Goal: Task Accomplishment & Management: Manage account settings

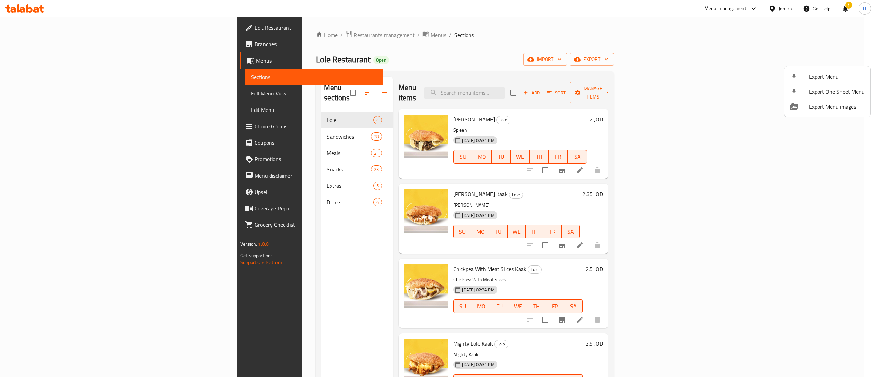
click at [658, 87] on div at bounding box center [437, 188] width 875 height 377
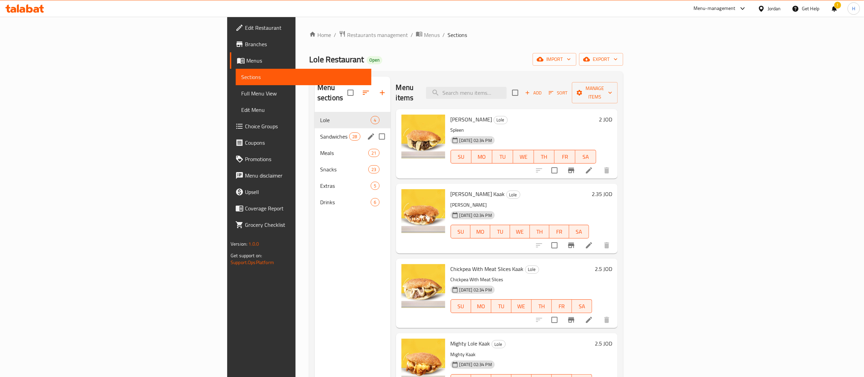
click at [320, 132] on span "Sandwiches" at bounding box center [334, 136] width 29 height 8
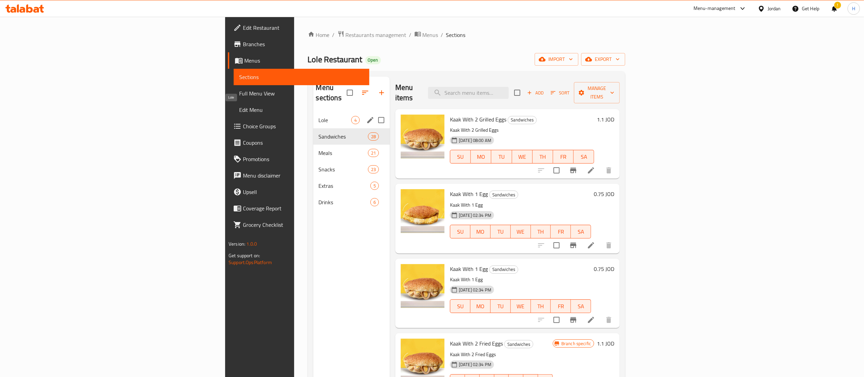
click at [319, 116] on span "Lole" at bounding box center [335, 120] width 32 height 8
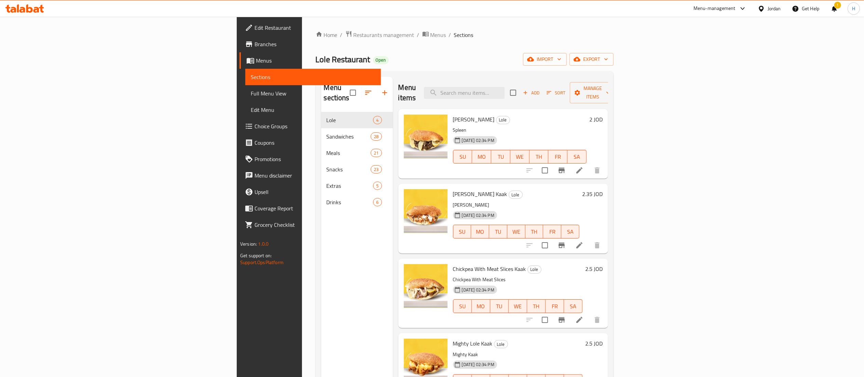
click at [603, 115] on h6 "2 JOD" at bounding box center [596, 120] width 13 height 10
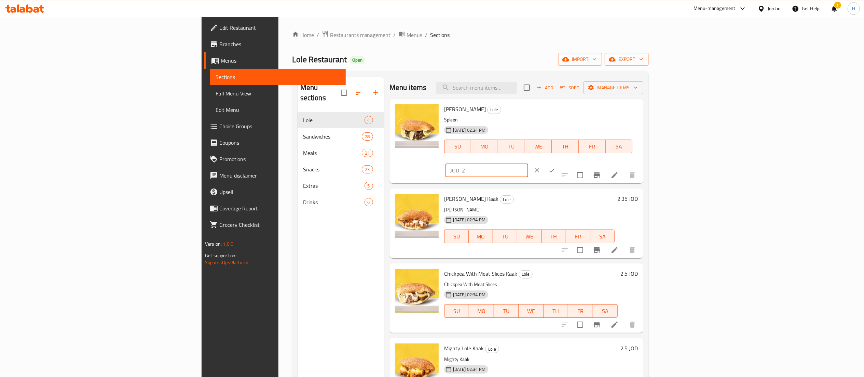
click at [528, 163] on input "2" at bounding box center [495, 170] width 66 height 14
type input "2.4"
click at [556, 167] on icon "ok" at bounding box center [552, 170] width 7 height 7
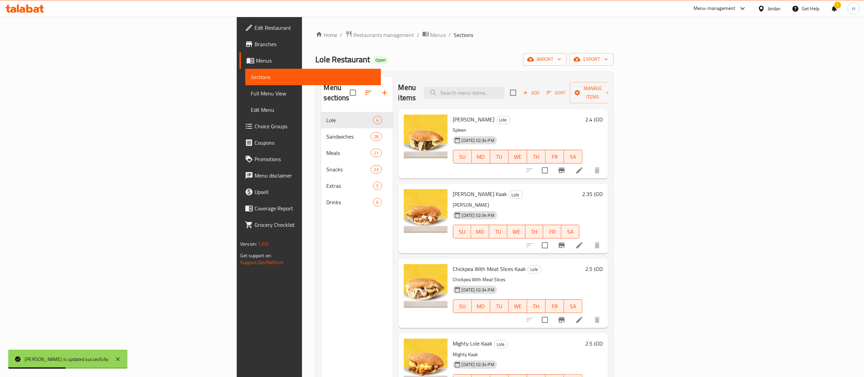
click at [603, 189] on h6 "2.35 JOD" at bounding box center [592, 194] width 21 height 10
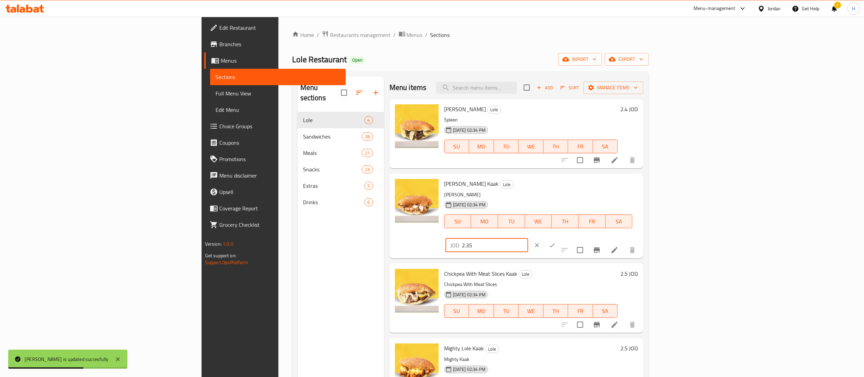
drag, startPoint x: 782, startPoint y: 187, endPoint x: 582, endPoint y: 170, distance: 201.4
click at [581, 172] on div "Menu items Add Sort Manage items Spleen Kaak Lole Spleen 19-04-2021 02:34 PM SU…" at bounding box center [513, 265] width 259 height 377
type input "2.82"
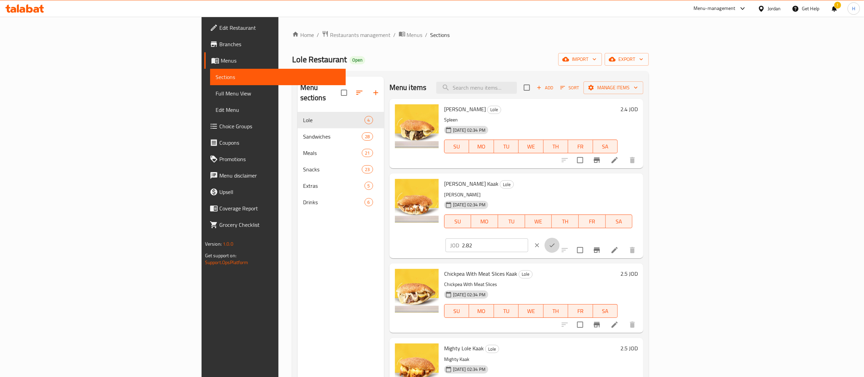
click at [560, 238] on button "ok" at bounding box center [552, 245] width 15 height 15
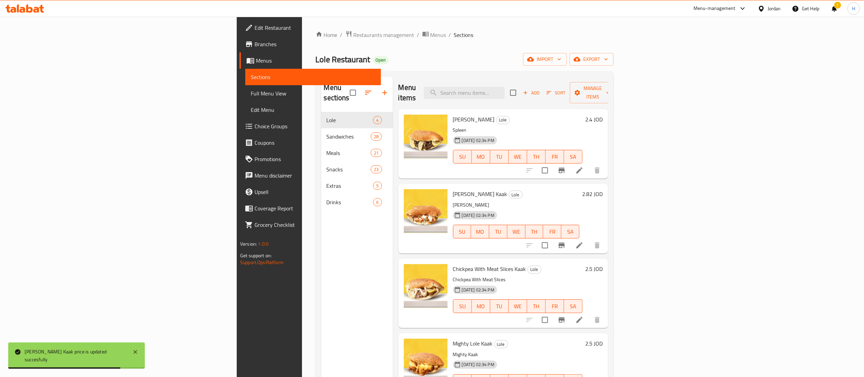
click at [603, 264] on h6 "2.5 JOD" at bounding box center [594, 269] width 17 height 10
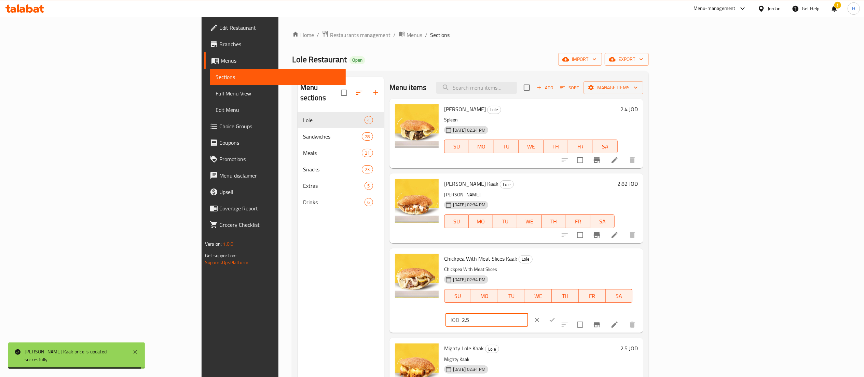
drag, startPoint x: 700, startPoint y: 265, endPoint x: 596, endPoint y: 267, distance: 104.3
click at [596, 267] on div "Chickpea With Meat Slices Kaak Lole Chickpea With Meat Slices 19-04-2021 02:34 …" at bounding box center [541, 290] width 199 height 79
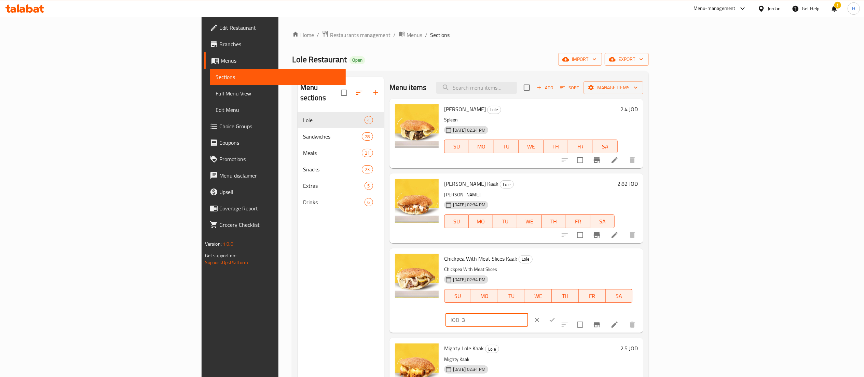
type input "3"
click at [560, 312] on button "ok" at bounding box center [552, 319] width 15 height 15
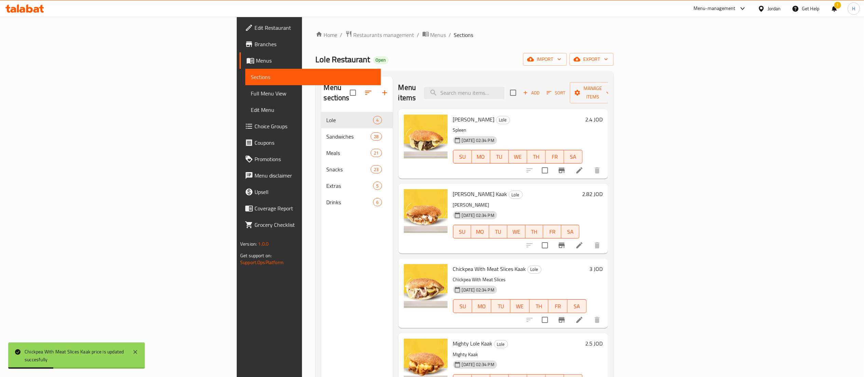
click at [603, 338] on h6 "2.5 JOD" at bounding box center [594, 343] width 17 height 10
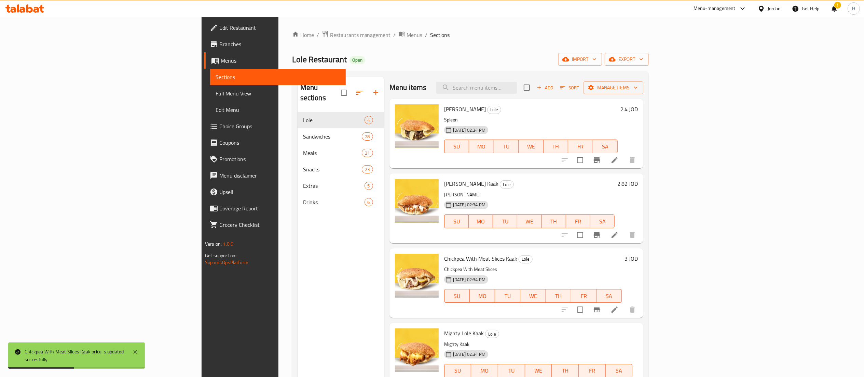
drag, startPoint x: 748, startPoint y: 336, endPoint x: 687, endPoint y: 336, distance: 60.8
click at [641, 336] on div "Mighty Lole Kaak Lole Mighty Kaak 19-04-2021 02:34 PM SU MO TU WE TH FR SA JOD …" at bounding box center [541, 364] width 199 height 79
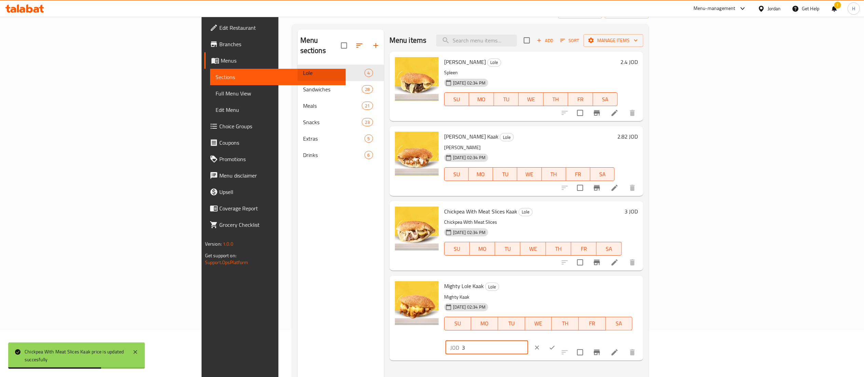
scroll to position [68, 0]
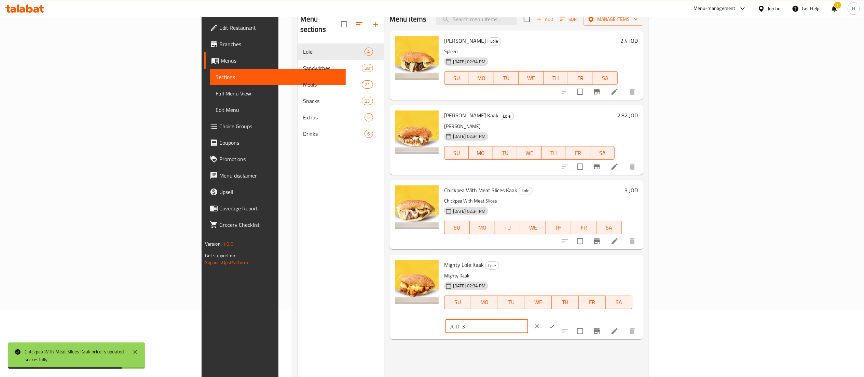
type input "3"
click at [556, 323] on icon "ok" at bounding box center [552, 326] width 7 height 7
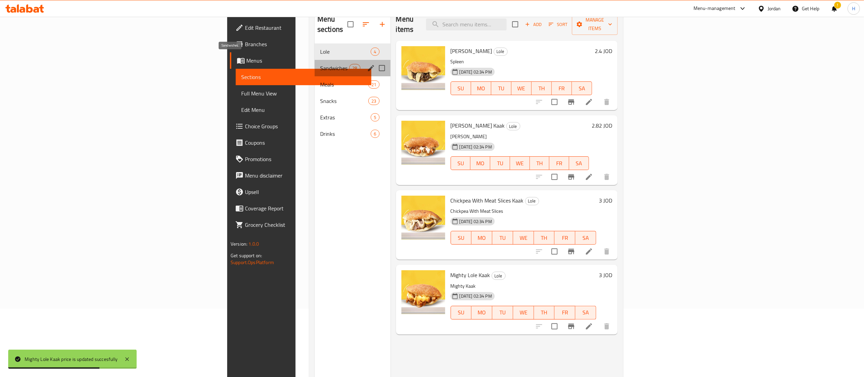
click at [320, 64] on span "Sandwiches" at bounding box center [334, 68] width 29 height 8
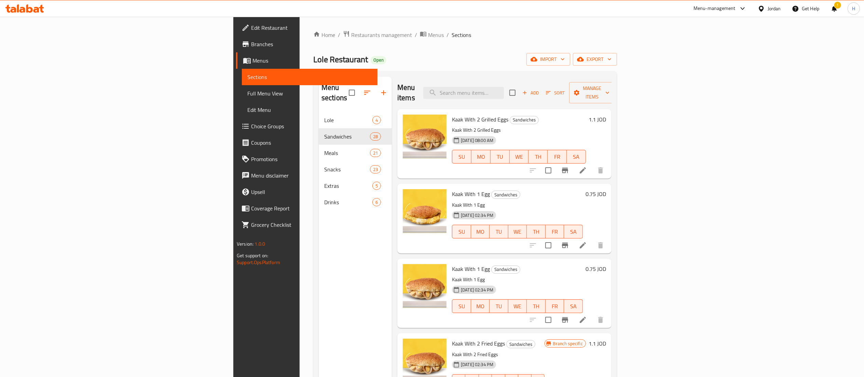
click at [606, 115] on h6 "1.1 JOD" at bounding box center [597, 120] width 17 height 10
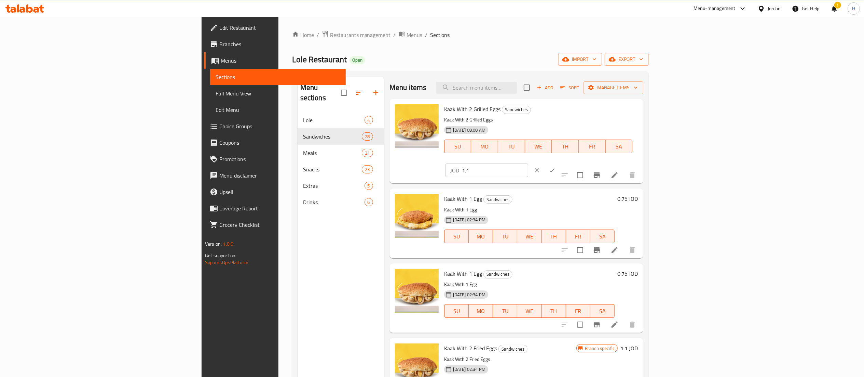
drag, startPoint x: 757, startPoint y: 108, endPoint x: 628, endPoint y: 105, distance: 129.9
click at [628, 105] on div "Kaak With 2 Grilled Eggs Sandwiches Kaak With 2 Grilled Eggs 10-03-2024 08:00 A…" at bounding box center [541, 141] width 199 height 79
type input "1.32"
click at [556, 167] on icon "ok" at bounding box center [552, 170] width 7 height 7
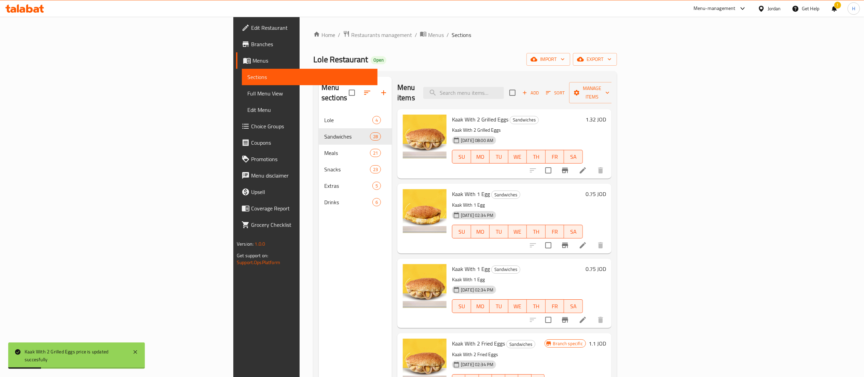
click at [606, 189] on h6 "0.75 JOD" at bounding box center [596, 194] width 21 height 10
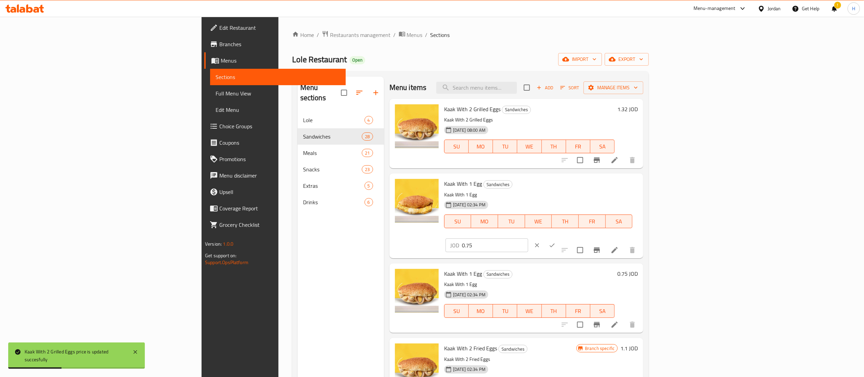
click at [528, 238] on input "0.75" at bounding box center [495, 245] width 66 height 14
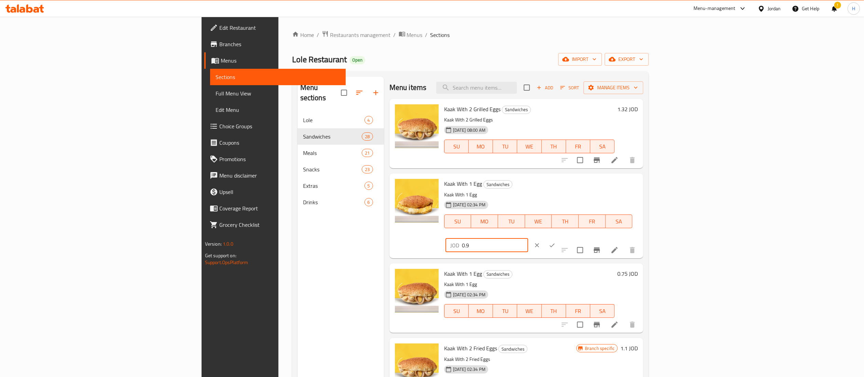
type input "0.9"
click at [556, 242] on icon "ok" at bounding box center [552, 245] width 7 height 7
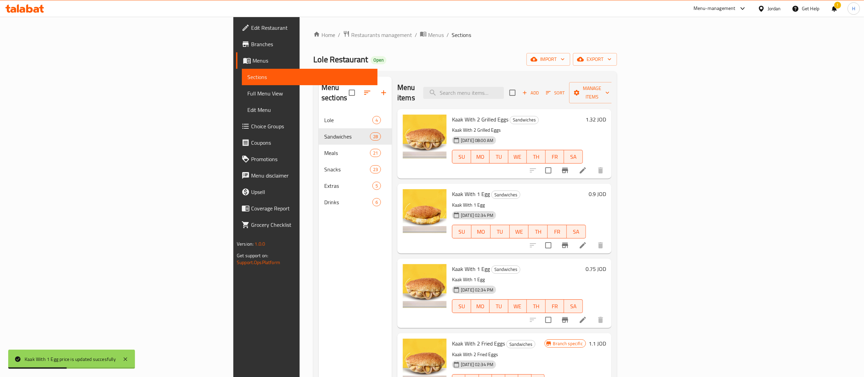
click at [606, 264] on h6 "0.75 JOD" at bounding box center [596, 269] width 21 height 10
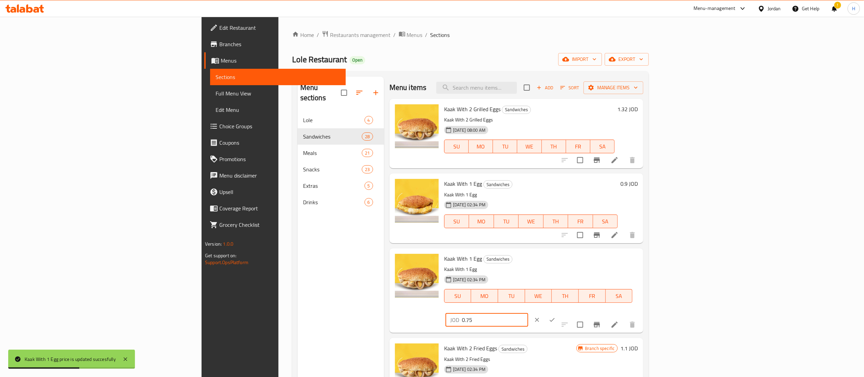
drag, startPoint x: 767, startPoint y: 262, endPoint x: 666, endPoint y: 262, distance: 101.2
click at [641, 262] on div "Kaak With 1 Egg Sandwiches Kaak With 1 Egg 19-04-2021 02:34 PM SU MO TU WE TH F…" at bounding box center [541, 290] width 199 height 79
type input "0.9"
click at [556, 316] on icon "ok" at bounding box center [552, 319] width 7 height 7
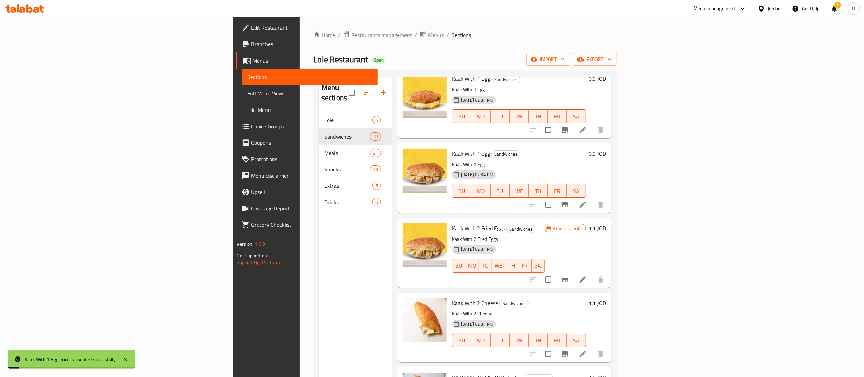
scroll to position [137, 0]
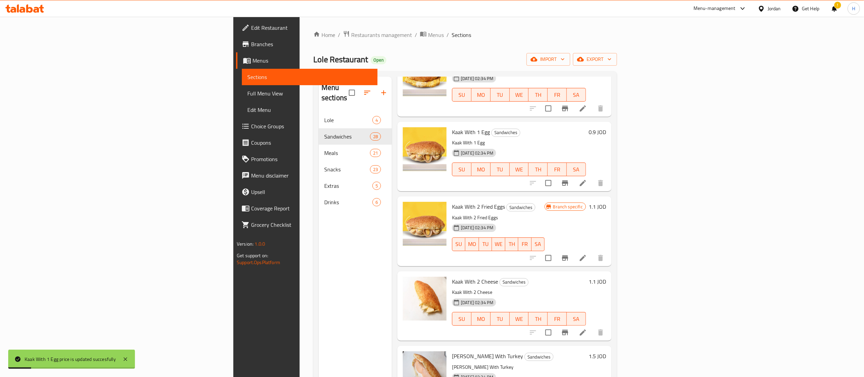
click at [569, 254] on icon "Branch-specific-item" at bounding box center [565, 258] width 8 height 8
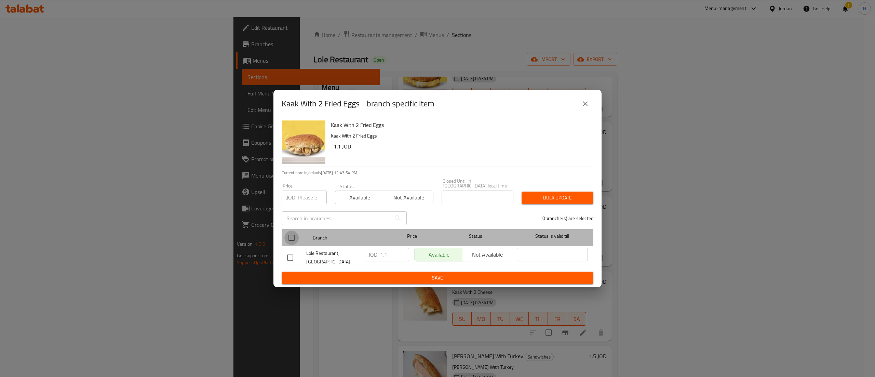
drag, startPoint x: 289, startPoint y: 237, endPoint x: 343, endPoint y: 254, distance: 56.4
click at [289, 237] on input "checkbox" at bounding box center [291, 237] width 14 height 14
checkbox input "true"
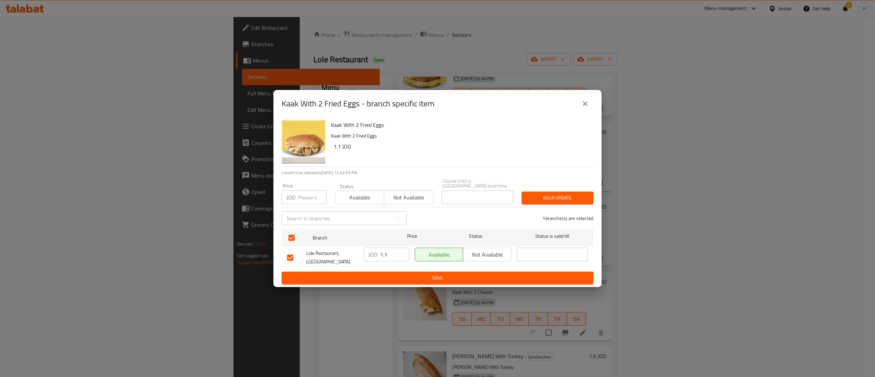
drag, startPoint x: 391, startPoint y: 253, endPoint x: 345, endPoint y: 250, distance: 45.9
click at [346, 250] on div "Lole Restaurant, Al Rawabi JOD 1.1 ​ Available Not available ​" at bounding box center [437, 257] width 306 height 25
paste input "32"
type input "1.32"
click at [444, 279] on span "Save" at bounding box center [437, 277] width 301 height 9
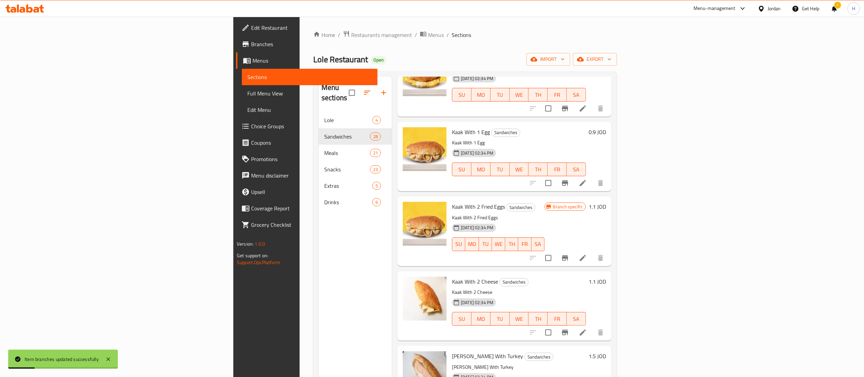
click at [606, 202] on h6 "1.1 JOD" at bounding box center [597, 207] width 17 height 10
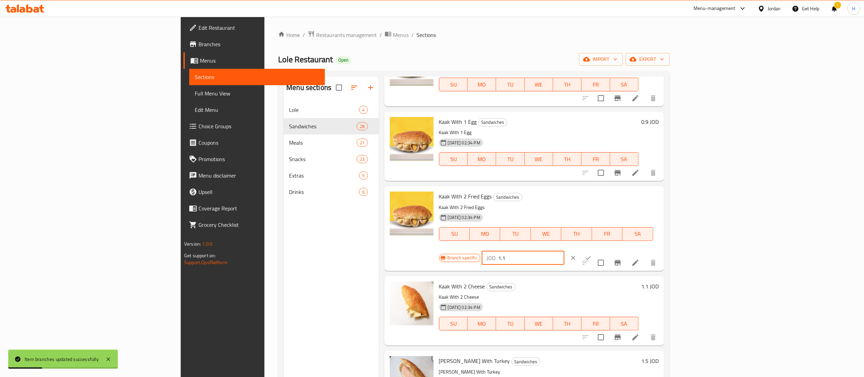
drag, startPoint x: 762, startPoint y: 201, endPoint x: 642, endPoint y: 192, distance: 120.6
click at [642, 192] on div "Kaak With 2 Fried Eggs Sandwiches Kaak With 2 Fried Eggs 19-04-2021 02:34 PM SU…" at bounding box center [549, 228] width 225 height 79
paste input "32"
type input "1.32"
click at [592, 254] on icon "ok" at bounding box center [588, 257] width 7 height 7
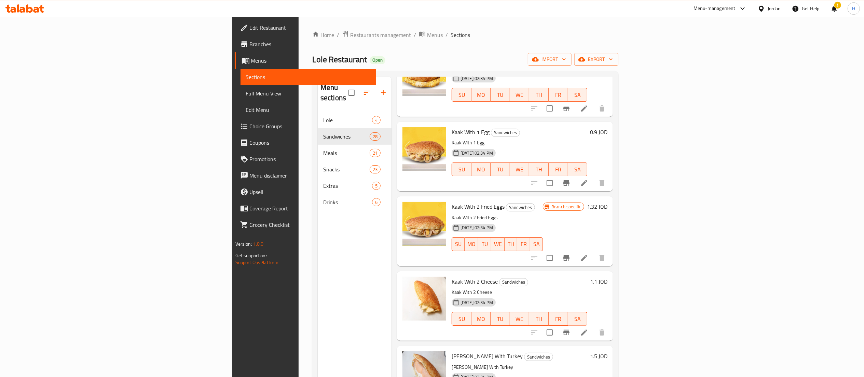
click at [608, 277] on h6 "1.1 JOD" at bounding box center [598, 282] width 17 height 10
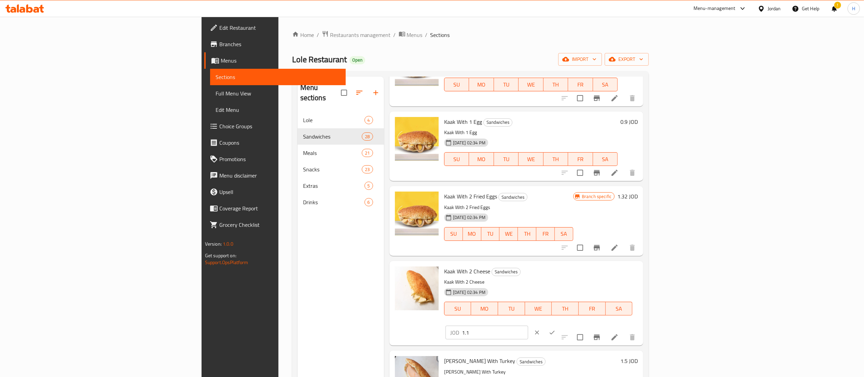
drag, startPoint x: 700, startPoint y: 280, endPoint x: 727, endPoint y: 277, distance: 27.2
click at [633, 280] on p "Kaak With 2 Cheese" at bounding box center [538, 282] width 188 height 9
click at [541, 329] on icon "clear" at bounding box center [537, 332] width 7 height 7
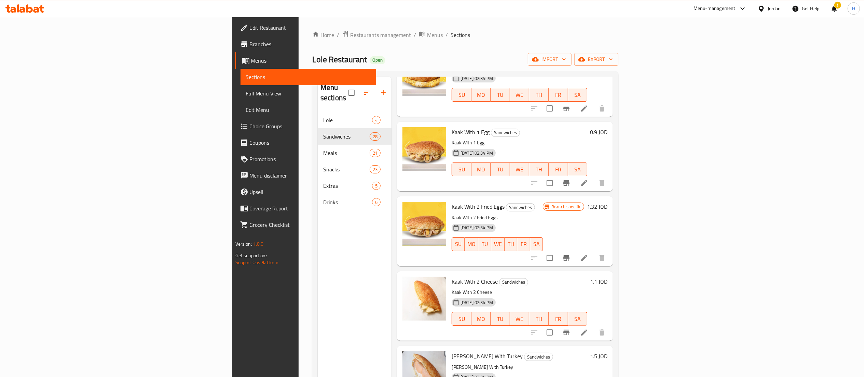
click at [608, 277] on h6 "1.1 JOD" at bounding box center [598, 282] width 17 height 10
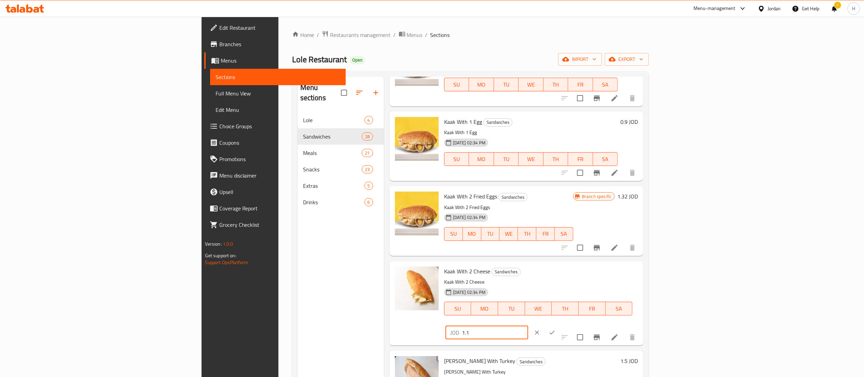
click at [528, 325] on input "1.1" at bounding box center [495, 332] width 66 height 14
type input "1.32"
click at [556, 329] on icon "ok" at bounding box center [552, 332] width 7 height 7
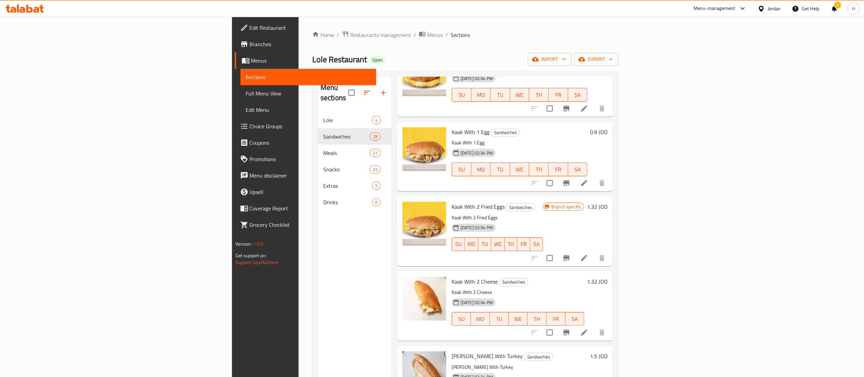
scroll to position [205, 0]
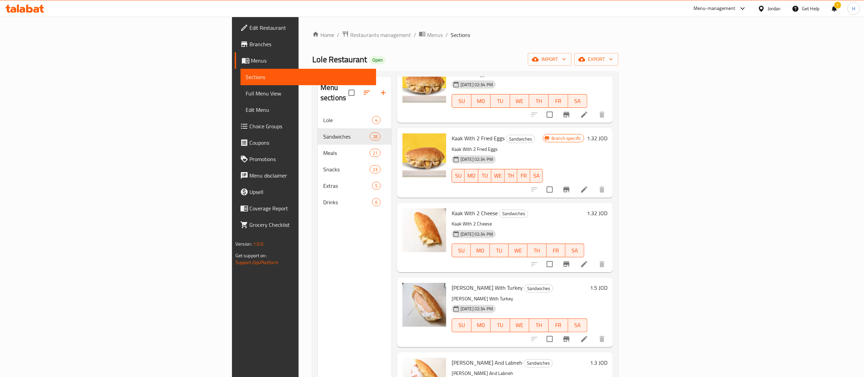
click at [608, 283] on h6 "1.5 JOD" at bounding box center [598, 288] width 17 height 10
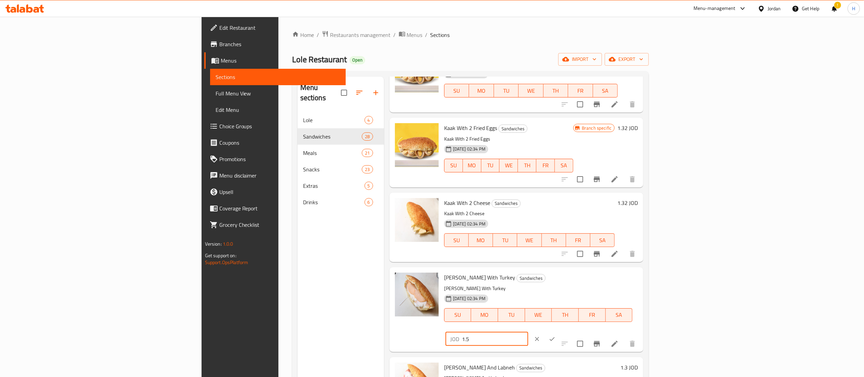
drag, startPoint x: 760, startPoint y: 276, endPoint x: 621, endPoint y: 262, distance: 138.8
paste input "8"
type input "1.8"
click at [555, 337] on icon "ok" at bounding box center [552, 339] width 5 height 4
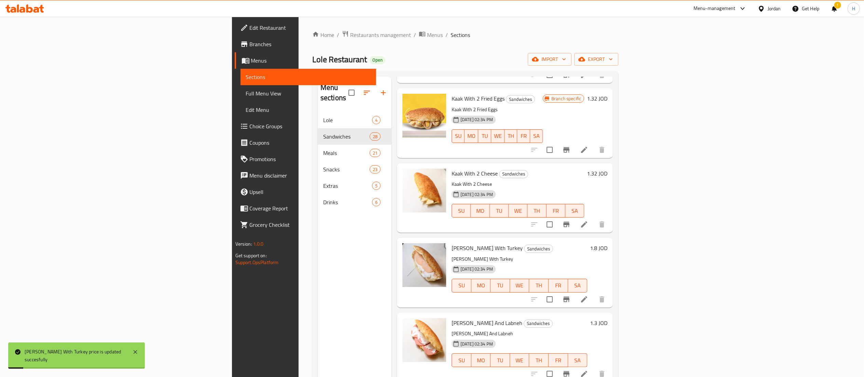
scroll to position [342, 0]
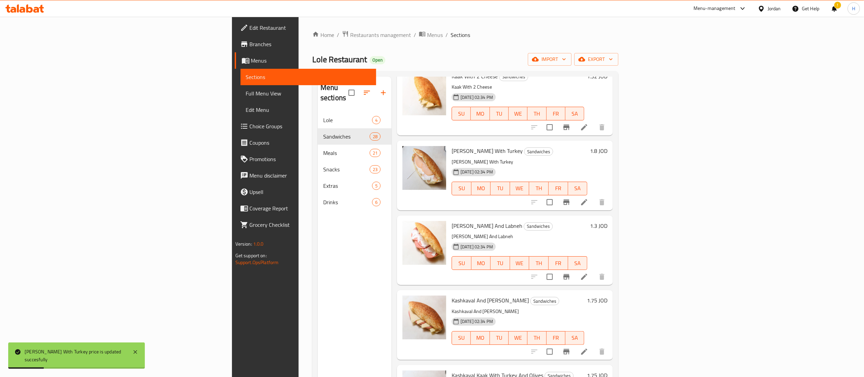
click at [608, 221] on h6 "1.3 JOD" at bounding box center [598, 226] width 17 height 10
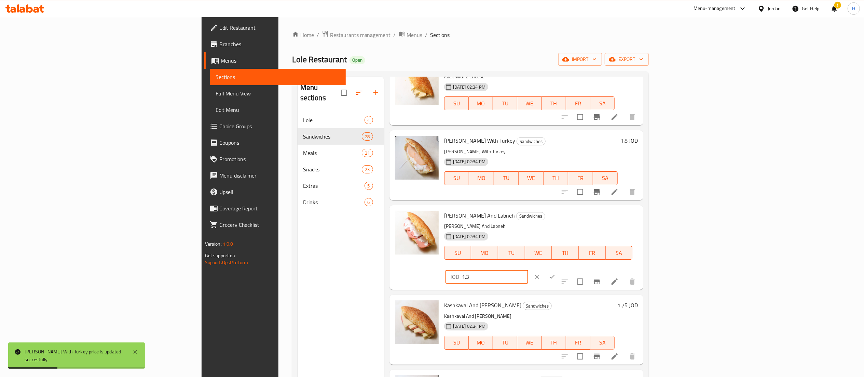
drag, startPoint x: 758, startPoint y: 219, endPoint x: 654, endPoint y: 215, distance: 104.7
click at [641, 215] on div "Sanyoura Kaak And Labneh Sandwiches Sanyoura Kaak And Labneh 19-04-2021 02:34 P…" at bounding box center [541, 247] width 199 height 79
paste input "56"
type input "1.56"
click at [556, 273] on icon "ok" at bounding box center [552, 276] width 7 height 7
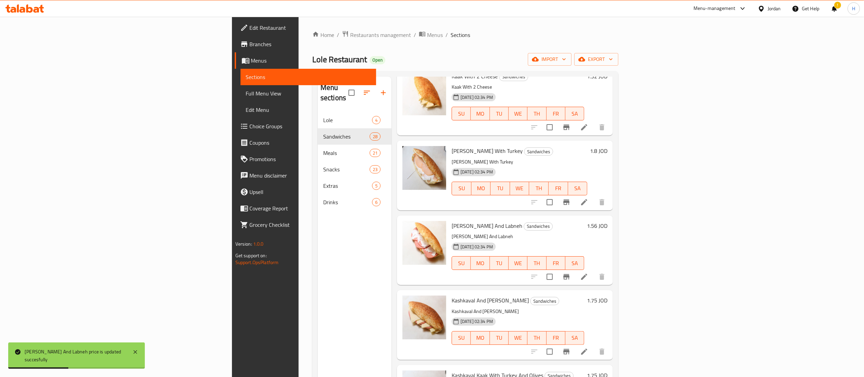
click at [608, 295] on h6 "1.75 JOD" at bounding box center [597, 300] width 21 height 10
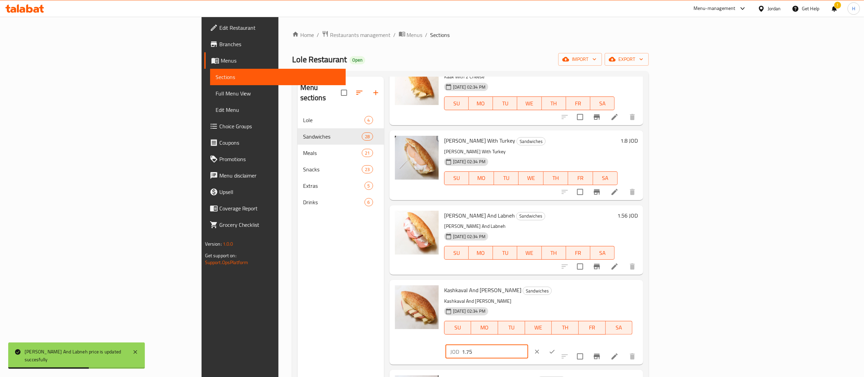
drag, startPoint x: 657, startPoint y: 269, endPoint x: 639, endPoint y: 269, distance: 17.8
paste input "2.1"
type input "2.1"
click at [560, 344] on button "ok" at bounding box center [552, 351] width 15 height 15
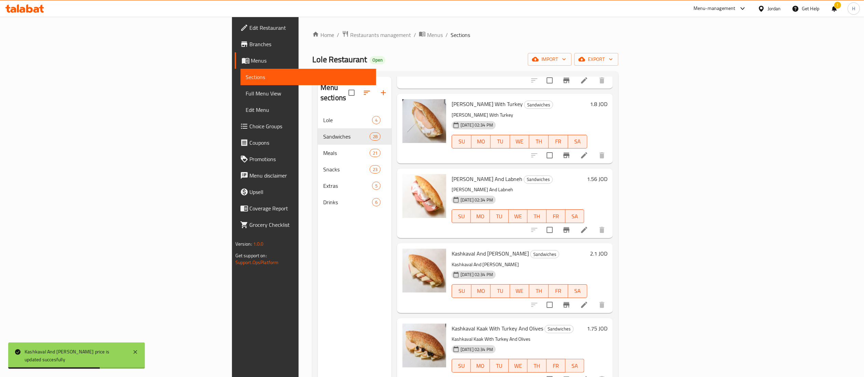
scroll to position [410, 0]
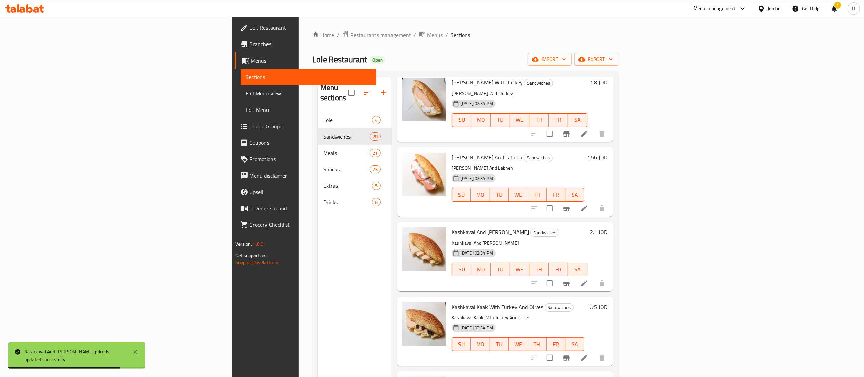
click at [608, 302] on h6 "1.75 JOD" at bounding box center [597, 307] width 21 height 10
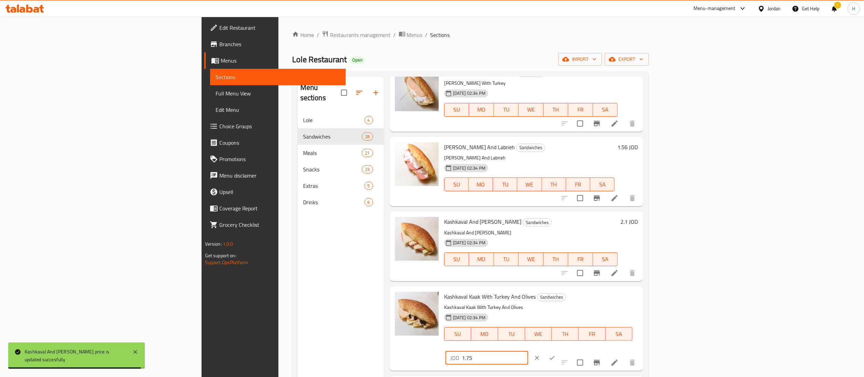
drag, startPoint x: 759, startPoint y: 299, endPoint x: 614, endPoint y: 293, distance: 145.1
click at [614, 293] on div "Kashkaval Kaak With Turkey And Olives Sandwiches Kashkaval Kaak With Turkey And…" at bounding box center [541, 328] width 199 height 79
paste input "2.1"
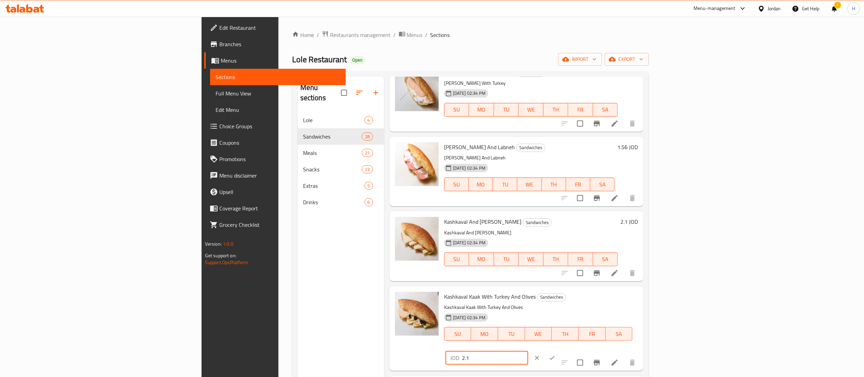
type input "2.1"
click at [556, 354] on icon "ok" at bounding box center [552, 357] width 7 height 7
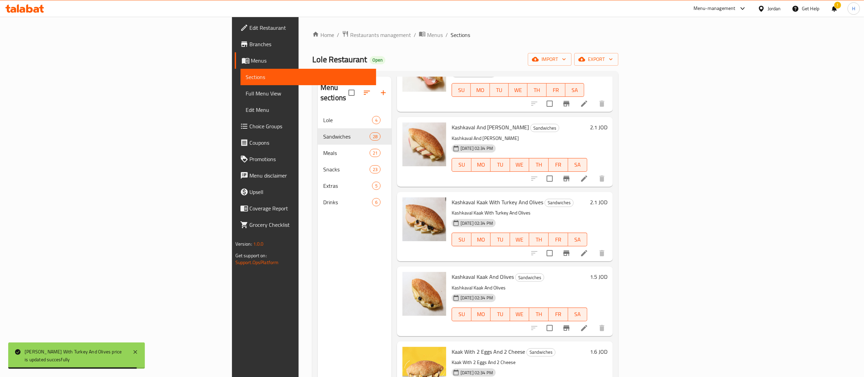
scroll to position [547, 0]
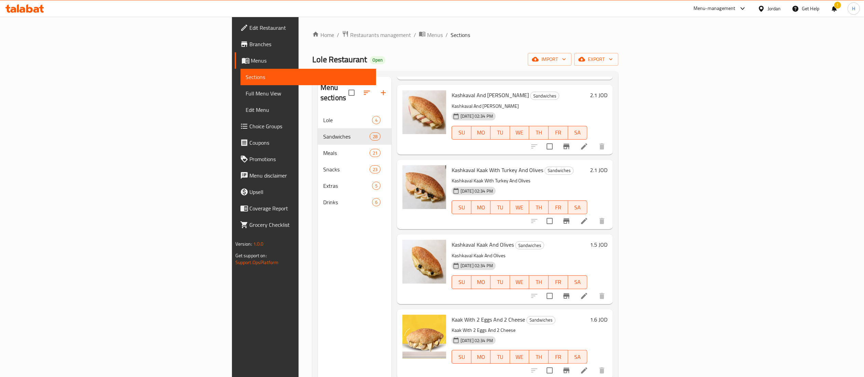
click at [608, 240] on h6 "1.5 JOD" at bounding box center [598, 245] width 17 height 10
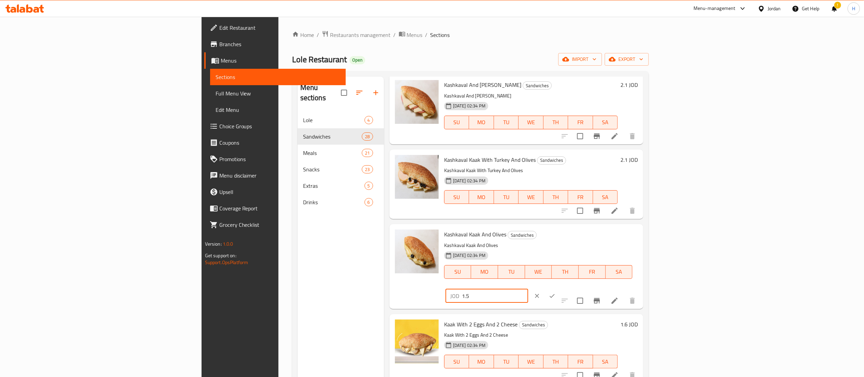
drag, startPoint x: 679, startPoint y: 225, endPoint x: 653, endPoint y: 224, distance: 26.0
click at [644, 224] on div "Kashkaval Kaak And Olives Sandwiches Kashkaval Kaak And Olives 19-04-2021 02:34…" at bounding box center [517, 266] width 254 height 84
paste input "8"
type input "1.8"
click at [556, 292] on icon "ok" at bounding box center [552, 295] width 7 height 7
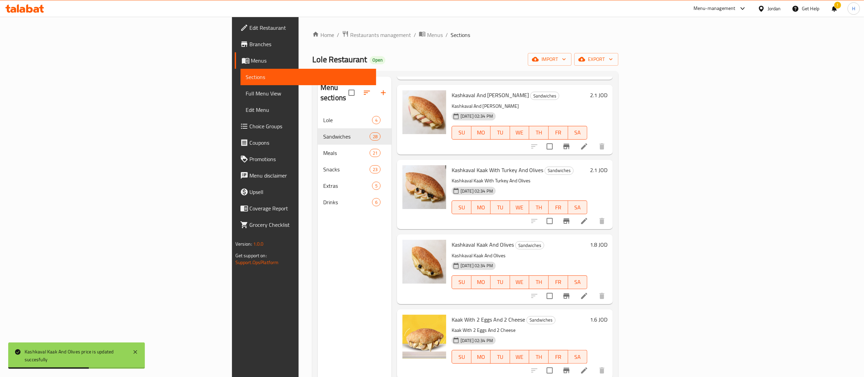
click at [608, 314] on h6 "1.6 JOD" at bounding box center [598, 319] width 17 height 10
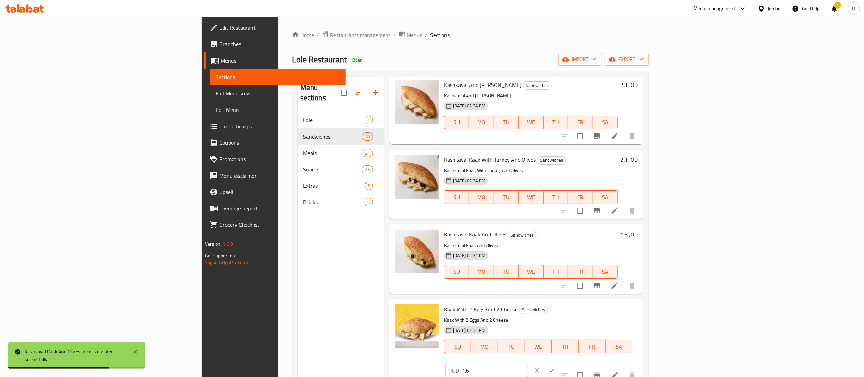
drag, startPoint x: 756, startPoint y: 310, endPoint x: 608, endPoint y: 290, distance: 149.8
paste input "92"
type input "1.92"
click at [556, 367] on icon "ok" at bounding box center [552, 370] width 7 height 7
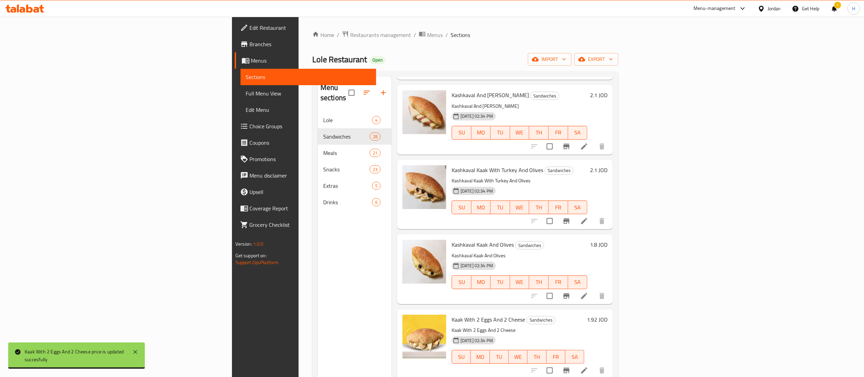
scroll to position [615, 0]
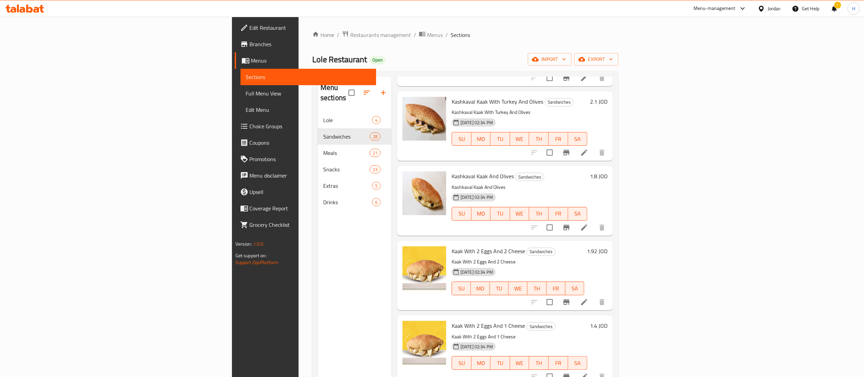
click at [608, 321] on h6 "1.4 JOD" at bounding box center [598, 326] width 17 height 10
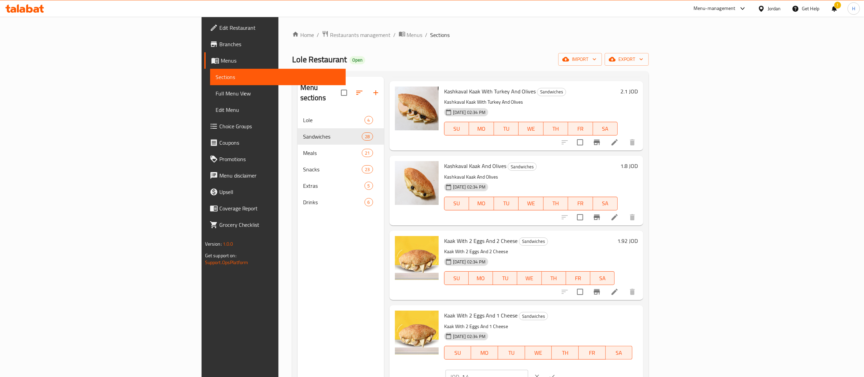
click at [641, 310] on div "Kaak With 2 Eggs And 1 Cheese Sandwiches Kaak With 2 Eggs And 1 Cheese 19-04-20…" at bounding box center [541, 347] width 199 height 79
paste input "68"
type input "1.68"
click at [556, 373] on icon "ok" at bounding box center [552, 376] width 7 height 7
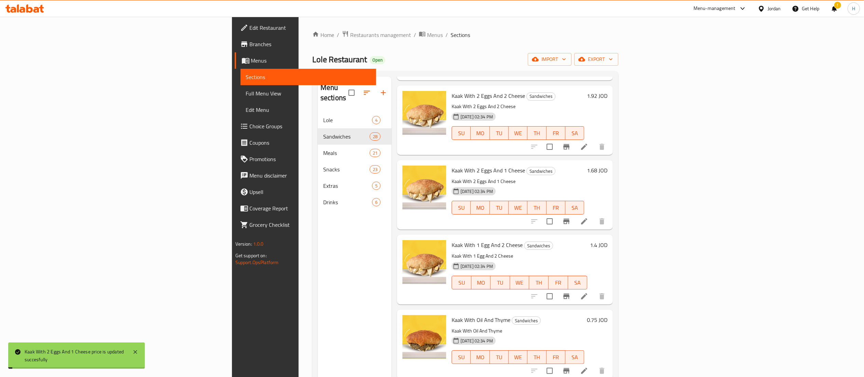
scroll to position [820, 0]
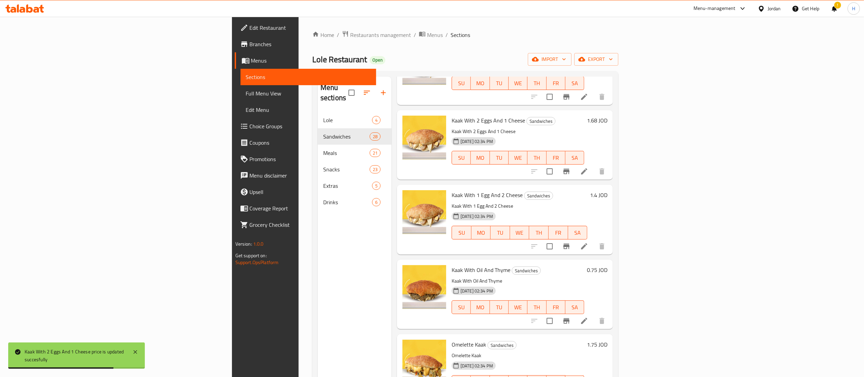
click at [608, 190] on h6 "1.4 JOD" at bounding box center [598, 195] width 17 height 10
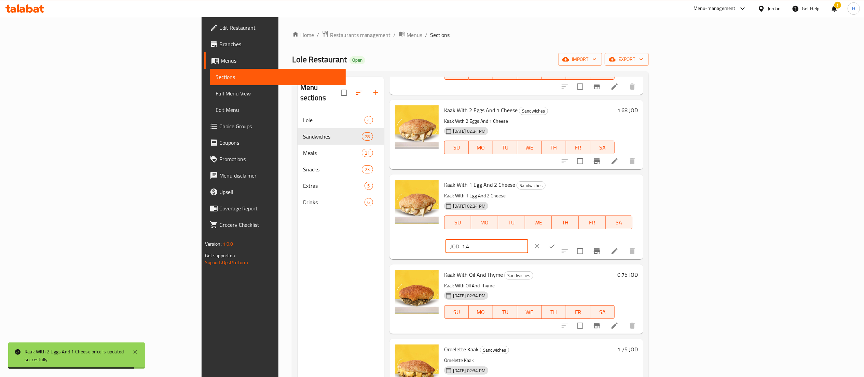
drag, startPoint x: 726, startPoint y: 186, endPoint x: 685, endPoint y: 184, distance: 41.0
click at [641, 184] on div "Kaak With 1 Egg And 2 Cheese Sandwiches Kaak With 1 Egg And 2 Cheese 19-04-2021…" at bounding box center [541, 216] width 199 height 79
paste input "68"
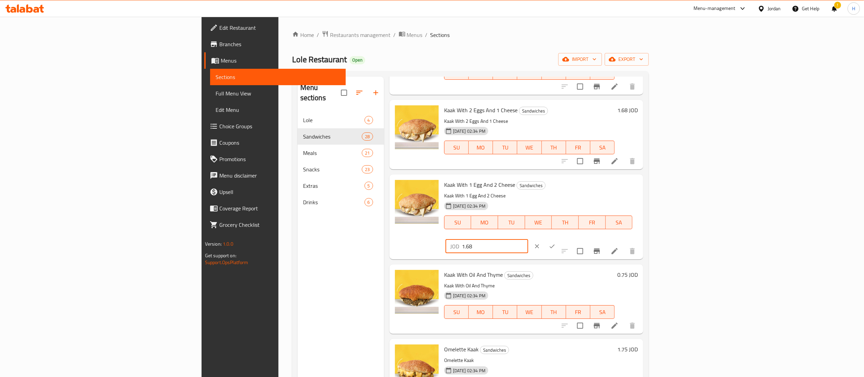
type input "1.68"
click at [556, 243] on icon "ok" at bounding box center [552, 246] width 7 height 7
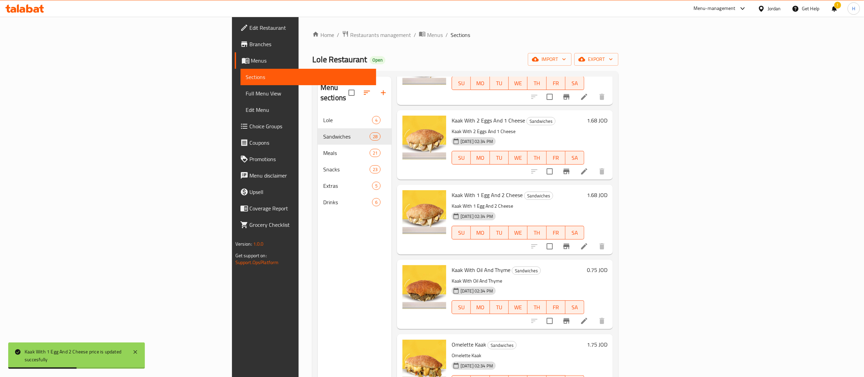
click at [608, 265] on h6 "0.75 JOD" at bounding box center [597, 270] width 21 height 10
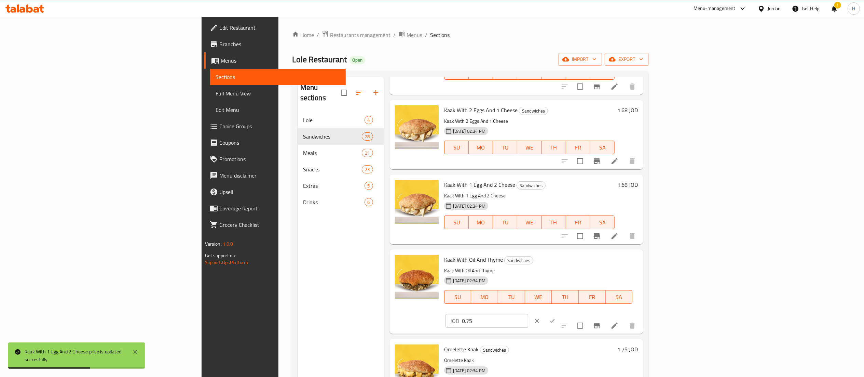
drag, startPoint x: 751, startPoint y: 265, endPoint x: 629, endPoint y: 254, distance: 122.5
click at [629, 254] on div "Kaak With Oil And Thyme Sandwiches Kaak With Oil And Thyme 19-04-2021 02:34 PM …" at bounding box center [541, 291] width 199 height 79
paste input "9"
type input "0.9"
click at [555, 319] on icon "ok" at bounding box center [552, 321] width 5 height 4
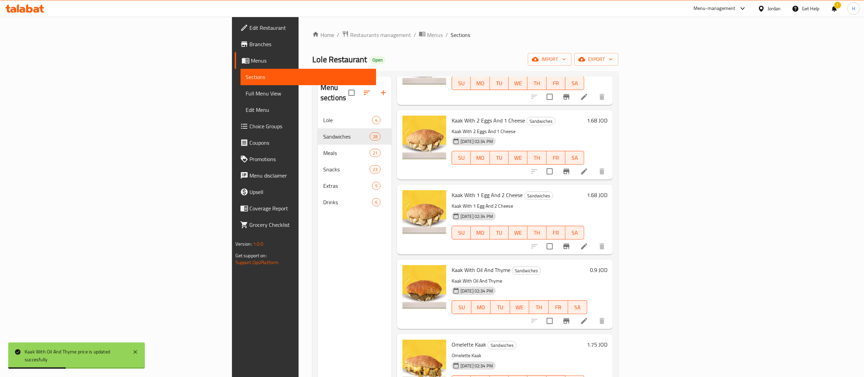
click at [608, 339] on h6 "1.75 JOD" at bounding box center [597, 344] width 21 height 10
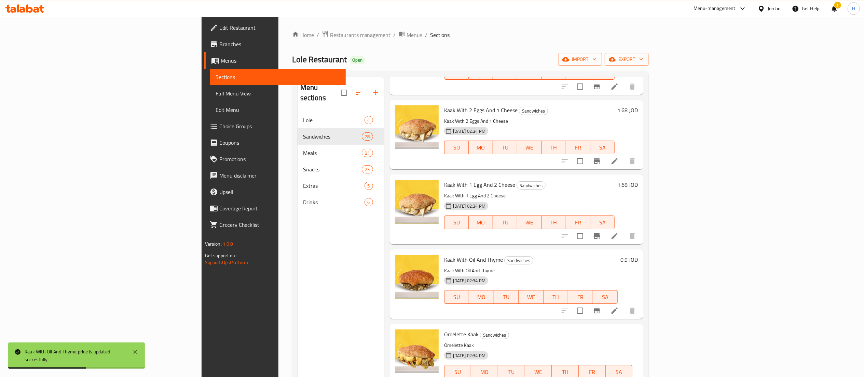
drag, startPoint x: 761, startPoint y: 338, endPoint x: 670, endPoint y: 338, distance: 90.6
click at [641, 338] on div "Omelette Kaak Sandwiches Omelette Kaak 19-04-2021 02:34 PM SU MO TU WE TH FR SA…" at bounding box center [541, 365] width 199 height 79
paste input "2.1"
type input "2.1"
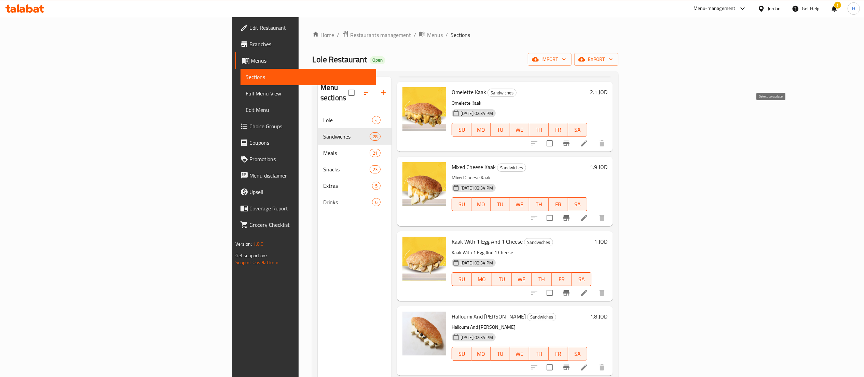
scroll to position [1094, 0]
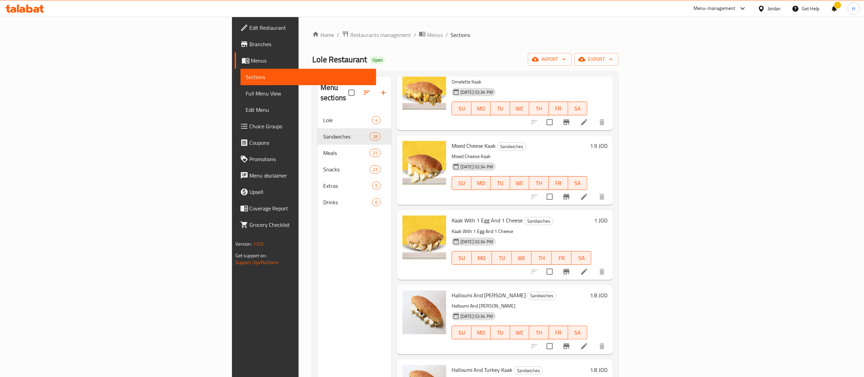
drag, startPoint x: 814, startPoint y: 124, endPoint x: 815, endPoint y: 131, distance: 6.5
click at [613, 125] on div "Menu items Add Sort Manage items Kaak With 2 Grilled Eggs Sandwiches Kaak With …" at bounding box center [502, 265] width 221 height 377
click at [608, 141] on h6 "1.9 JOD" at bounding box center [598, 146] width 17 height 10
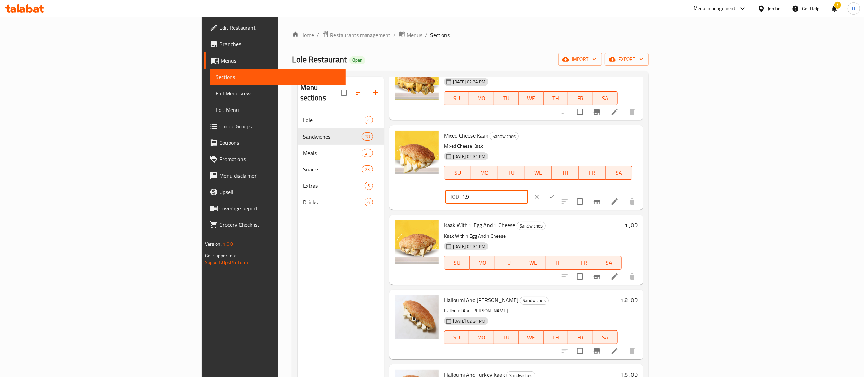
drag, startPoint x: 733, startPoint y: 140, endPoint x: 598, endPoint y: 128, distance: 135.6
click at [593, 128] on div "Mixed Cheese Kaak Sandwiches Mixed Cheese Kaak 19-04-2021 02:34 PM SU MO TU WE …" at bounding box center [541, 167] width 199 height 79
paste input "2.28"
type input "2.28"
click at [556, 193] on icon "ok" at bounding box center [552, 196] width 7 height 7
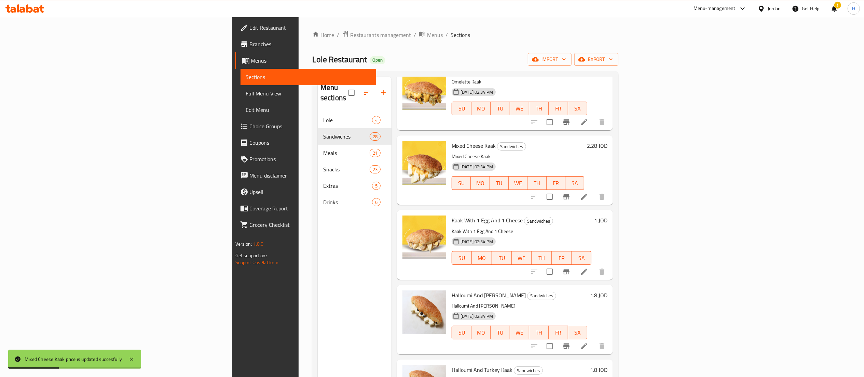
click at [608, 215] on h6 "1 JOD" at bounding box center [600, 220] width 13 height 10
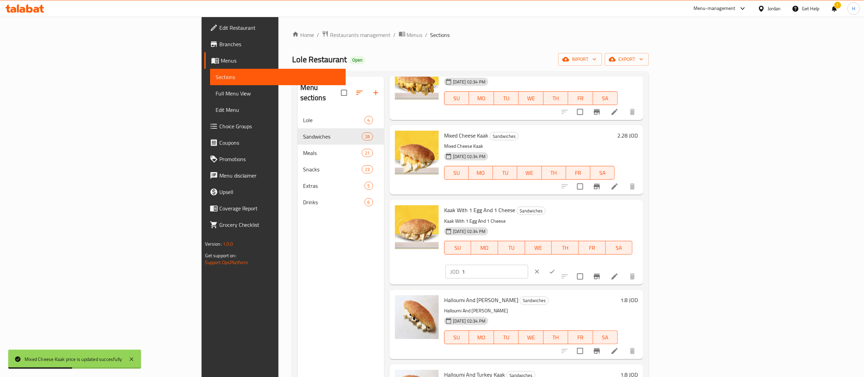
drag, startPoint x: 771, startPoint y: 213, endPoint x: 613, endPoint y: 203, distance: 158.9
click at [613, 203] on div "Kaak With 1 Egg And 1 Cheese Sandwiches Kaak With 1 Egg And 1 Cheese 19-04-2021…" at bounding box center [541, 241] width 199 height 79
paste input ".2"
type input "1.2"
click at [556, 268] on icon "ok" at bounding box center [552, 271] width 7 height 7
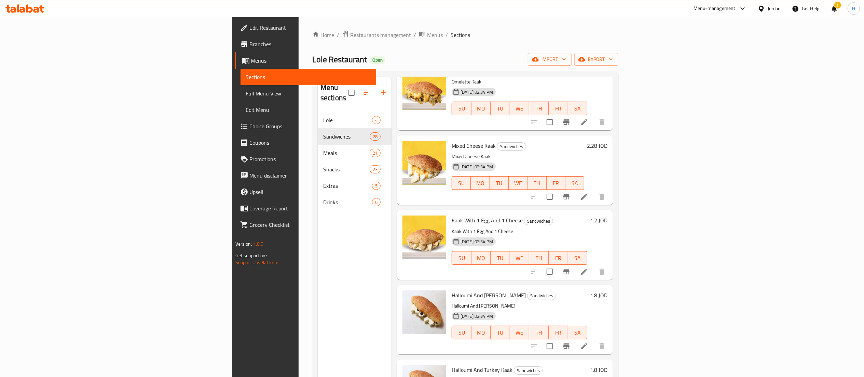
click at [608, 290] on h6 "1.8 JOD" at bounding box center [598, 295] width 17 height 10
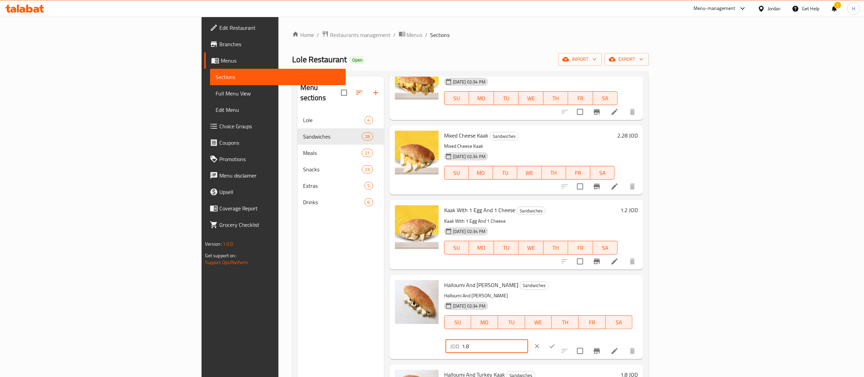
drag, startPoint x: 770, startPoint y: 284, endPoint x: 581, endPoint y: 284, distance: 189.0
click at [581, 284] on div "Halloumi And Olive Kaak Sandwiches Halloumi And Olive Kaak 19-04-2021 02:34 PM …" at bounding box center [541, 316] width 199 height 79
paste input "2.16"
type input "2.16"
click at [556, 343] on icon "ok" at bounding box center [552, 346] width 7 height 7
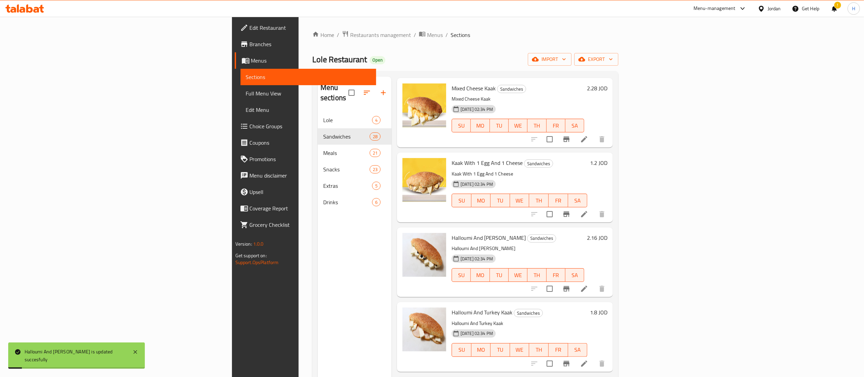
scroll to position [1162, 0]
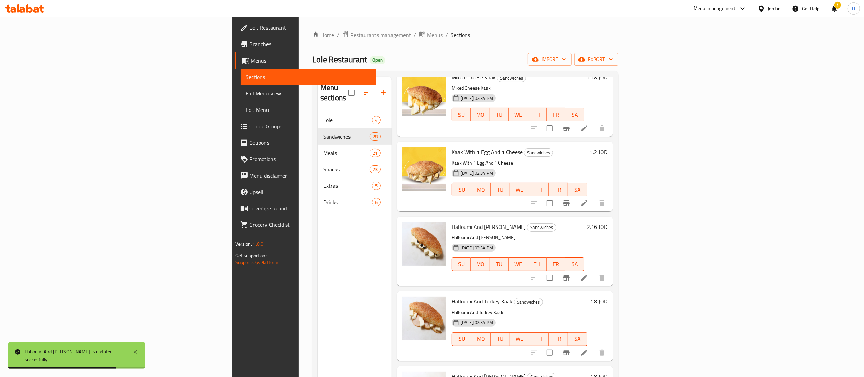
click at [608, 296] on h6 "1.8 JOD" at bounding box center [598, 301] width 17 height 10
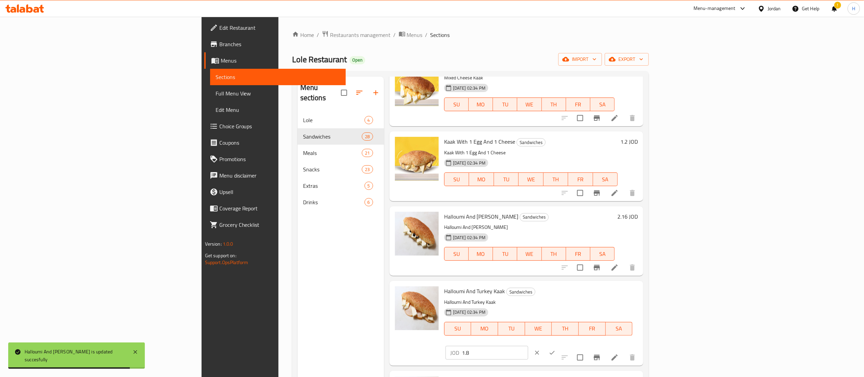
drag, startPoint x: 756, startPoint y: 293, endPoint x: 604, endPoint y: 279, distance: 152.4
click at [626, 279] on div "Menu items Add Sort Manage items Kaak With 2 Grilled Eggs Sandwiches Kaak With …" at bounding box center [513, 265] width 259 height 377
paste input "2.16"
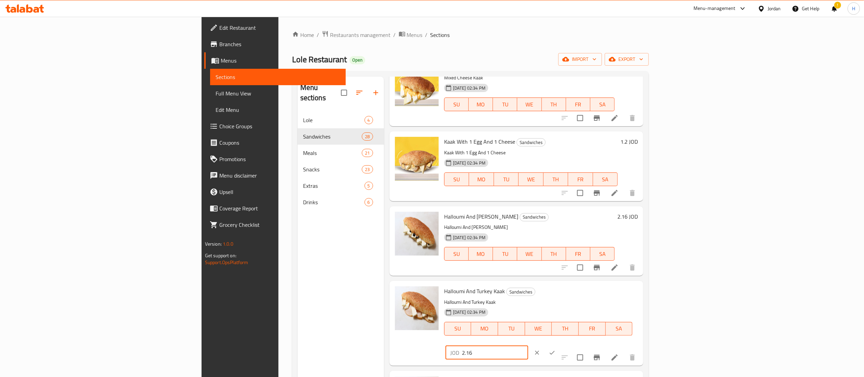
type input "2.16"
click at [556, 349] on icon "ok" at bounding box center [552, 352] width 7 height 7
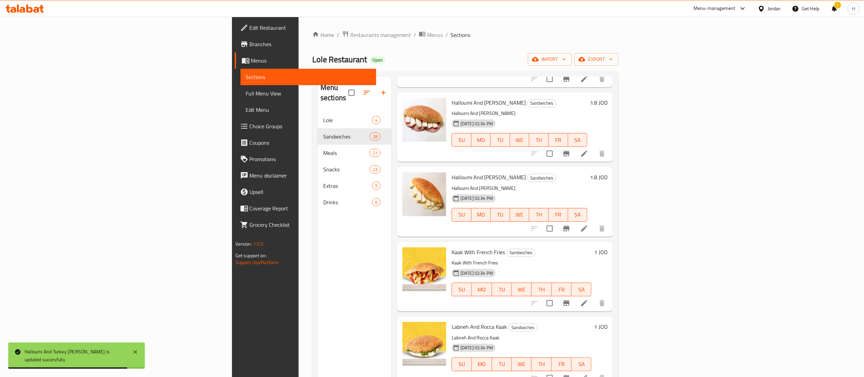
scroll to position [1367, 0]
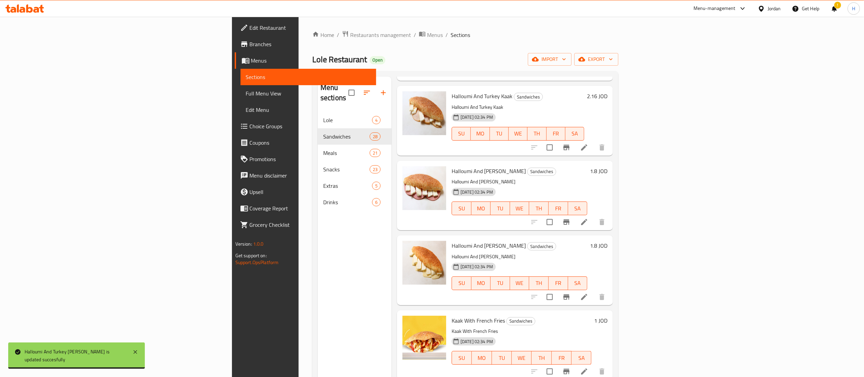
click at [608, 166] on h6 "1.8 JOD" at bounding box center [598, 171] width 17 height 10
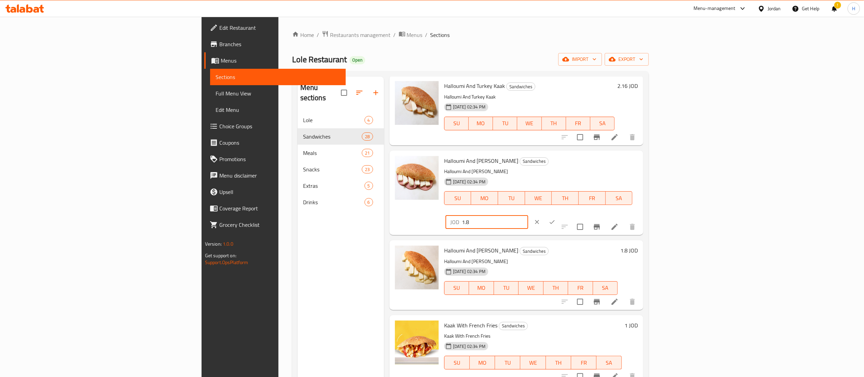
drag, startPoint x: 768, startPoint y: 167, endPoint x: 617, endPoint y: 160, distance: 151.2
click at [617, 160] on div "Halloumi And Sanyoura Kaak Sandwiches Halloumi And Sanyoura Kaak 19-04-2021 02:…" at bounding box center [541, 192] width 199 height 79
paste input "2.16"
type input "2.16"
click at [560, 214] on button "ok" at bounding box center [552, 221] width 15 height 15
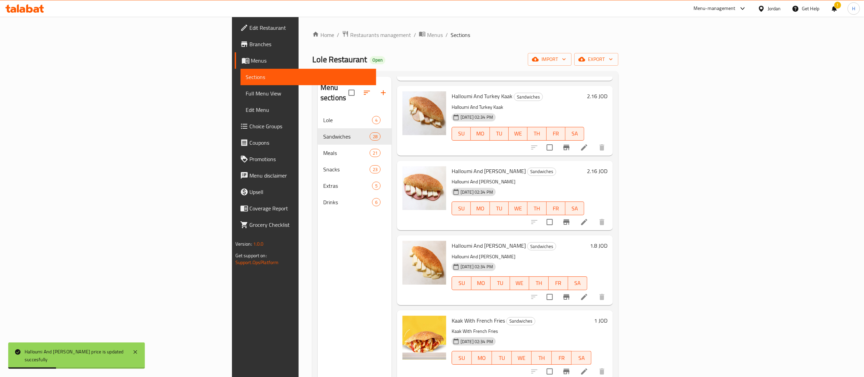
click at [608, 241] on h6 "1.8 JOD" at bounding box center [598, 246] width 17 height 10
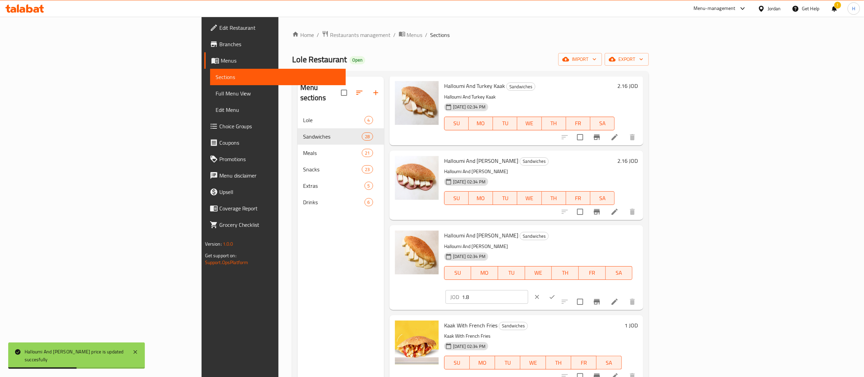
drag, startPoint x: 684, startPoint y: 240, endPoint x: 662, endPoint y: 239, distance: 21.6
click at [641, 239] on div "Halloumi And Kashkaval Kaak Sandwiches Halloumi And Kashkaval Kaak 19-04-2021 0…" at bounding box center [541, 267] width 199 height 79
paste input "2.16"
type input "2.16"
click at [556, 293] on icon "ok" at bounding box center [552, 296] width 7 height 7
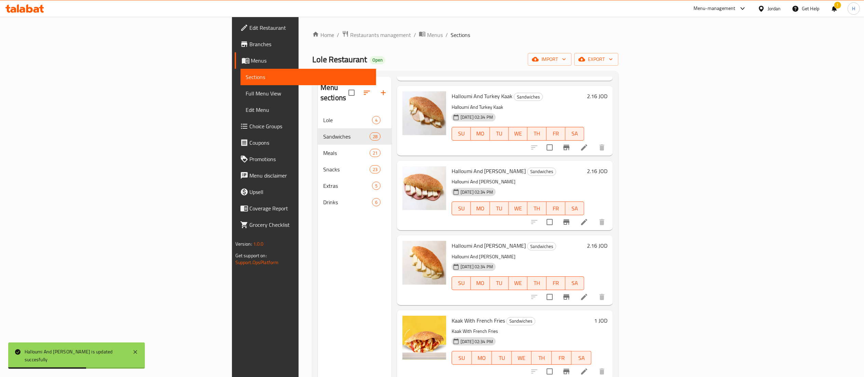
click at [608, 315] on h6 "1 JOD" at bounding box center [600, 320] width 13 height 10
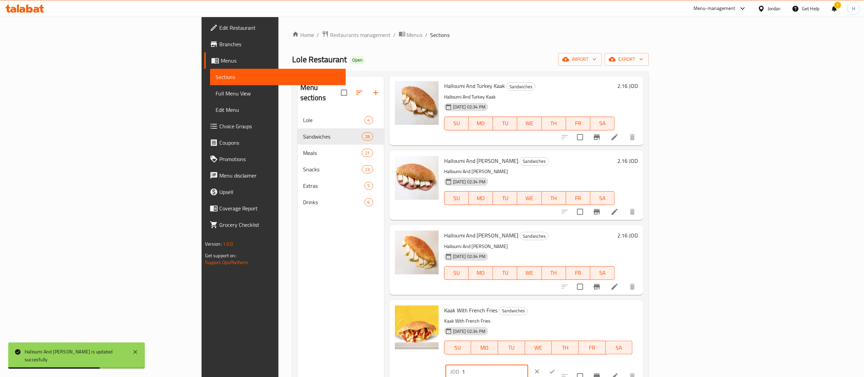
drag, startPoint x: 772, startPoint y: 310, endPoint x: 727, endPoint y: 310, distance: 45.1
click at [641, 310] on div "Kaak With French Fries Sandwiches Kaak With French Fries 19-04-2021 02:34 PM SU…" at bounding box center [541, 342] width 199 height 79
paste input ".2"
type input "1.2"
click at [560, 364] on button "ok" at bounding box center [552, 371] width 15 height 15
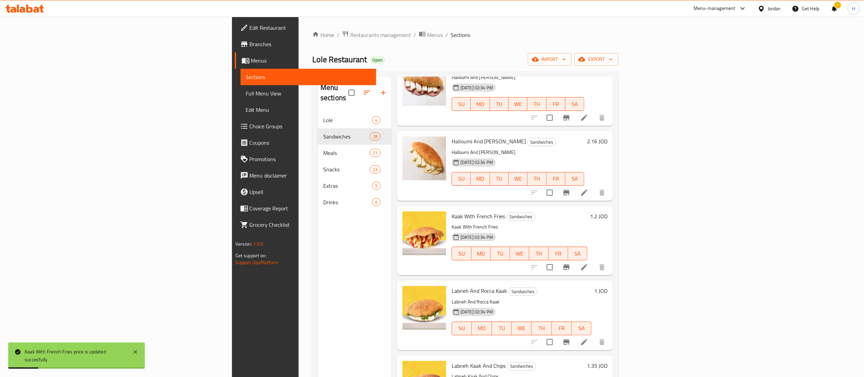
scroll to position [1504, 0]
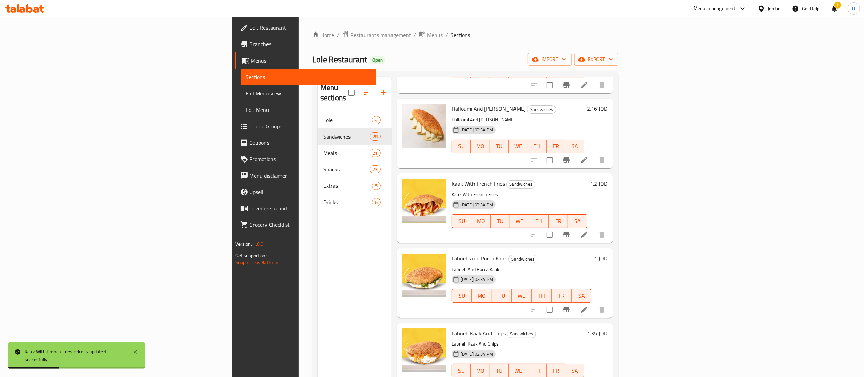
click at [608, 253] on h6 "1 JOD" at bounding box center [600, 258] width 13 height 10
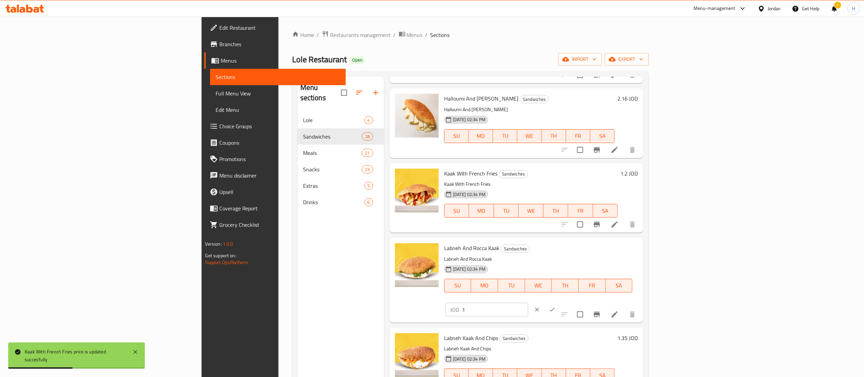
drag, startPoint x: 762, startPoint y: 250, endPoint x: 672, endPoint y: 248, distance: 89.9
click at [641, 248] on div "Labneh And Rocca Kaak Sandwiches Labneh And Rocca Kaak 19-04-2021 02:34 PM SU M…" at bounding box center [541, 279] width 199 height 79
paste input ".2"
type input "1.2"
click at [556, 306] on icon "ok" at bounding box center [552, 309] width 7 height 7
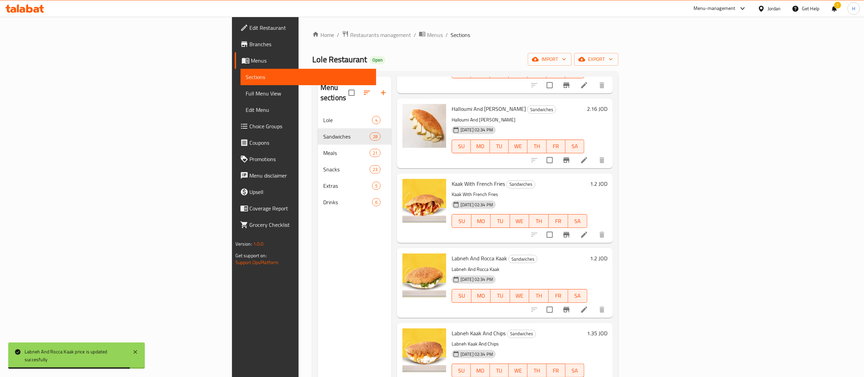
click at [608, 328] on h6 "1.35 JOD" at bounding box center [597, 333] width 21 height 10
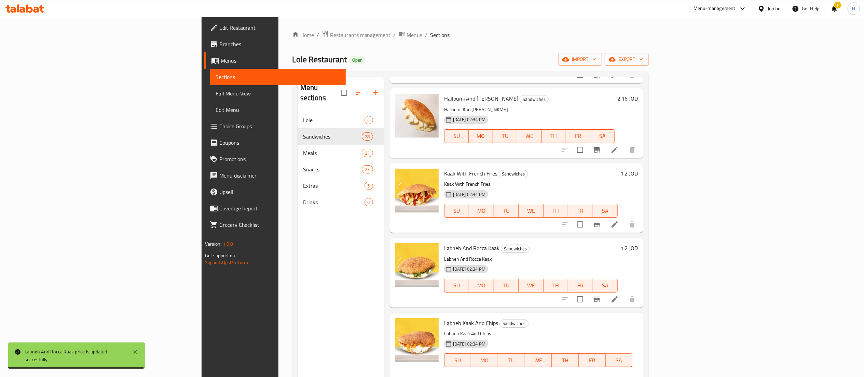
drag, startPoint x: 755, startPoint y: 322, endPoint x: 655, endPoint y: 317, distance: 99.9
click at [641, 317] on div "Labneh Kaak And Chips Sandwiches Labneh Kaak And Chips 19-04-2021 02:34 PM SU M…" at bounding box center [541, 354] width 199 height 79
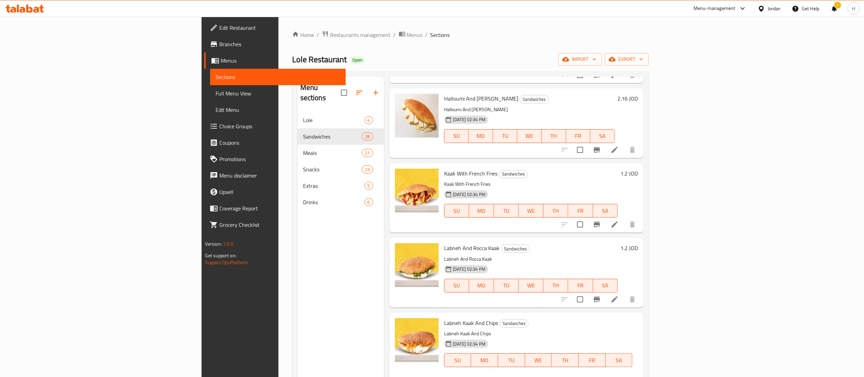
paste input "62"
type input "1.62"
click at [555, 376] on icon "ok" at bounding box center [552, 384] width 5 height 4
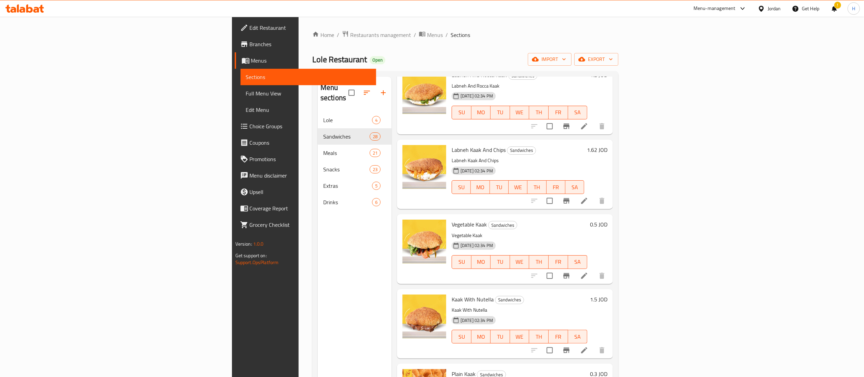
scroll to position [1709, 0]
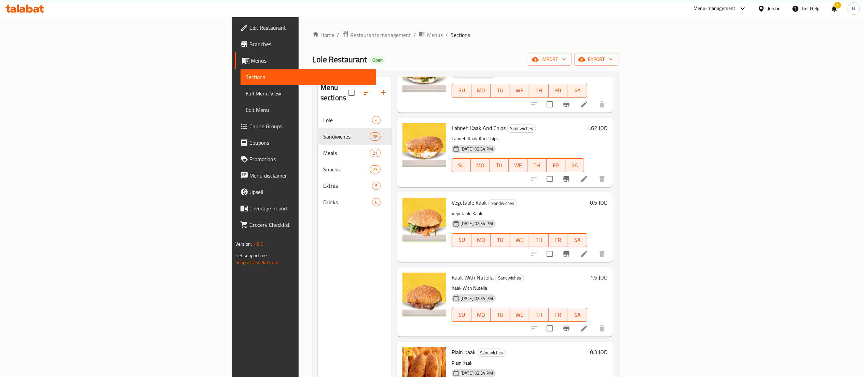
click at [608, 198] on h6 "0.5 JOD" at bounding box center [598, 203] width 17 height 10
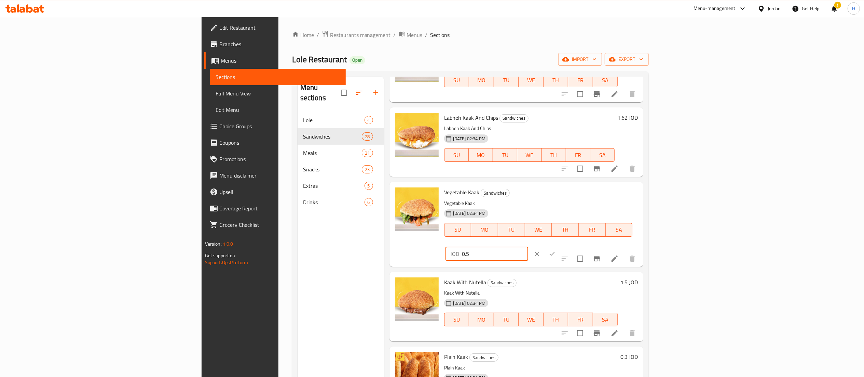
drag, startPoint x: 763, startPoint y: 200, endPoint x: 682, endPoint y: 191, distance: 81.8
click at [641, 191] on div "Vegetable Kaak Sandwiches Vegetable Kaak 19-04-2021 02:34 PM SU MO TU WE TH FR …" at bounding box center [541, 224] width 199 height 79
paste input "6"
type input "0.6"
click at [560, 246] on button "ok" at bounding box center [552, 253] width 15 height 15
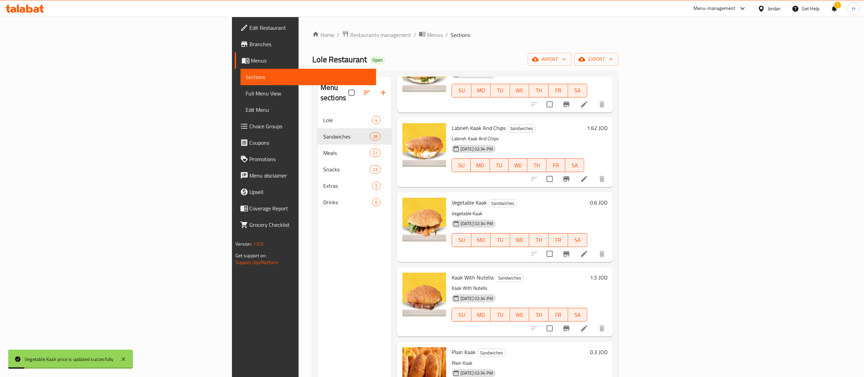
click at [608, 272] on h6 "1.5 JOD" at bounding box center [598, 277] width 17 height 10
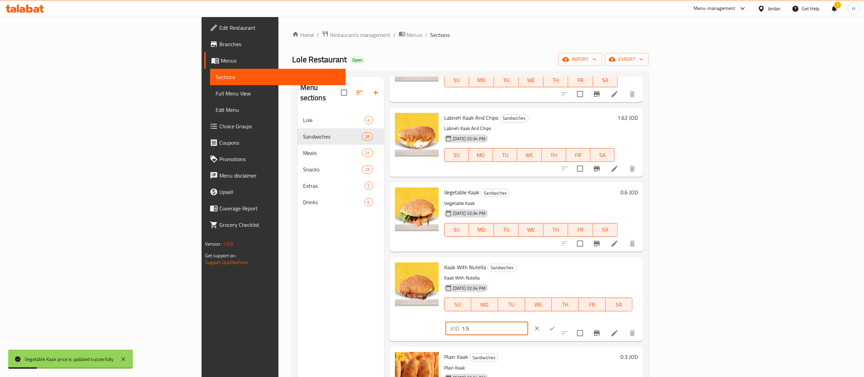
drag, startPoint x: 736, startPoint y: 273, endPoint x: 657, endPoint y: 270, distance: 79.4
click at [641, 270] on div "Kaak With Nutella Sandwiches Kaak With Nutella 19-04-2021 02:34 PM SU MO TU WE …" at bounding box center [541, 298] width 199 height 79
paste input "8"
type input "1.8"
click at [556, 325] on icon "ok" at bounding box center [552, 328] width 7 height 7
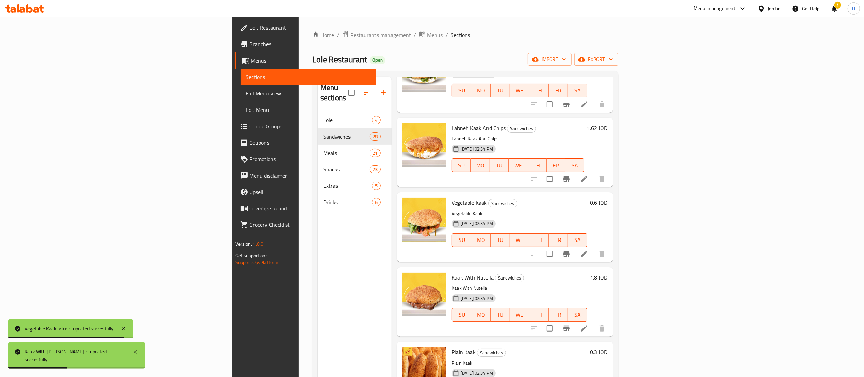
click at [608, 347] on h6 "0.3 JOD" at bounding box center [598, 352] width 17 height 10
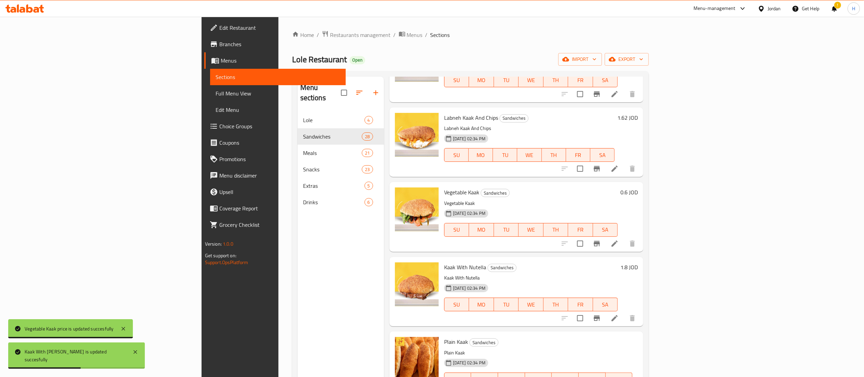
drag, startPoint x: 756, startPoint y: 345, endPoint x: 662, endPoint y: 338, distance: 94.9
click at [641, 338] on div "Plain Kaak Sandwiches Plain Kaak 19-04-2021 02:34 PM SU MO TU WE TH FR SA JOD 0…" at bounding box center [541, 373] width 199 height 79
paste input "6"
type input "0.36"
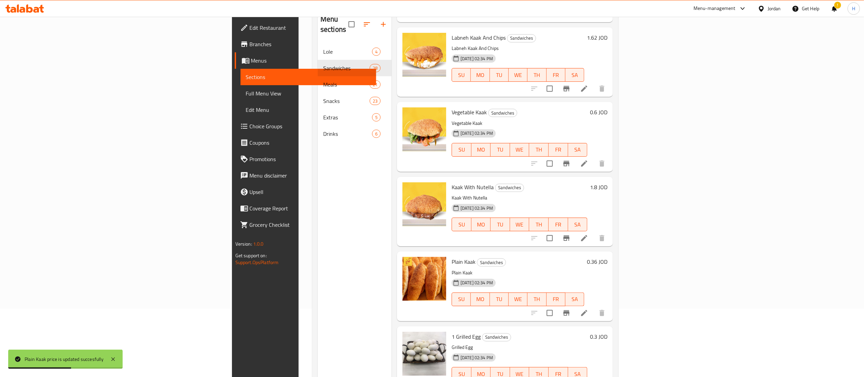
scroll to position [96, 0]
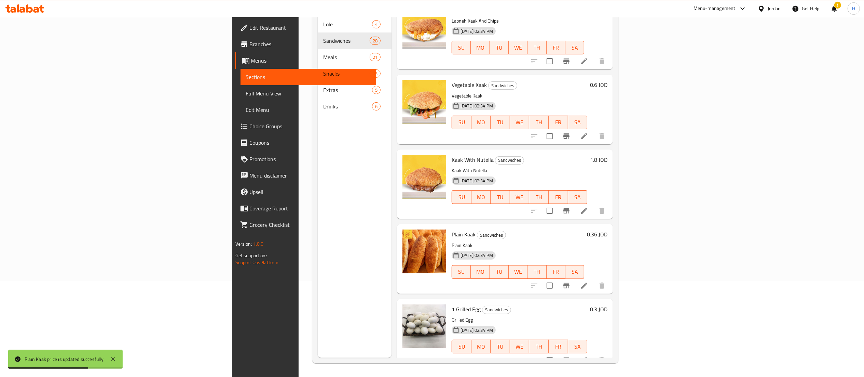
click at [608, 304] on h6 "0.3 JOD" at bounding box center [598, 309] width 17 height 10
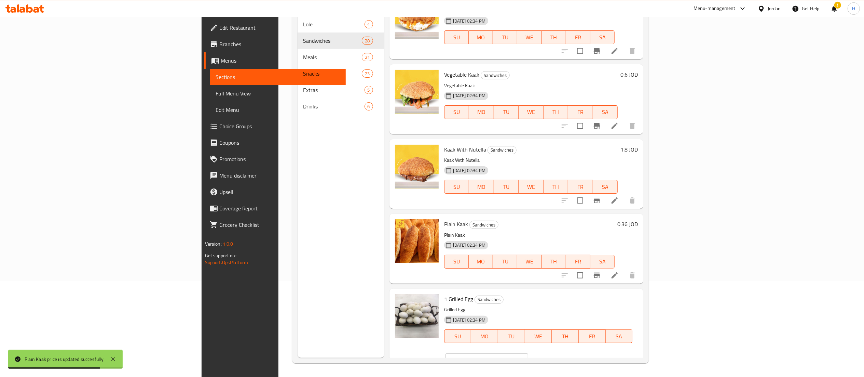
drag, startPoint x: 694, startPoint y: 302, endPoint x: 662, endPoint y: 301, distance: 31.4
click at [641, 301] on div "1 Grilled Egg Sandwiches Grilled Egg 19-04-2021 02:34 PM SU MO TU WE TH FR SA J…" at bounding box center [541, 330] width 199 height 79
paste input "6"
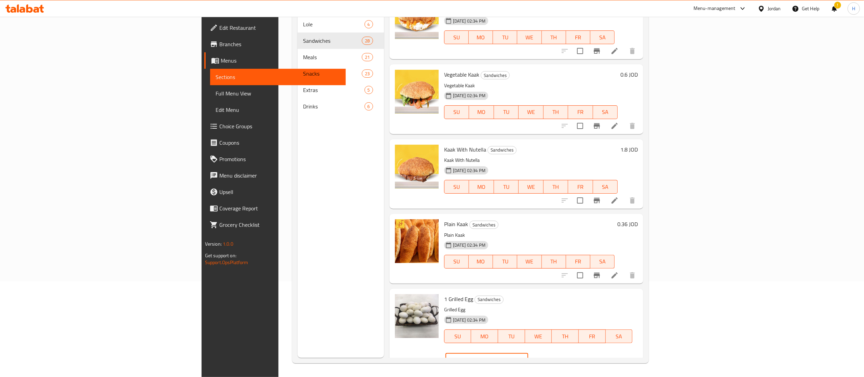
type input "0.36"
click at [556, 357] on icon "ok" at bounding box center [552, 360] width 7 height 7
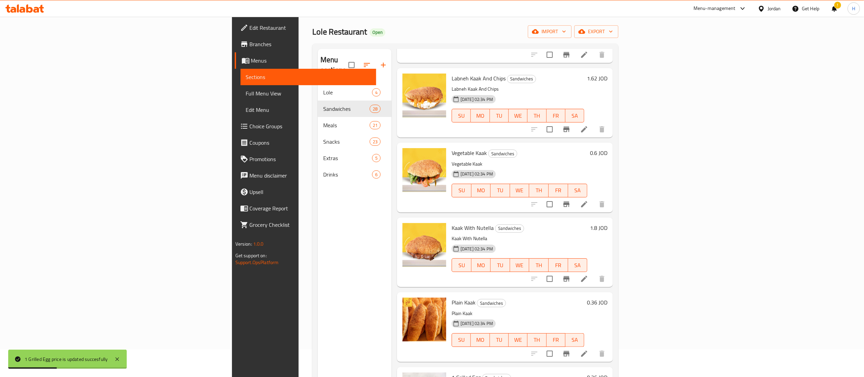
scroll to position [0, 0]
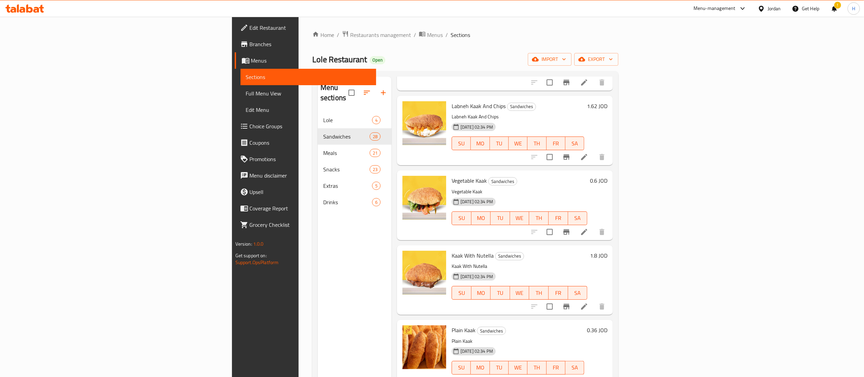
click at [523, 46] on div "Home / Restaurants management / Menus / Sections Lole Restaurant Open import ex…" at bounding box center [465, 244] width 307 height 428
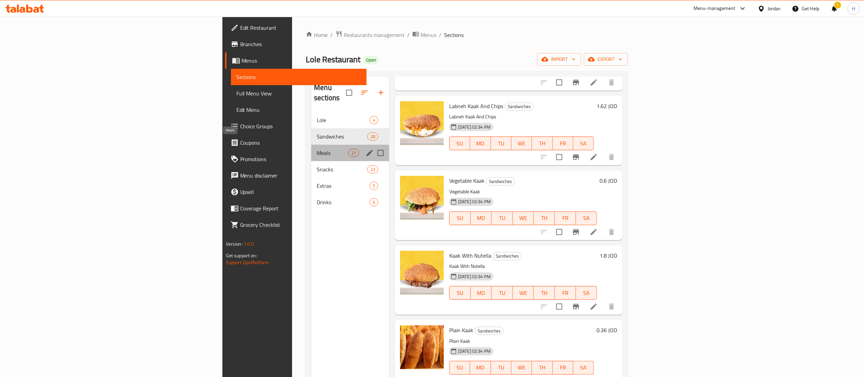
click at [317, 149] on span "Meals" at bounding box center [332, 153] width 31 height 8
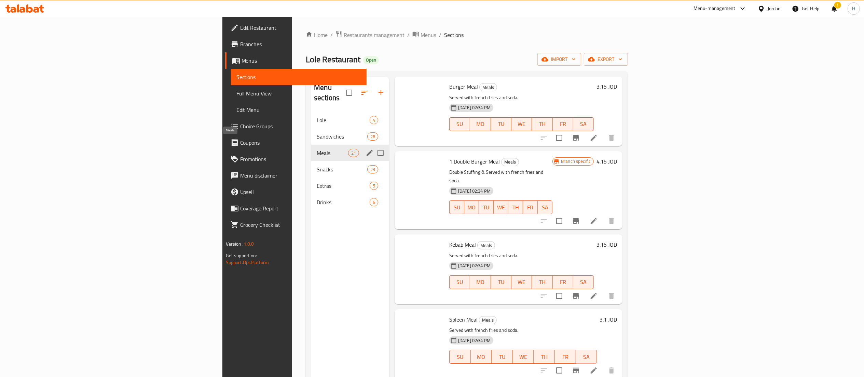
scroll to position [1208, 0]
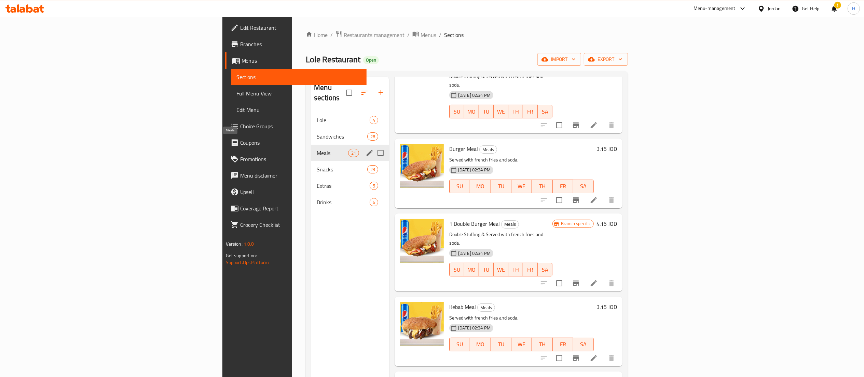
click at [317, 149] on span "Meals" at bounding box center [332, 153] width 31 height 8
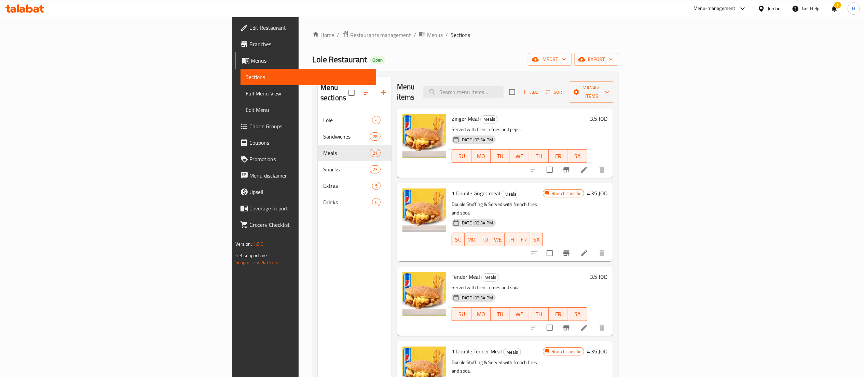
scroll to position [0, 0]
drag, startPoint x: 823, startPoint y: 112, endPoint x: 781, endPoint y: 123, distance: 43.4
click at [608, 115] on h6 "3.5 JOD" at bounding box center [598, 120] width 17 height 10
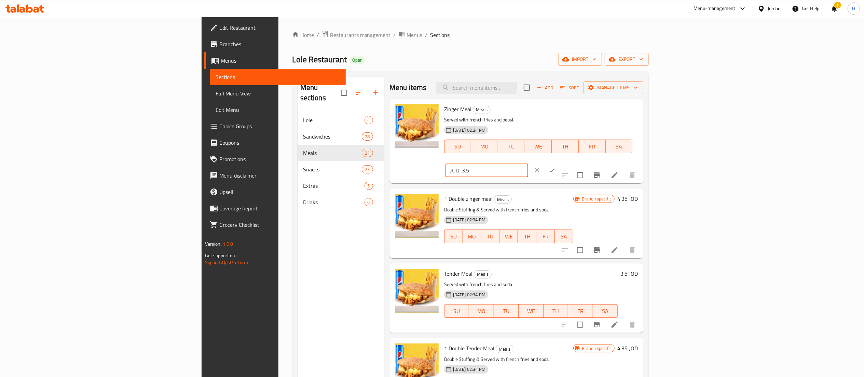
drag, startPoint x: 752, startPoint y: 116, endPoint x: 680, endPoint y: 103, distance: 73.6
click at [641, 103] on div "Zinger Meal Meals Served with french fries and pepsi. 19-04-2021 02:34 PM SU MO…" at bounding box center [541, 141] width 199 height 79
paste input "4.2"
type input "4.2"
click at [560, 163] on button "ok" at bounding box center [552, 170] width 15 height 15
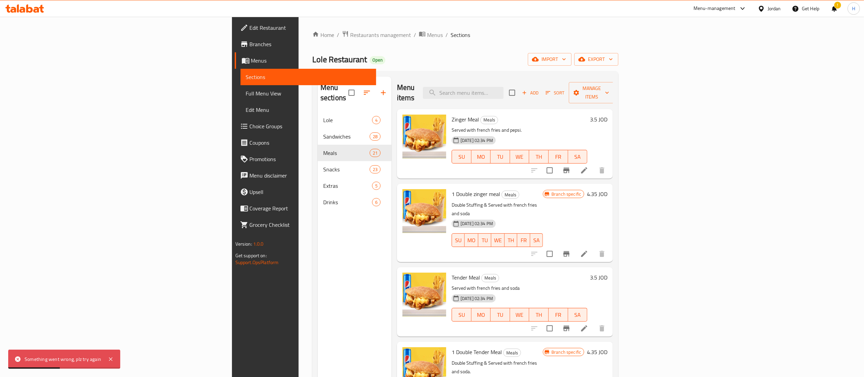
click at [608, 189] on h6 "4.35 JOD" at bounding box center [597, 194] width 21 height 10
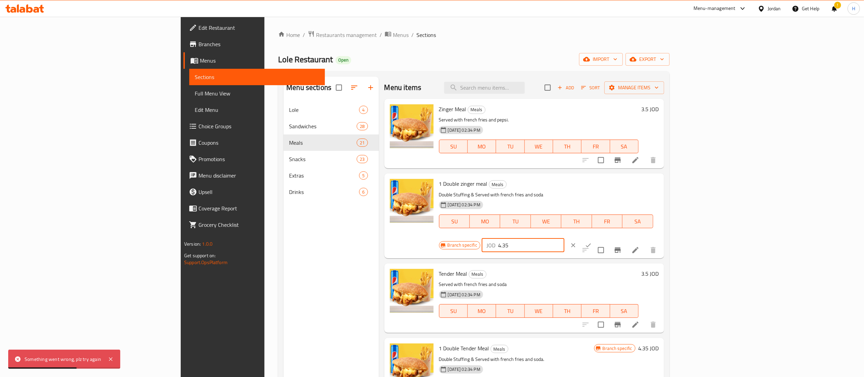
drag, startPoint x: 746, startPoint y: 186, endPoint x: 701, endPoint y: 183, distance: 44.5
click at [606, 238] on div "Branch specific JOD 4.35 ​" at bounding box center [522, 245] width 167 height 15
paste input "5.22"
type input "5.22"
click at [592, 242] on icon "ok" at bounding box center [588, 245] width 7 height 7
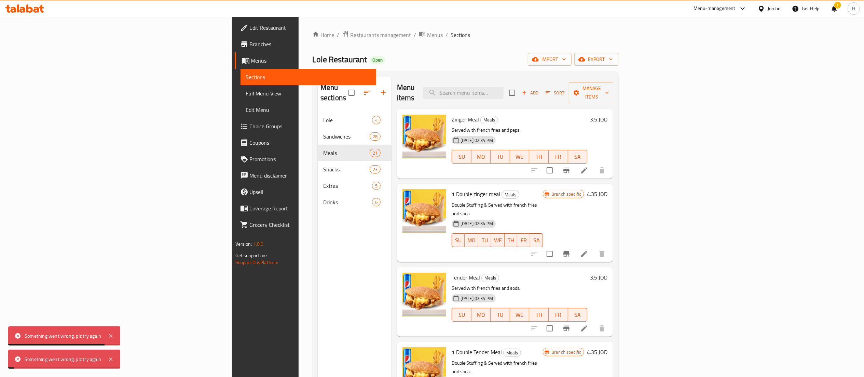
click at [570, 251] on icon "Branch-specific-item" at bounding box center [567, 253] width 6 height 5
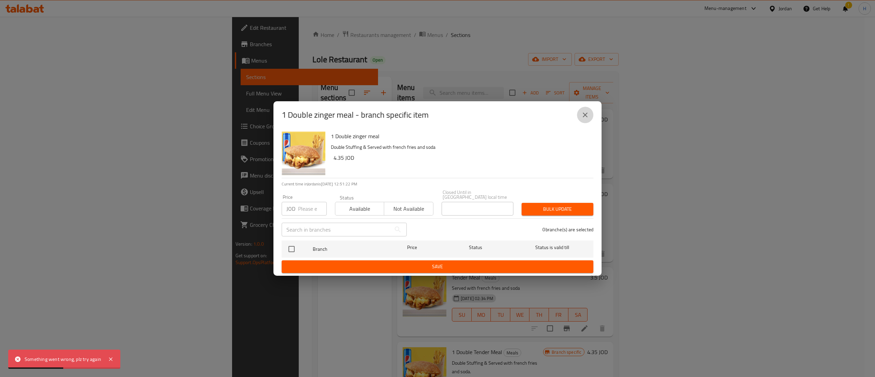
click at [586, 117] on icon "close" at bounding box center [585, 114] width 5 height 5
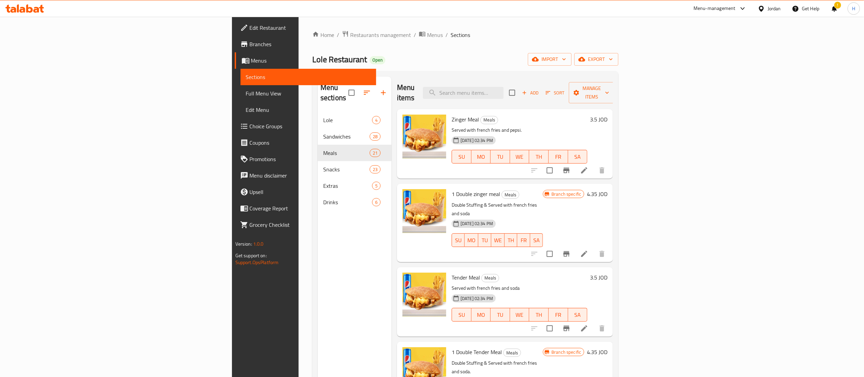
click at [608, 115] on h6 "3.5 JOD" at bounding box center [598, 120] width 17 height 10
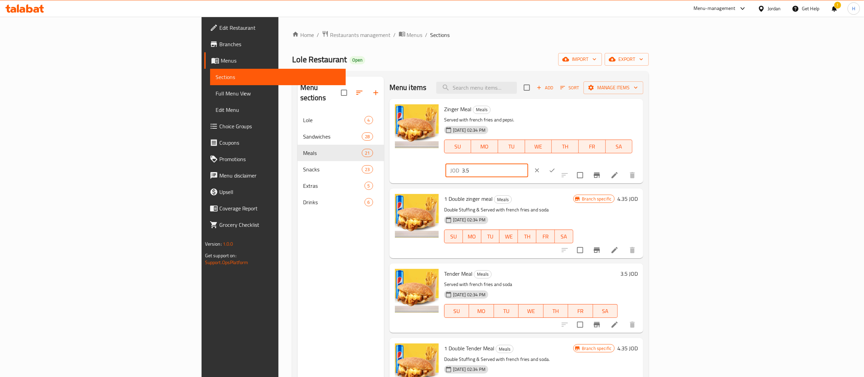
drag, startPoint x: 762, startPoint y: 113, endPoint x: 652, endPoint y: 106, distance: 109.6
click at [641, 106] on div "Zinger Meal Meals Served with french fries and pepsi. 19-04-2021 02:34 PM SU MO…" at bounding box center [541, 141] width 199 height 79
paste input "4.2"
type input "4.2"
click at [560, 163] on button "ok" at bounding box center [552, 170] width 15 height 15
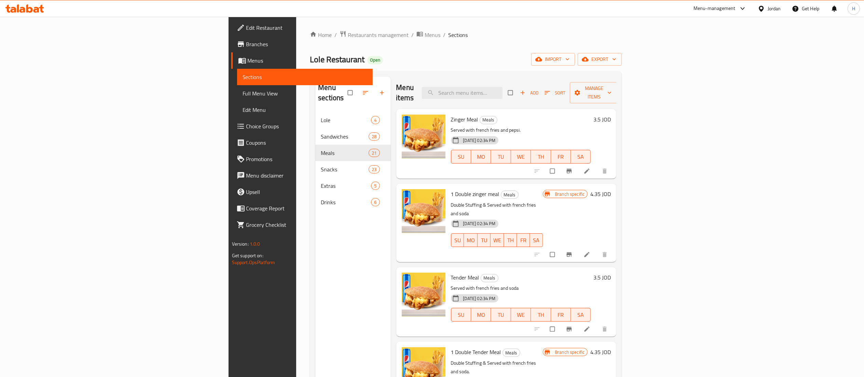
click at [611, 115] on h6 "3.5 JOD" at bounding box center [602, 120] width 17 height 10
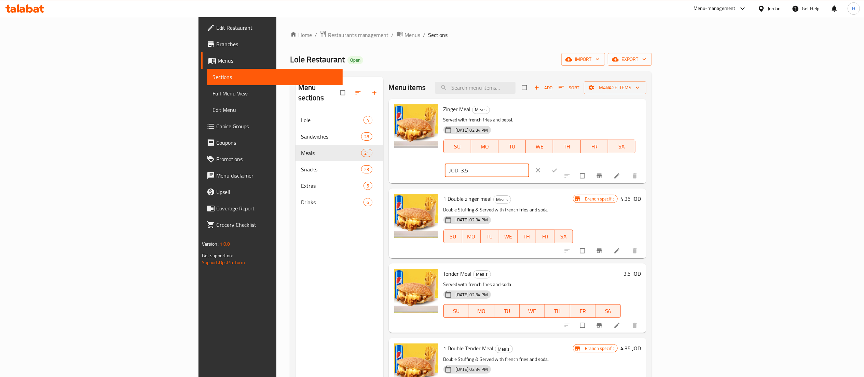
drag, startPoint x: 686, startPoint y: 106, endPoint x: 626, endPoint y: 103, distance: 59.6
click at [626, 103] on div "Zinger Meal Meals Served with french fries and pepsi. 19-04-2021 02:34 PM SU MO…" at bounding box center [542, 141] width 203 height 79
paste input "4.2"
type input "4.2"
click at [564, 163] on button "ok" at bounding box center [555, 170] width 16 height 15
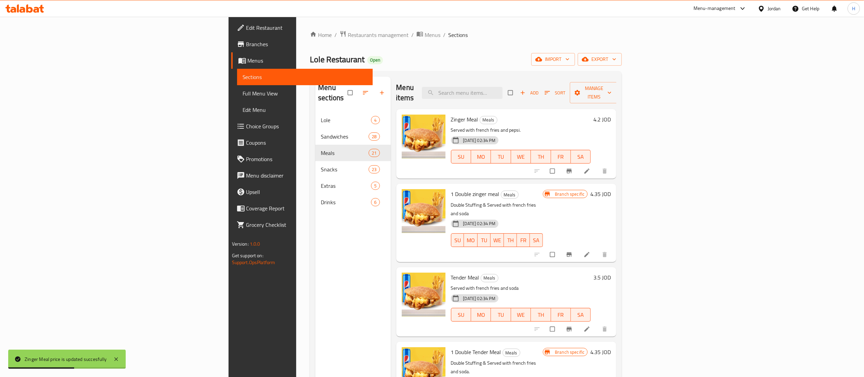
click at [611, 189] on h6 "4.35 JOD" at bounding box center [601, 194] width 21 height 10
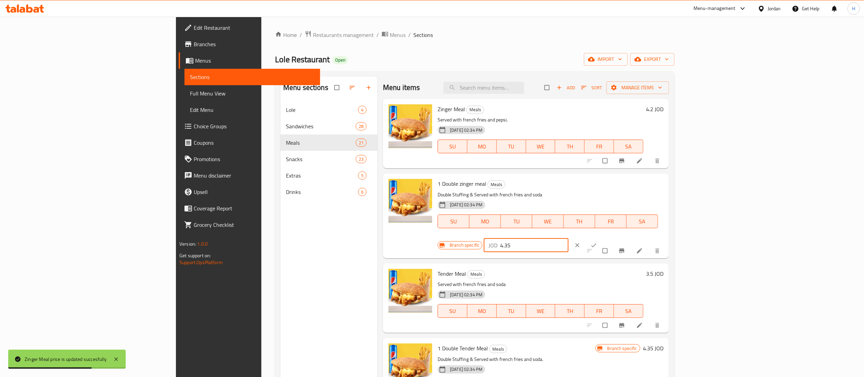
drag, startPoint x: 768, startPoint y: 189, endPoint x: 663, endPoint y: 187, distance: 104.3
click at [663, 187] on div "1 Double zinger meal Meals Double Stuffing & Served with french fries and soda …" at bounding box center [550, 215] width 231 height 79
paste input "5.22"
type input "5.22"
click at [603, 238] on button "ok" at bounding box center [595, 245] width 16 height 15
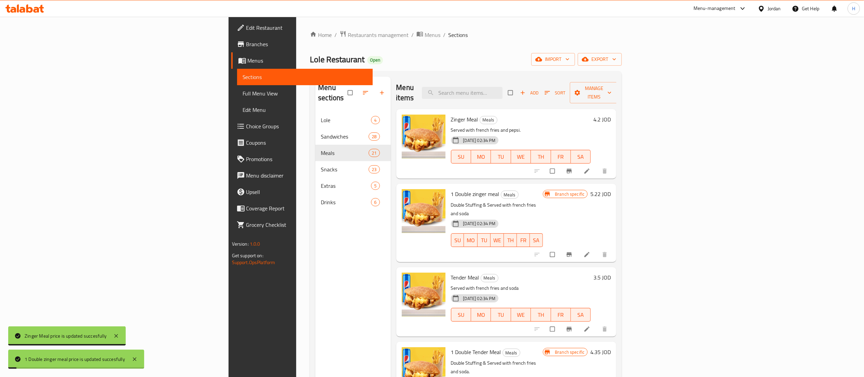
click at [572, 252] on icon "Branch-specific-item" at bounding box center [569, 254] width 5 height 4
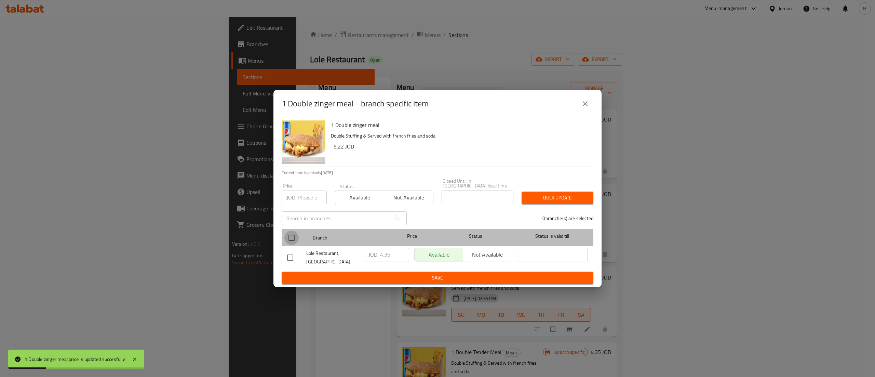
click at [289, 237] on input "checkbox" at bounding box center [291, 237] width 14 height 14
checkbox input "true"
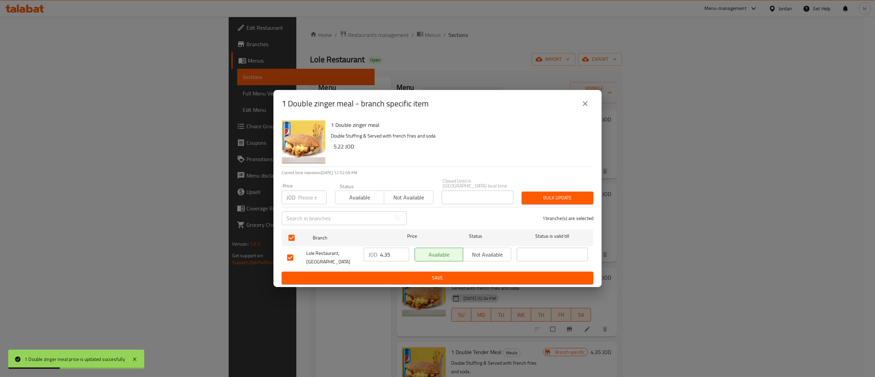
click at [384, 249] on input "4.35" at bounding box center [394, 254] width 29 height 14
paste input "5.22"
type input "5.22"
click at [414, 274] on span "Save" at bounding box center [437, 277] width 301 height 9
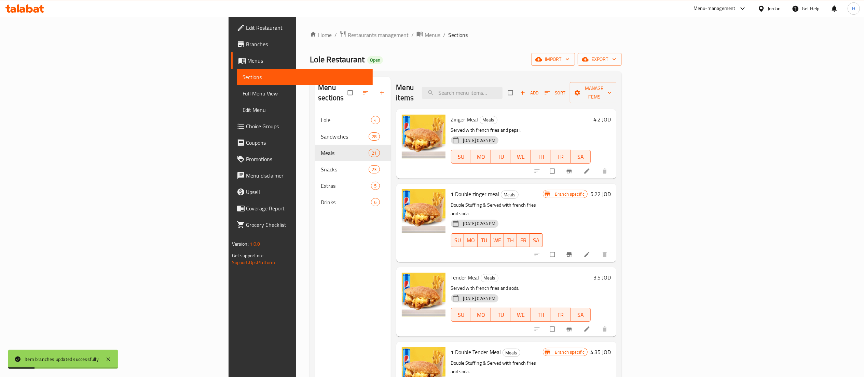
click at [611, 272] on h6 "3.5 JOD" at bounding box center [602, 277] width 17 height 10
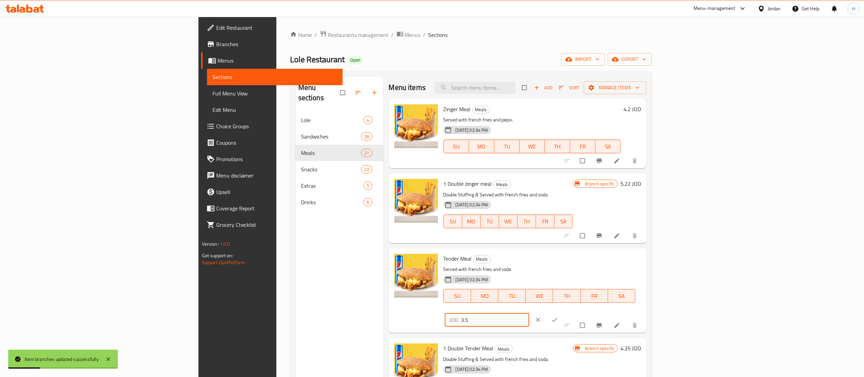
drag, startPoint x: 765, startPoint y: 265, endPoint x: 700, endPoint y: 262, distance: 65.0
click at [644, 262] on div "Tender Meal Meals Served with french fries and soda 19-04-2021 02:34 PM SU MO T…" at bounding box center [542, 290] width 203 height 79
paste input "4.2"
type input "4.2"
click at [564, 312] on button "ok" at bounding box center [555, 319] width 16 height 15
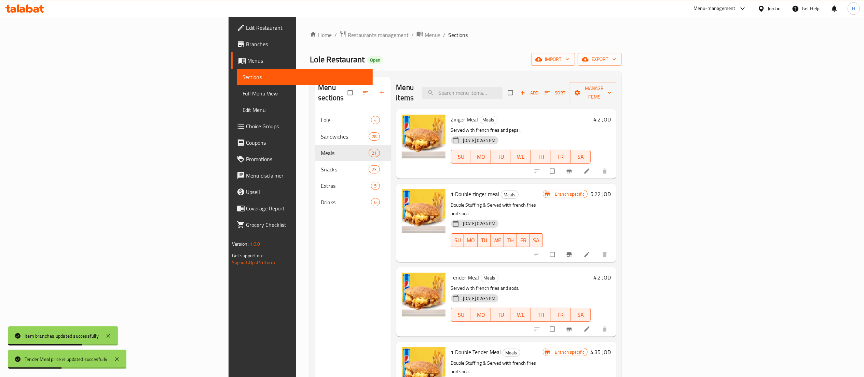
click at [611, 347] on h6 "4.35 JOD" at bounding box center [601, 352] width 21 height 10
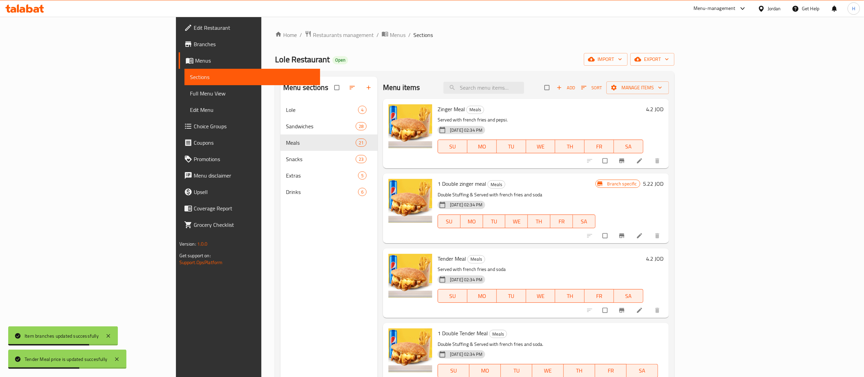
drag, startPoint x: 765, startPoint y: 335, endPoint x: 787, endPoint y: 330, distance: 22.3
paste input "5.22"
type input "5.22"
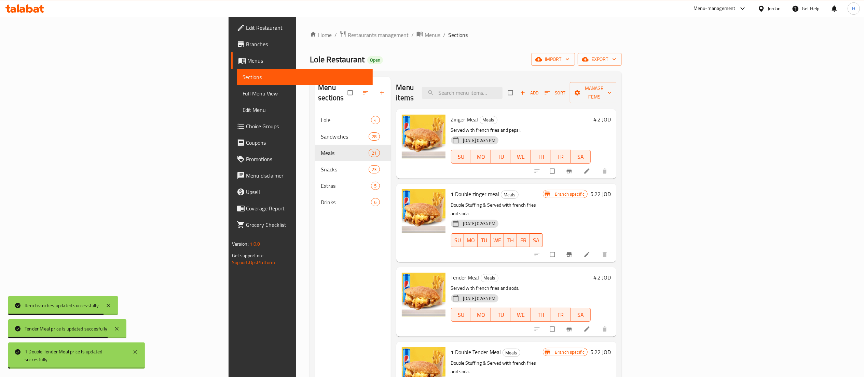
scroll to position [68, 0]
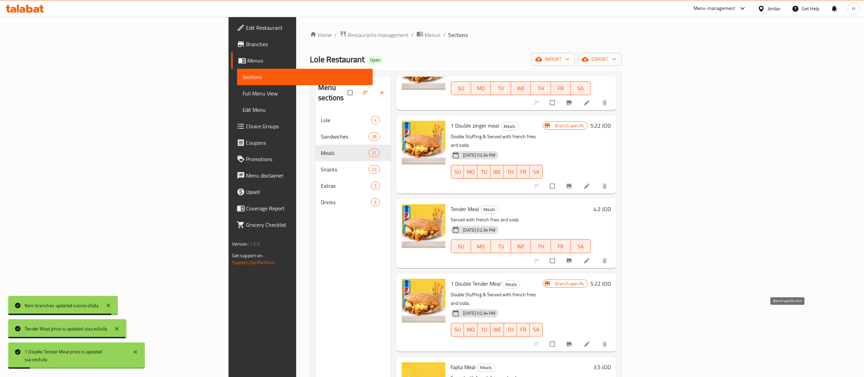
click at [578, 336] on button "Branch-specific-item" at bounding box center [570, 343] width 16 height 15
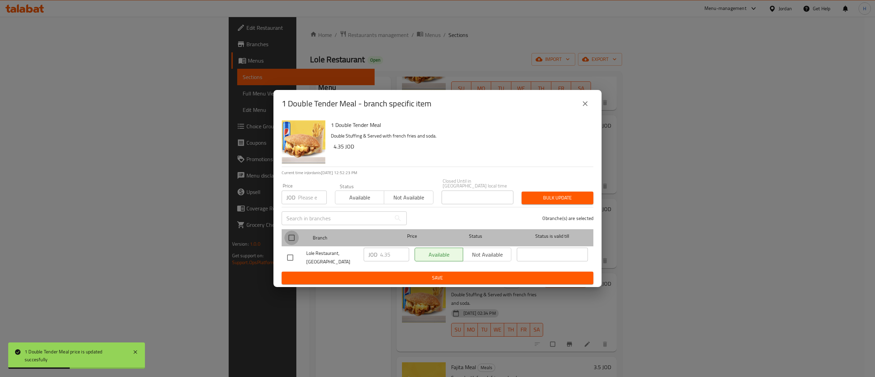
click at [293, 237] on input "checkbox" at bounding box center [291, 237] width 14 height 14
checkbox input "true"
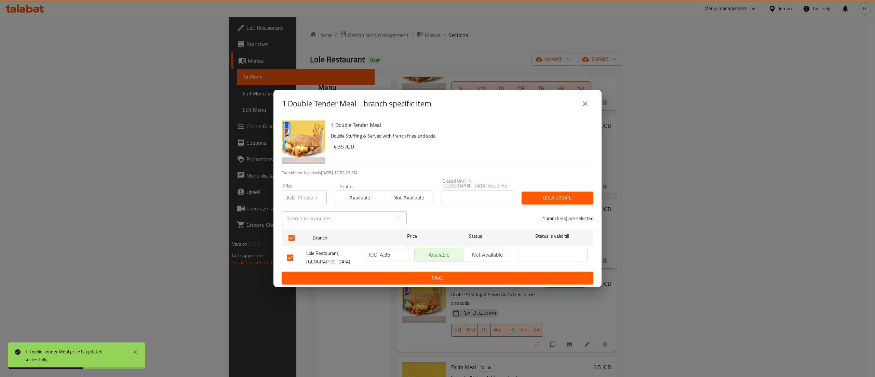
click at [388, 255] on input "4.35" at bounding box center [394, 254] width 29 height 14
paste input "5.22"
type input "5.22"
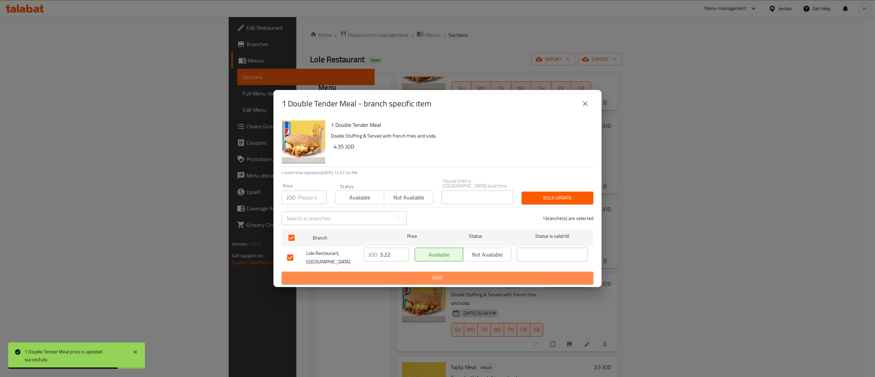
click at [435, 273] on span "Save" at bounding box center [437, 277] width 301 height 9
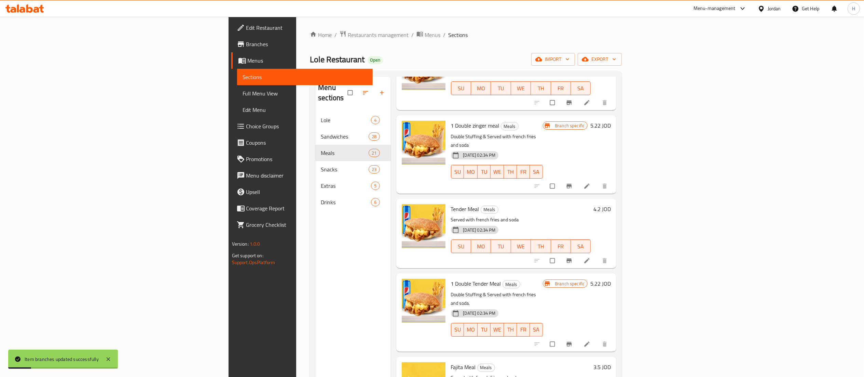
scroll to position [205, 0]
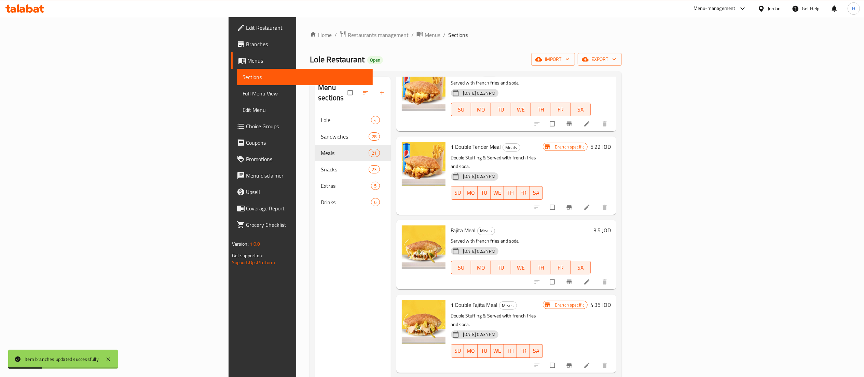
click at [611, 225] on h6 "3.5 JOD" at bounding box center [602, 230] width 17 height 10
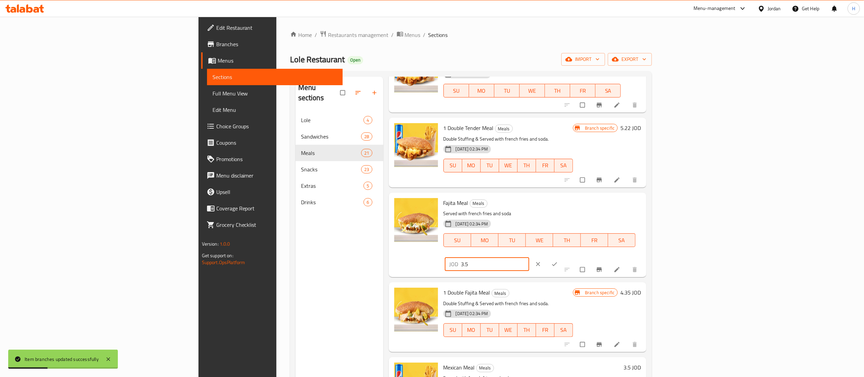
drag, startPoint x: 766, startPoint y: 206, endPoint x: 676, endPoint y: 206, distance: 90.2
click at [644, 206] on div "Fajita Meal Meals Served with french fries and soda 19-04-2021 02:34 PM SU MO T…" at bounding box center [542, 234] width 203 height 79
paste input "4.2"
type input "4.2"
click at [558, 260] on icon "ok" at bounding box center [554, 263] width 7 height 7
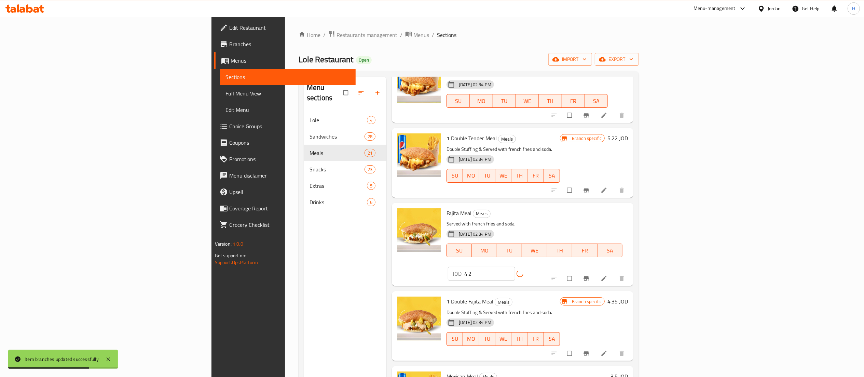
click at [628, 296] on h6 "4.35 JOD" at bounding box center [618, 301] width 21 height 10
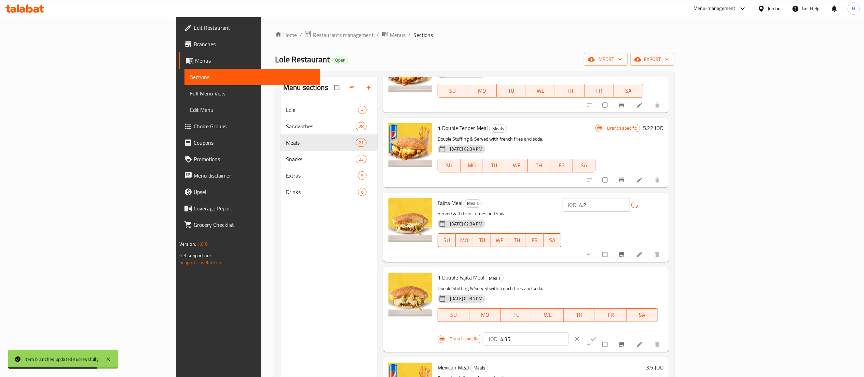
drag, startPoint x: 752, startPoint y: 283, endPoint x: 651, endPoint y: 280, distance: 101.2
click at [651, 280] on div "1 Double Fajita Meal Meals Double Stuffing & Served with french fries and soda.…" at bounding box center [550, 309] width 231 height 79
paste input "5.22"
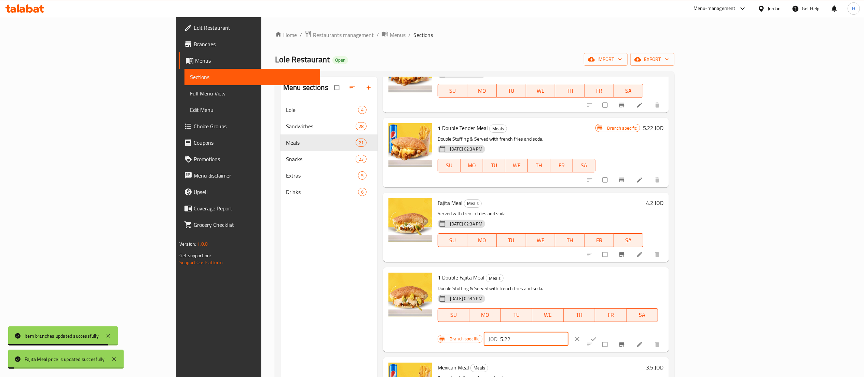
type input "5.22"
click at [598, 335] on icon "ok" at bounding box center [594, 338] width 7 height 7
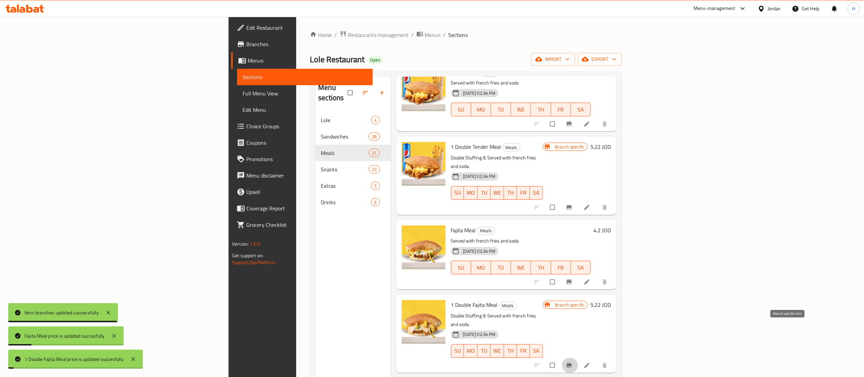
click at [573, 362] on icon "Branch-specific-item" at bounding box center [569, 365] width 7 height 7
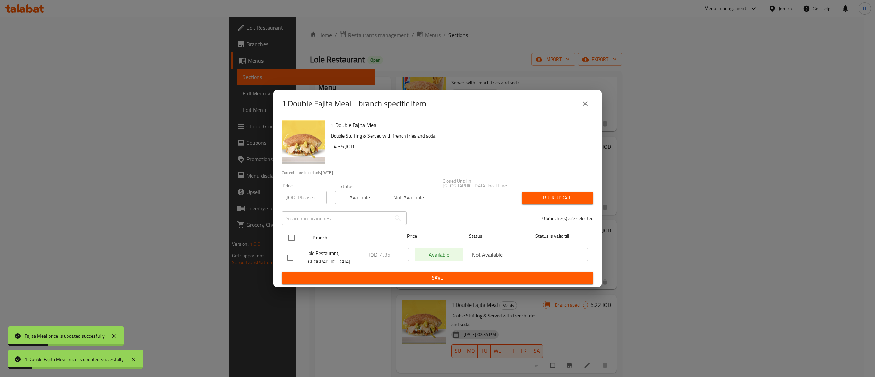
drag, startPoint x: 288, startPoint y: 236, endPoint x: 306, endPoint y: 242, distance: 18.6
click at [290, 238] on input "checkbox" at bounding box center [291, 237] width 14 height 14
checkbox input "true"
click at [386, 252] on input "4.35" at bounding box center [394, 254] width 29 height 14
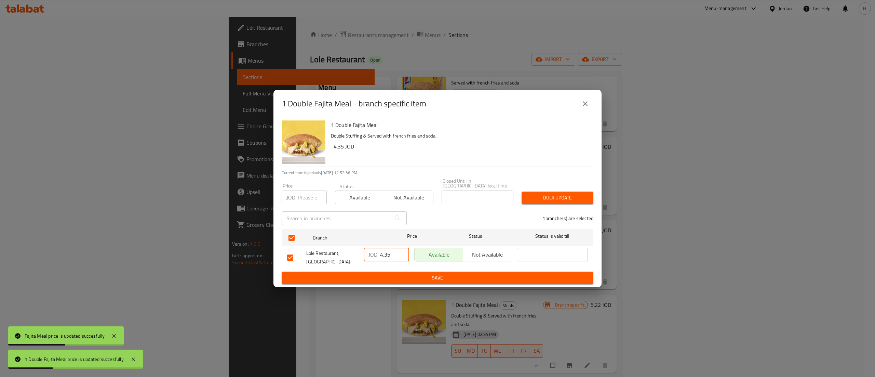
click at [386, 252] on input "4.35" at bounding box center [394, 254] width 29 height 14
paste input "5.22"
type input "5.22"
click at [430, 273] on span "Save" at bounding box center [437, 277] width 301 height 9
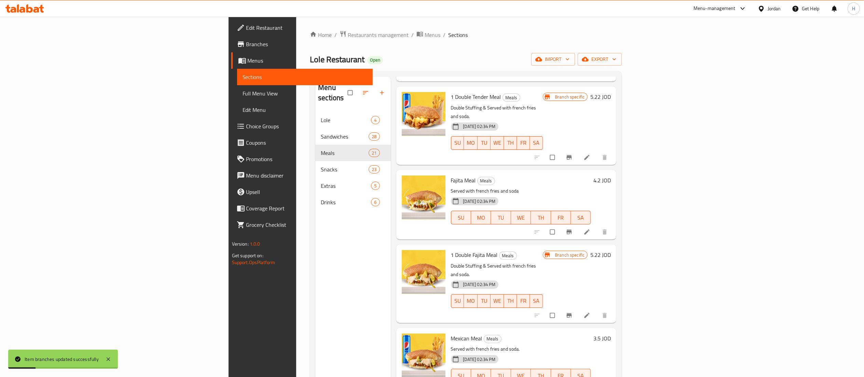
scroll to position [273, 0]
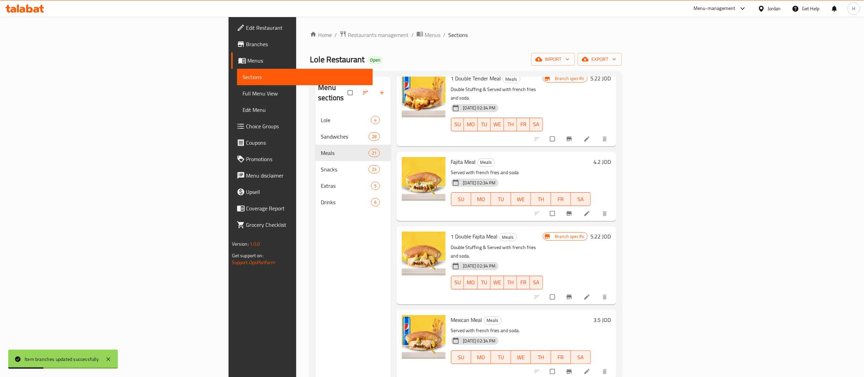
click at [611, 315] on h6 "3.5 JOD" at bounding box center [602, 320] width 17 height 10
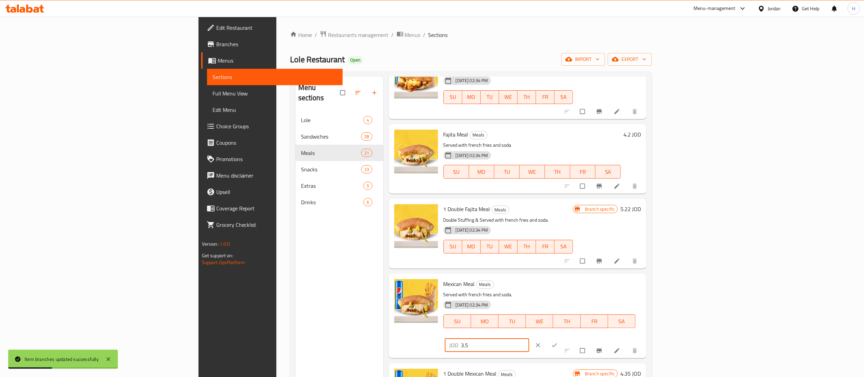
drag, startPoint x: 753, startPoint y: 285, endPoint x: 662, endPoint y: 286, distance: 90.9
click at [644, 286] on div "Mexican Meal Meals Served with french fries and soda. 19-04-2021 02:34 PM SU MO…" at bounding box center [542, 315] width 203 height 79
paste input "4.2"
type input "4.2"
click at [558, 341] on icon "ok" at bounding box center [554, 344] width 7 height 7
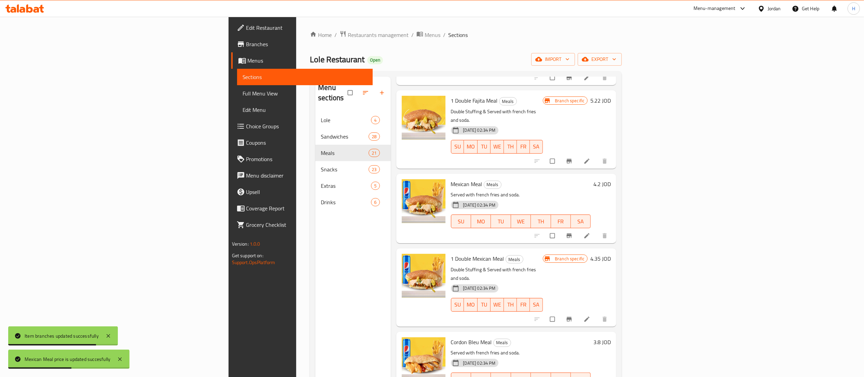
scroll to position [410, 0]
click at [573, 314] on icon "Branch-specific-item" at bounding box center [569, 317] width 7 height 7
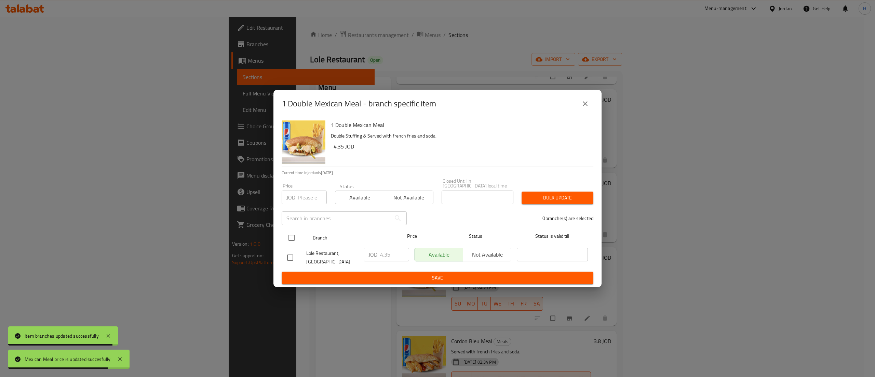
click at [290, 237] on div "Branch Price Status Status is valid till" at bounding box center [438, 237] width 312 height 17
click at [294, 235] on input "checkbox" at bounding box center [291, 237] width 14 height 14
checkbox input "true"
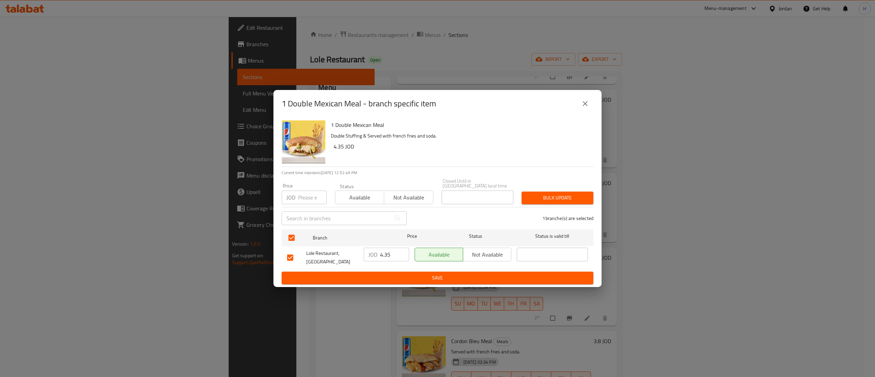
click at [386, 255] on input "4.35" at bounding box center [394, 254] width 29 height 14
paste input "522"
click at [388, 253] on input "4.5225" at bounding box center [394, 254] width 29 height 14
click at [390, 253] on input "4.5225" at bounding box center [394, 254] width 29 height 14
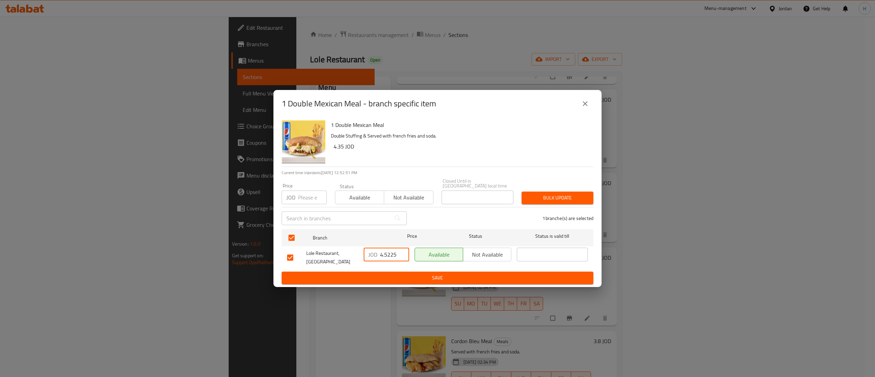
paste input "5.22"
type input "5.22"
click at [401, 279] on span "Save" at bounding box center [437, 277] width 301 height 9
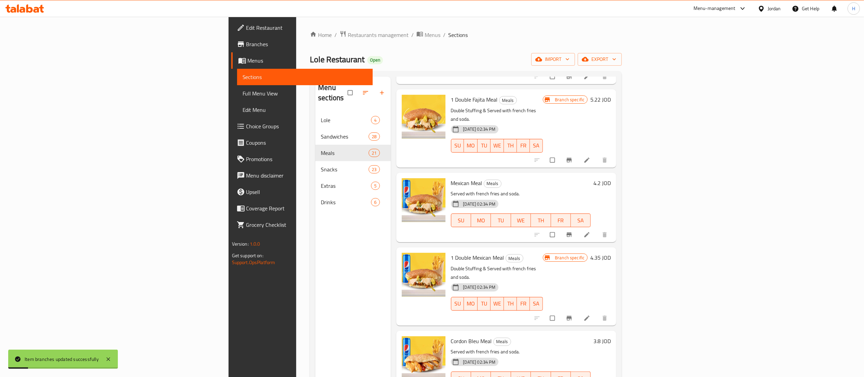
click at [611, 253] on h6 "4.35 JOD" at bounding box center [601, 258] width 21 height 10
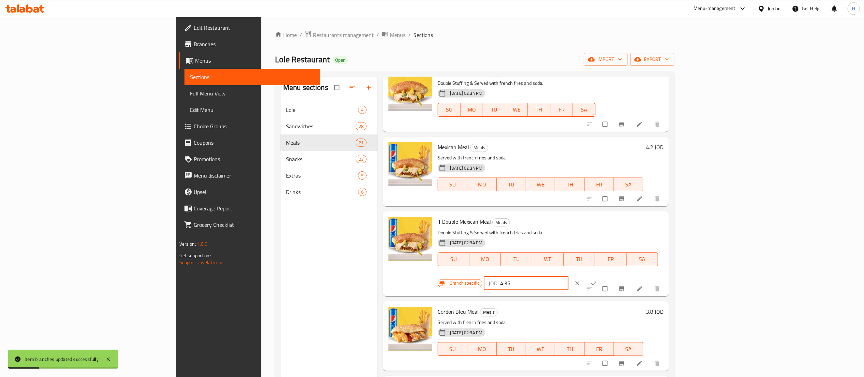
drag, startPoint x: 747, startPoint y: 224, endPoint x: 669, endPoint y: 214, distance: 78.9
click at [669, 214] on div "1 Double Mexican Meal Meals Double Stuffing & Served with french fries and soda…" at bounding box center [526, 253] width 286 height 84
paste input "5.22"
type input "5.22"
click at [597, 281] on icon "ok" at bounding box center [594, 283] width 5 height 4
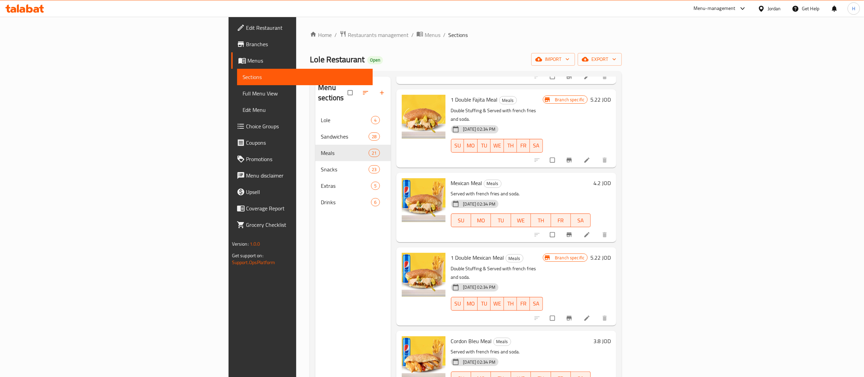
click at [611, 336] on h6 "3.8 JOD" at bounding box center [602, 341] width 17 height 10
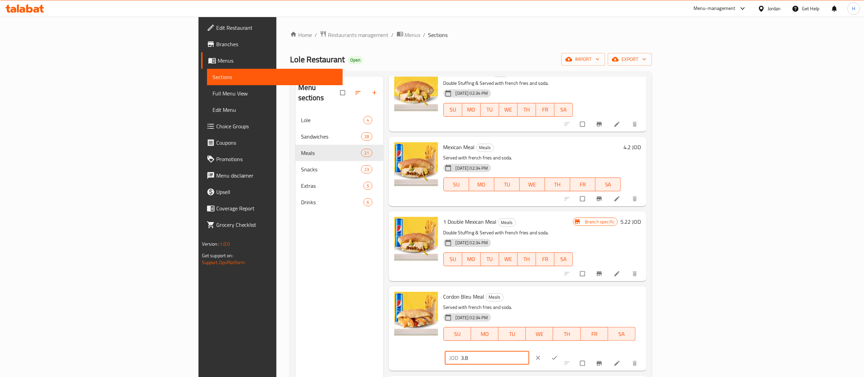
drag, startPoint x: 753, startPoint y: 305, endPoint x: 680, endPoint y: 295, distance: 74.2
click at [644, 295] on div "Cordon Bleu Meal Meals Served with french fries and soda. 19-04-2021 02:34 PM S…" at bounding box center [542, 328] width 203 height 79
paste input "4.56"
type input "4.56"
click at [560, 354] on span "ok" at bounding box center [555, 357] width 8 height 7
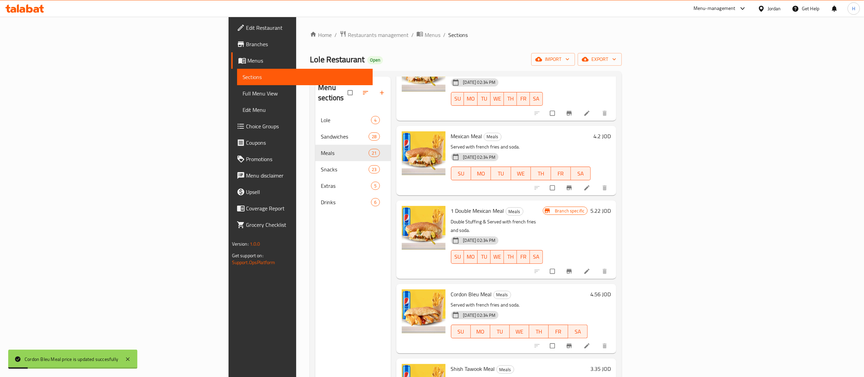
scroll to position [479, 0]
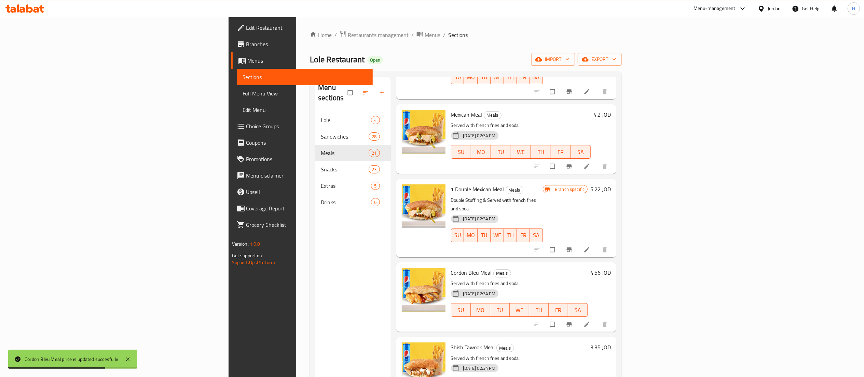
click at [611, 342] on h6 "3.35 JOD" at bounding box center [601, 347] width 21 height 10
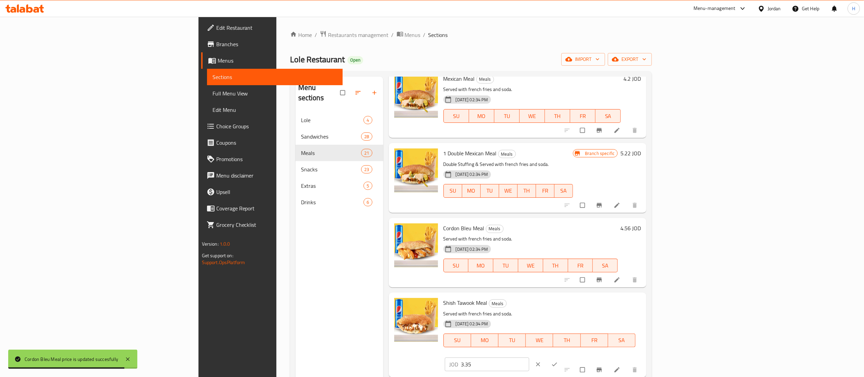
drag, startPoint x: 766, startPoint y: 307, endPoint x: 651, endPoint y: 299, distance: 115.1
click at [644, 299] on div "Shish Tawook Meal Meals Served with french fries and soda. 19-04-2021 02:34 PM …" at bounding box center [542, 334] width 203 height 79
paste input "4.02"
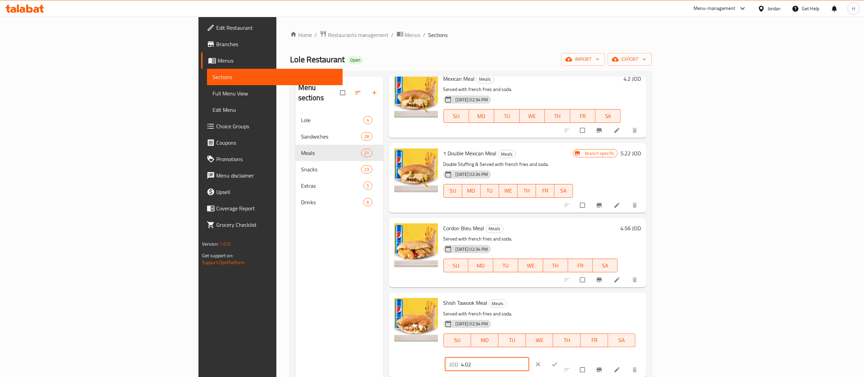
type input "4.02"
click at [558, 361] on icon "ok" at bounding box center [554, 364] width 7 height 7
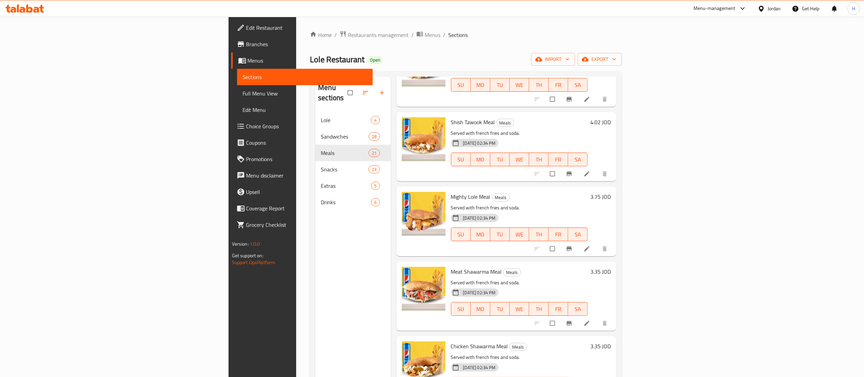
scroll to position [684, 0]
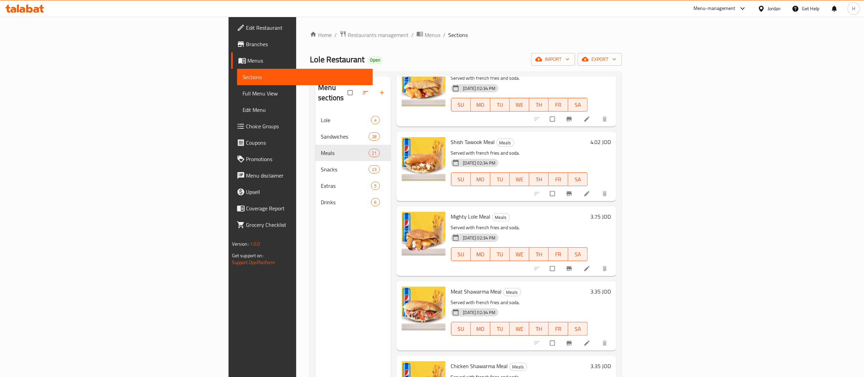
click at [611, 212] on h6 "3.75 JOD" at bounding box center [601, 217] width 21 height 10
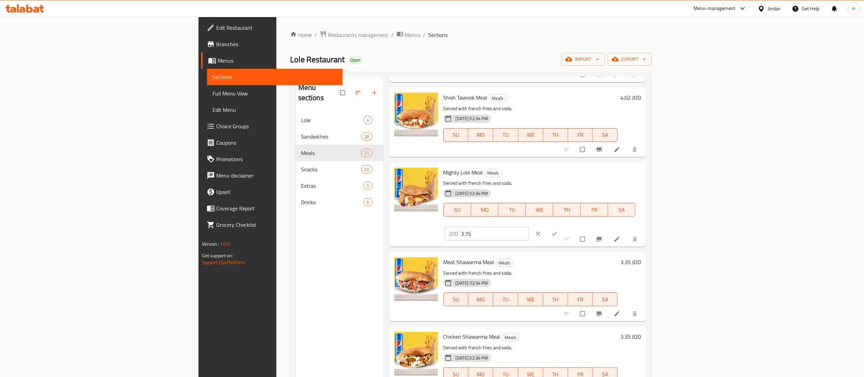
drag, startPoint x: 758, startPoint y: 177, endPoint x: 643, endPoint y: 170, distance: 115.1
click at [643, 170] on div "Mighty Lole Meal Meals Served with french fries and soda. 19-04-2021 02:34 PM S…" at bounding box center [542, 204] width 203 height 79
paste input "4."
type input "4.5"
click at [558, 230] on icon "ok" at bounding box center [554, 233] width 7 height 7
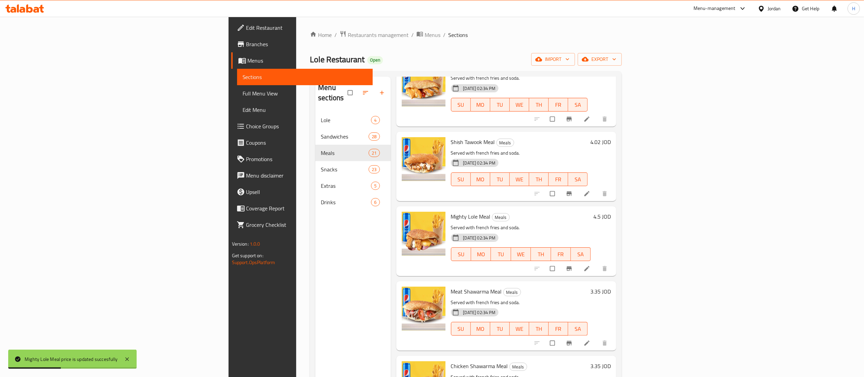
click at [611, 286] on h6 "3.35 JOD" at bounding box center [601, 291] width 21 height 10
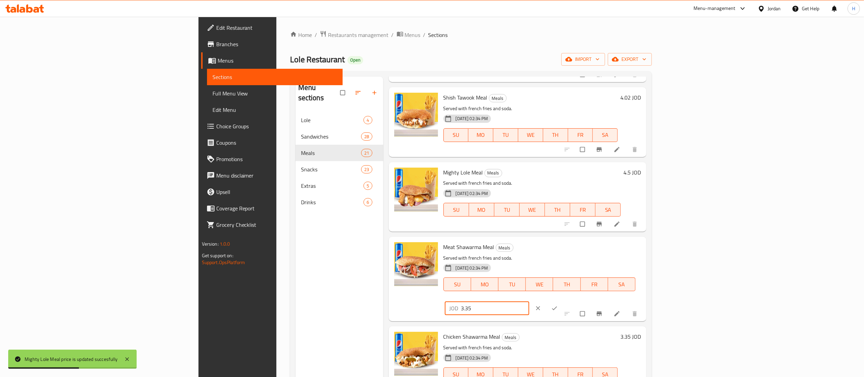
drag, startPoint x: 750, startPoint y: 249, endPoint x: 677, endPoint y: 246, distance: 72.8
click at [644, 246] on div "Meat Shawarma Meal Meals Served with french fries and soda. 19-04-2021 02:34 PM…" at bounding box center [542, 278] width 203 height 79
paste input "4.02"
type input "4.02"
click at [564, 300] on button "ok" at bounding box center [555, 307] width 16 height 15
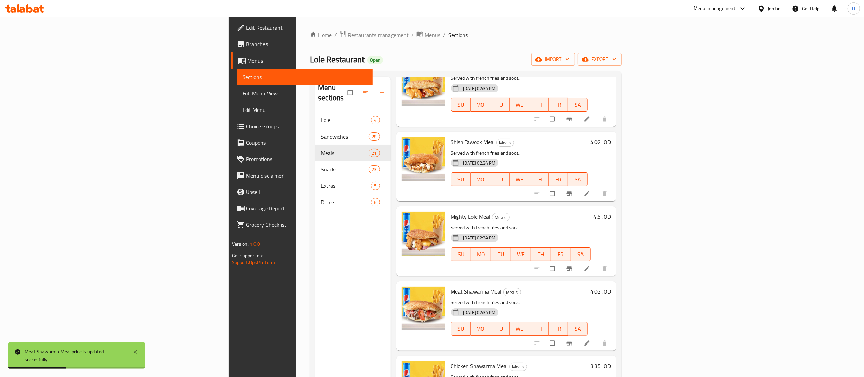
click at [611, 361] on h6 "3.35 JOD" at bounding box center [601, 366] width 21 height 10
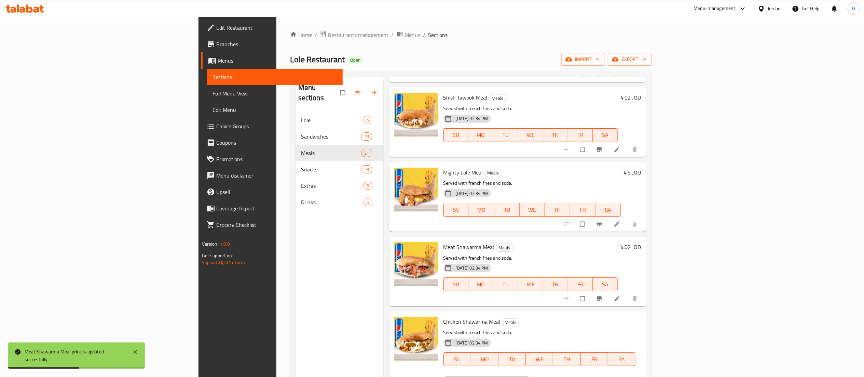
drag, startPoint x: 761, startPoint y: 325, endPoint x: 619, endPoint y: 319, distance: 141.3
click at [619, 319] on div "Chicken Shawarma Meal Meals Served with french fries and soda. 19-04-2021 02:34…" at bounding box center [542, 353] width 203 height 79
paste input "4.02"
type input "4.02"
click at [564, 375] on button "ok" at bounding box center [555, 382] width 16 height 15
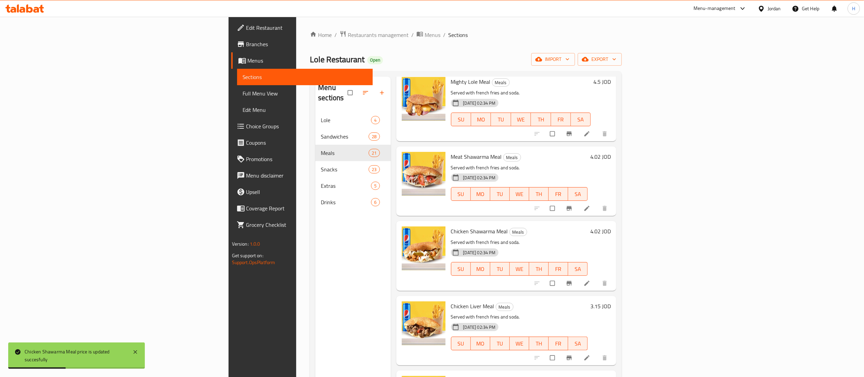
scroll to position [820, 0]
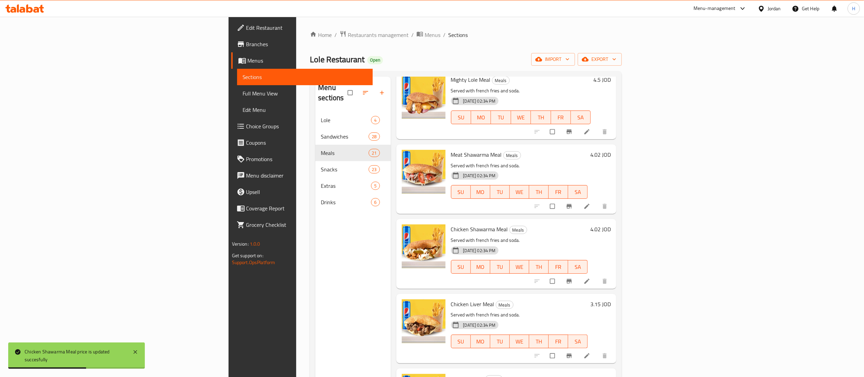
click at [611, 299] on h6 "3.15 JOD" at bounding box center [601, 304] width 21 height 10
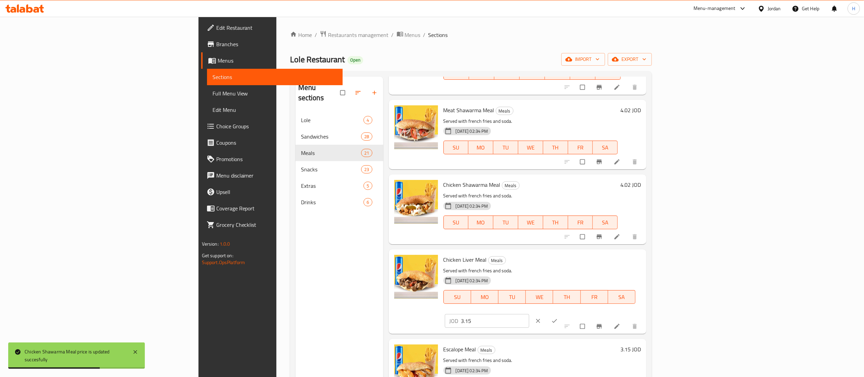
drag, startPoint x: 753, startPoint y: 263, endPoint x: 656, endPoint y: 254, distance: 97.5
click at [644, 254] on div "Chicken Liver Meal Meals Served with french fries and soda. 19-04-2021 02:34 PM…" at bounding box center [542, 291] width 203 height 79
paste input "78"
type input "3.78"
click at [558, 319] on icon "ok" at bounding box center [554, 321] width 5 height 4
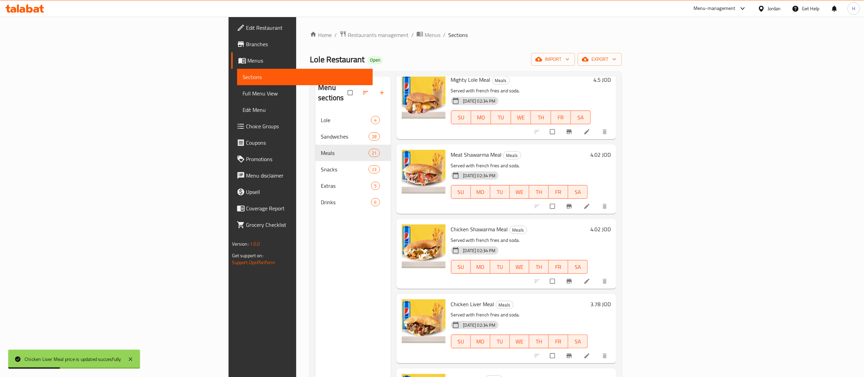
click at [611, 374] on h6 "3.15 JOD" at bounding box center [601, 379] width 21 height 10
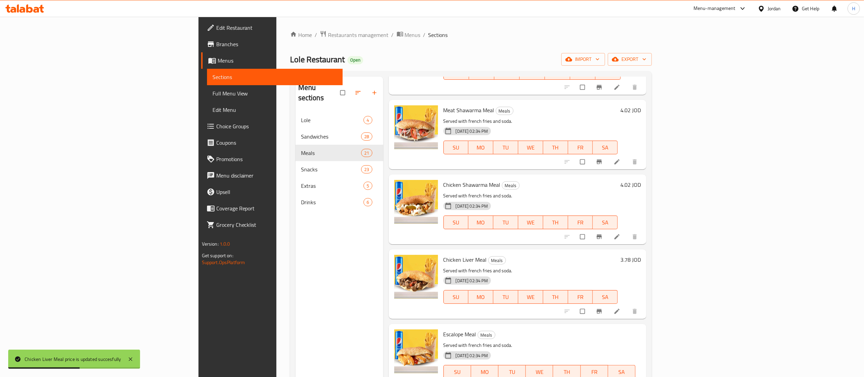
drag, startPoint x: 761, startPoint y: 338, endPoint x: 700, endPoint y: 328, distance: 61.0
click at [644, 328] on div "Escalope Meal Meals Served with french fries and soda. 19-04-2021 02:34 PM SU M…" at bounding box center [542, 365] width 203 height 79
paste input "78"
type input "3.78"
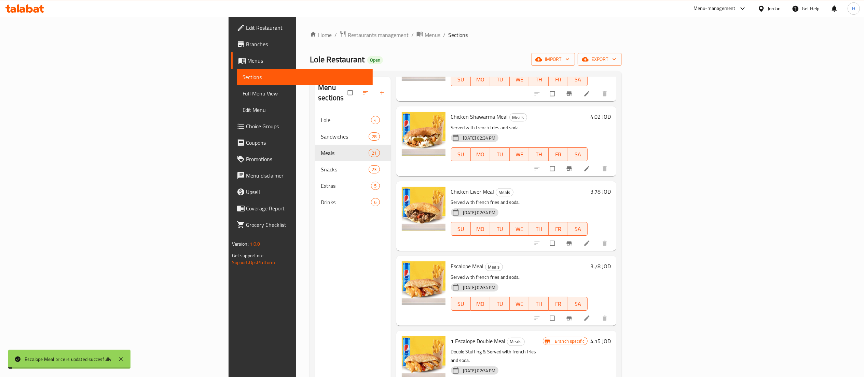
scroll to position [957, 0]
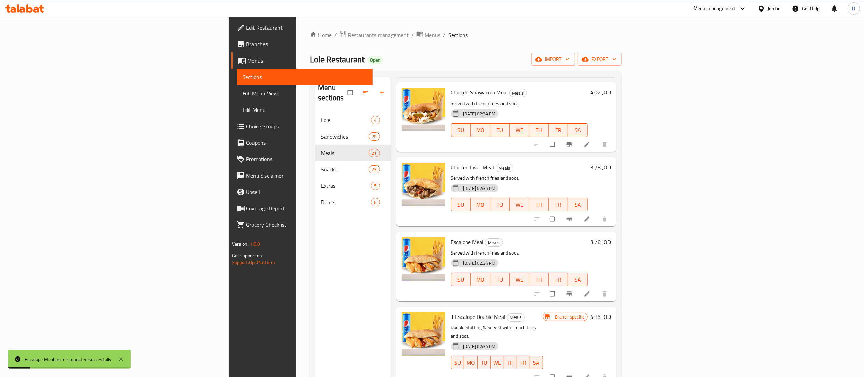
click at [611, 312] on h6 "4.15 JOD" at bounding box center [601, 317] width 21 height 10
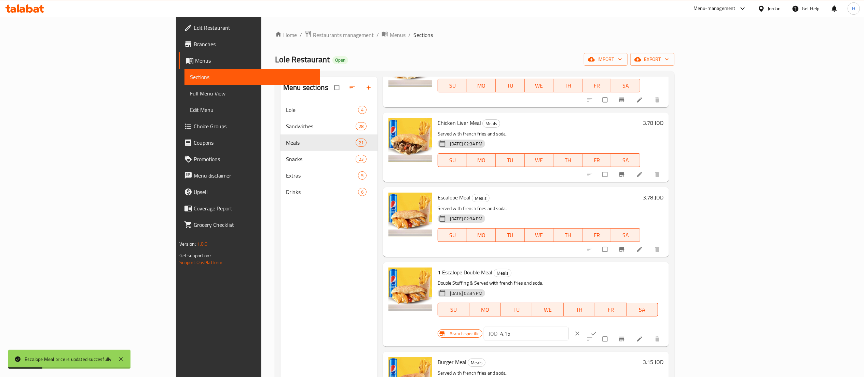
drag, startPoint x: 767, startPoint y: 278, endPoint x: 680, endPoint y: 270, distance: 87.5
click at [611, 326] on div "Branch specific JOD 4.15 ​" at bounding box center [524, 333] width 173 height 15
paste input "98"
type input "4.98"
click at [598, 330] on icon "ok" at bounding box center [594, 333] width 7 height 7
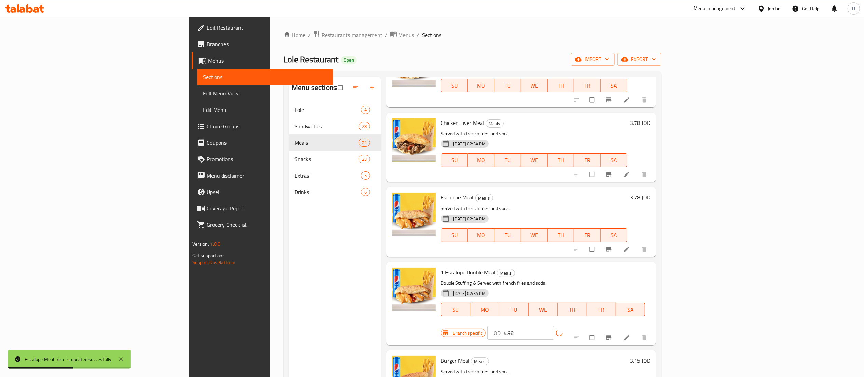
click at [612, 335] on icon "Branch-specific-item" at bounding box center [608, 337] width 5 height 4
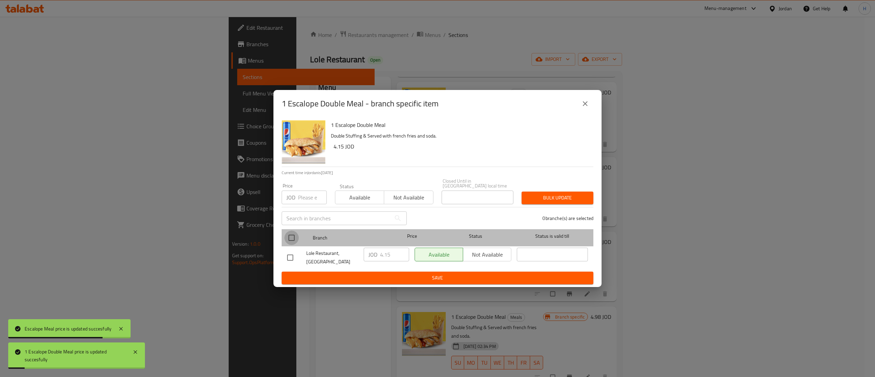
click at [293, 232] on input "checkbox" at bounding box center [291, 237] width 14 height 14
checkbox input "true"
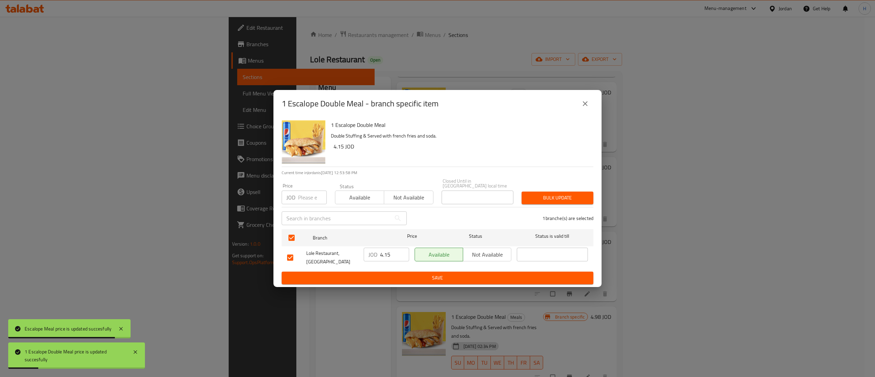
click at [378, 256] on div "JOD 4.15 ​" at bounding box center [386, 254] width 45 height 14
click at [383, 254] on input "4.15" at bounding box center [394, 254] width 29 height 14
click at [384, 254] on input "4.15" at bounding box center [394, 254] width 29 height 14
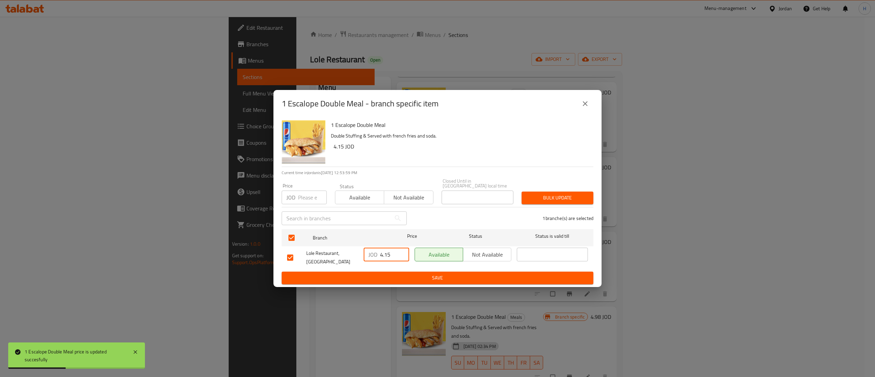
paste input "98"
type input "4.98"
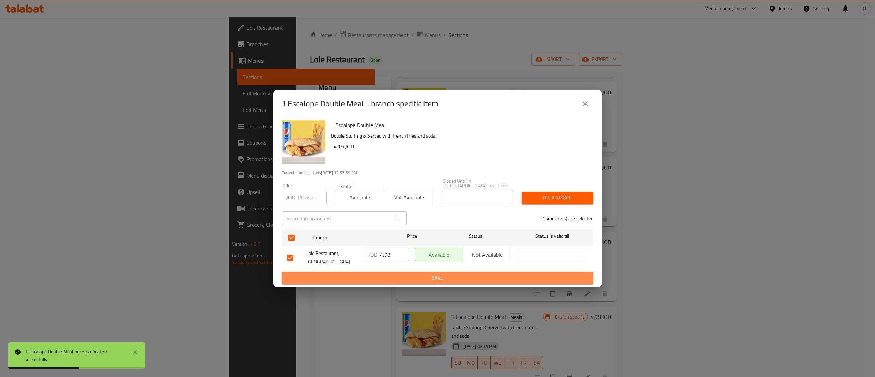
click at [398, 273] on span "Save" at bounding box center [437, 277] width 301 height 9
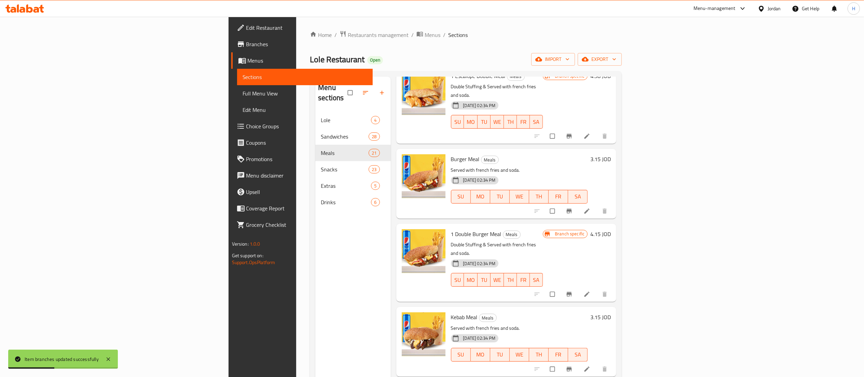
scroll to position [1208, 0]
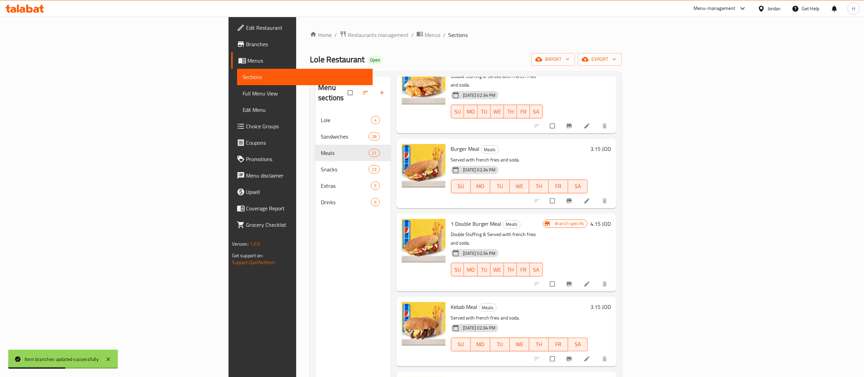
click at [611, 144] on h6 "3.15 JOD" at bounding box center [601, 149] width 21 height 10
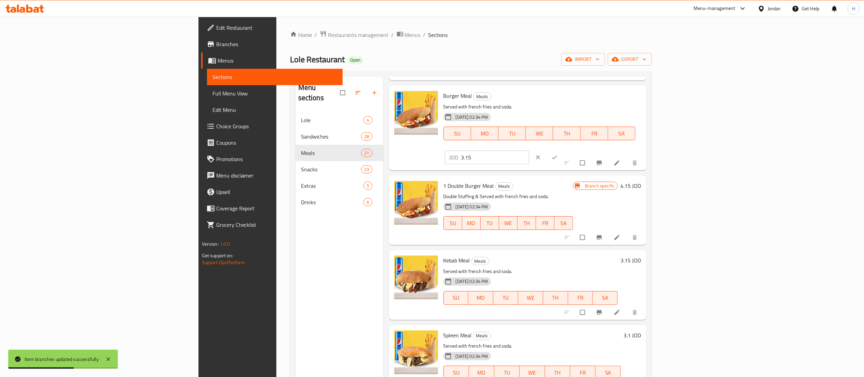
drag, startPoint x: 717, startPoint y: 101, endPoint x: 700, endPoint y: 101, distance: 16.8
click at [644, 101] on div "Burger Meal Meals Served with french fries and soda. 19-04-2021 02:34 PM SU MO …" at bounding box center [542, 127] width 203 height 79
paste input "78"
type input "3.78"
click at [558, 154] on icon "ok" at bounding box center [554, 157] width 7 height 7
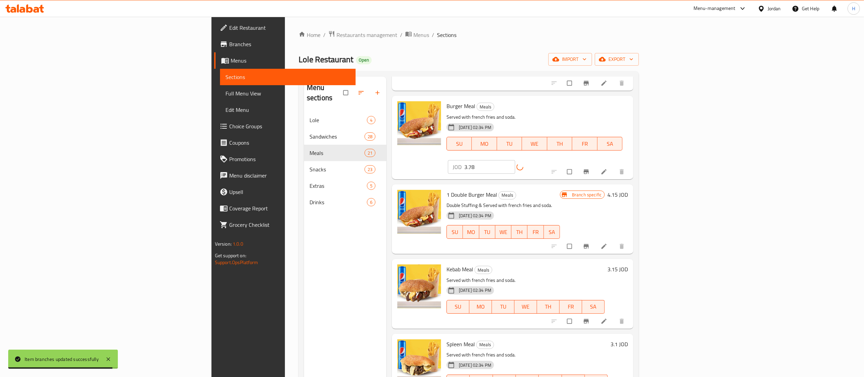
click at [628, 190] on h6 "4.15 JOD" at bounding box center [618, 195] width 21 height 10
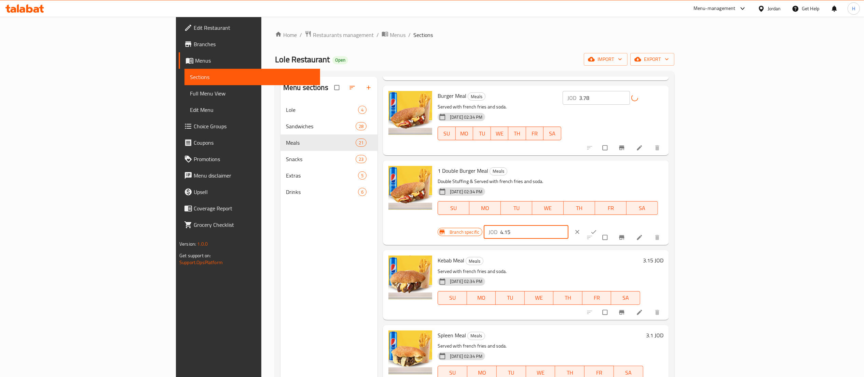
drag, startPoint x: 769, startPoint y: 169, endPoint x: 690, endPoint y: 165, distance: 79.4
click at [611, 224] on div "Branch specific JOD 4.15 ​" at bounding box center [524, 231] width 173 height 15
paste input "98"
type input "4.98"
click at [598, 228] on icon "ok" at bounding box center [594, 231] width 7 height 7
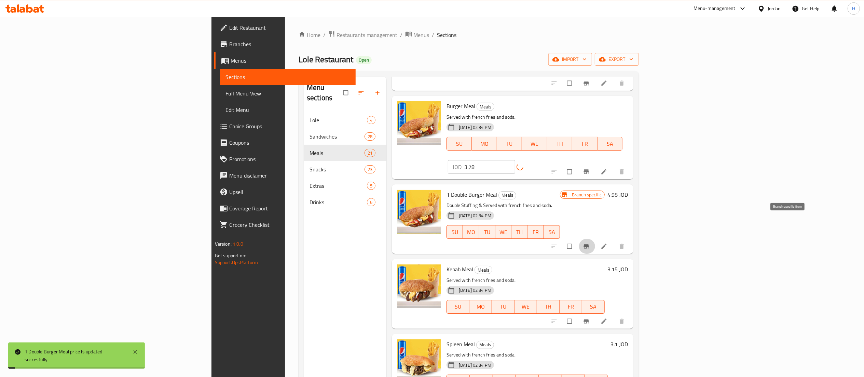
click at [590, 243] on icon "Branch-specific-item" at bounding box center [586, 246] width 7 height 7
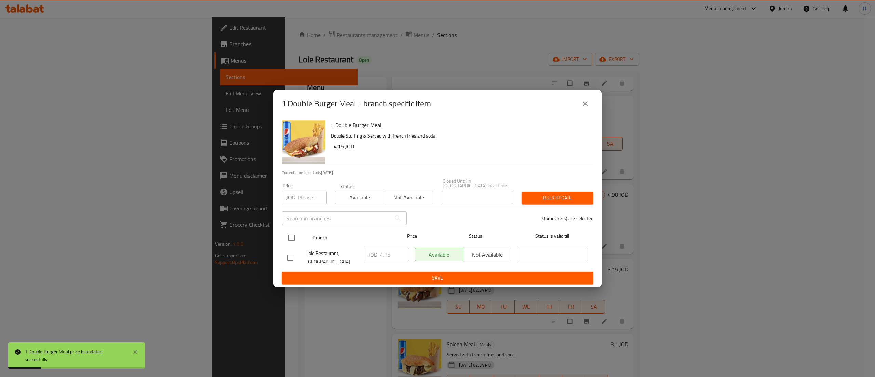
drag, startPoint x: 286, startPoint y: 231, endPoint x: 304, endPoint y: 236, distance: 18.4
click at [286, 231] on input "checkbox" at bounding box center [291, 237] width 14 height 14
checkbox input "true"
click at [387, 253] on input "4.15" at bounding box center [394, 254] width 29 height 14
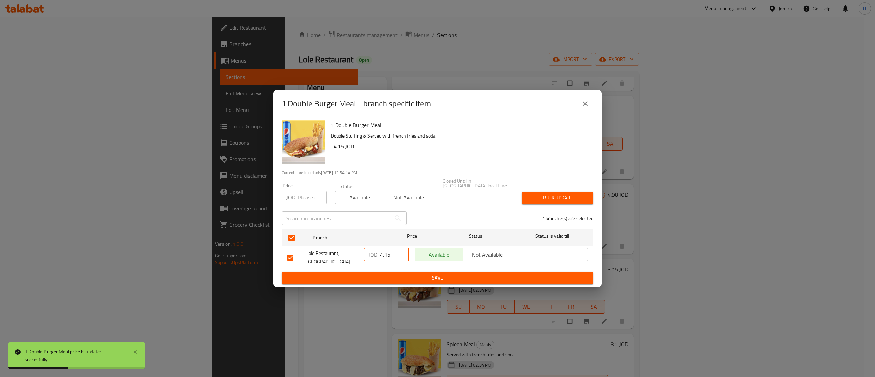
click at [387, 253] on input "4.15" at bounding box center [394, 254] width 29 height 14
paste input "98"
type input "4.98"
click at [404, 281] on button "Save" at bounding box center [438, 277] width 312 height 13
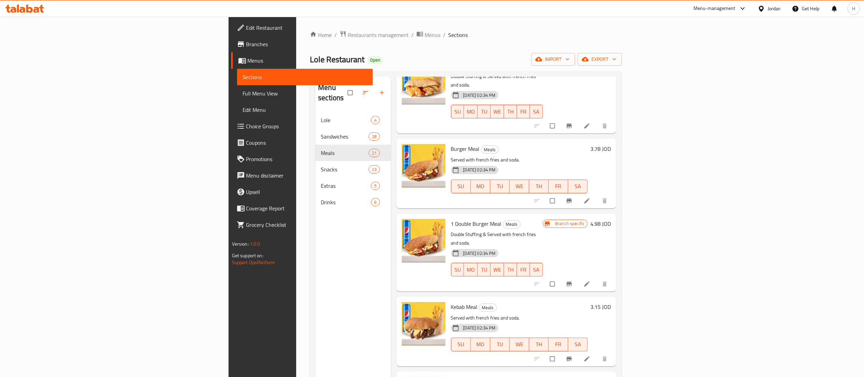
click at [611, 302] on h6 "3.15 JOD" at bounding box center [601, 307] width 21 height 10
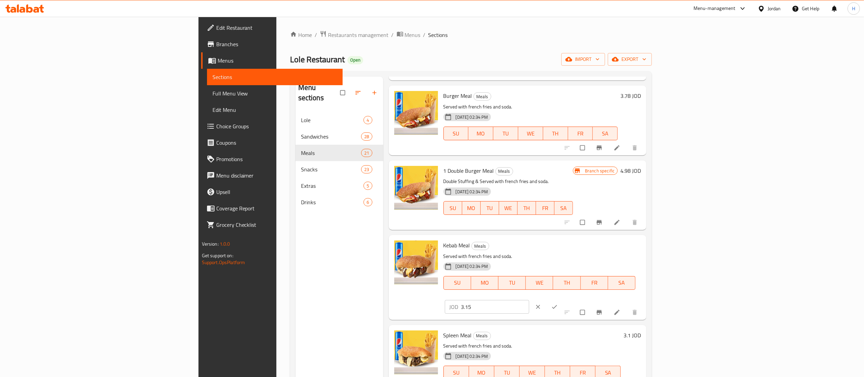
drag, startPoint x: 747, startPoint y: 249, endPoint x: 639, endPoint y: 234, distance: 109.7
click at [639, 234] on div "Menu items Add Sort Manage items Zinger Meal Meals Served with french fries and…" at bounding box center [516, 265] width 264 height 377
paste input "78"
type input "3.78"
click at [558, 303] on icon "ok" at bounding box center [554, 306] width 7 height 7
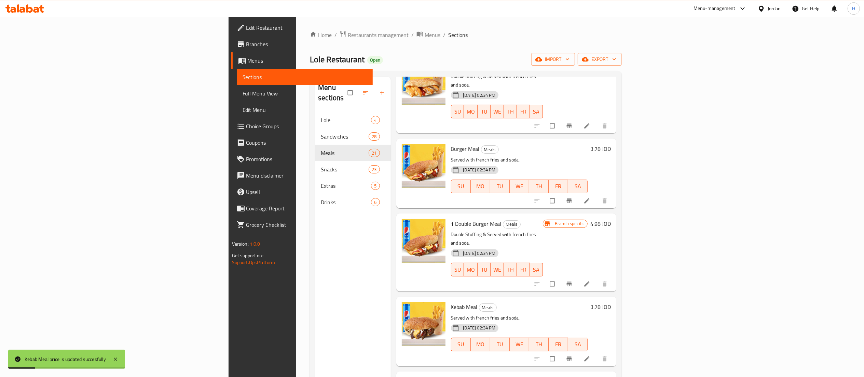
click at [611, 376] on h6 "3.1 JOD" at bounding box center [602, 382] width 17 height 10
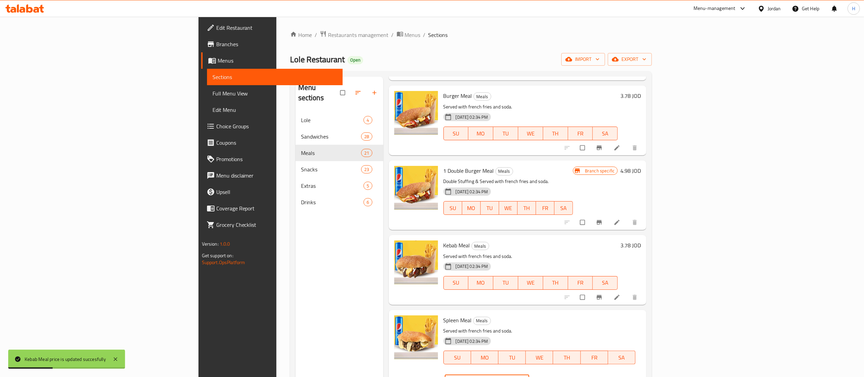
drag, startPoint x: 744, startPoint y: 323, endPoint x: 708, endPoint y: 319, distance: 36.9
click at [644, 319] on div "Spleen Meal Meals Served with french fries and soda. 19-04-2021 02:34 PM SU MO …" at bounding box center [542, 351] width 203 height 79
paste input "72"
type input "3.72"
click at [558, 376] on icon "ok" at bounding box center [554, 381] width 7 height 7
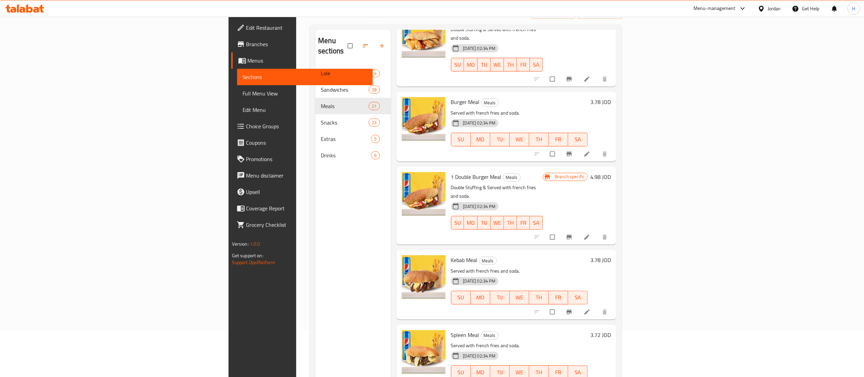
scroll to position [68, 0]
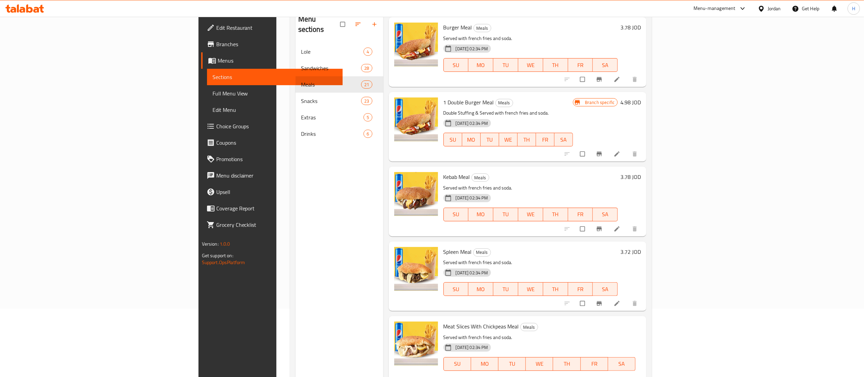
drag, startPoint x: 765, startPoint y: 330, endPoint x: 692, endPoint y: 331, distance: 72.8
click at [644, 331] on div "Meat Slices With Chickpeas Meal Meals Served with french fries and soda. 19-04-…" at bounding box center [542, 358] width 203 height 79
paste input "4.2"
type input "4.2"
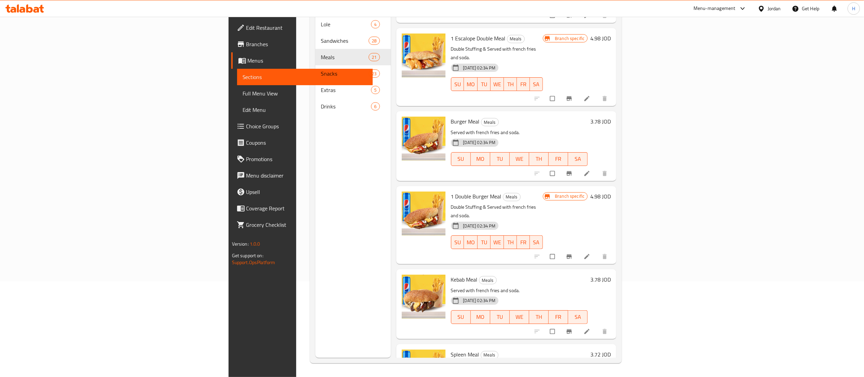
scroll to position [1208, 0]
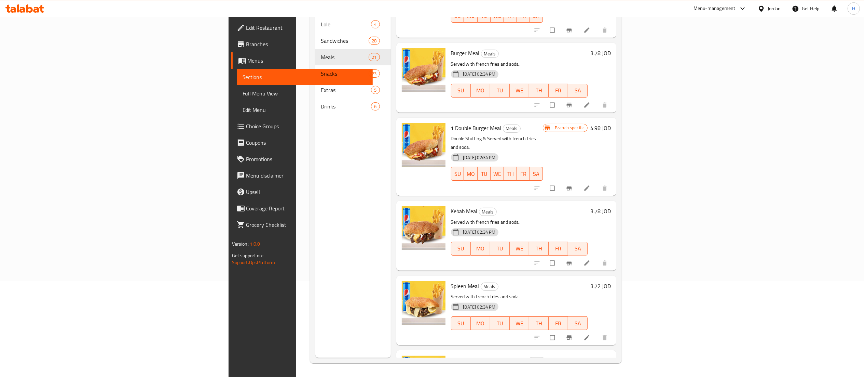
click at [537, 355] on h6 "Meat Slices With Chickpeas Meal Meals" at bounding box center [521, 360] width 140 height 10
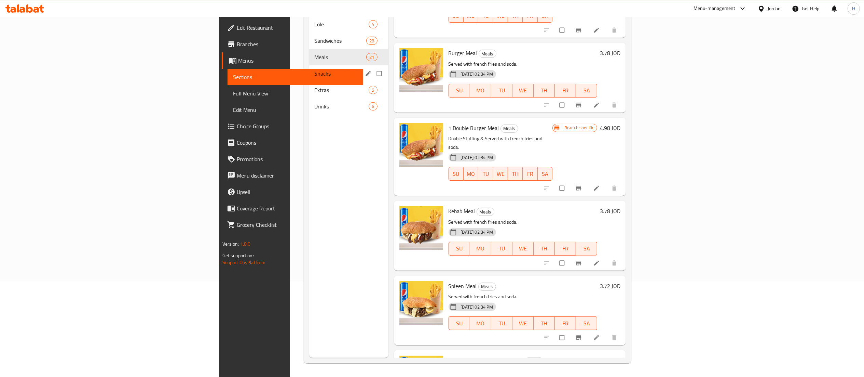
click at [315, 69] on span "Snacks" at bounding box center [331, 73] width 33 height 8
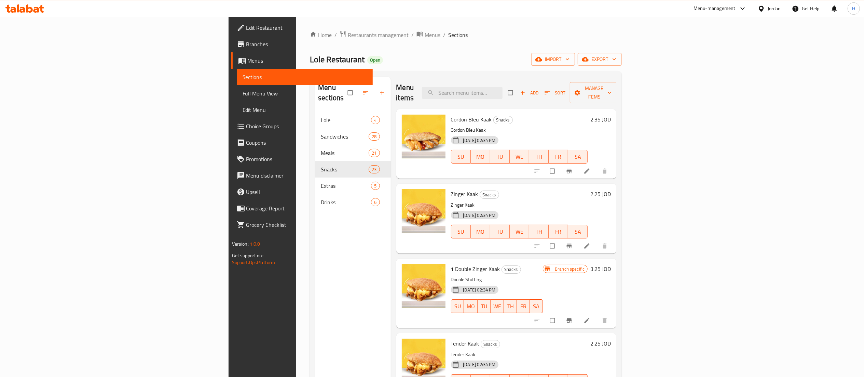
click at [611, 115] on h6 "2.35 JOD" at bounding box center [601, 120] width 21 height 10
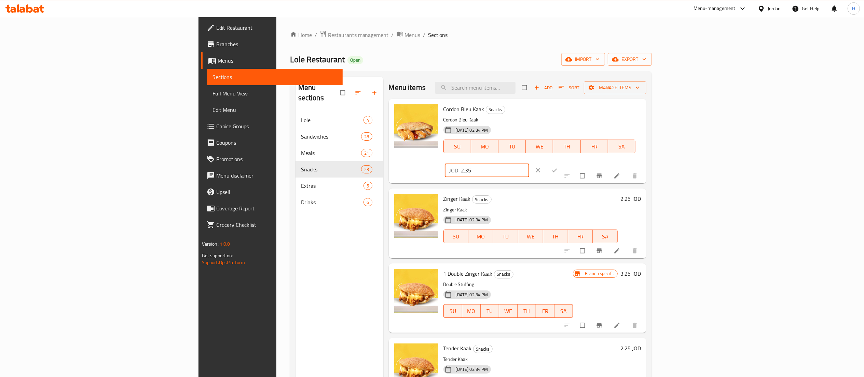
drag, startPoint x: 681, startPoint y: 109, endPoint x: 658, endPoint y: 109, distance: 22.6
click at [644, 109] on div "Cordon Bleu Kaak Snacks Cordon Bleu Kaak 19-04-2021 02:34 PM SU MO TU WE TH FR …" at bounding box center [542, 141] width 203 height 79
paste input "82"
type input "2.82"
click at [558, 167] on icon "ok" at bounding box center [554, 170] width 7 height 7
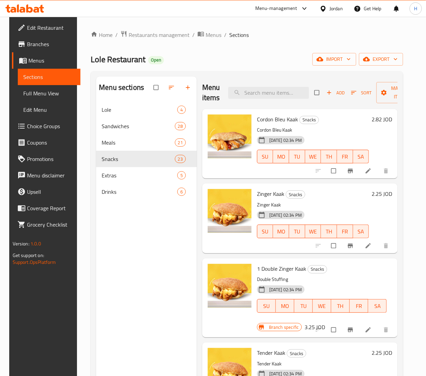
drag, startPoint x: 378, startPoint y: 198, endPoint x: 365, endPoint y: 198, distance: 13.0
click at [378, 198] on h6 "2.25 JOD" at bounding box center [381, 194] width 21 height 10
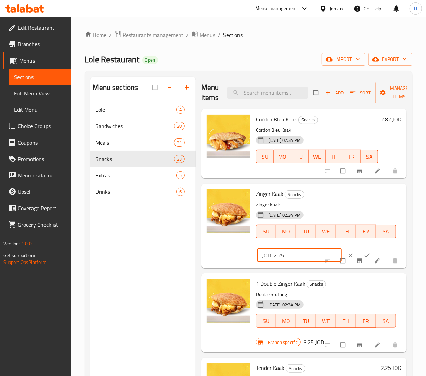
drag, startPoint x: 290, startPoint y: 253, endPoint x: 194, endPoint y: 253, distance: 95.7
click at [191, 253] on div "Menu sections Lole 4 Sandwiches 28 Meals 21 Snacks 23 Extras 5 Drinks 6 Menu it…" at bounding box center [248, 265] width 316 height 376
paste input "7"
type input "2.7"
click at [359, 251] on button "ok" at bounding box center [367, 255] width 16 height 15
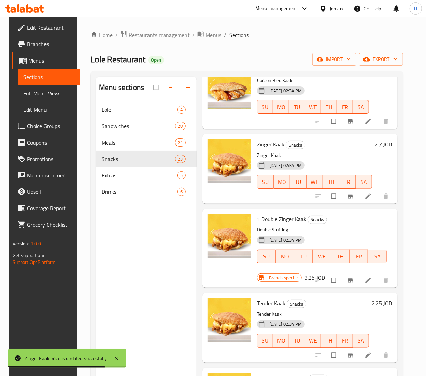
scroll to position [68, 0]
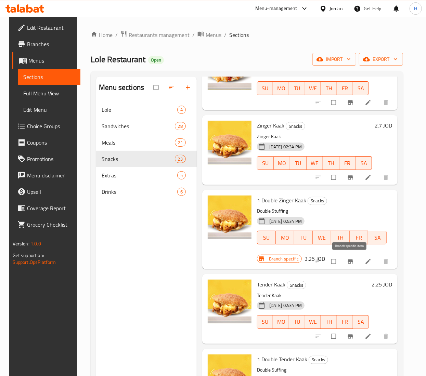
click at [352, 263] on icon "Branch-specific-item" at bounding box center [350, 261] width 7 height 7
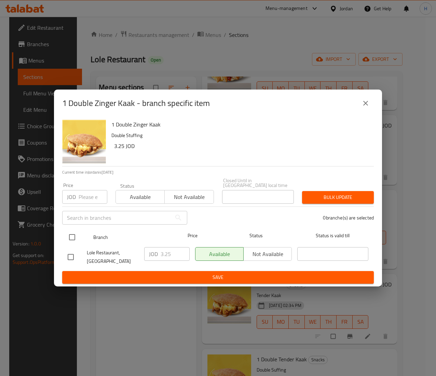
click at [72, 233] on input "checkbox" at bounding box center [72, 237] width 14 height 14
checkbox input "true"
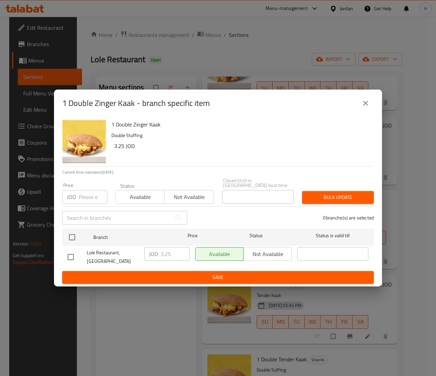
checkbox input "true"
click at [165, 254] on input "3.25" at bounding box center [175, 254] width 29 height 14
paste input "9"
type input "3.9"
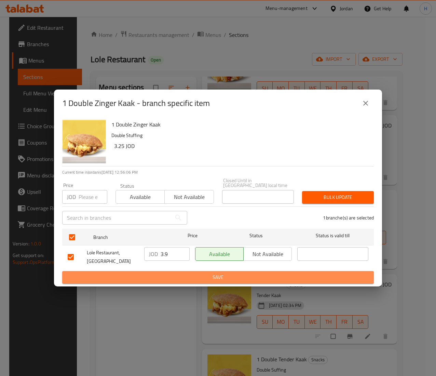
click at [175, 275] on span "Save" at bounding box center [218, 277] width 301 height 9
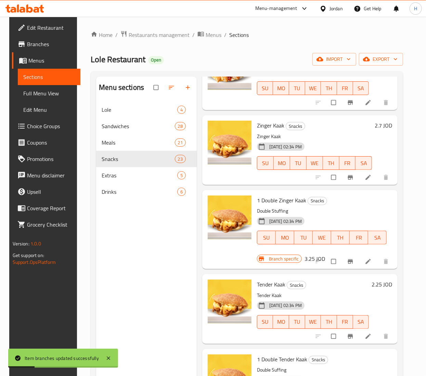
click at [305, 258] on h6 "3.25 JOD" at bounding box center [314, 259] width 21 height 10
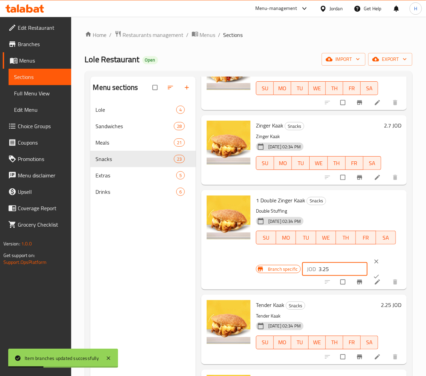
drag, startPoint x: 335, startPoint y: 269, endPoint x: 284, endPoint y: 264, distance: 51.9
click at [284, 264] on div "Branch specific JOD 3.25 ​" at bounding box center [328, 269] width 145 height 30
paste input "9"
type input "3.9"
click at [373, 276] on icon "ok" at bounding box center [376, 276] width 7 height 7
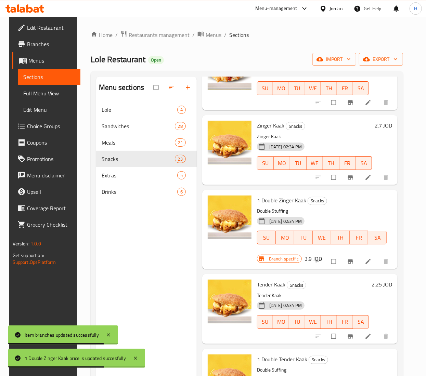
click at [377, 282] on h6 "2.25 JOD" at bounding box center [381, 285] width 21 height 10
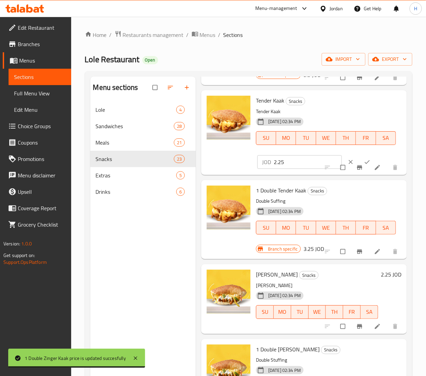
scroll to position [273, 0]
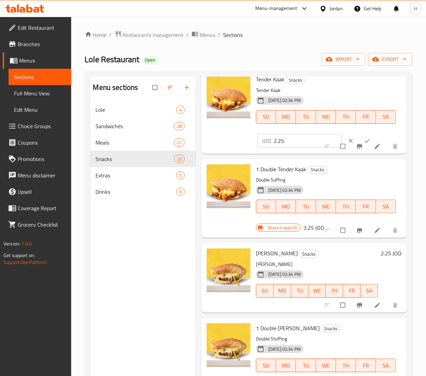
click at [183, 130] on div "Menu sections Lole 4 Sandwiches 28 Meals 21 Snacks 23 Extras 5 Drinks 6 Menu it…" at bounding box center [248, 265] width 316 height 376
paste input "7"
type input "2.7"
click at [363, 139] on icon "ok" at bounding box center [366, 140] width 7 height 7
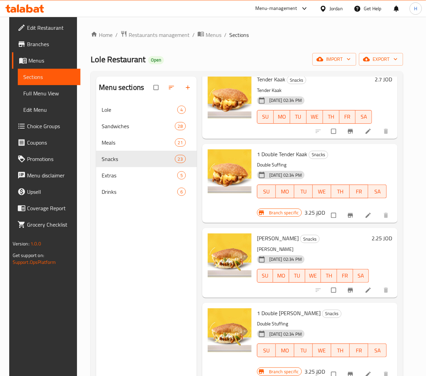
click at [306, 212] on h6 "3.25 JOD" at bounding box center [314, 213] width 21 height 10
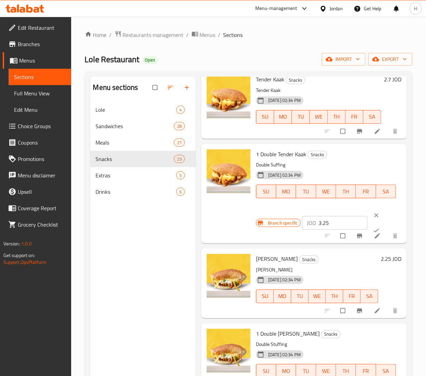
click at [283, 217] on div "Branch specific JOD 3.25 ​" at bounding box center [328, 223] width 145 height 30
paste input "9"
type input "3.9"
click at [373, 228] on icon "ok" at bounding box center [376, 230] width 7 height 7
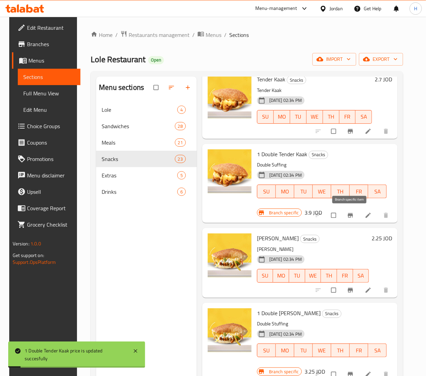
click at [349, 218] on icon "Branch-specific-item" at bounding box center [350, 215] width 7 height 7
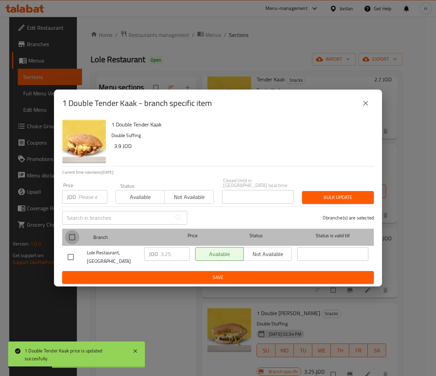
click at [73, 240] on input "checkbox" at bounding box center [72, 237] width 14 height 14
checkbox input "true"
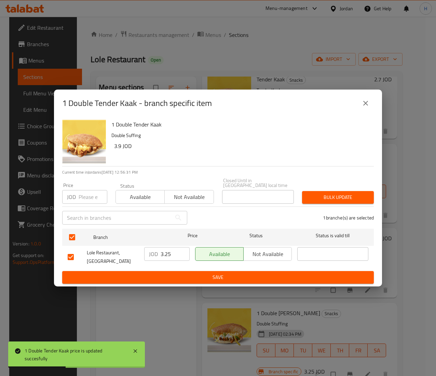
click at [162, 256] on input "3.25" at bounding box center [175, 254] width 29 height 14
paste input "9"
type input "3.9"
click at [232, 273] on span "Save" at bounding box center [218, 277] width 301 height 9
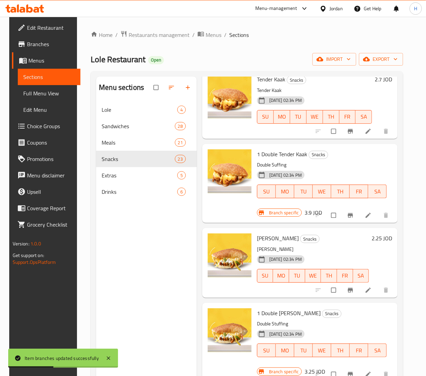
drag, startPoint x: 378, startPoint y: 240, endPoint x: 342, endPoint y: 237, distance: 35.7
click at [378, 240] on h6 "2.25 JOD" at bounding box center [381, 238] width 21 height 10
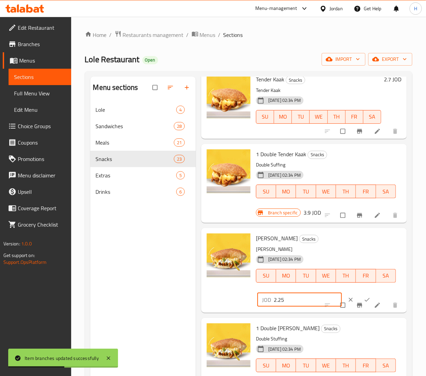
drag, startPoint x: 288, startPoint y: 296, endPoint x: 227, endPoint y: 295, distance: 60.5
click at [227, 295] on div "Fajita Kaak Snacks Fajita Kaak 19-04-2021 02:34 PM SU MO TU WE TH FR SA JOD 2.2…" at bounding box center [304, 270] width 200 height 79
paste input "7"
type input "2.7"
click at [363, 297] on icon "ok" at bounding box center [366, 299] width 7 height 7
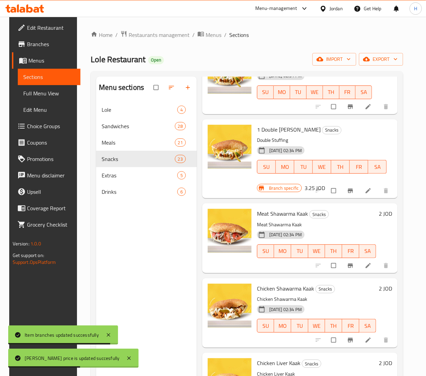
scroll to position [479, 0]
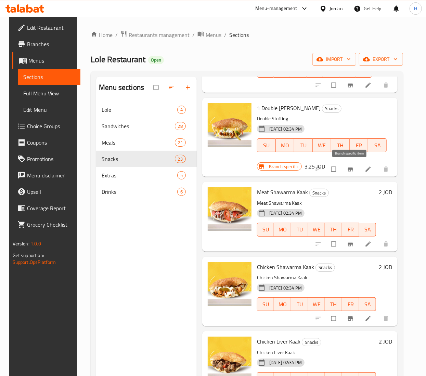
click at [348, 169] on icon "Branch-specific-item" at bounding box center [350, 169] width 5 height 4
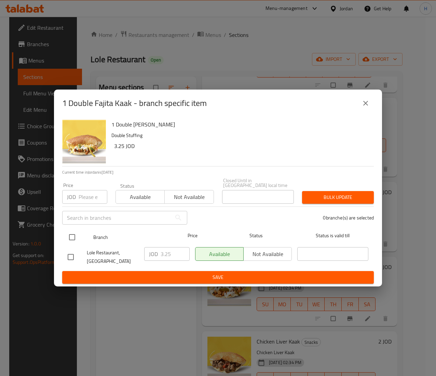
click at [72, 230] on input "checkbox" at bounding box center [72, 237] width 14 height 14
checkbox input "true"
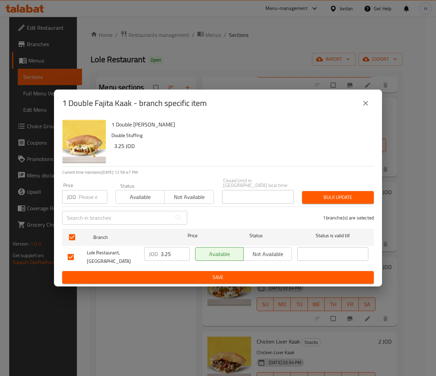
click at [167, 249] on input "3.25" at bounding box center [175, 254] width 29 height 14
paste input "9"
type input "3.9"
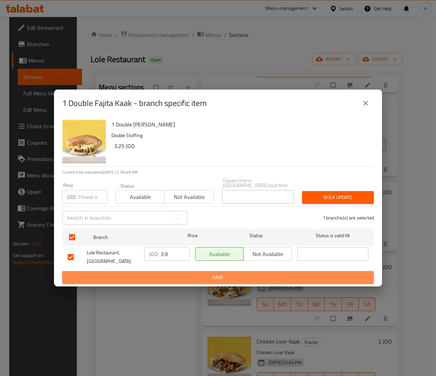
click at [190, 274] on span "Save" at bounding box center [218, 277] width 301 height 9
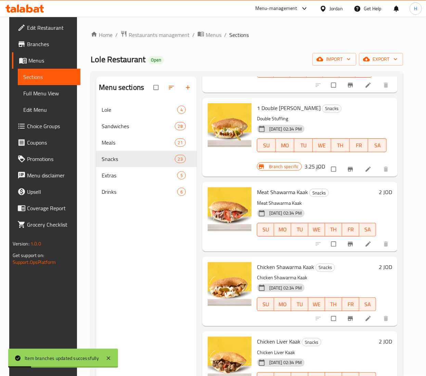
click at [306, 165] on h6 "3.25 JOD" at bounding box center [314, 167] width 21 height 10
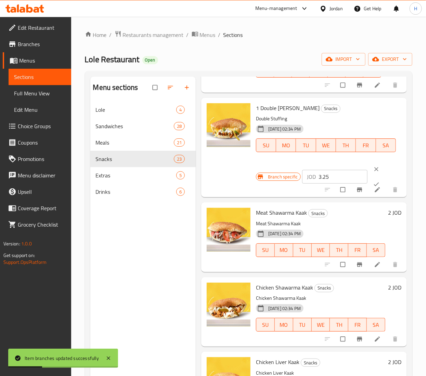
drag, startPoint x: 331, startPoint y: 176, endPoint x: 277, endPoint y: 177, distance: 54.0
click at [277, 177] on div "Branch specific JOD 3.25 ​" at bounding box center [328, 177] width 145 height 30
paste input "9"
type input "3.9"
click at [373, 181] on icon "ok" at bounding box center [376, 184] width 7 height 7
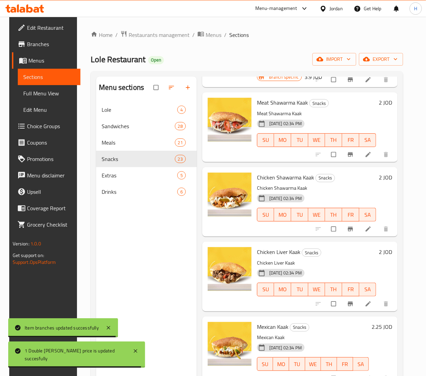
scroll to position [547, 0]
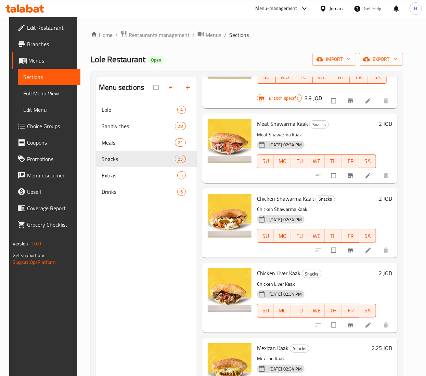
drag, startPoint x: 386, startPoint y: 125, endPoint x: 368, endPoint y: 128, distance: 18.3
click at [386, 125] on h6 "2 JOD" at bounding box center [384, 124] width 13 height 10
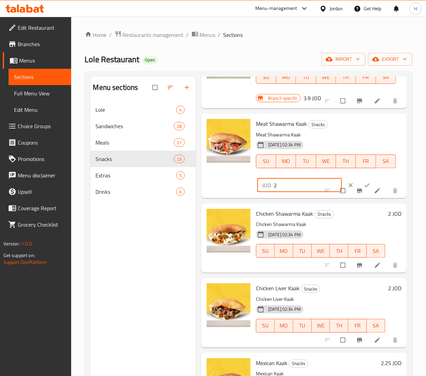
drag, startPoint x: 294, startPoint y: 183, endPoint x: 160, endPoint y: 180, distance: 133.7
click at [160, 180] on div "Menu sections Lole 4 Sandwiches 28 Meals 21 Snacks 23 Extras 5 Drinks 6 Menu it…" at bounding box center [248, 265] width 316 height 376
paste input ".4"
type input "2.4"
click at [359, 181] on button "ok" at bounding box center [367, 185] width 16 height 15
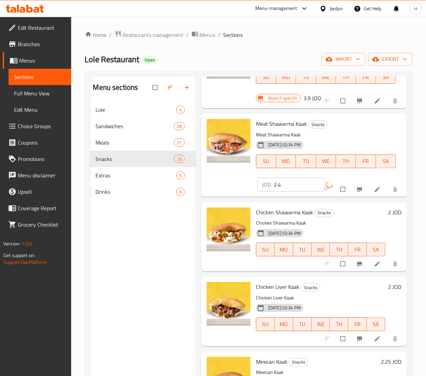
click at [385, 210] on div "2 JOD" at bounding box center [393, 236] width 16 height 58
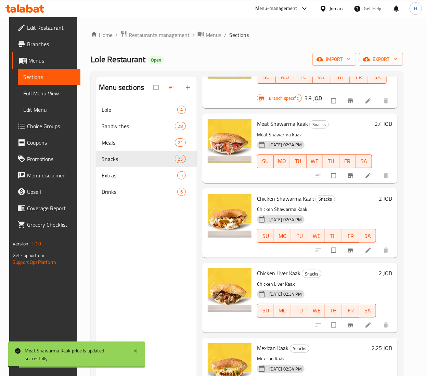
click at [379, 199] on h6 "2 JOD" at bounding box center [384, 199] width 13 height 10
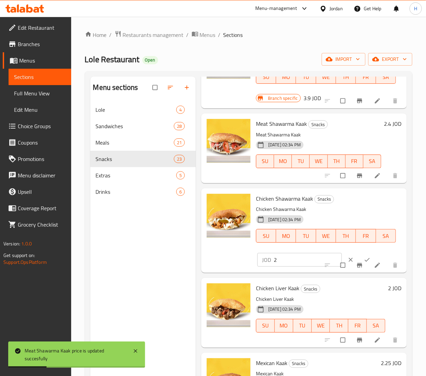
drag, startPoint x: 289, startPoint y: 255, endPoint x: 230, endPoint y: 257, distance: 58.8
click at [229, 257] on div "Chicken Shawarma Kaak Snacks Chicken Shawarma Kaak 19-04-2021 02:34 PM SU MO TU…" at bounding box center [304, 230] width 200 height 79
paste input ".4"
type input "2.4"
click at [363, 256] on icon "ok" at bounding box center [366, 259] width 7 height 7
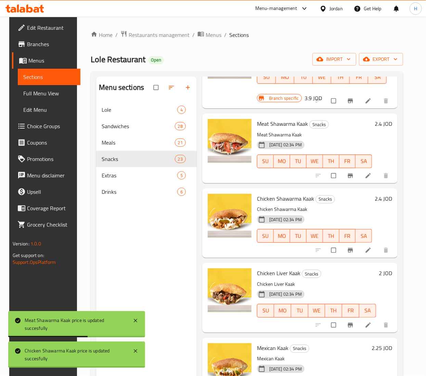
click at [380, 287] on div "2 JOD" at bounding box center [384, 297] width 16 height 58
drag, startPoint x: 379, startPoint y: 274, endPoint x: 374, endPoint y: 276, distance: 5.6
click at [379, 274] on h6 "2 JOD" at bounding box center [384, 273] width 13 height 10
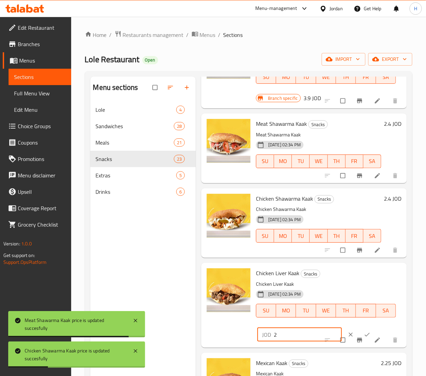
drag, startPoint x: 289, startPoint y: 335, endPoint x: 253, endPoint y: 332, distance: 36.4
click at [243, 332] on div "Chicken Liver Kaak Snacks Chicken Liver Kaak 19-04-2021 02:34 PM SU MO TU WE TH…" at bounding box center [304, 305] width 200 height 79
paste input ".4"
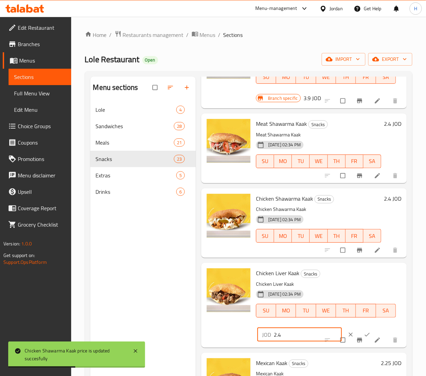
type input "2.4"
click at [359, 330] on button "ok" at bounding box center [367, 334] width 16 height 15
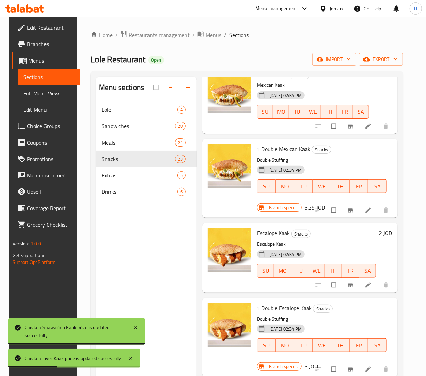
scroll to position [752, 0]
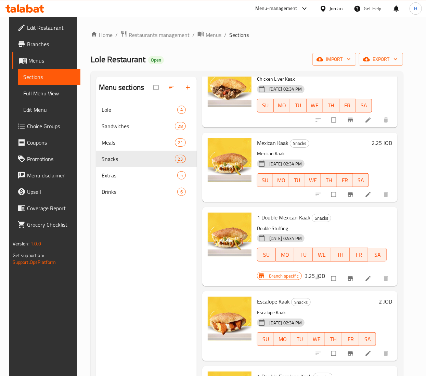
click at [375, 143] on h6 "2.25 JOD" at bounding box center [381, 143] width 21 height 10
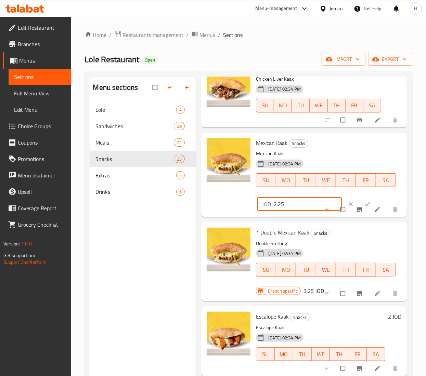
drag, startPoint x: 223, startPoint y: 197, endPoint x: 241, endPoint y: 194, distance: 18.0
click at [207, 197] on div "Mexican Kaak Snacks Mexican Kaak 19-04-2021 02:34 PM SU MO TU WE TH FR SA JOD 2…" at bounding box center [304, 174] width 200 height 79
paste input "7"
type input "2.7"
click at [363, 202] on icon "ok" at bounding box center [366, 204] width 7 height 7
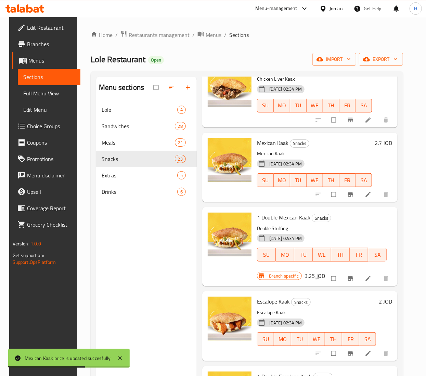
click at [308, 275] on h6 "3.25 JOD" at bounding box center [314, 276] width 21 height 10
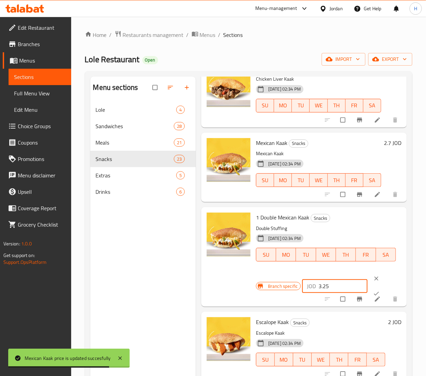
drag, startPoint x: 335, startPoint y: 284, endPoint x: 248, endPoint y: 277, distance: 87.1
click at [248, 277] on div "1 Double Mexican Kaak Snacks Double Stuffing 19-04-2021 02:34 PM SU MO TU WE TH…" at bounding box center [304, 257] width 200 height 94
paste input "9"
type input "3.9"
click at [373, 291] on icon "ok" at bounding box center [376, 293] width 7 height 7
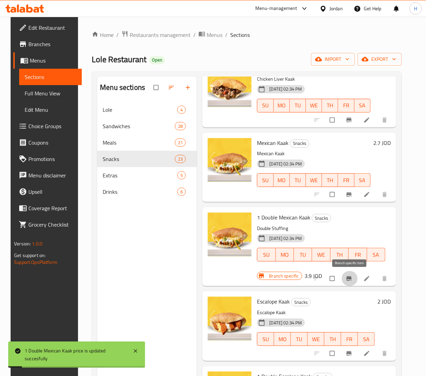
click at [346, 282] on icon "Branch-specific-item" at bounding box center [348, 278] width 7 height 7
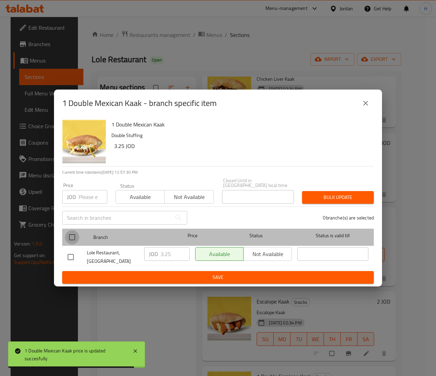
click at [71, 239] on input "checkbox" at bounding box center [72, 237] width 14 height 14
checkbox input "true"
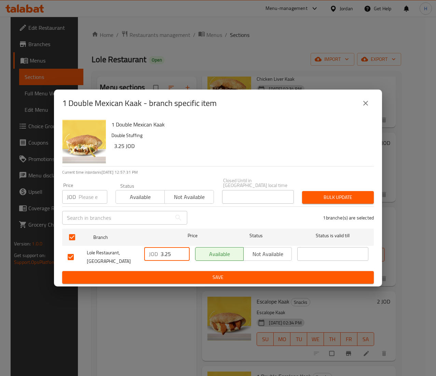
click at [166, 252] on input "3.25" at bounding box center [175, 254] width 29 height 14
paste input "9"
type input "3.9"
click at [200, 277] on span "Save" at bounding box center [218, 277] width 301 height 9
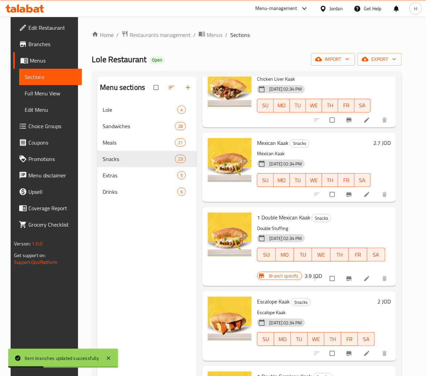
click at [380, 304] on h6 "2 JOD" at bounding box center [383, 302] width 13 height 10
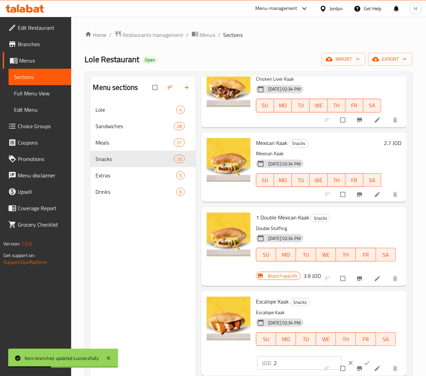
drag, startPoint x: 285, startPoint y: 364, endPoint x: 219, endPoint y: 360, distance: 65.5
click at [219, 360] on div "Escalope Kaak Snacks Escalope Kaak 19-04-2021 02:34 PM SU MO TU WE TH FR SA JOD…" at bounding box center [304, 333] width 200 height 79
paste input ".4"
type input "2.4"
click at [363, 362] on icon "ok" at bounding box center [366, 363] width 7 height 7
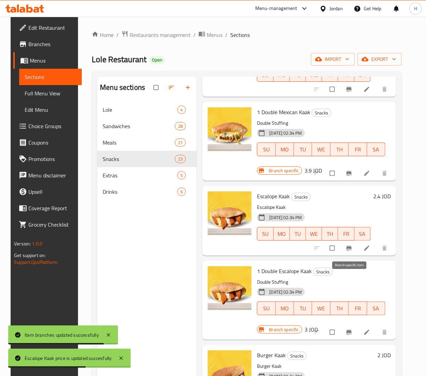
scroll to position [889, 0]
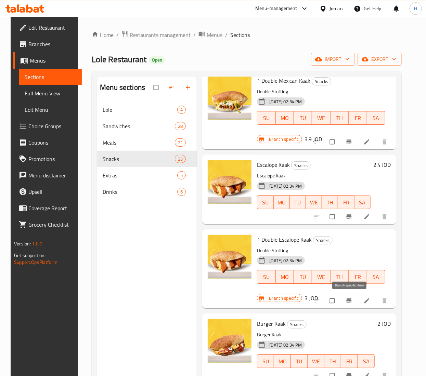
click at [348, 300] on icon "Branch-specific-item" at bounding box center [348, 301] width 5 height 4
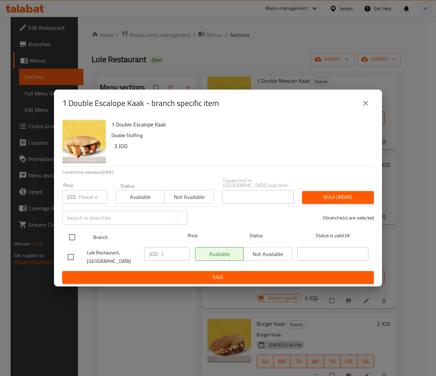
click at [67, 233] on input "checkbox" at bounding box center [72, 237] width 14 height 14
checkbox input "true"
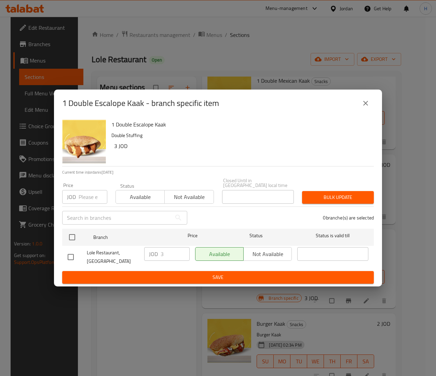
checkbox input "true"
drag, startPoint x: 168, startPoint y: 251, endPoint x: 143, endPoint y: 249, distance: 25.4
click at [147, 249] on div "JOD 3 ​" at bounding box center [166, 254] width 45 height 14
paste input ".6"
type input "3.6"
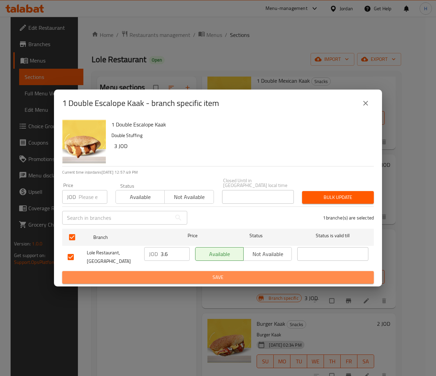
click at [166, 277] on span "Save" at bounding box center [218, 277] width 301 height 9
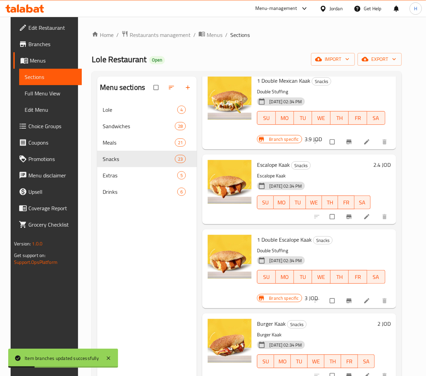
click at [305, 298] on h6 "3 JOD" at bounding box center [311, 298] width 13 height 10
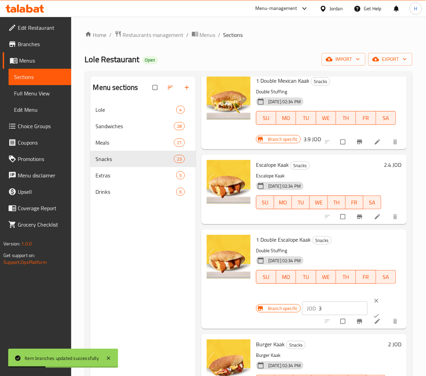
click at [288, 300] on div "Branch specific JOD 3 ​" at bounding box center [328, 308] width 145 height 30
paste input ".6"
type input "3.6"
click at [370, 310] on button "ok" at bounding box center [376, 315] width 16 height 15
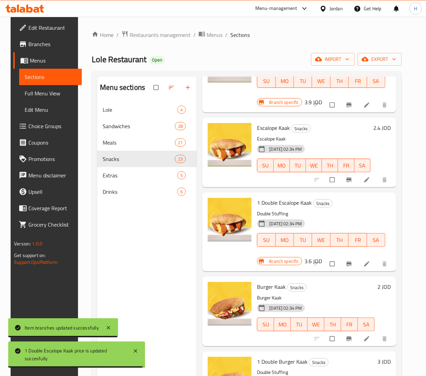
scroll to position [957, 0]
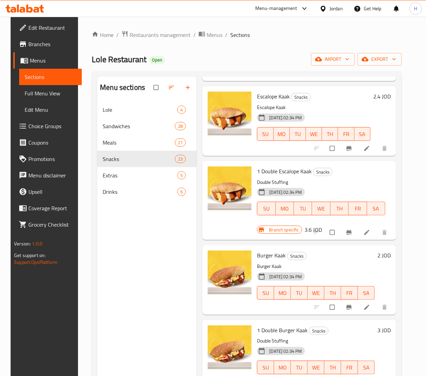
drag, startPoint x: 382, startPoint y: 255, endPoint x: 348, endPoint y: 260, distance: 34.1
click at [382, 255] on h6 "2 JOD" at bounding box center [383, 256] width 13 height 10
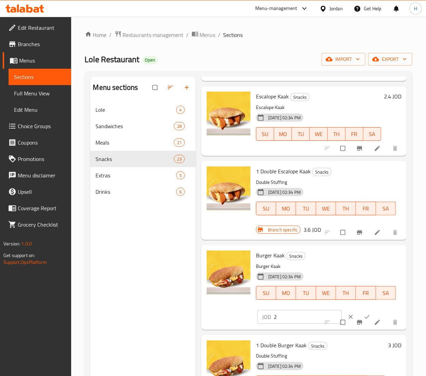
drag, startPoint x: 281, startPoint y: 317, endPoint x: 246, endPoint y: 310, distance: 34.9
click at [246, 310] on div "Burger Kaak Snacks Burger Kaak 19-04-2021 02:34 PM SU MO TU WE TH FR SA JOD 2 ​" at bounding box center [304, 287] width 200 height 79
paste input ".4"
type input "2.4"
click at [363, 317] on icon "ok" at bounding box center [366, 316] width 7 height 7
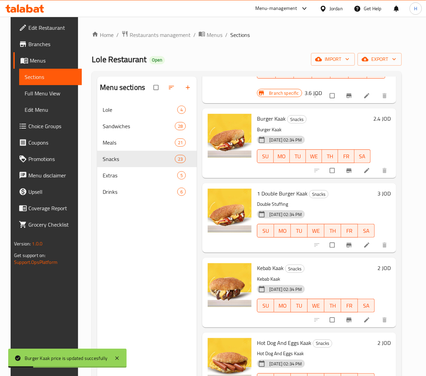
scroll to position [1162, 0]
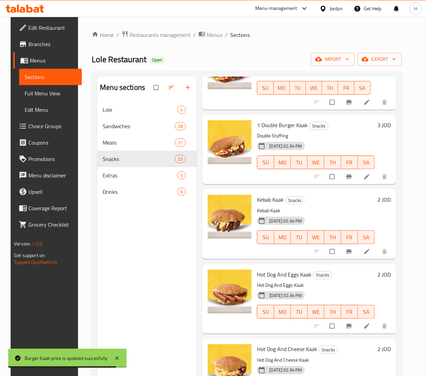
drag, startPoint x: 381, startPoint y: 122, endPoint x: 366, endPoint y: 140, distance: 22.8
click at [381, 122] on h6 "3 JOD" at bounding box center [383, 125] width 13 height 10
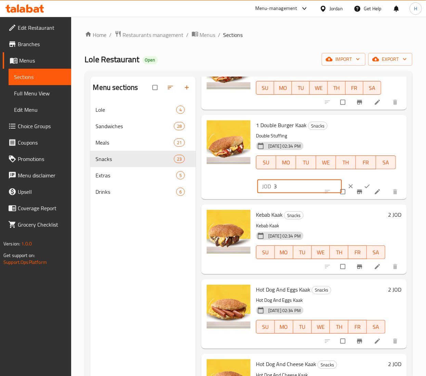
drag, startPoint x: 288, startPoint y: 190, endPoint x: 257, endPoint y: 191, distance: 31.1
click at [257, 191] on div "JOD 3 ​" at bounding box center [299, 186] width 84 height 14
paste input ".6"
type input "3.6"
click at [360, 183] on button "ok" at bounding box center [367, 186] width 16 height 15
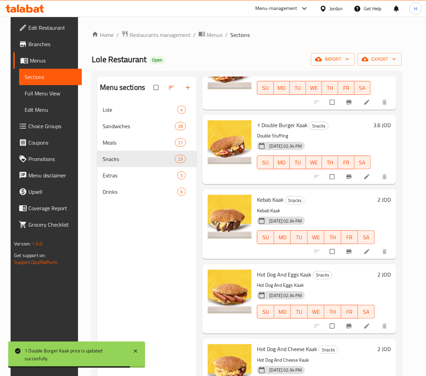
drag, startPoint x: 384, startPoint y: 202, endPoint x: 345, endPoint y: 210, distance: 39.1
click at [384, 202] on h6 "2 JOD" at bounding box center [383, 200] width 13 height 10
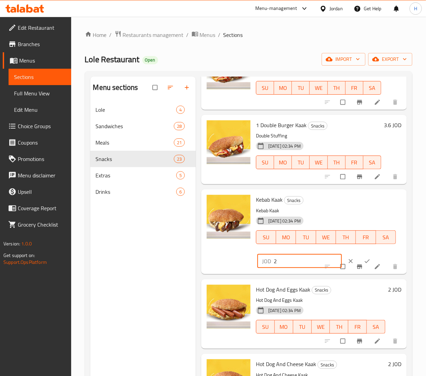
drag, startPoint x: 282, startPoint y: 266, endPoint x: 319, endPoint y: 260, distance: 37.1
click at [240, 261] on div "Kebab Kaak Snacks Kebab Kaak 19-04-2021 02:34 PM SU MO TU WE TH FR SA JOD 2 ​" at bounding box center [304, 231] width 200 height 79
paste input ".4"
type input "2.4"
click at [363, 258] on icon "ok" at bounding box center [366, 261] width 7 height 7
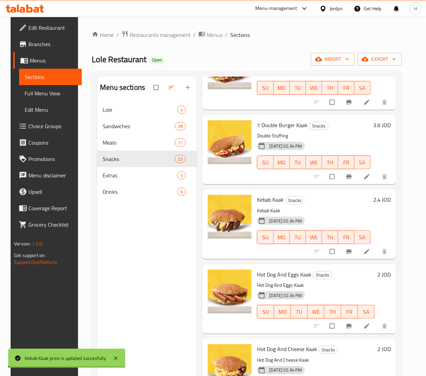
click at [378, 290] on div "2 JOD" at bounding box center [382, 299] width 16 height 58
click at [379, 273] on h6 "2 JOD" at bounding box center [383, 275] width 13 height 10
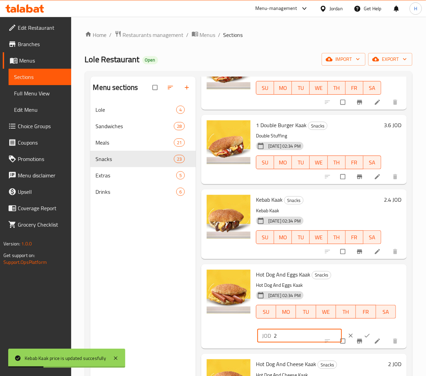
drag, startPoint x: 281, startPoint y: 337, endPoint x: 212, endPoint y: 329, distance: 68.9
click at [205, 330] on div "Hot Dog And Eggs Kaak Snacks Hot Dog And Eggs Kaak 19-04-2021 02:34 PM SU MO TU…" at bounding box center [304, 306] width 200 height 79
paste input ".4"
type input "2.4"
click at [359, 331] on button "ok" at bounding box center [367, 335] width 16 height 15
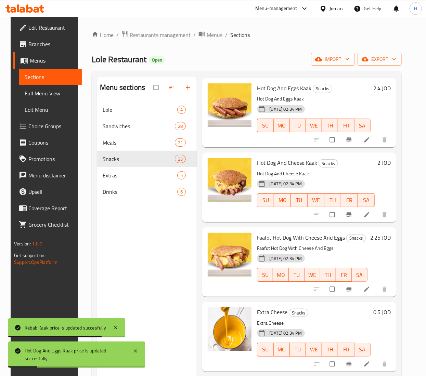
scroll to position [1280, 0]
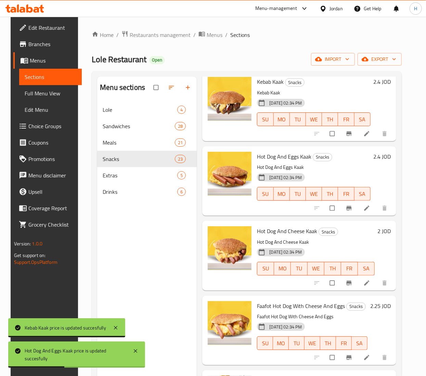
click at [383, 228] on h6 "2 JOD" at bounding box center [383, 231] width 13 height 10
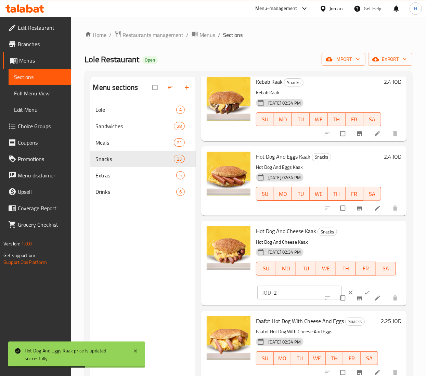
drag, startPoint x: 277, startPoint y: 298, endPoint x: 264, endPoint y: 295, distance: 13.3
click at [263, 295] on div "JOD 2 ​" at bounding box center [299, 293] width 84 height 14
paste input ".4"
type input "2.4"
click at [359, 288] on button "ok" at bounding box center [367, 292] width 16 height 15
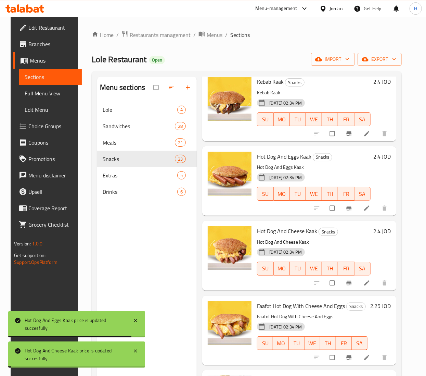
scroll to position [1348, 0]
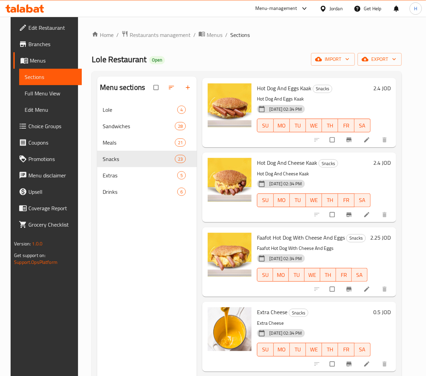
click at [380, 236] on h6 "2.25 JOD" at bounding box center [380, 238] width 21 height 10
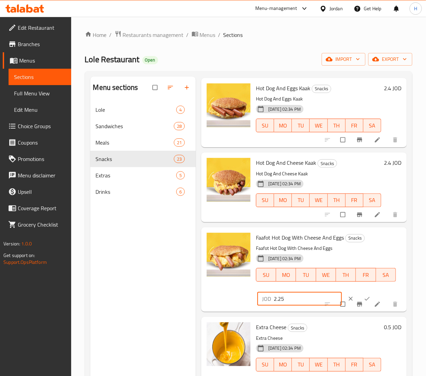
drag, startPoint x: 294, startPoint y: 300, endPoint x: 250, endPoint y: 300, distance: 44.4
click at [250, 300] on div "Faafot Hot Dog With Cheese And Eggs Snacks Faafot Hot Dog With Cheese And Eggs …" at bounding box center [304, 269] width 200 height 79
paste input "7"
type input "2.7"
click at [363, 296] on icon "ok" at bounding box center [366, 298] width 7 height 7
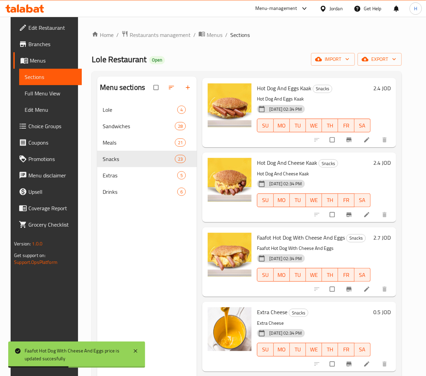
drag, startPoint x: 378, startPoint y: 316, endPoint x: 332, endPoint y: 321, distance: 45.7
click at [378, 316] on h6 "0.5 JOD" at bounding box center [381, 312] width 17 height 10
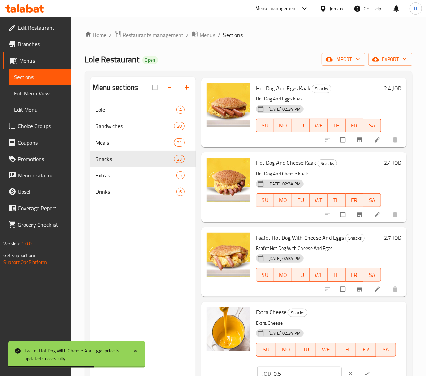
scroll to position [1417, 0]
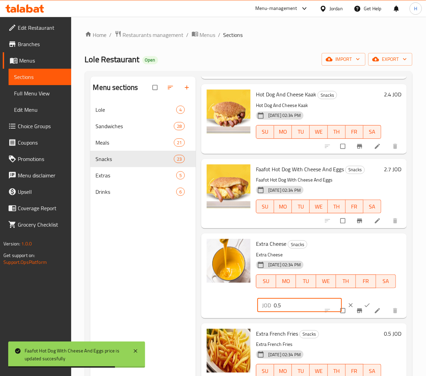
drag, startPoint x: 286, startPoint y: 304, endPoint x: 214, endPoint y: 300, distance: 71.9
click at [214, 300] on div "Extra Cheese Snacks Extra Cheese 19-04-2021 02:34 PM SU MO TU WE TH FR SA JOD 0…" at bounding box center [304, 275] width 200 height 79
paste input "6"
type input "0.6"
click at [363, 303] on span "ok" at bounding box center [367, 305] width 8 height 7
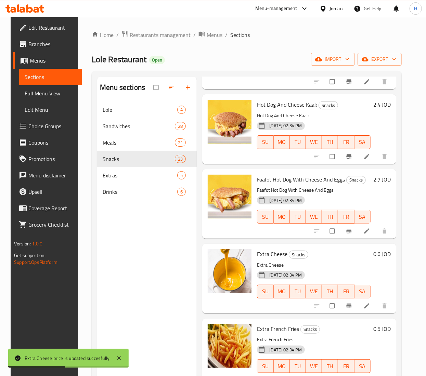
click at [375, 324] on h6 "0.5 JOD" at bounding box center [381, 329] width 17 height 10
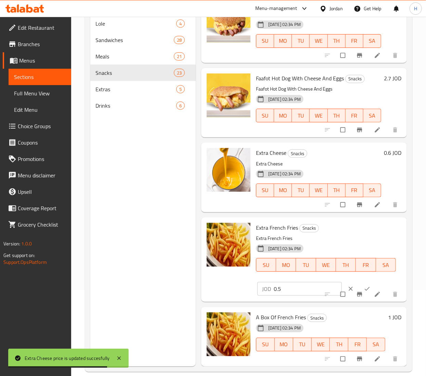
scroll to position [96, 0]
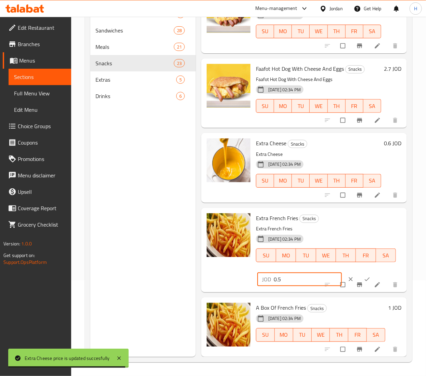
drag, startPoint x: 289, startPoint y: 267, endPoint x: 245, endPoint y: 271, distance: 43.9
click at [245, 271] on div "Extra French Fries Snacks Extra French Fries 19-04-2021 02:34 PM SU MO TU WE TH…" at bounding box center [304, 250] width 200 height 79
paste input "6"
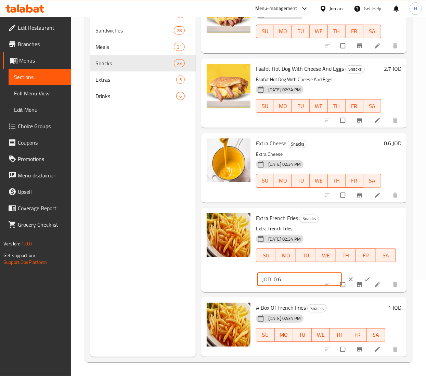
type input "0.6"
click at [359, 272] on button "ok" at bounding box center [367, 279] width 16 height 15
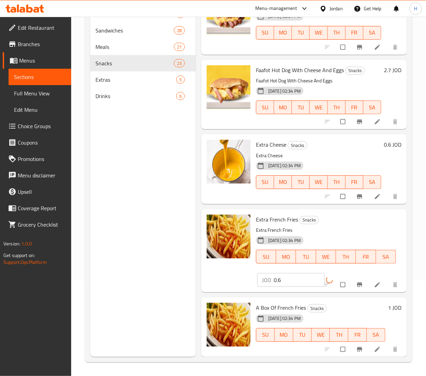
scroll to position [1417, 0]
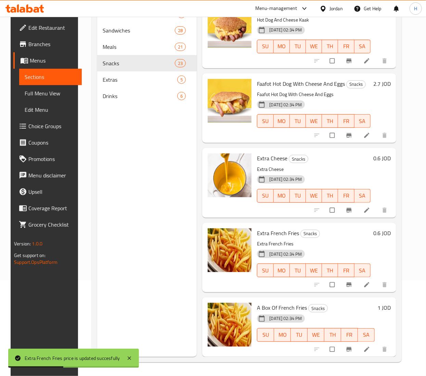
drag, startPoint x: 378, startPoint y: 298, endPoint x: 355, endPoint y: 301, distance: 22.5
click at [378, 303] on h6 "1 JOD" at bounding box center [383, 308] width 13 height 10
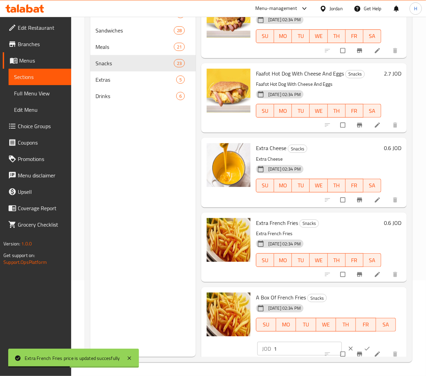
scroll to position [1432, 0]
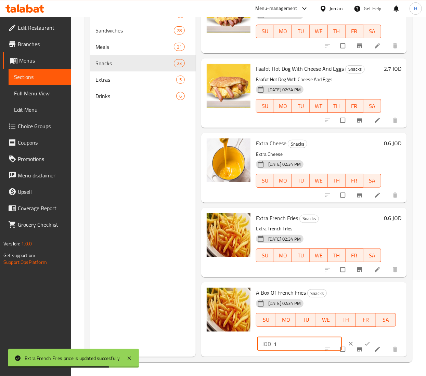
drag, startPoint x: 273, startPoint y: 333, endPoint x: 229, endPoint y: 328, distance: 44.1
click at [229, 328] on div "A Box Of French Fries Snacks 19-04-2021 02:34 PM SU MO TU WE TH FR SA JOD 1 ​" at bounding box center [304, 319] width 200 height 69
paste input ".21"
drag, startPoint x: 299, startPoint y: 335, endPoint x: 221, endPoint y: 327, distance: 78.3
click at [221, 327] on div "A Box Of French Fries Snacks 19-04-2021 02:34 PM SU MO TU WE TH FR SA JOD 1.21 ​" at bounding box center [304, 319] width 200 height 69
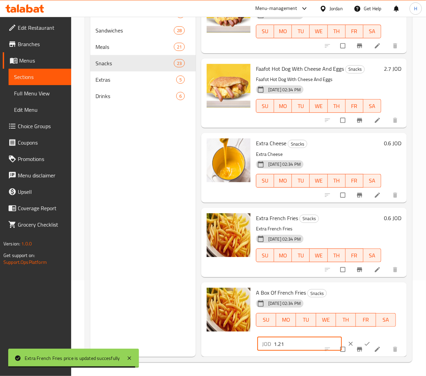
paste input "number"
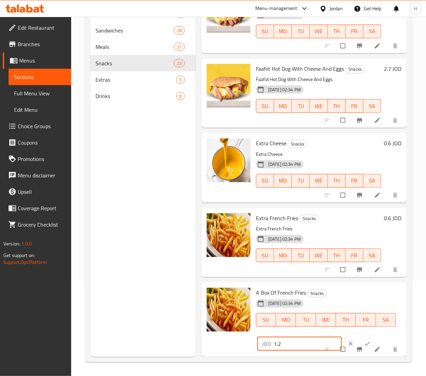
type input "1.2"
click at [363, 340] on span "ok" at bounding box center [367, 343] width 8 height 7
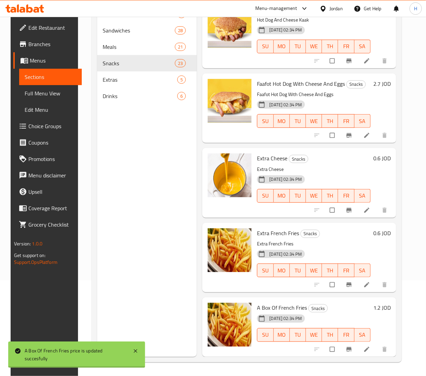
scroll to position [1417, 0]
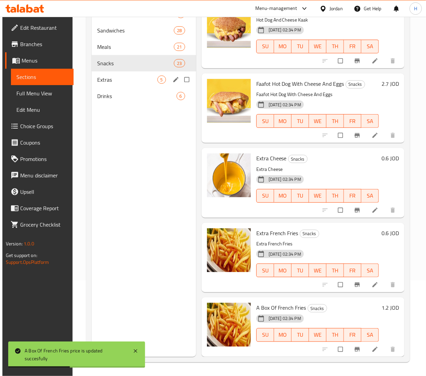
click at [149, 81] on span "Extras" at bounding box center [127, 80] width 60 height 8
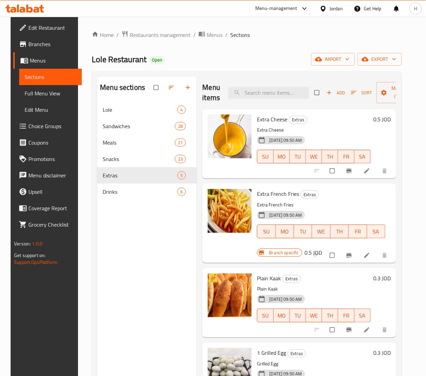
click at [377, 120] on h6 "0.5 JOD" at bounding box center [381, 120] width 17 height 10
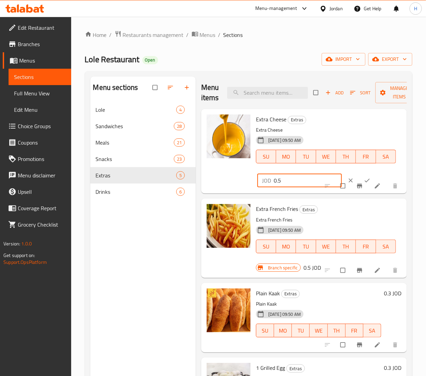
drag, startPoint x: 298, startPoint y: 183, endPoint x: 204, endPoint y: 166, distance: 95.7
click at [203, 166] on div "Extra Cheese Extras Extra Cheese 31-01-2024 09:50 AM SU MO TU WE TH FR SA JOD 0…" at bounding box center [303, 151] width 205 height 84
paste input "6"
type input "0.6"
click at [363, 179] on icon "ok" at bounding box center [366, 180] width 7 height 7
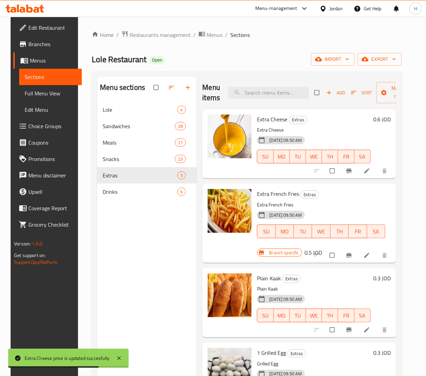
click at [305, 252] on h6 "0.5 JOD" at bounding box center [313, 253] width 17 height 10
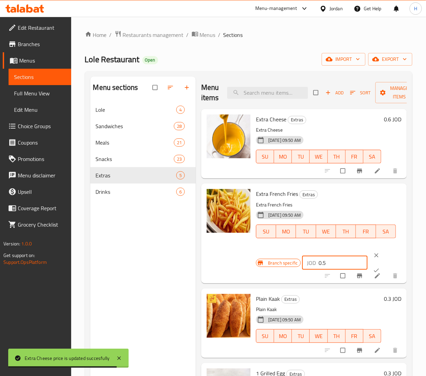
drag, startPoint x: 334, startPoint y: 260, endPoint x: 280, endPoint y: 254, distance: 53.7
click at [280, 254] on div "Branch specific JOD 0.5 ​" at bounding box center [328, 263] width 145 height 30
paste input "6"
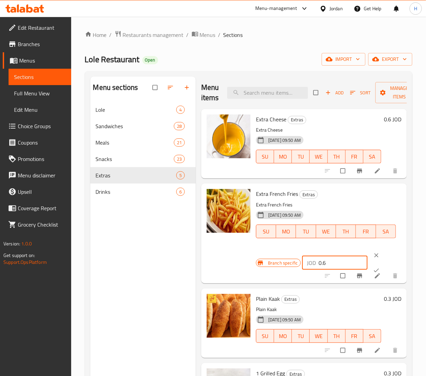
type input "0.6"
click at [373, 267] on icon "ok" at bounding box center [376, 270] width 7 height 7
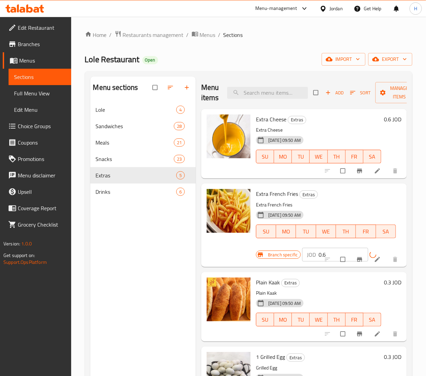
click at [352, 259] on button "Branch-specific-item" at bounding box center [360, 259] width 16 height 15
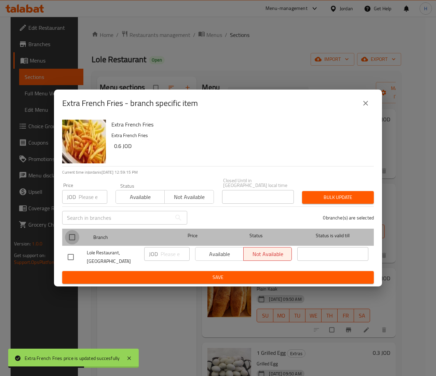
click at [73, 234] on input "checkbox" at bounding box center [72, 237] width 14 height 14
checkbox input "true"
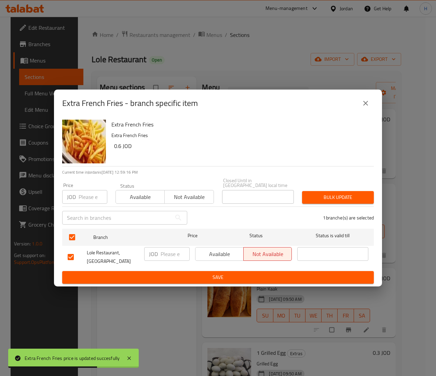
click at [84, 197] on input "number" at bounding box center [93, 197] width 29 height 14
paste input "0.6"
type input "0.6"
click at [332, 193] on span "Bulk update" at bounding box center [338, 197] width 61 height 9
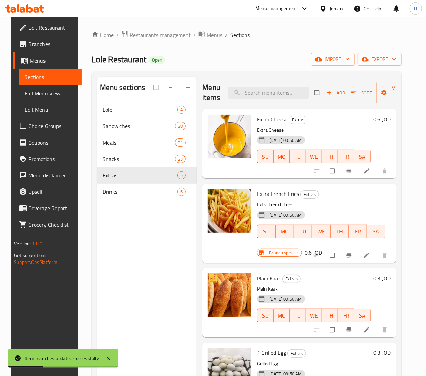
drag, startPoint x: 378, startPoint y: 281, endPoint x: 364, endPoint y: 281, distance: 14.4
click at [378, 281] on h6 "0.3 JOD" at bounding box center [381, 278] width 17 height 10
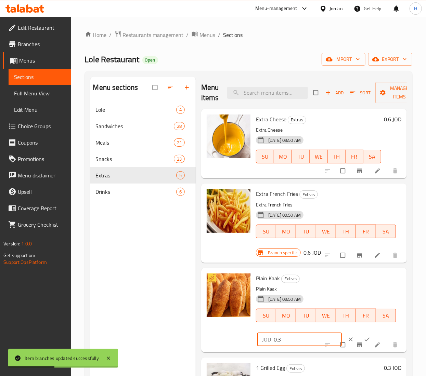
drag, startPoint x: 286, startPoint y: 341, endPoint x: 264, endPoint y: 304, distance: 43.1
click at [212, 335] on div "Plain Kaak Extras Plain Kaak 31-01-2024 09:50 AM SU MO TU WE TH FR SA JOD 0.3 ​" at bounding box center [304, 310] width 200 height 79
paste input "6"
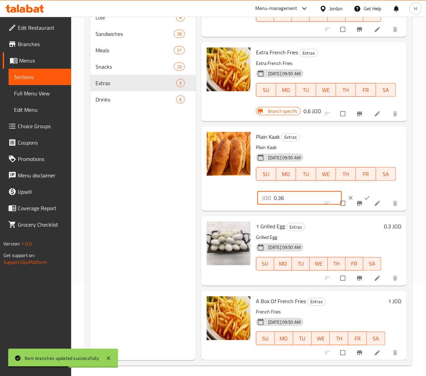
scroll to position [96, 0]
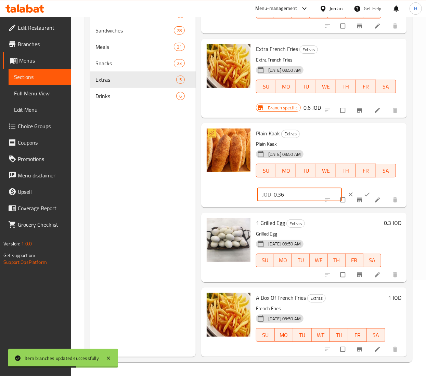
type input "0.36"
click at [363, 191] on icon "ok" at bounding box center [366, 194] width 7 height 7
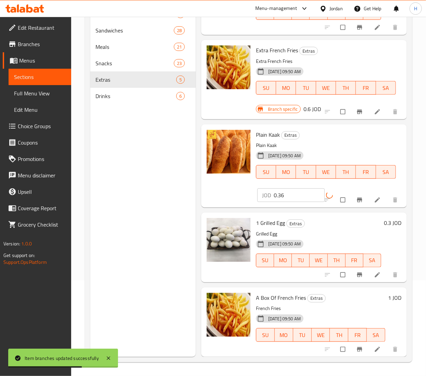
scroll to position [44, 0]
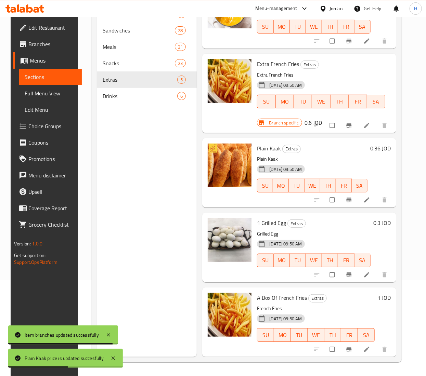
click at [381, 218] on h6 "0.3 JOD" at bounding box center [381, 223] width 17 height 10
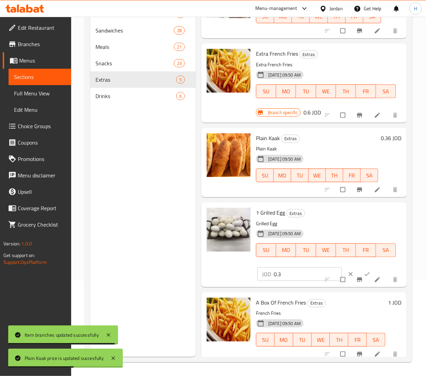
scroll to position [59, 0]
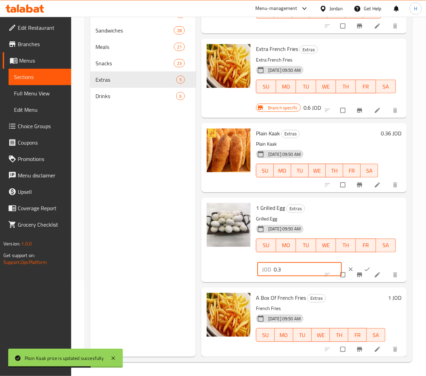
drag, startPoint x: 293, startPoint y: 257, endPoint x: 161, endPoint y: 246, distance: 132.4
click at [161, 246] on div "Menu sections Lole 4 Sandwiches 28 Meals 21 Snacks 23 Extras 5 Drinks 6 Menu it…" at bounding box center [248, 169] width 316 height 376
paste input "6"
type input "0.36"
click at [363, 266] on icon "ok" at bounding box center [366, 269] width 7 height 7
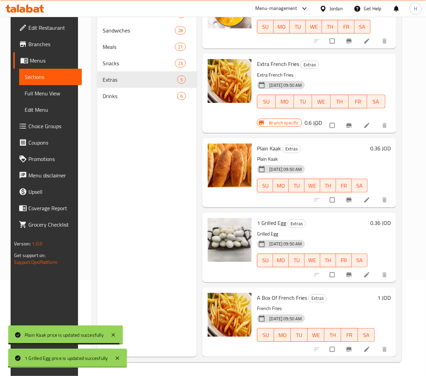
scroll to position [44, 0]
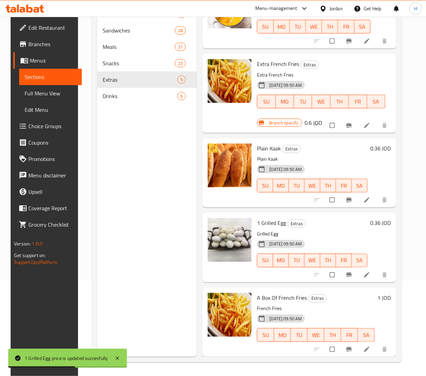
click at [380, 293] on h6 "1 JOD" at bounding box center [383, 298] width 13 height 10
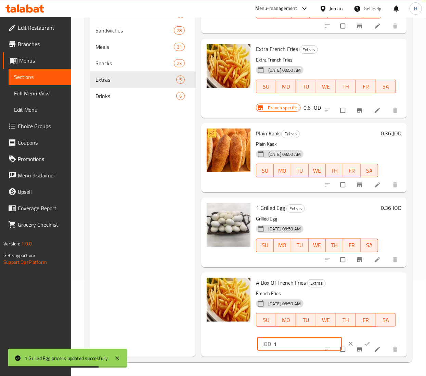
drag, startPoint x: 288, startPoint y: 336, endPoint x: 216, endPoint y: 323, distance: 73.7
click at [216, 324] on div "A Box Of French Fries Extras French Fries 31-01-2024 09:50 AM SU MO TU WE TH FR…" at bounding box center [304, 314] width 200 height 79
paste input ".2"
type input "1.2"
click at [359, 336] on button "ok" at bounding box center [367, 343] width 16 height 15
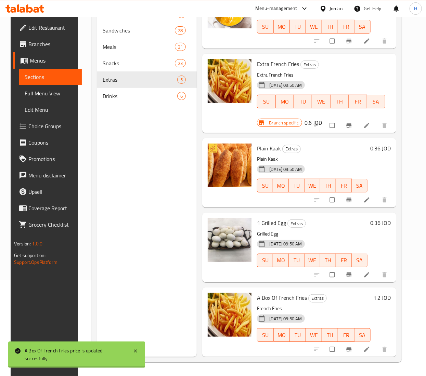
scroll to position [44, 0]
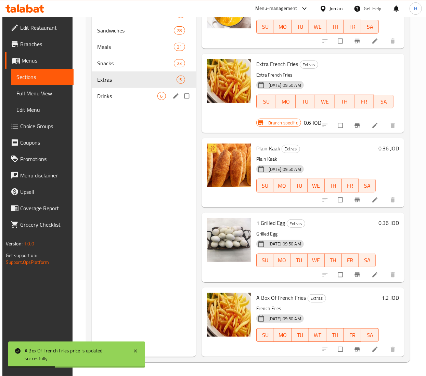
click at [115, 95] on span "Drinks" at bounding box center [127, 96] width 60 height 8
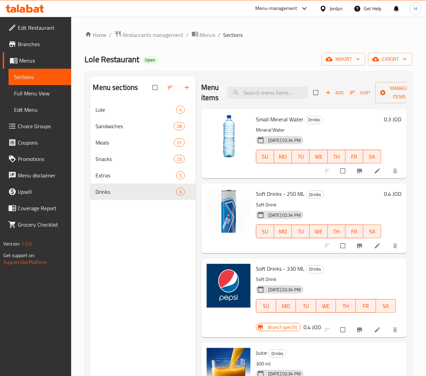
drag, startPoint x: 377, startPoint y: 116, endPoint x: 366, endPoint y: 122, distance: 12.1
click at [384, 117] on h6 "0.3 JOD" at bounding box center [392, 120] width 17 height 10
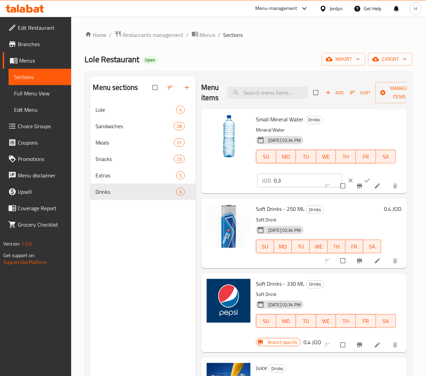
drag, startPoint x: 285, startPoint y: 181, endPoint x: 198, endPoint y: 180, distance: 87.5
click at [197, 180] on div "Menu items Add Sort Manage items Small Mineral Water Drinks Mineral Water 19-04…" at bounding box center [301, 265] width 211 height 376
paste input "6"
type input "0.36"
click at [363, 179] on icon "ok" at bounding box center [366, 180] width 7 height 7
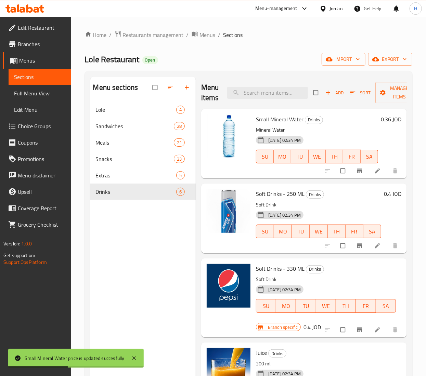
click at [384, 194] on h6 "0.4 JOD" at bounding box center [392, 194] width 17 height 10
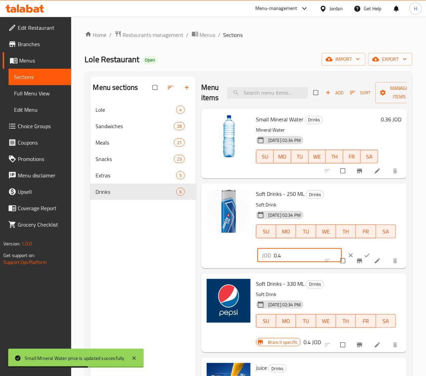
drag, startPoint x: 286, startPoint y: 256, endPoint x: 204, endPoint y: 255, distance: 82.4
click at [204, 255] on div "Soft Drinks - 250 ML Drinks Soft Drink 19-04-2021 02:34 PM SU MO TU WE TH FR SA…" at bounding box center [304, 225] width 200 height 79
paste input "8"
type input "0.48"
click at [363, 253] on icon "ok" at bounding box center [366, 255] width 7 height 7
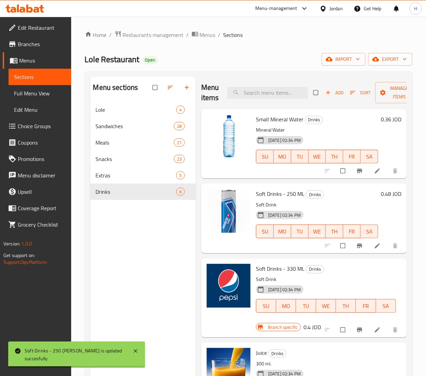
click at [307, 325] on h6 "0.4 JOD" at bounding box center [311, 327] width 17 height 10
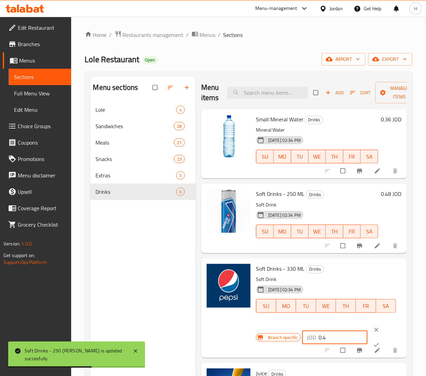
drag, startPoint x: 273, startPoint y: 328, endPoint x: 225, endPoint y: 325, distance: 48.3
click at [223, 325] on div "Soft Drinks - 330 ML Drinks Soft Drink 19-04-2021 02:34 PM SU MO TU WE TH FR SA…" at bounding box center [304, 308] width 200 height 94
paste input "8"
type input "0.48"
click at [373, 345] on icon "ok" at bounding box center [376, 344] width 7 height 7
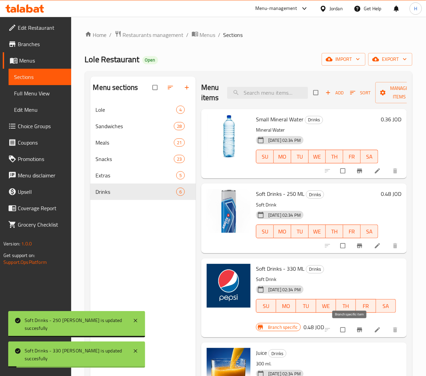
click at [357, 330] on icon "Branch-specific-item" at bounding box center [359, 330] width 5 height 4
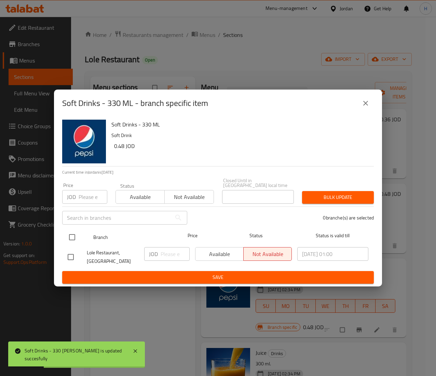
click at [70, 234] on input "checkbox" at bounding box center [72, 237] width 14 height 14
checkbox input "true"
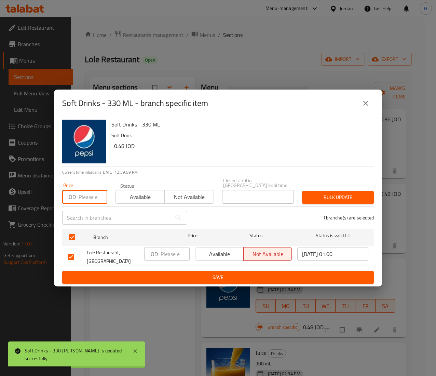
click at [79, 192] on input "number" at bounding box center [93, 197] width 29 height 14
paste input "0.48"
type input "0.48"
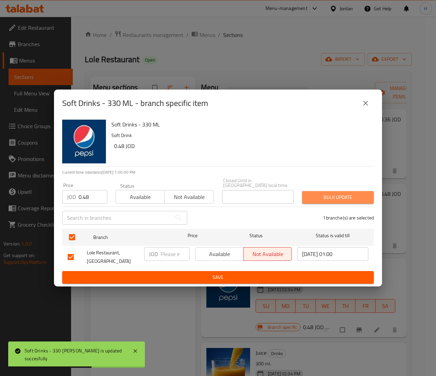
click at [321, 191] on button "Bulk update" at bounding box center [338, 197] width 72 height 13
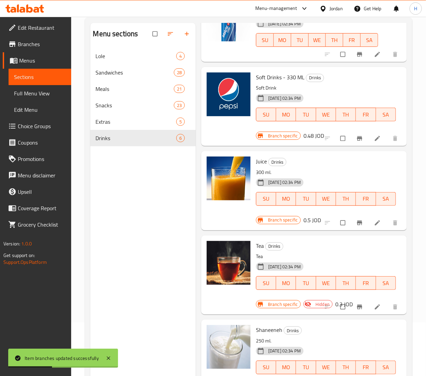
scroll to position [96, 0]
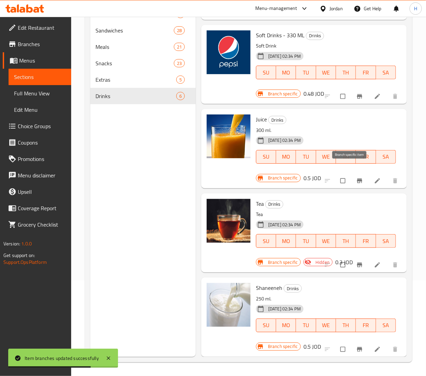
click at [355, 173] on button "Branch-specific-item" at bounding box center [360, 180] width 16 height 15
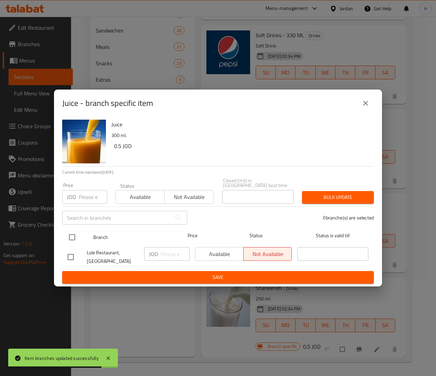
click at [66, 233] on input "checkbox" at bounding box center [72, 237] width 14 height 14
checkbox input "true"
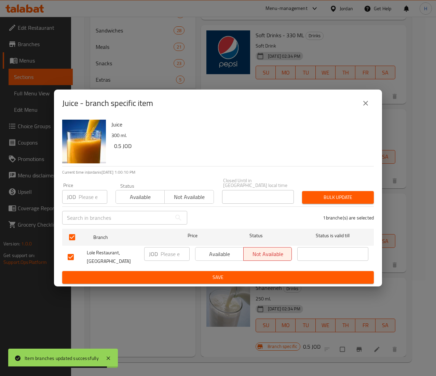
drag, startPoint x: 81, startPoint y: 183, endPoint x: 86, endPoint y: 195, distance: 13.2
click at [81, 184] on div "Price JOD Price" at bounding box center [84, 193] width 45 height 21
click at [86, 196] on input "number" at bounding box center [93, 197] width 29 height 14
paste input "0.6"
type input "0.6"
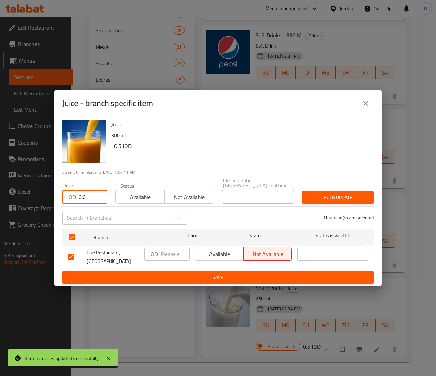
click at [348, 194] on span "Bulk update" at bounding box center [338, 197] width 61 height 9
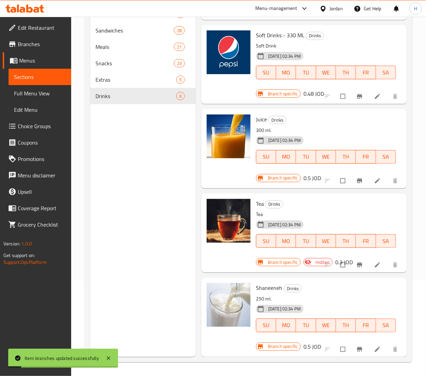
click at [307, 173] on h6 "0.5 JOD" at bounding box center [311, 178] width 17 height 10
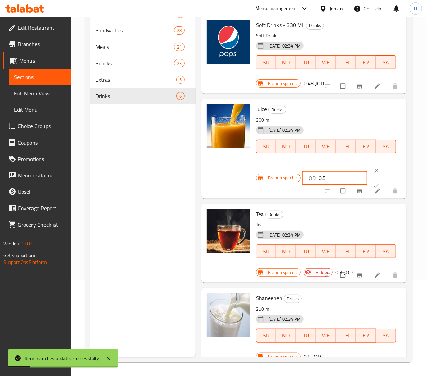
drag, startPoint x: 331, startPoint y: 179, endPoint x: 272, endPoint y: 173, distance: 58.7
click at [252, 171] on div "Juice Drinks 300 ml. 19-04-2021 02:34 PM SU MO TU WE TH FR SA Branch specific J…" at bounding box center [304, 149] width 200 height 94
paste input "6"
type input "0.6"
click at [370, 180] on button "ok" at bounding box center [376, 185] width 16 height 15
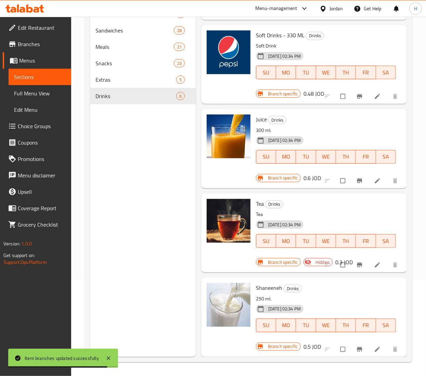
click at [342, 257] on h6 "0.3 JOD" at bounding box center [343, 262] width 17 height 10
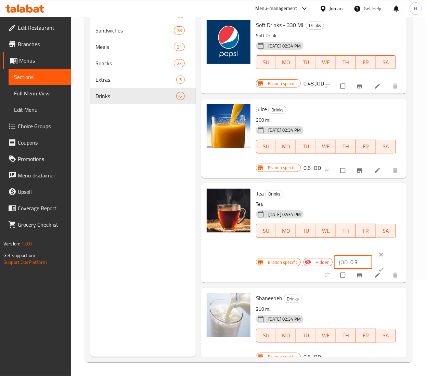
click at [350, 259] on input "0.3" at bounding box center [361, 262] width 22 height 14
click at [350, 260] on input "0.3" at bounding box center [361, 262] width 22 height 14
click at [350, 261] on input "0.3" at bounding box center [361, 262] width 22 height 14
paste input "6"
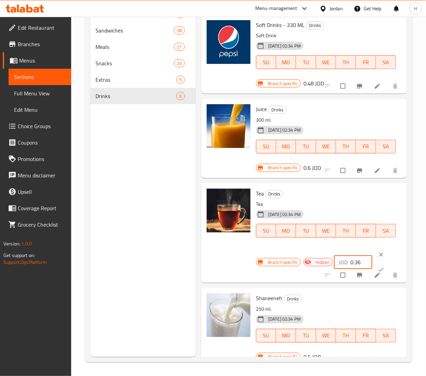
type input "0.36"
click at [374, 265] on button "ok" at bounding box center [381, 269] width 16 height 15
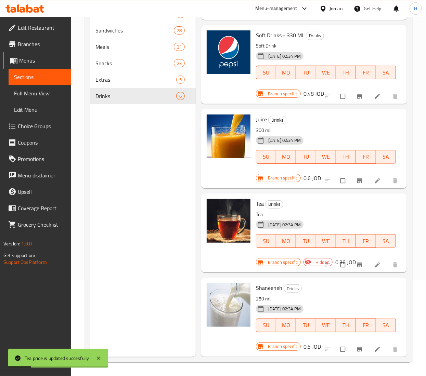
click at [356, 261] on icon "Branch-specific-item" at bounding box center [359, 264] width 7 height 7
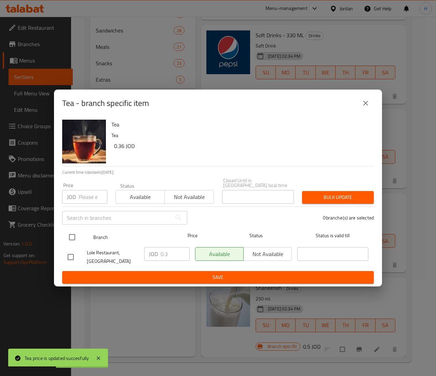
click at [73, 232] on input "checkbox" at bounding box center [72, 237] width 14 height 14
checkbox input "true"
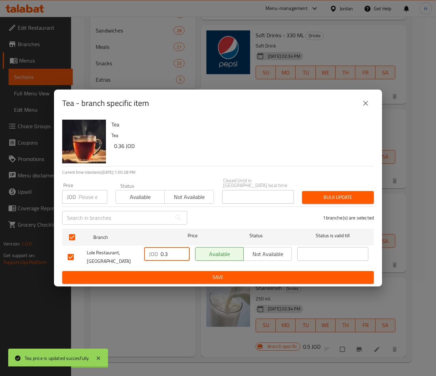
drag, startPoint x: 171, startPoint y: 254, endPoint x: 68, endPoint y: 243, distance: 103.9
click at [68, 244] on div "Lole Restaurant, Al Rawabi JOD 0.3 ​ Available Not available ​" at bounding box center [218, 256] width 306 height 25
paste input "6"
type input "0.36"
click at [139, 278] on span "Save" at bounding box center [218, 277] width 301 height 9
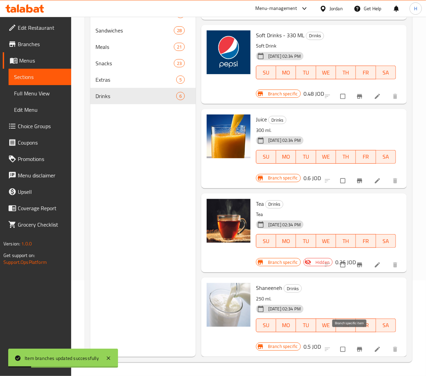
click at [356, 346] on icon "Branch-specific-item" at bounding box center [359, 349] width 7 height 7
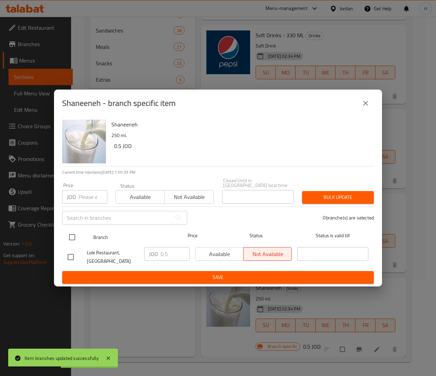
click at [73, 232] on input "checkbox" at bounding box center [72, 237] width 14 height 14
checkbox input "true"
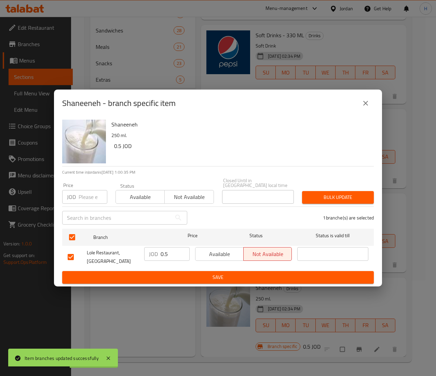
drag, startPoint x: 172, startPoint y: 254, endPoint x: 120, endPoint y: 247, distance: 52.5
click at [120, 247] on div "Lole Restaurant, Al Rawabi JOD 0.5 ​ Available Not available ​" at bounding box center [218, 256] width 306 height 25
paste input "6"
type input "0.6"
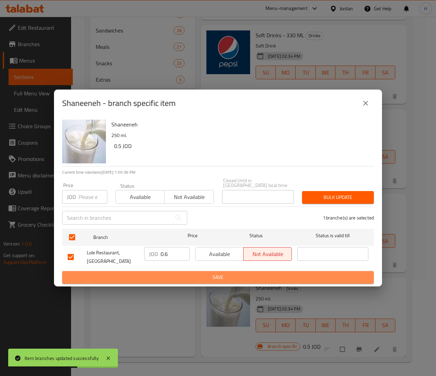
click at [198, 280] on button "Save" at bounding box center [218, 277] width 312 height 13
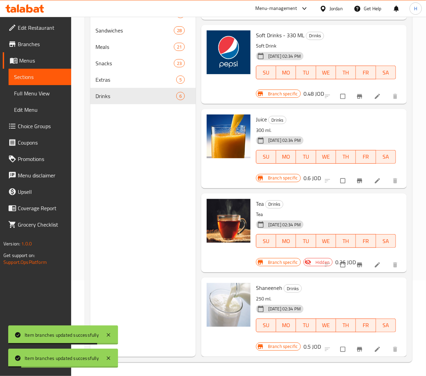
click at [305, 342] on h6 "0.5 JOD" at bounding box center [311, 347] width 17 height 10
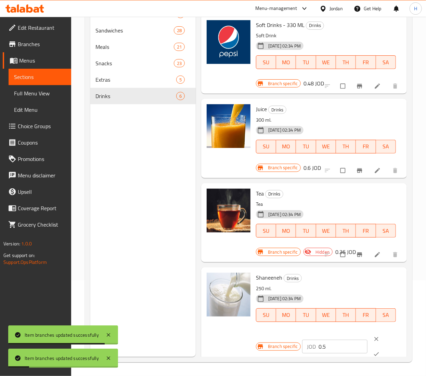
scroll to position [169, 0]
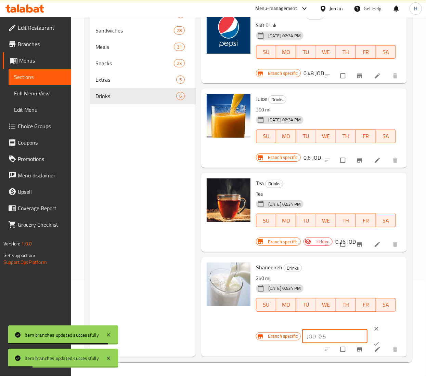
drag, startPoint x: 328, startPoint y: 343, endPoint x: 297, endPoint y: 340, distance: 31.2
click at [298, 340] on div "Branch specific JOD 0.5 ​" at bounding box center [328, 336] width 145 height 30
paste input "6"
type input "0.6"
click at [373, 340] on icon "ok" at bounding box center [376, 343] width 7 height 7
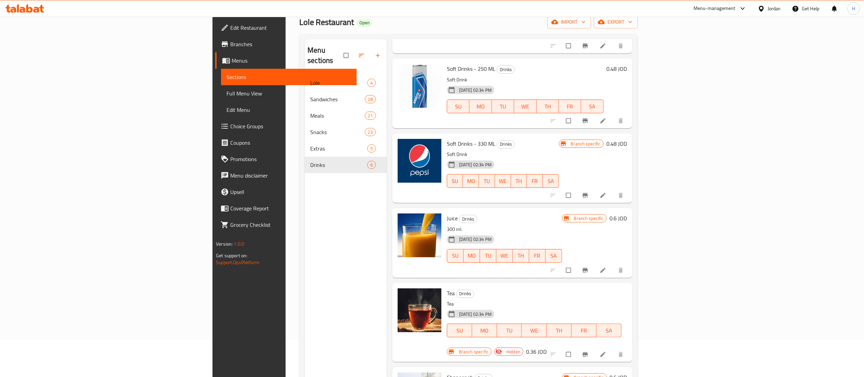
scroll to position [0, 0]
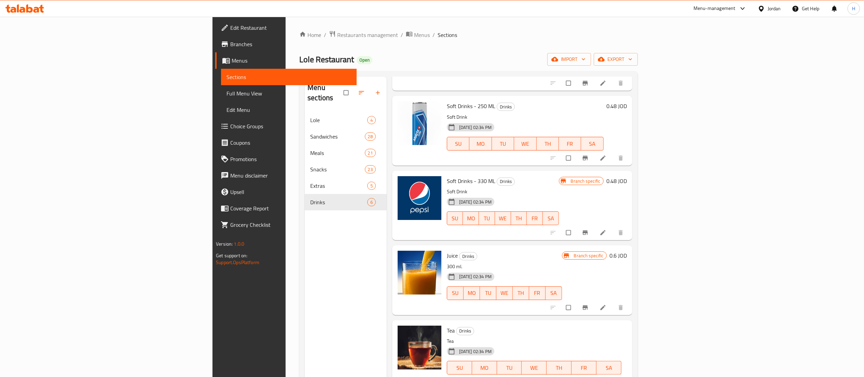
click at [25, 11] on icon at bounding box center [24, 8] width 39 height 8
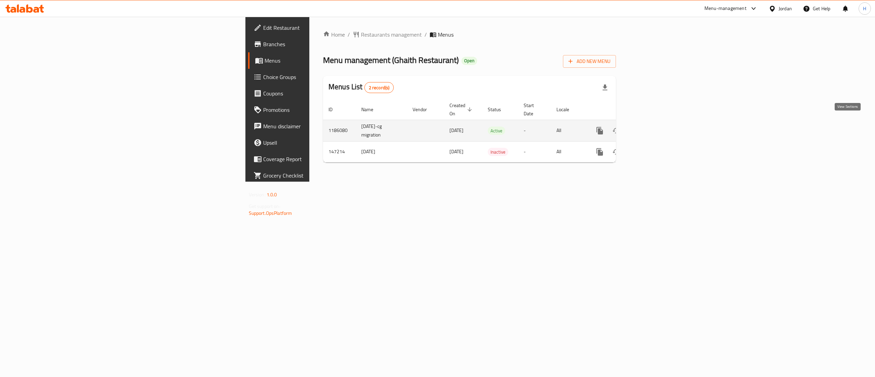
click at [653, 126] on icon "enhanced table" at bounding box center [649, 130] width 8 height 8
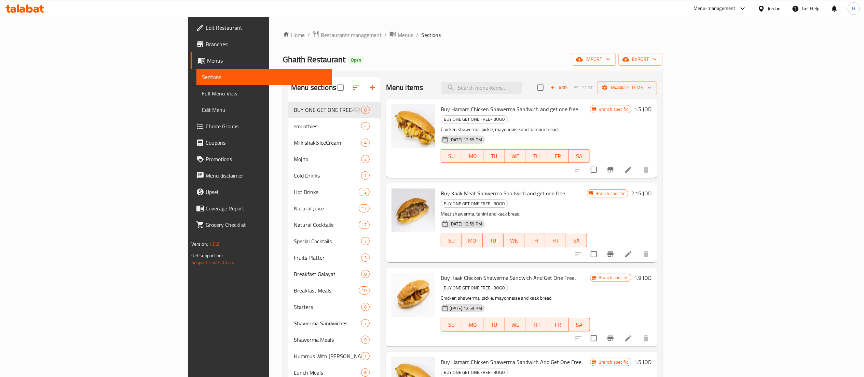
click at [206, 46] on span "Branches" at bounding box center [266, 44] width 121 height 8
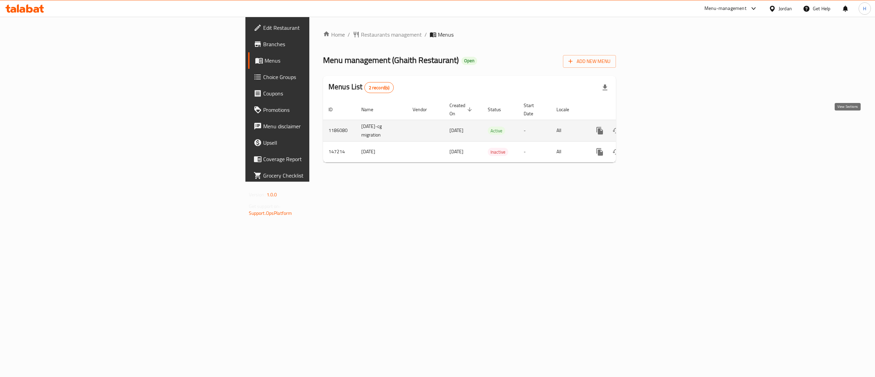
click at [653, 126] on icon "enhanced table" at bounding box center [649, 130] width 8 height 8
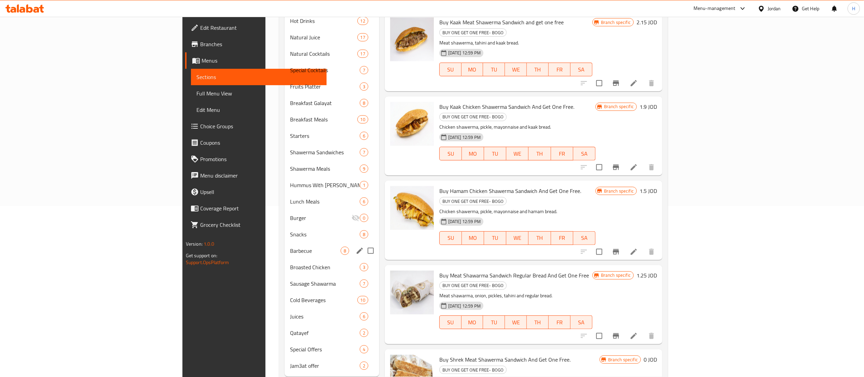
scroll to position [190, 0]
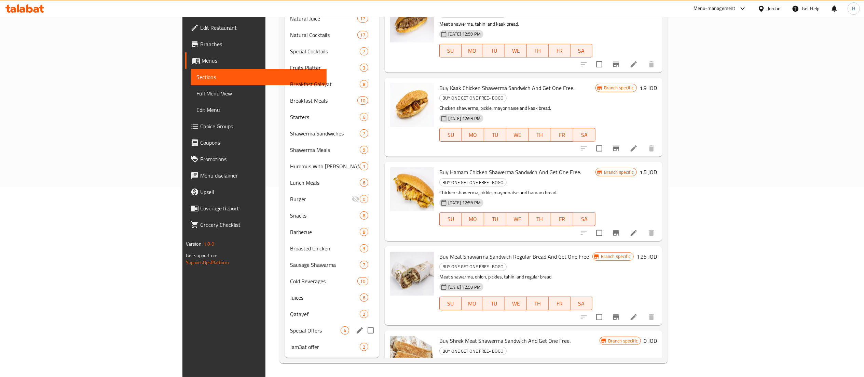
click at [285, 325] on div "Special Offers 4" at bounding box center [332, 330] width 94 height 16
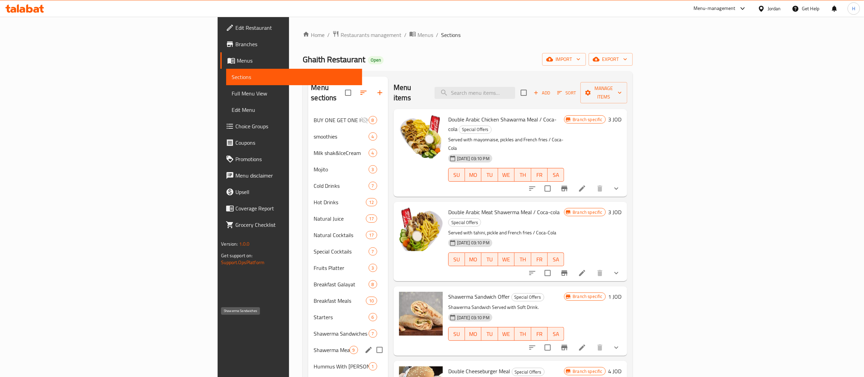
scroll to position [68, 0]
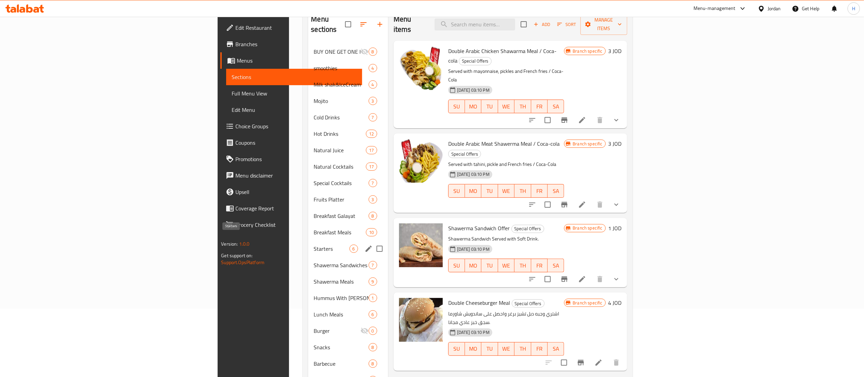
click at [314, 244] on span "Starters" at bounding box center [332, 248] width 36 height 8
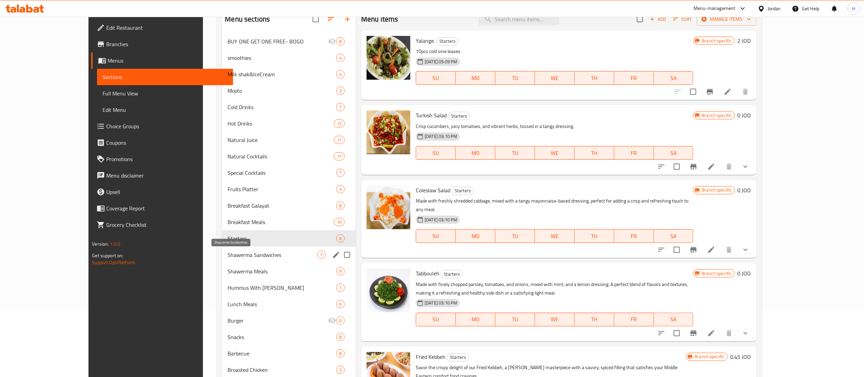
click at [228, 252] on span "Shawerma Sandwiches" at bounding box center [273, 255] width 90 height 8
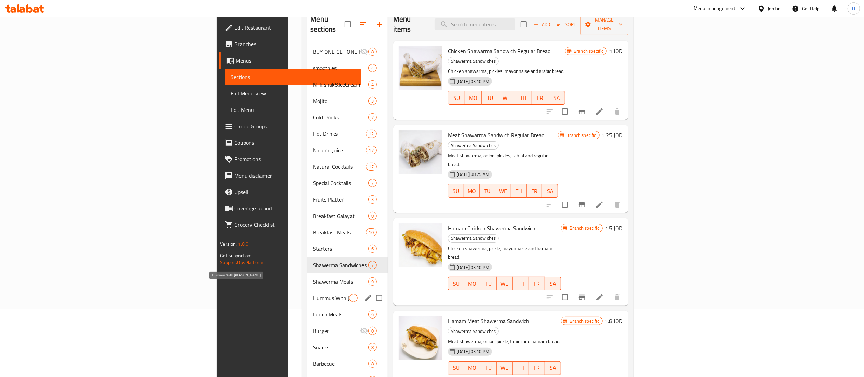
scroll to position [137, 0]
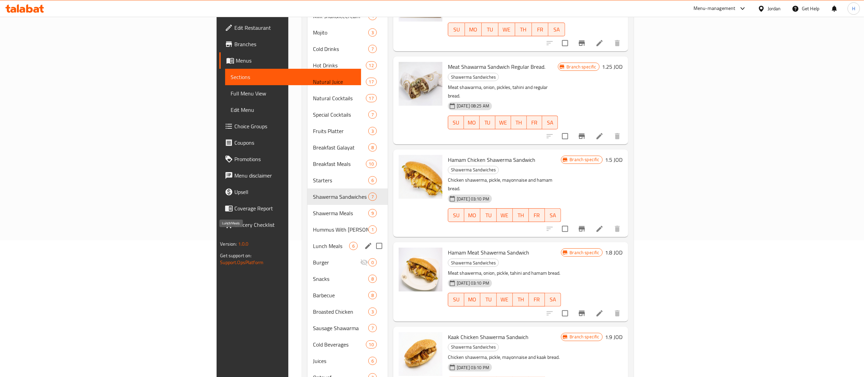
click at [313, 242] on span "Lunch Meals" at bounding box center [331, 246] width 36 height 8
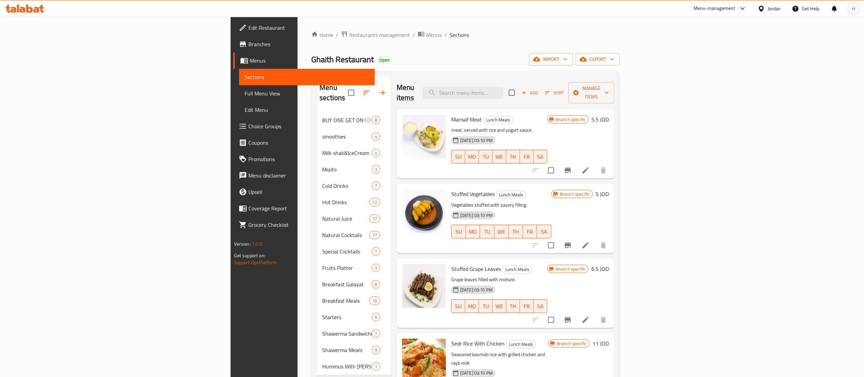
click at [539, 89] on span "Add" at bounding box center [530, 93] width 18 height 8
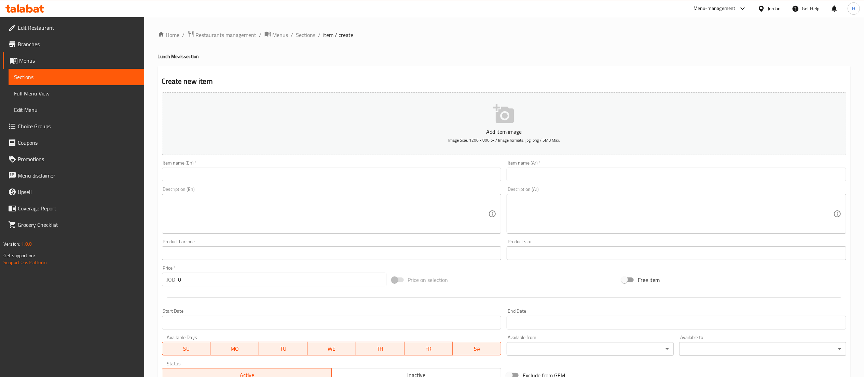
click at [608, 173] on input "text" at bounding box center [677, 174] width 340 height 14
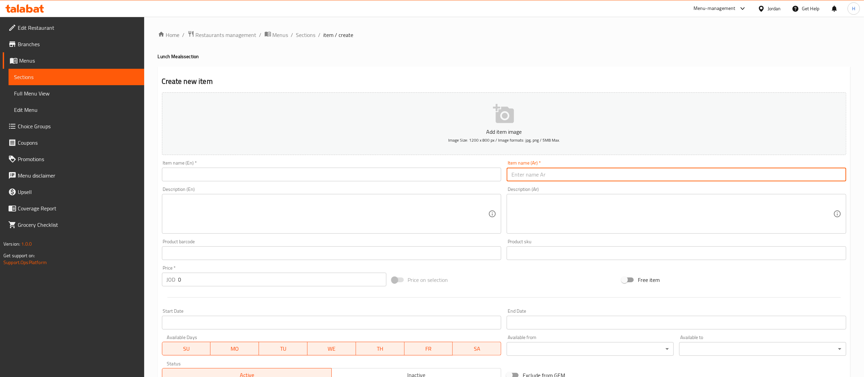
paste input "رز مع تندر"
type input "رز مع تندر"
click at [454, 178] on input "text" at bounding box center [332, 174] width 340 height 14
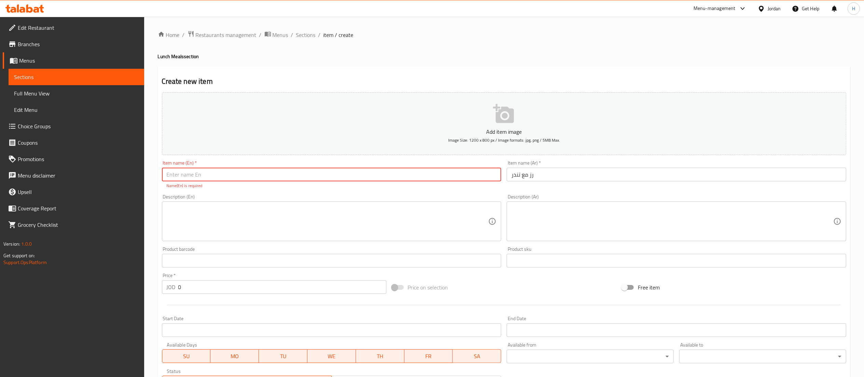
click at [553, 211] on textarea at bounding box center [673, 221] width 322 height 32
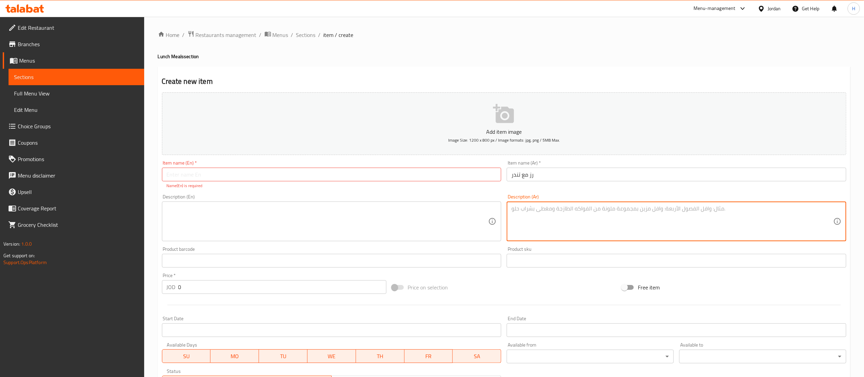
paste textarea "مع الصوص الحار مع كولا"
type textarea "مع الصوص الحار مع كولا"
click at [424, 175] on input "text" at bounding box center [332, 174] width 340 height 14
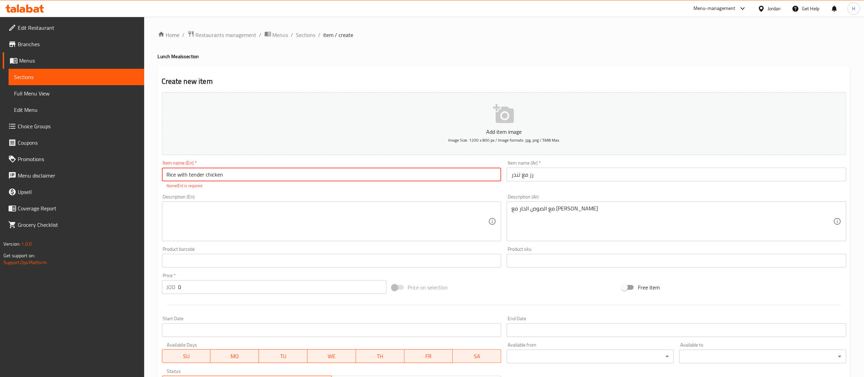
type input "Rice with tender chicken"
click at [243, 226] on textarea at bounding box center [328, 221] width 322 height 32
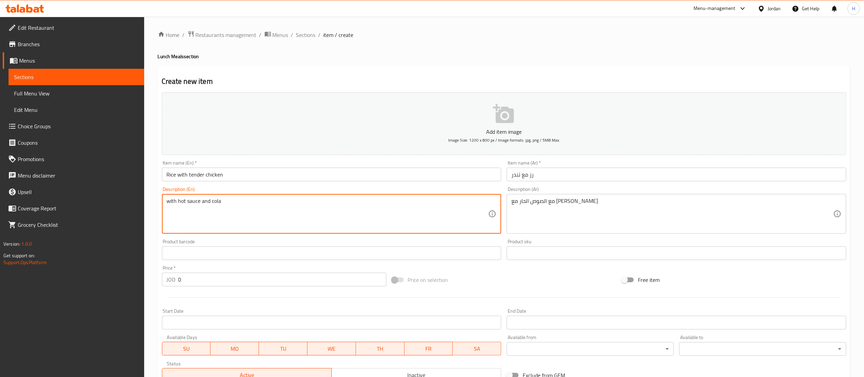
type textarea "with hot sauce and cola"
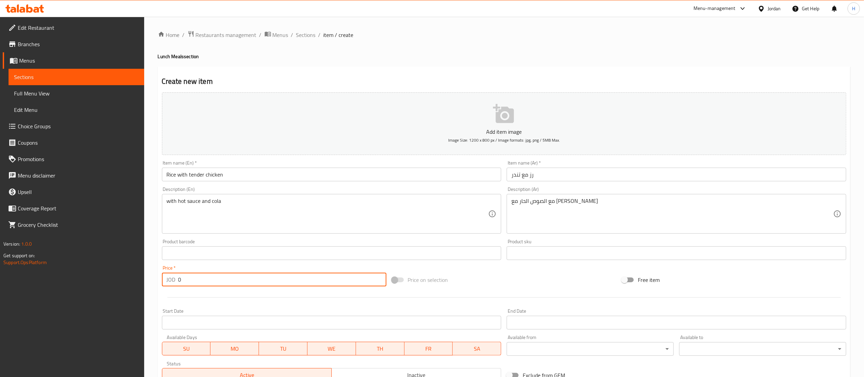
drag, startPoint x: 196, startPoint y: 278, endPoint x: 157, endPoint y: 271, distance: 38.9
click at [158, 273] on div "Create new item Add item image Image Size: 1200 x 800 px / Image formats: jpg, …" at bounding box center [504, 265] width 693 height 398
type input "4.25"
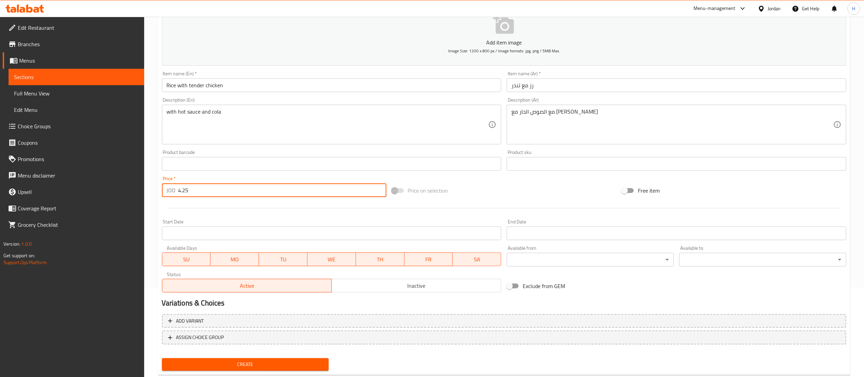
scroll to position [106, 0]
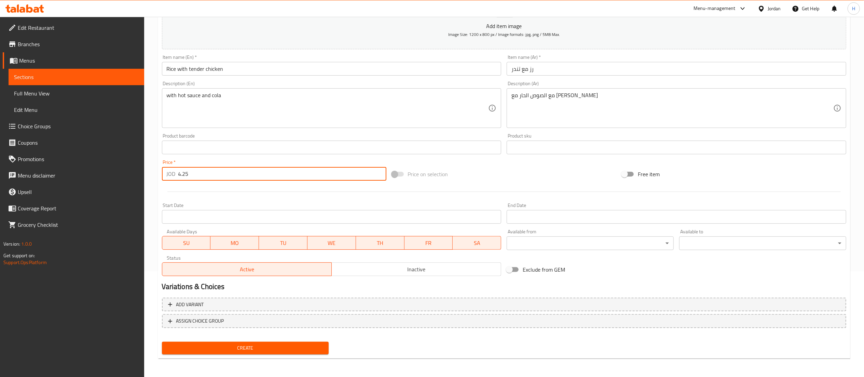
click at [271, 347] on span "Create" at bounding box center [245, 348] width 156 height 9
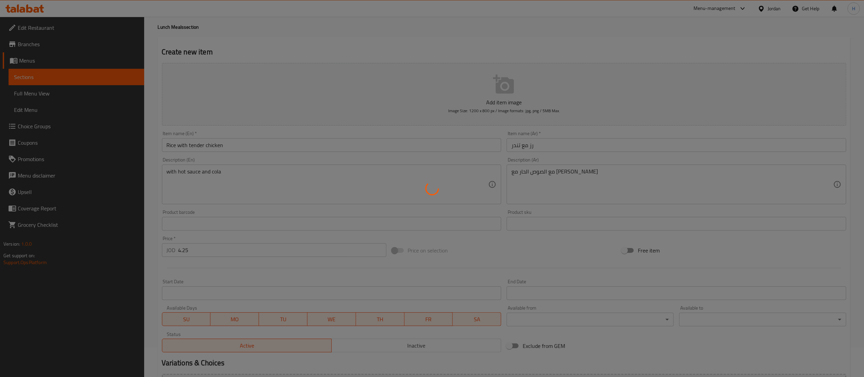
scroll to position [0, 0]
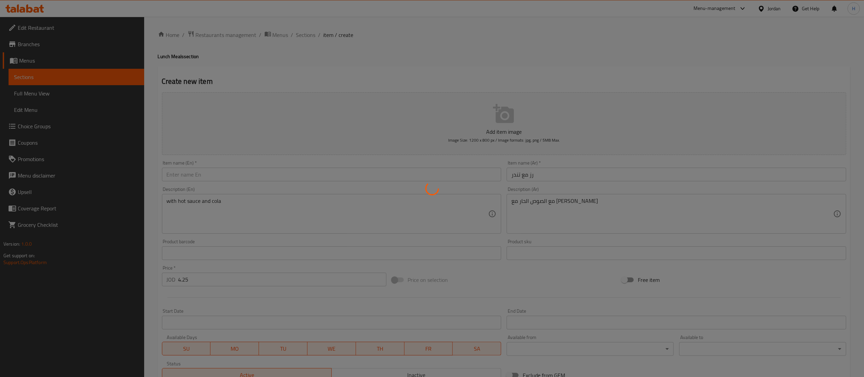
type input "0"
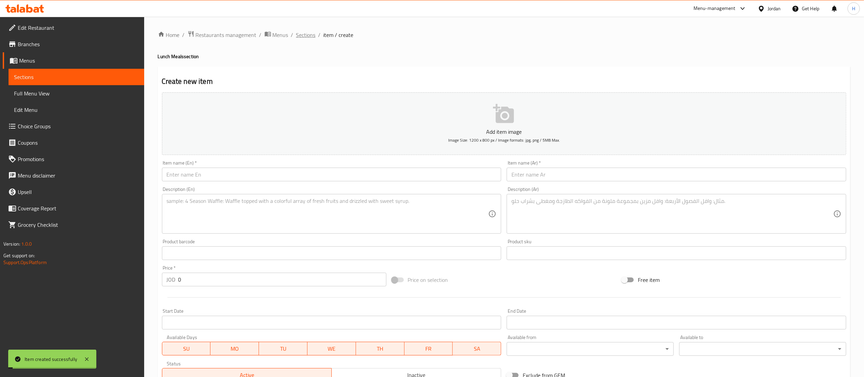
click at [309, 31] on span "Sections" at bounding box center [305, 35] width 19 height 8
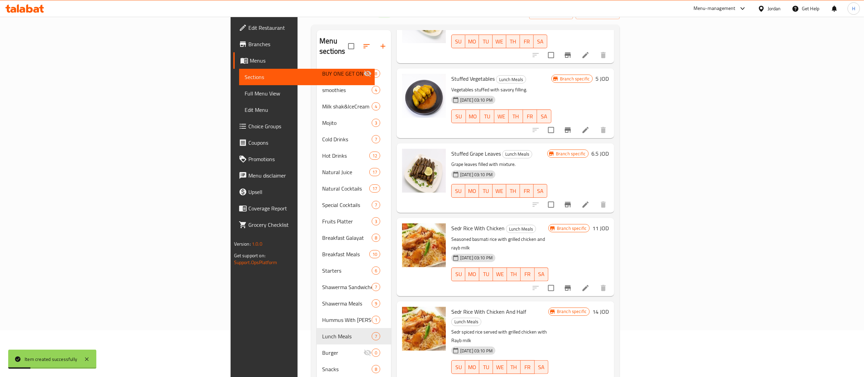
scroll to position [190, 0]
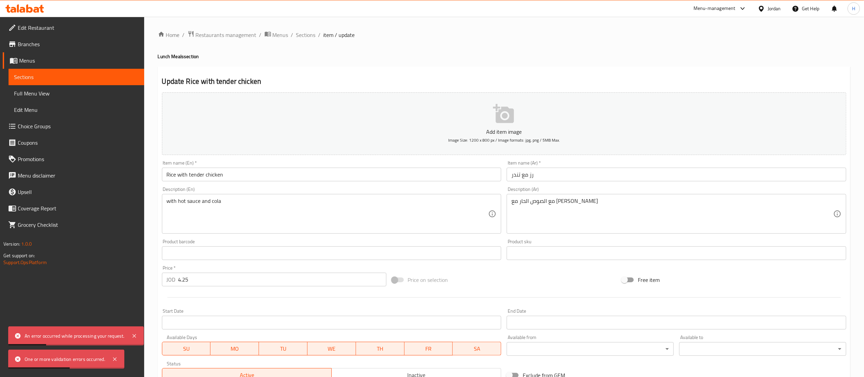
click at [382, 105] on button "Add item image Image Size: 1200 x 800 px / Image formats: jpg, png / 5MB Max." at bounding box center [504, 123] width 685 height 63
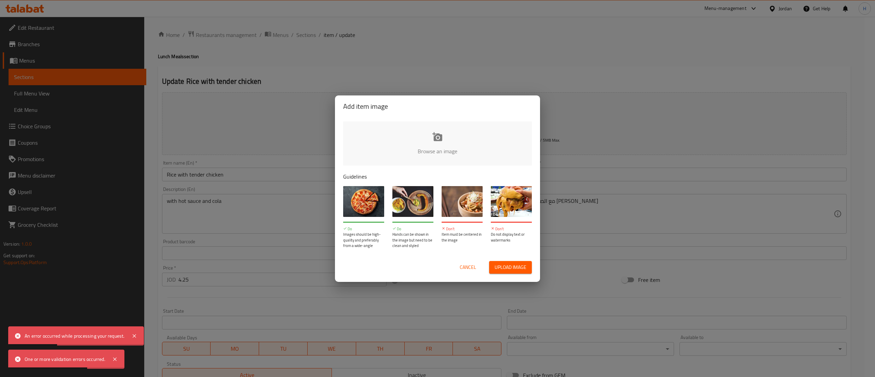
click at [420, 132] on input "file" at bounding box center [668, 153] width 651 height 64
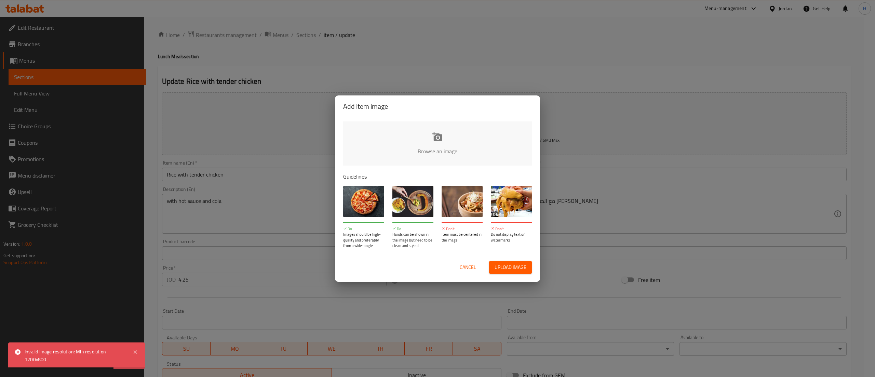
click at [440, 135] on input "file" at bounding box center [668, 153] width 651 height 64
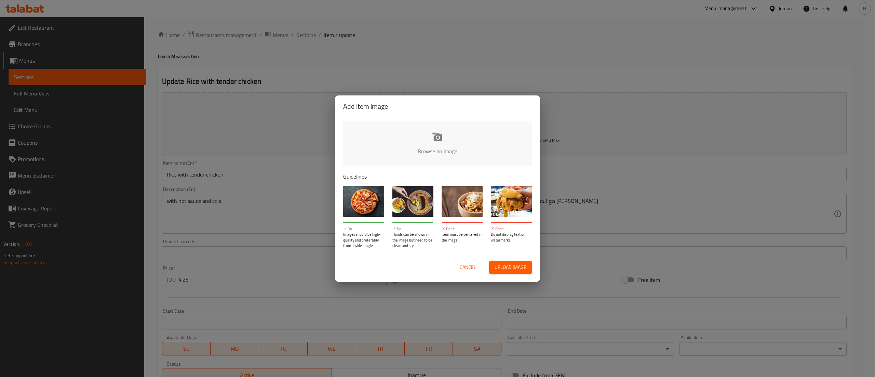
type input "C:\fakepath\IMG_4824.png"
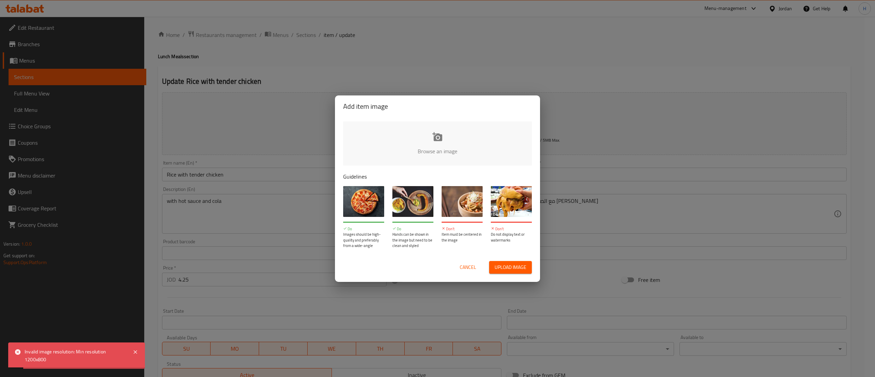
click at [465, 264] on span "Cancel" at bounding box center [468, 267] width 16 height 9
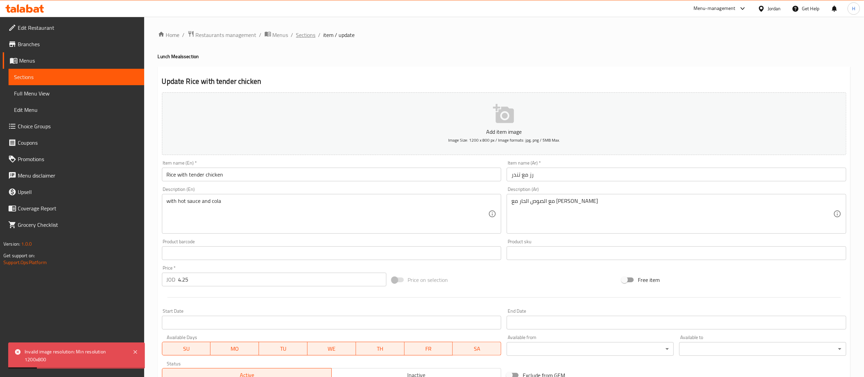
click at [301, 32] on span "Sections" at bounding box center [305, 35] width 19 height 8
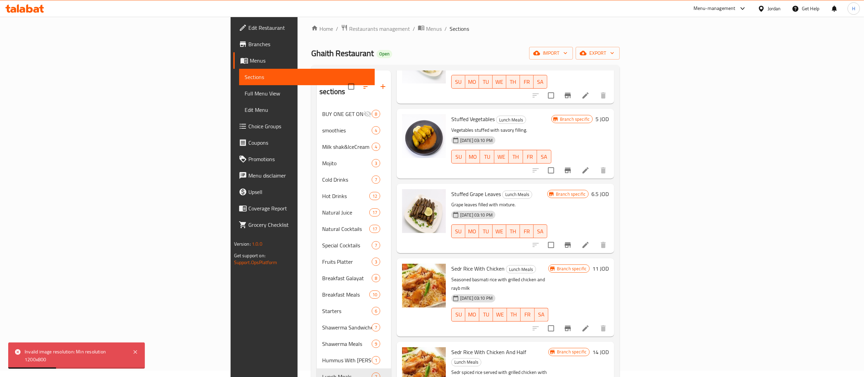
scroll to position [190, 0]
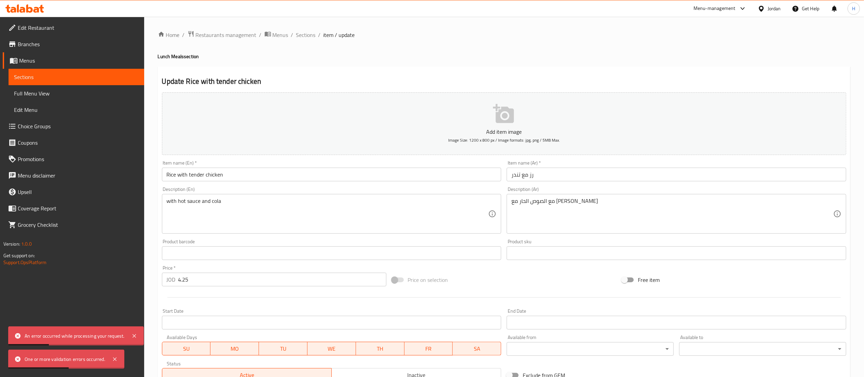
click at [316, 135] on p "Add item image" at bounding box center [504, 131] width 663 height 8
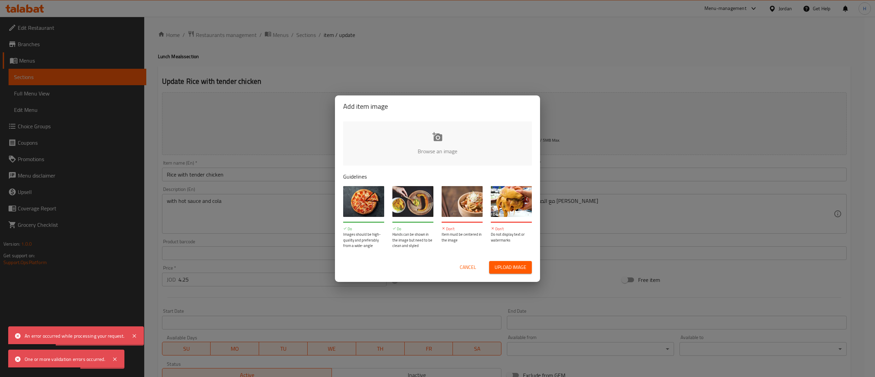
click at [418, 150] on input "file" at bounding box center [668, 153] width 651 height 64
type input "C:\fakepath\IMG_4824.png"
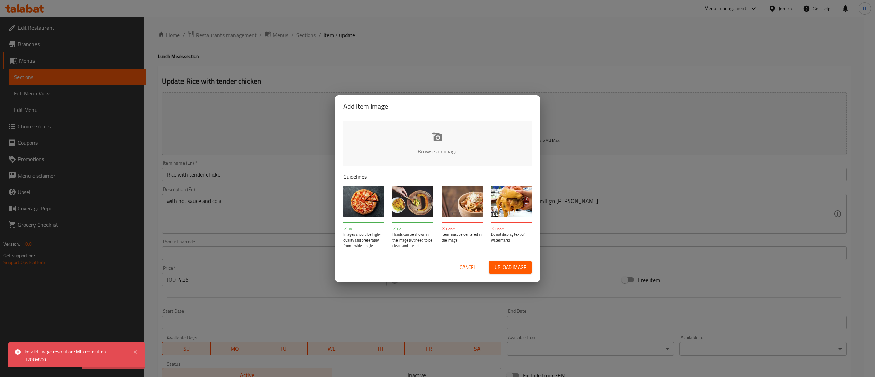
click at [461, 154] on input "file" at bounding box center [668, 153] width 651 height 64
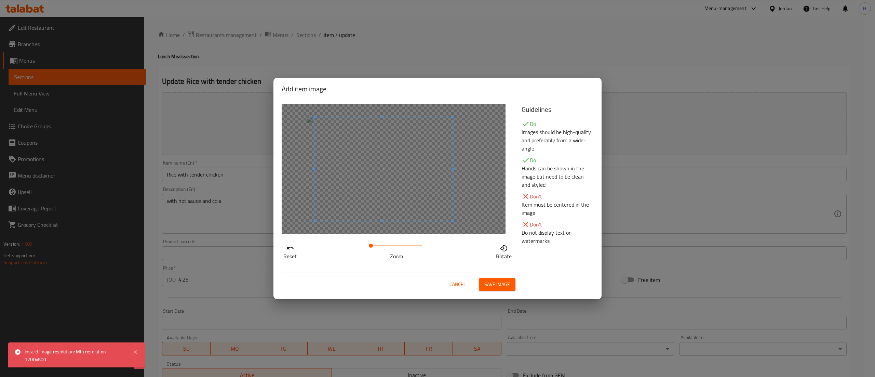
click at [390, 194] on span at bounding box center [383, 169] width 138 height 104
click at [513, 297] on div "Cancel Save image" at bounding box center [437, 281] width 328 height 35
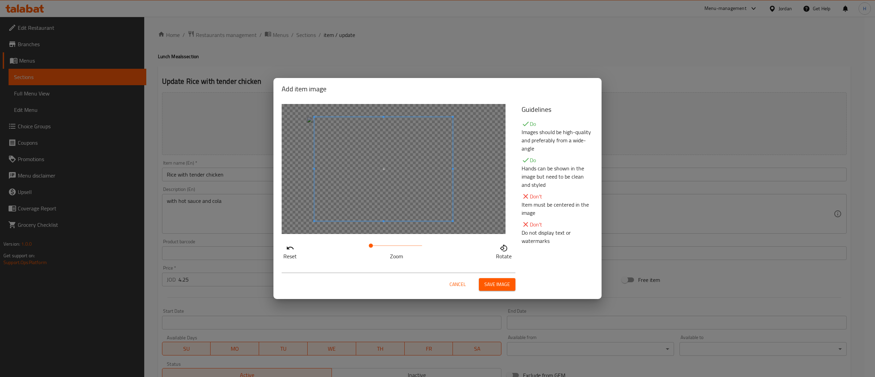
click at [504, 287] on span "Save image" at bounding box center [497, 284] width 26 height 9
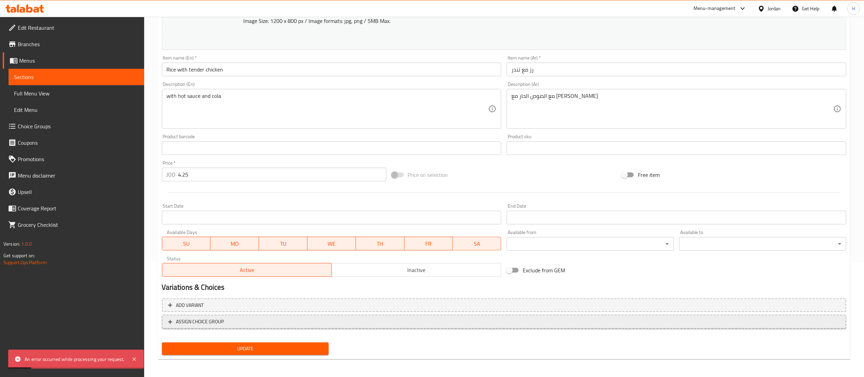
scroll to position [116, 0]
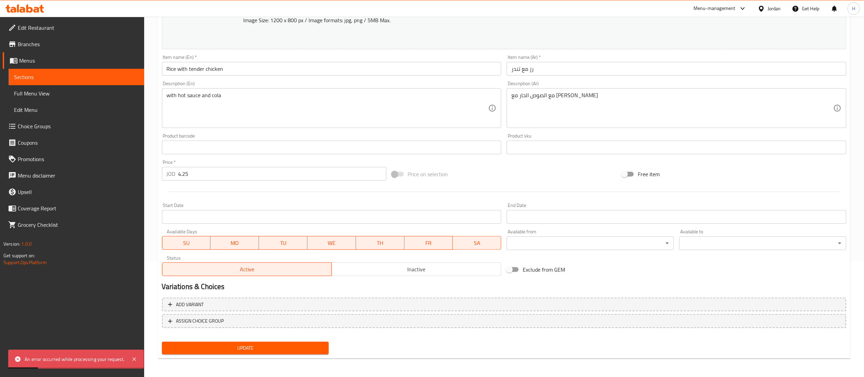
click at [282, 345] on span "Update" at bounding box center [245, 348] width 156 height 9
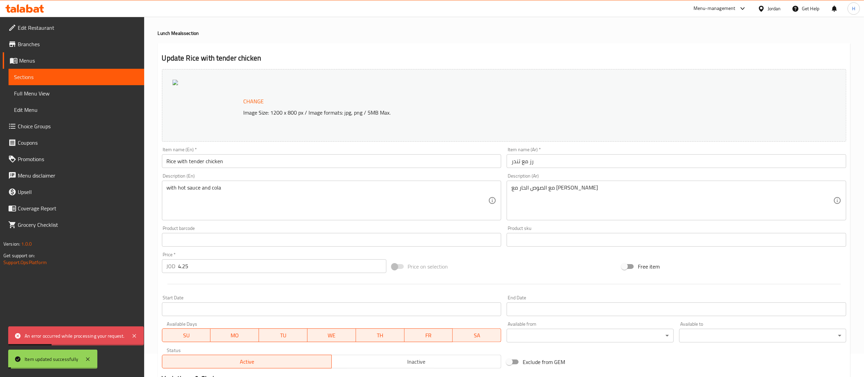
scroll to position [0, 0]
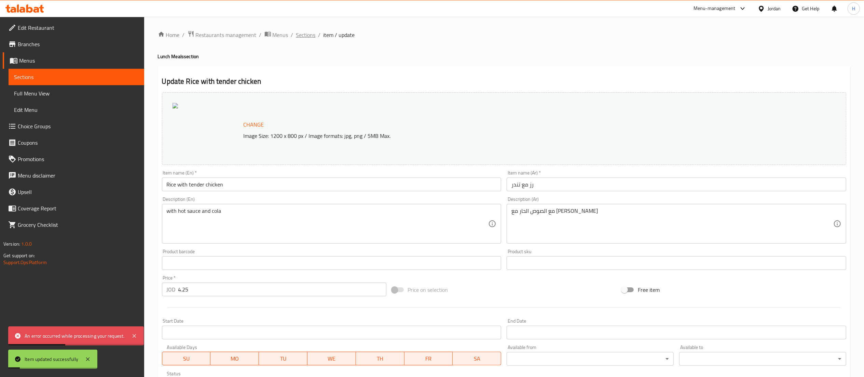
click at [303, 31] on span "Sections" at bounding box center [305, 35] width 19 height 8
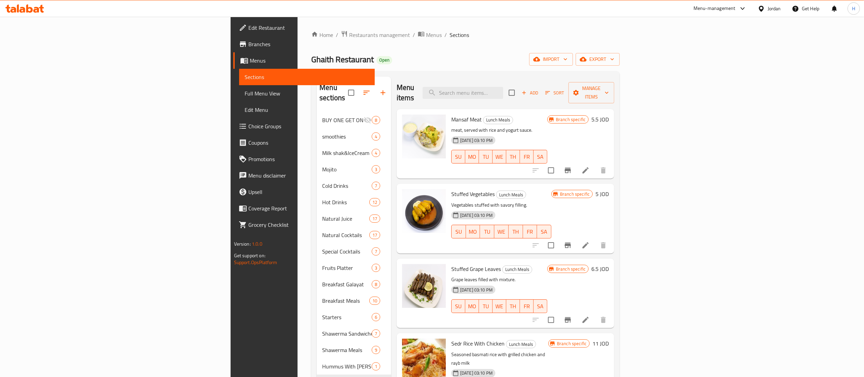
click at [21, 6] on icon at bounding box center [24, 8] width 39 height 8
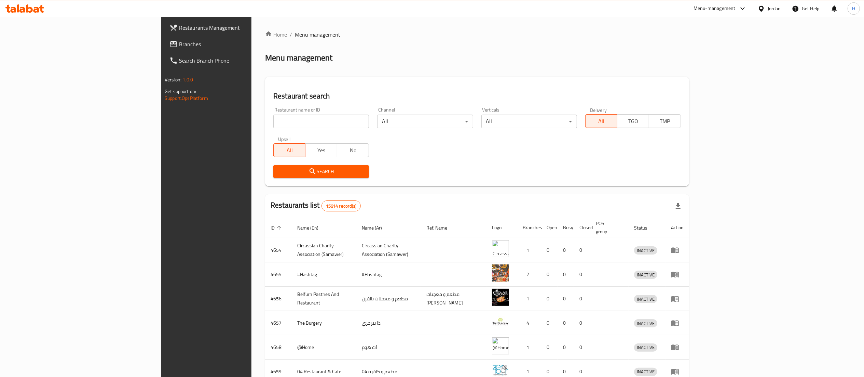
click at [273, 119] on input "search" at bounding box center [321, 122] width 96 height 14
paste input "764016"
type input "764016"
click button "Search" at bounding box center [321, 171] width 96 height 13
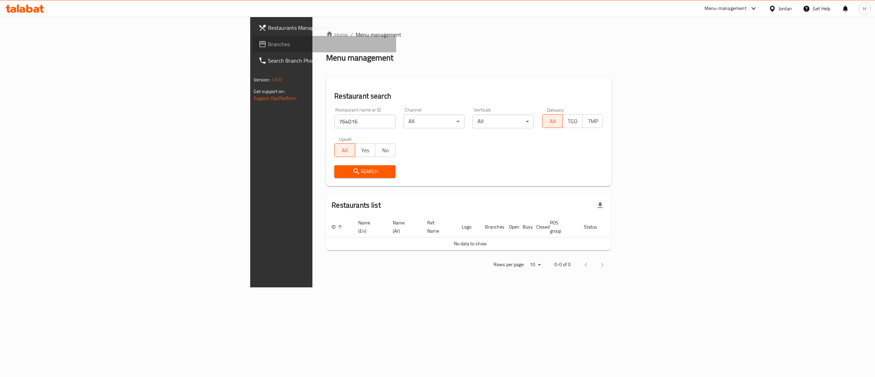
click at [268, 45] on span "Branches" at bounding box center [329, 44] width 123 height 8
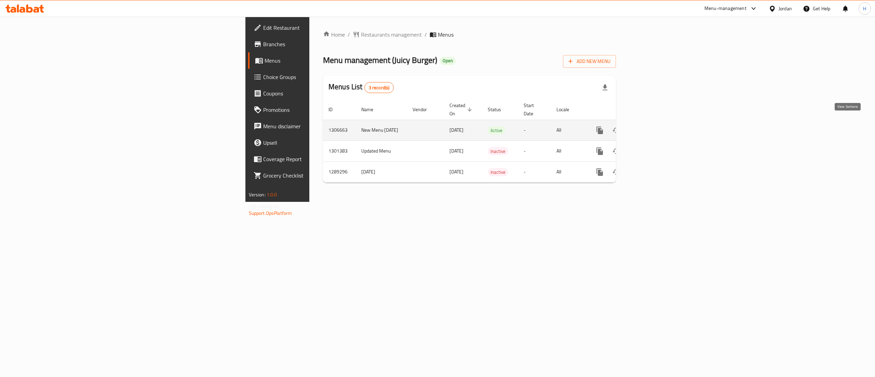
click at [653, 126] on icon "enhanced table" at bounding box center [649, 130] width 8 height 8
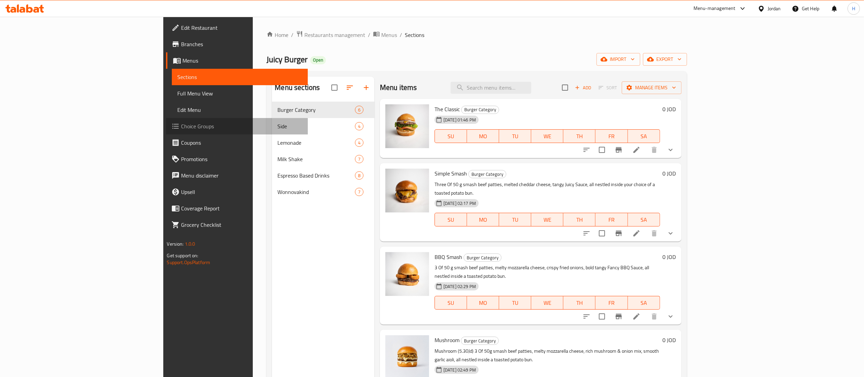
click at [181, 124] on span "Choice Groups" at bounding box center [241, 126] width 121 height 8
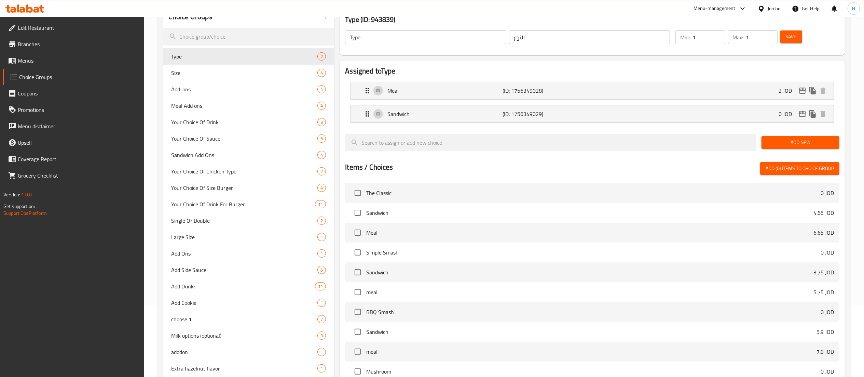
scroll to position [33, 0]
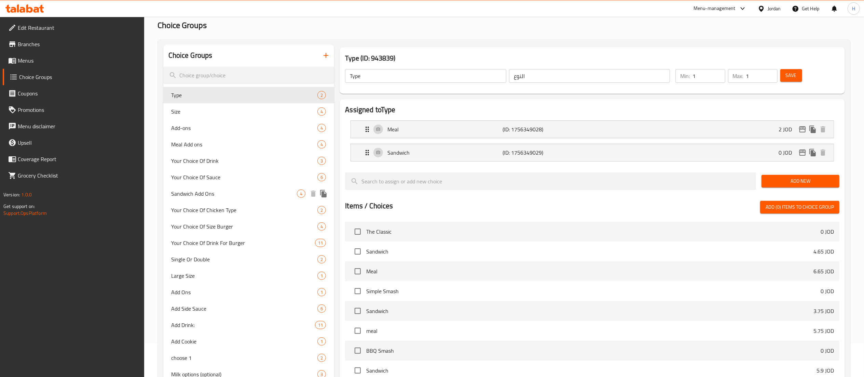
click at [237, 195] on span "Sandwich Add Ons" at bounding box center [235, 193] width 126 height 8
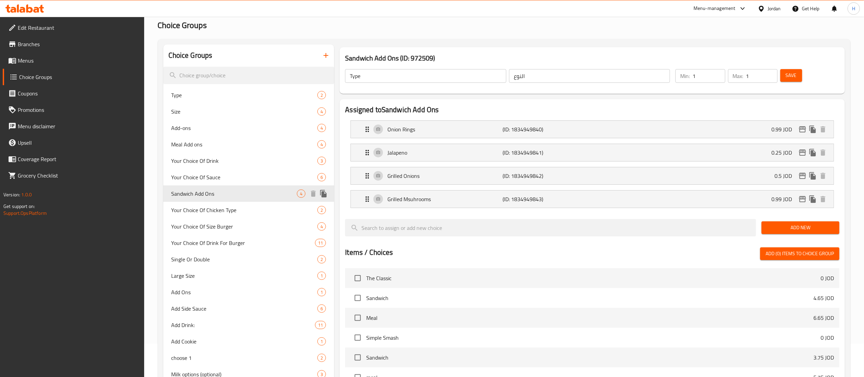
type input "Sandwich Add Ons"
type input "اضافات للساندويش"
type input "0"
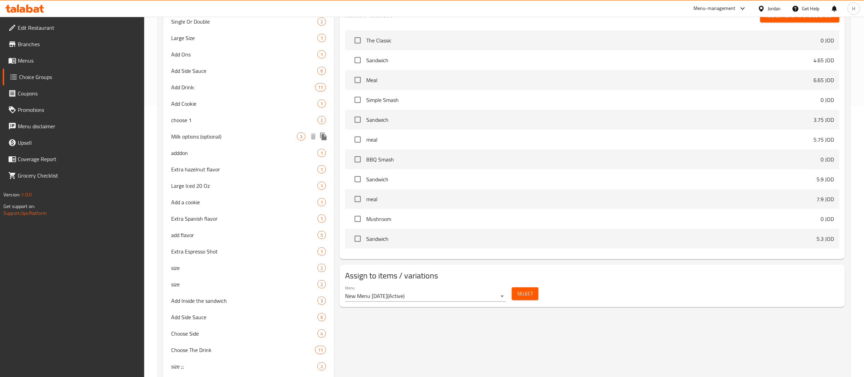
scroll to position [307, 0]
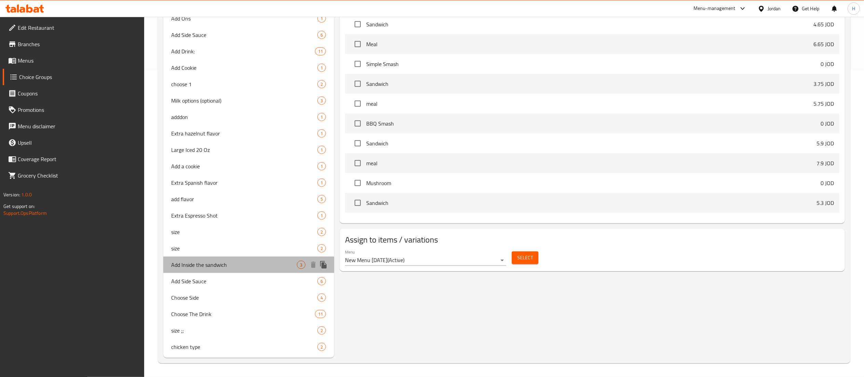
click at [230, 268] on span "Add Inside the sandwich" at bounding box center [235, 264] width 126 height 8
type input "Add Inside the sandwich"
type input "أضف داخل الساندويتش"
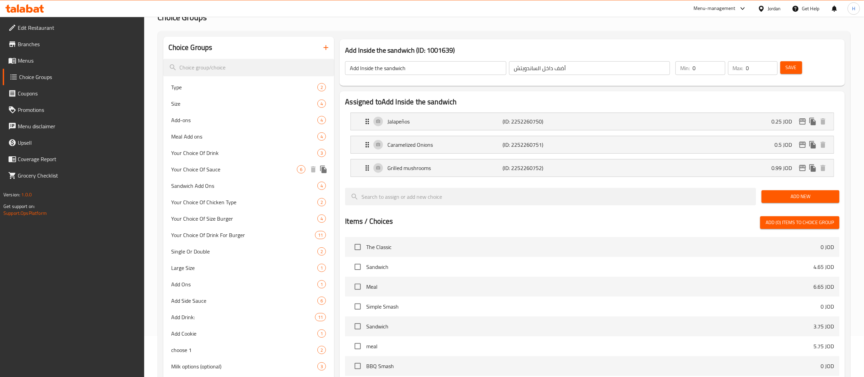
scroll to position [0, 0]
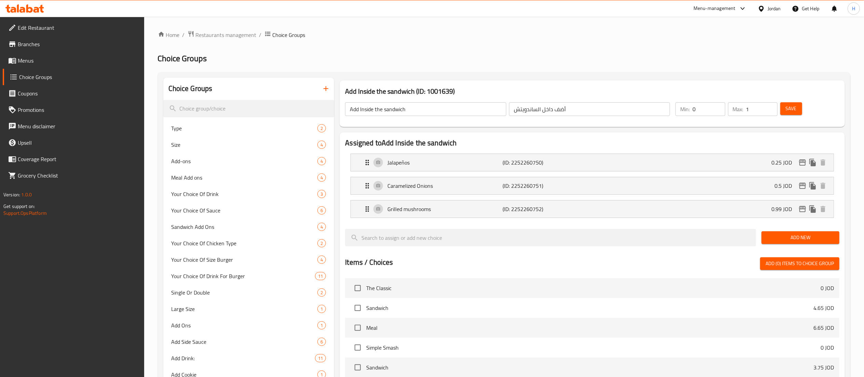
click at [771, 107] on input "1" at bounding box center [762, 109] width 31 height 14
click at [771, 107] on input "2" at bounding box center [762, 109] width 31 height 14
type input "3"
click at [771, 107] on input "3" at bounding box center [762, 109] width 31 height 14
click at [797, 111] on button "Save" at bounding box center [792, 108] width 22 height 13
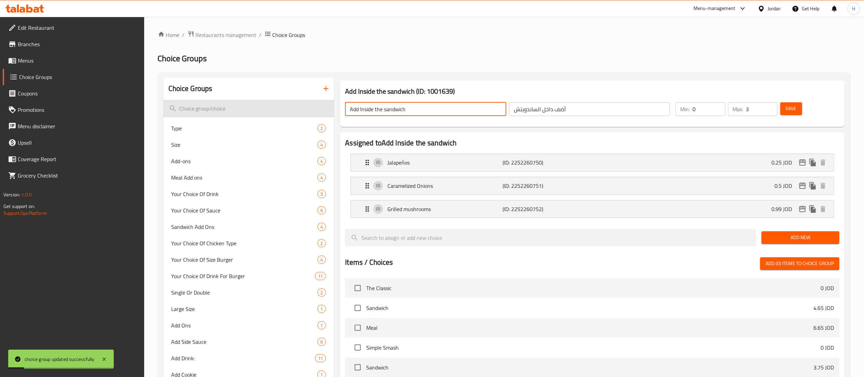
drag, startPoint x: 436, startPoint y: 107, endPoint x: 167, endPoint y: 109, distance: 269.0
click at [167, 109] on div "Choice Groups Type 2 Size 4 Add-ons 4 Meal Add ons 4 Your Choice Of Drink 3 You…" at bounding box center [505, 371] width 685 height 587
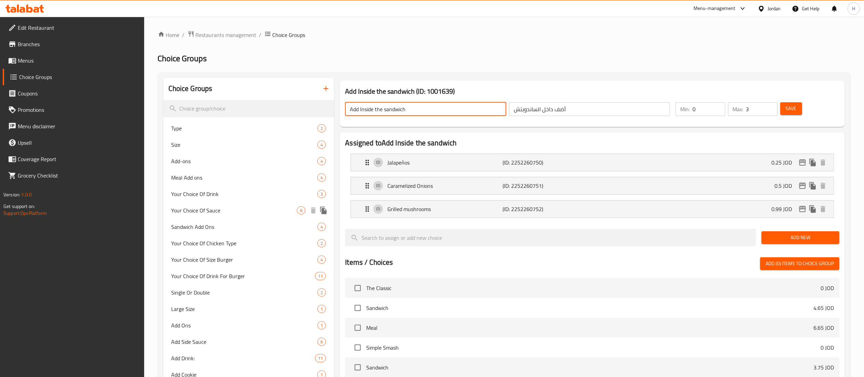
click at [248, 209] on span "Your Choice Of Sauce" at bounding box center [235, 210] width 126 height 8
type input "Your Choice Of Sauce"
type input "اختيارك من الصوص"
type input "0"
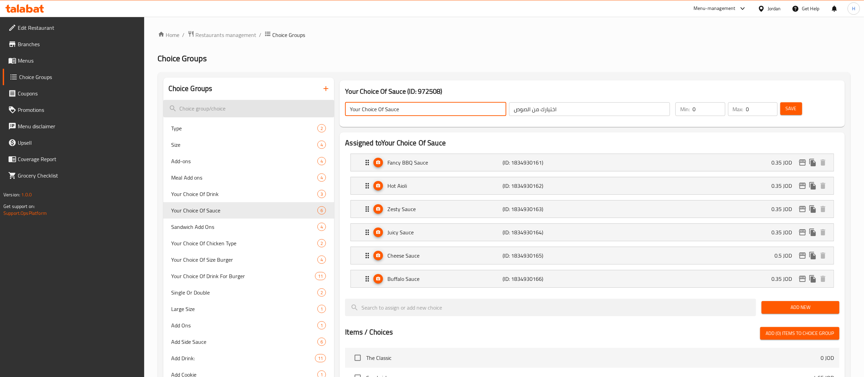
drag, startPoint x: 408, startPoint y: 106, endPoint x: 311, endPoint y: 106, distance: 97.4
click at [311, 106] on div "Choice Groups Type 2 Size 4 Add-ons 4 Meal Add ons 4 Your Choice Of Drink 3 You…" at bounding box center [505, 371] width 685 height 587
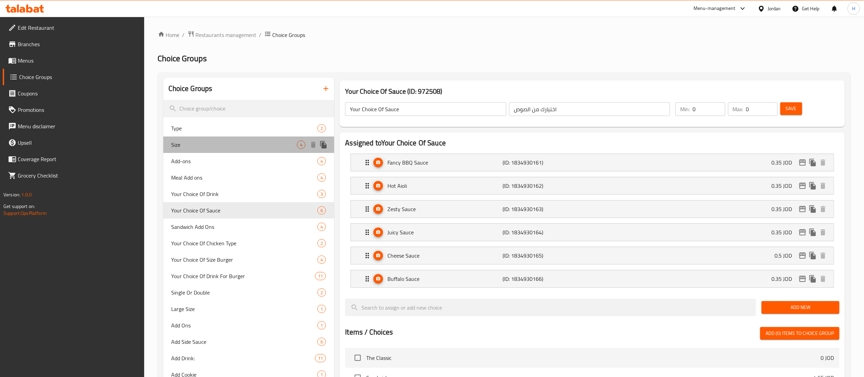
click at [193, 147] on span "Size" at bounding box center [235, 144] width 126 height 8
type input "Size"
type input "الحجم"
type input "1"
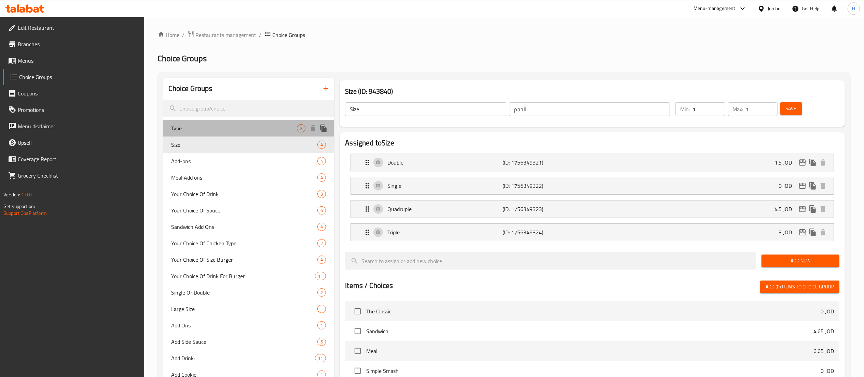
click at [206, 123] on div "Type 2" at bounding box center [248, 128] width 171 height 16
type input "Type"
type input "النوع"
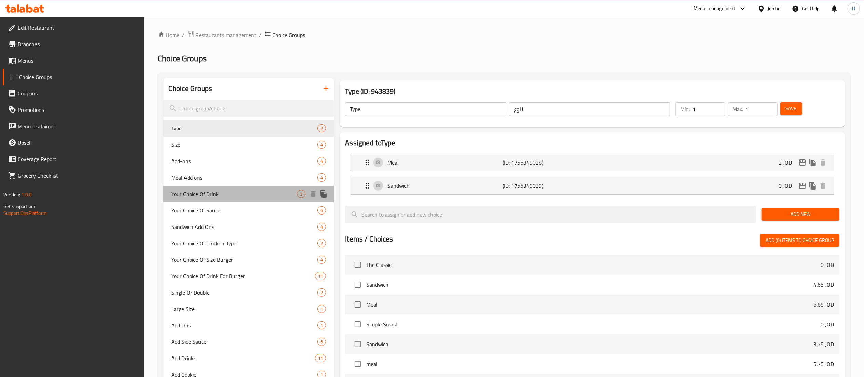
click at [206, 196] on span "Your Choice Of Drink" at bounding box center [235, 194] width 126 height 8
type input "Your Choice Of Drink"
type input "اختيارك من المشروب"
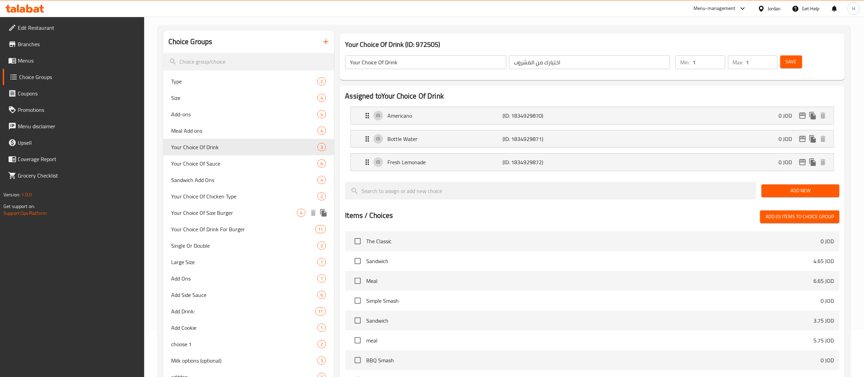
scroll to position [68, 0]
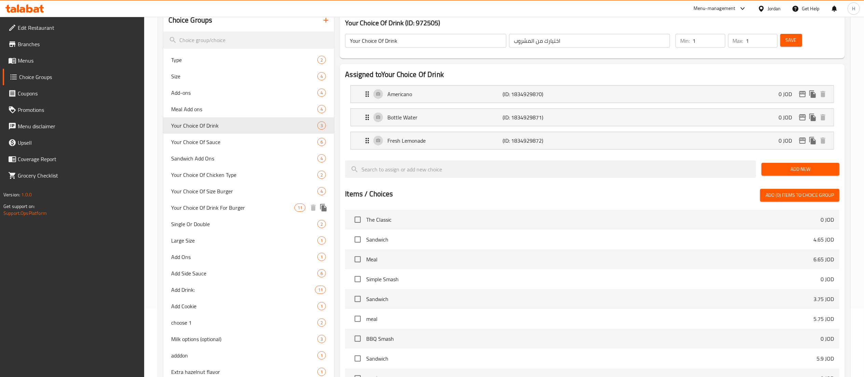
click at [228, 205] on span "Your Choice Of Drink For Burger" at bounding box center [233, 207] width 123 height 8
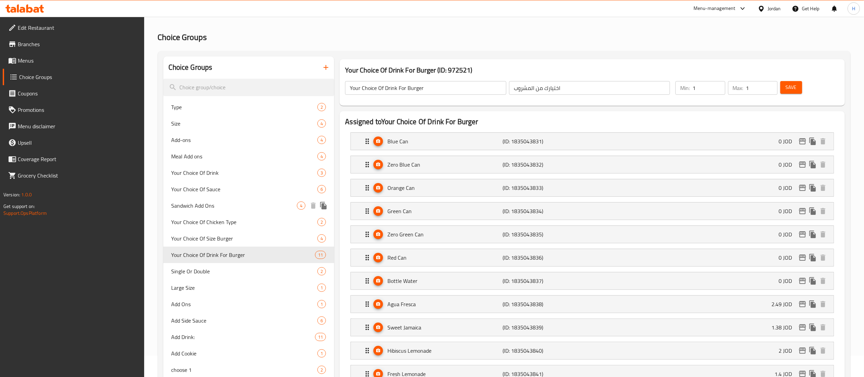
scroll to position [0, 0]
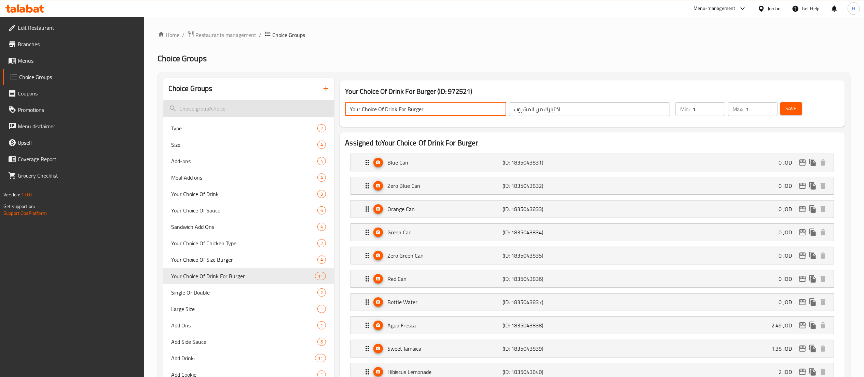
drag, startPoint x: 353, startPoint y: 108, endPoint x: 320, endPoint y: 109, distance: 32.5
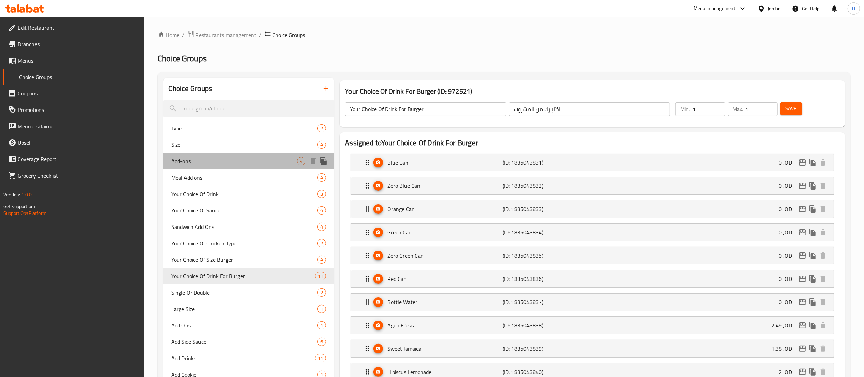
click at [201, 159] on span "Add-ons" at bounding box center [235, 161] width 126 height 8
type input "Add-ons"
type input "الإضافات"
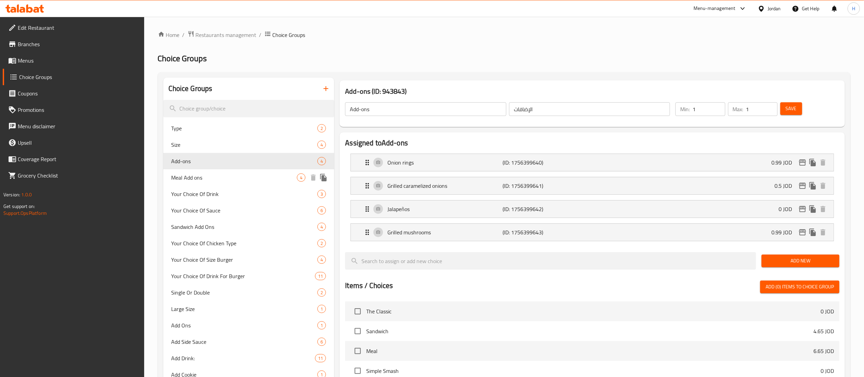
click at [196, 175] on span "Meal Add ons" at bounding box center [235, 177] width 126 height 8
type input "Meal Add ons"
type input "اضافات للوجبة"
type input "0"
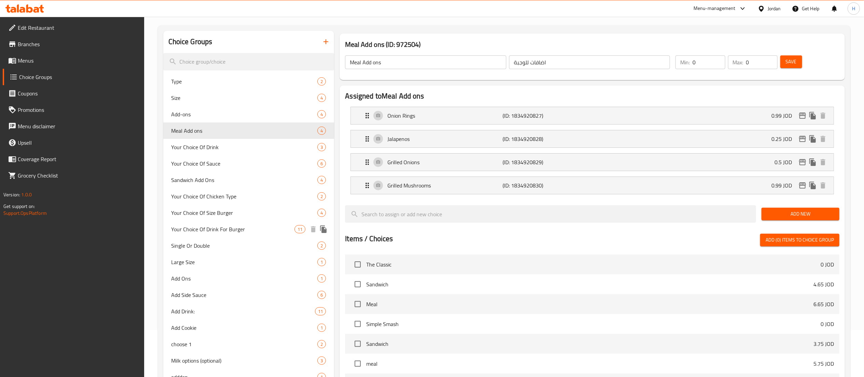
scroll to position [68, 0]
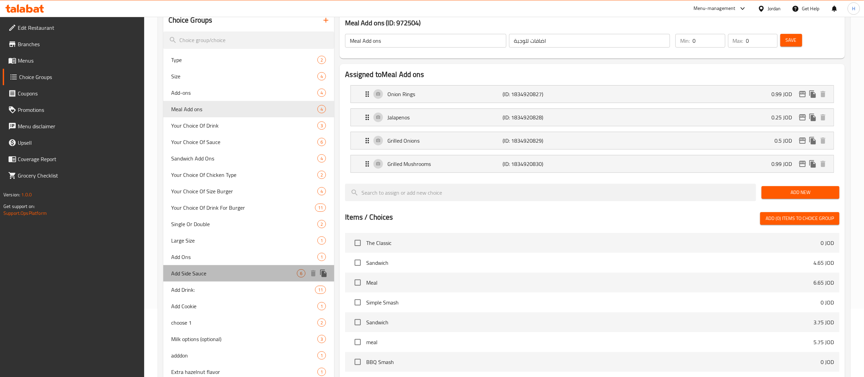
click at [217, 272] on span "Add Side Sauce" at bounding box center [235, 273] width 126 height 8
type input "Add Side Sauce"
type input "أضف صوص جانبي"
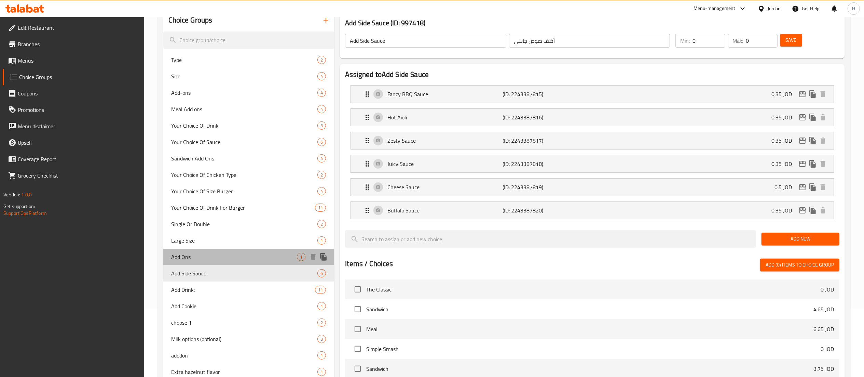
click at [203, 254] on span "Add Ons" at bounding box center [235, 257] width 126 height 8
type input "Add Ons"
type input "الاضافات"
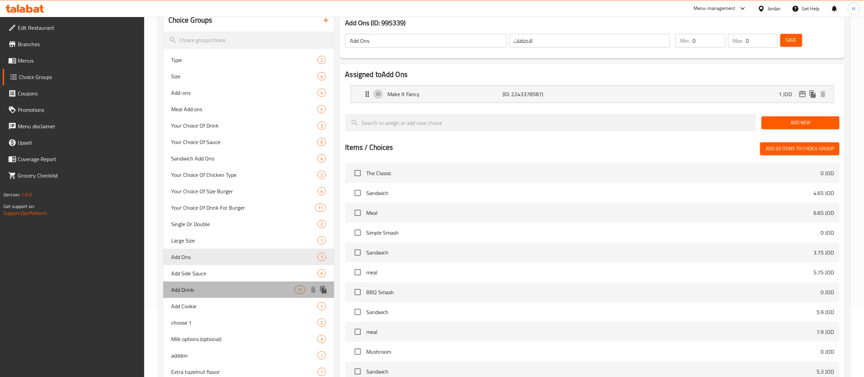
click at [209, 293] on span "Add Drink:" at bounding box center [233, 289] width 123 height 8
type input "Add Drink:"
type input "إضافة مشروب:"
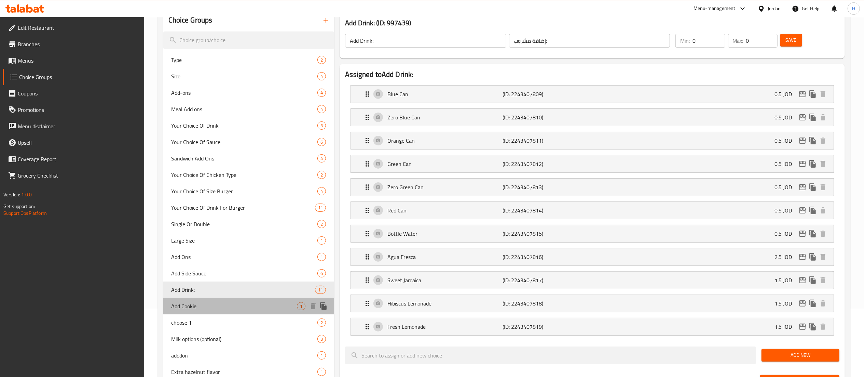
click at [204, 306] on span "Add Cookie" at bounding box center [235, 306] width 126 height 8
type input "Add Cookie"
type input "أضافة كوكيز"
type input "5"
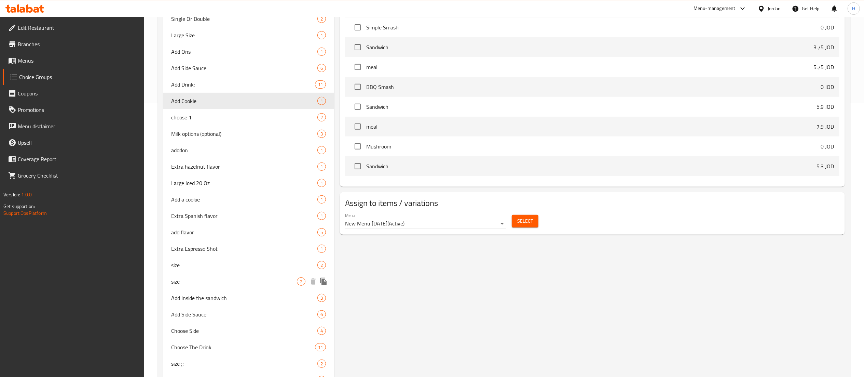
scroll to position [307, 0]
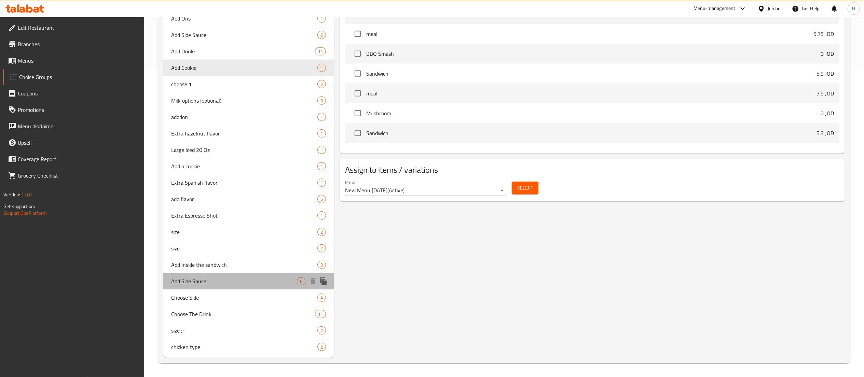
click at [222, 277] on span "Add Side Sauce" at bounding box center [235, 281] width 126 height 8
type input "Add Side Sauce"
type input "أضف صلصة جانبية"
type input "0"
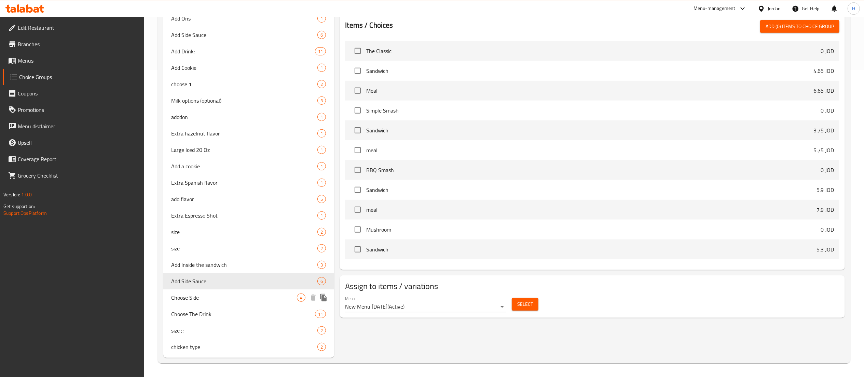
click at [226, 298] on span "Choose Side" at bounding box center [235, 297] width 126 height 8
type input "Choose Side"
type input "اختر الجانب"
type input "1"
type input "3"
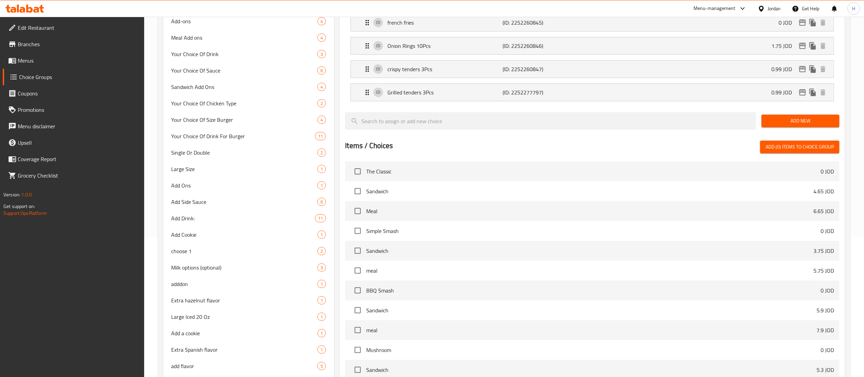
scroll to position [33, 0]
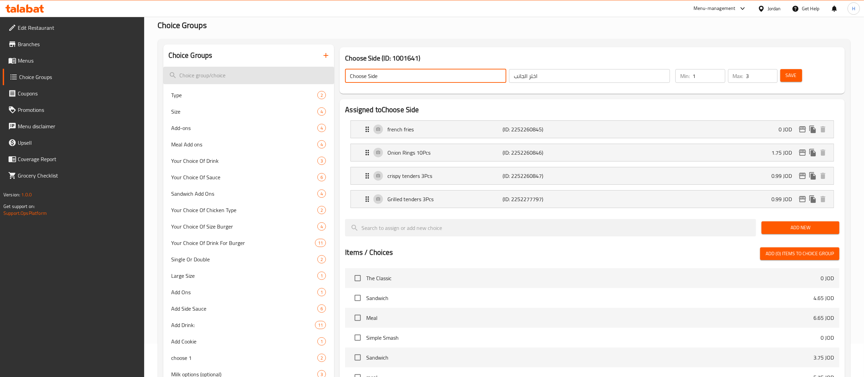
drag, startPoint x: 390, startPoint y: 72, endPoint x: 257, endPoint y: 73, distance: 133.3
click at [257, 73] on div "Choice Groups Type 2 Size 4 Add-ons 4 Meal Add ons 4 Your Choice Of Drink 3 You…" at bounding box center [505, 337] width 685 height 587
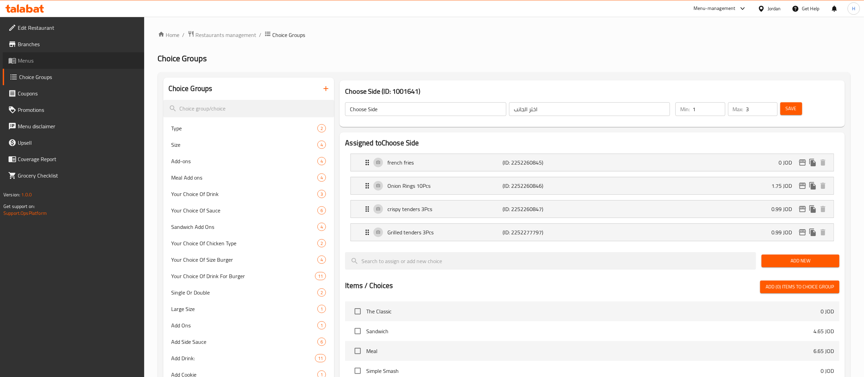
click at [33, 57] on span "Menus" at bounding box center [78, 60] width 121 height 8
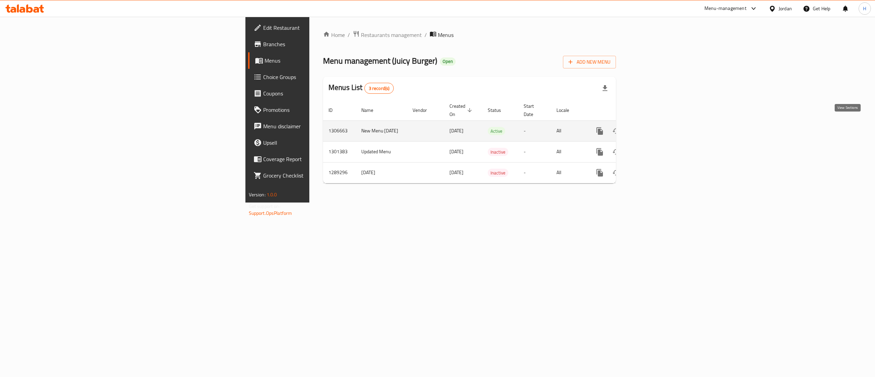
click at [653, 127] on icon "enhanced table" at bounding box center [649, 131] width 8 height 8
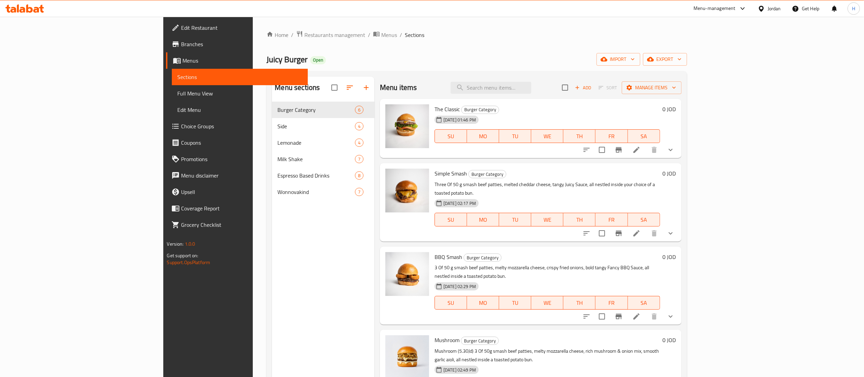
click at [272, 246] on div "Menu sections Burger Category 6 Side 4 Lemonade 4 Milk Shake 7 Espresso Based D…" at bounding box center [323, 265] width 103 height 377
click at [682, 49] on div "Home / Restaurants management / Menus / Sections Juicy Burger Open import expor…" at bounding box center [477, 244] width 420 height 428
click at [593, 90] on span "Add" at bounding box center [583, 88] width 18 height 8
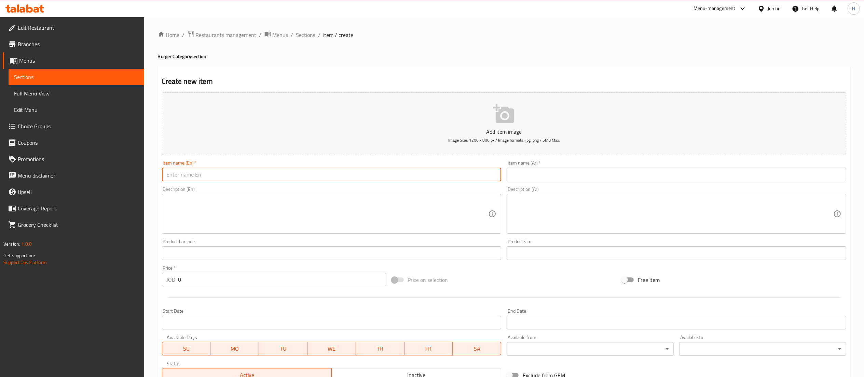
click at [453, 174] on input "text" at bounding box center [332, 174] width 340 height 14
paste input "Juicy Burger (5.30Jd)"
type input "Juicy Burger (5.30Jd)"
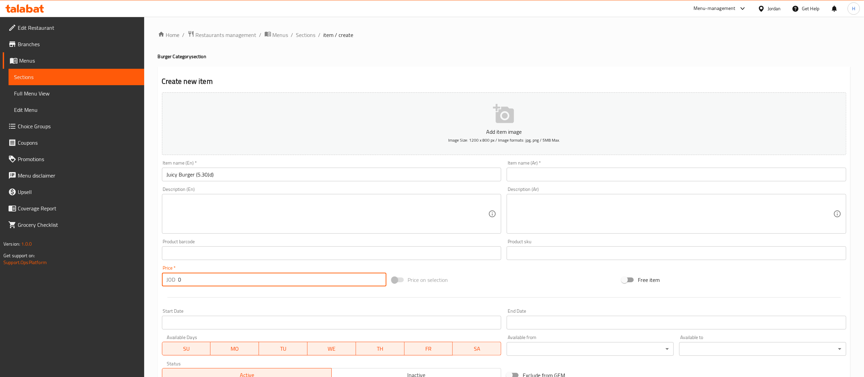
drag, startPoint x: 212, startPoint y: 277, endPoint x: 125, endPoint y: 277, distance: 87.2
click at [125, 277] on div "Edit Restaurant Branches Menus Sections Full Menu View Edit Menu Choice Groups …" at bounding box center [432, 250] width 864 height 466
type input "5.3"
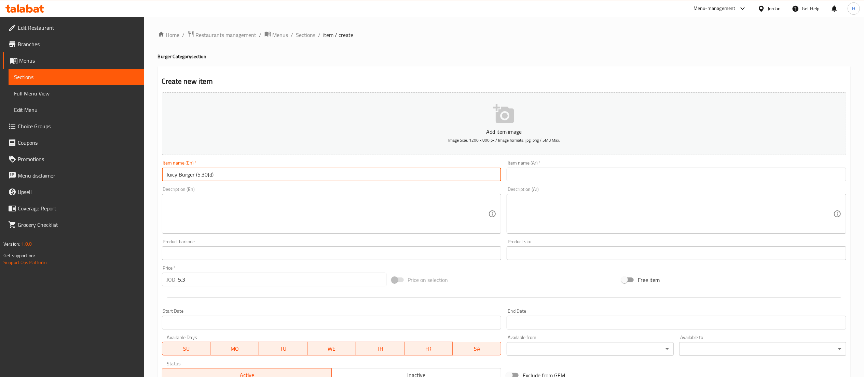
drag, startPoint x: 233, startPoint y: 174, endPoint x: 200, endPoint y: 178, distance: 33.7
click at [196, 179] on input "Juicy Burger (5.30Jd)" at bounding box center [332, 174] width 340 height 14
type input "Juicy Burger"
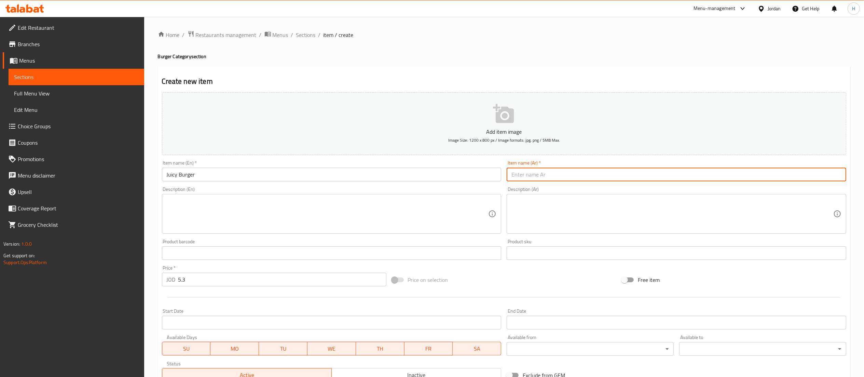
click at [531, 176] on input "text" at bounding box center [677, 174] width 340 height 14
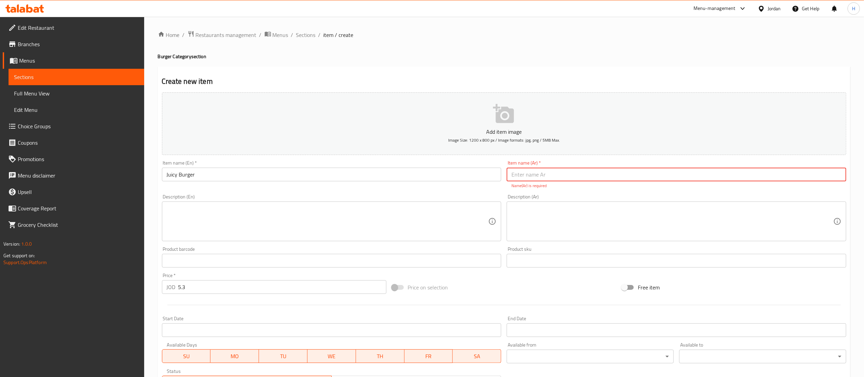
drag, startPoint x: 318, startPoint y: 194, endPoint x: 310, endPoint y: 228, distance: 34.8
click at [318, 195] on div "Description (En) Description (En)" at bounding box center [331, 217] width 345 height 52
click at [309, 232] on textarea at bounding box center [328, 221] width 322 height 32
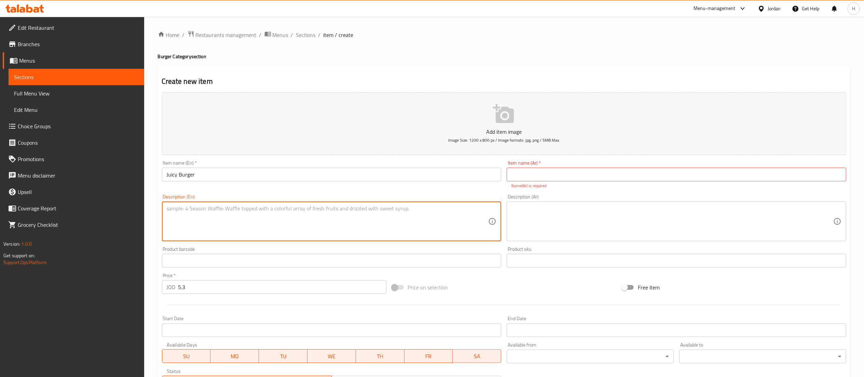
click at [292, 204] on div "Description (En)" at bounding box center [332, 221] width 340 height 40
click at [280, 209] on textarea at bounding box center [328, 221] width 322 height 32
click at [282, 212] on textarea at bounding box center [328, 221] width 322 height 32
paste textarea "3 smash beef patties with onion, melted cheddar, our signature classic sauce (t…"
type textarea "3 smash beef patties with onion, melted cheddar, our signature classic sauce (t…"
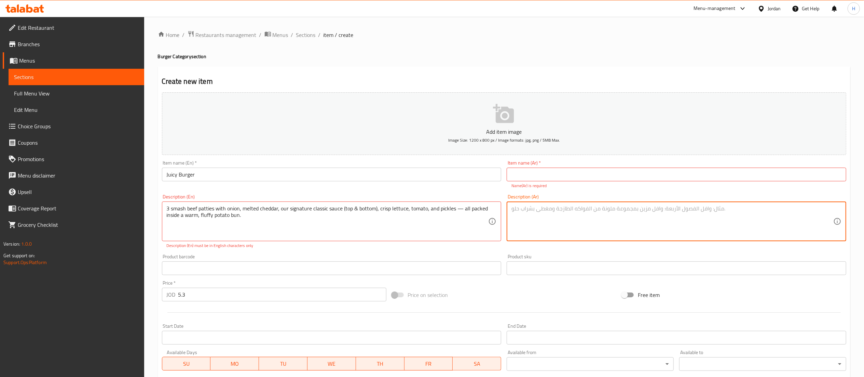
click at [617, 213] on textarea at bounding box center [673, 221] width 322 height 32
paste textarea "برجر سماش ثلاث طبقات من لحم بقري طازج مع بصل، جبنة تشيدر سايحة، وصوصنا الكلاسيك…"
type textarea "برجر سماش ثلاث طبقات من لحم بقري طازج مع بصل، جبنة تشيدر سايحة، وصوصنا الكلاسيك…"
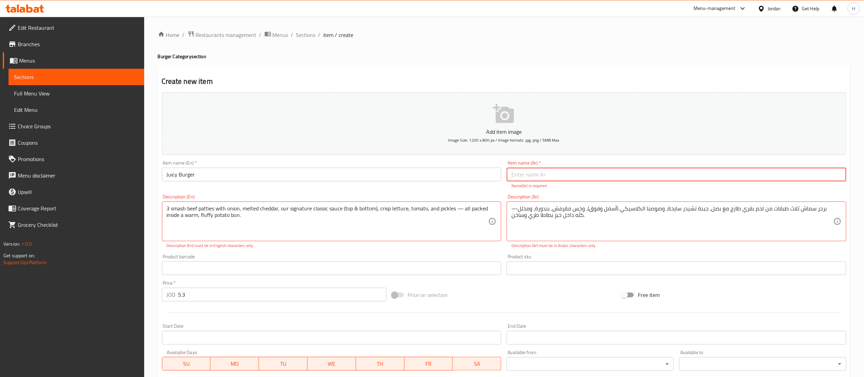
click at [572, 172] on input "text" at bounding box center [677, 174] width 340 height 14
type input "[PERSON_NAME]"
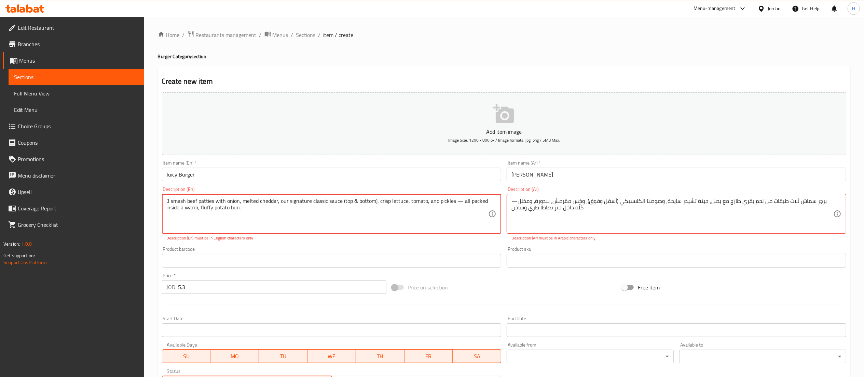
click at [458, 200] on textarea "3 smash beef patties with onion, melted cheddar, our signature classic sauce (t…" at bounding box center [328, 214] width 322 height 32
click at [359, 217] on textarea "3 smash beef patties with onion, melted cheddar, our signature classic sauce (t…" at bounding box center [328, 214] width 322 height 32
type textarea "3 smash beef patties with onion, melted cheddar, our signature classic sauce (t…"
click at [522, 201] on textarea "برجر سماش ثلاث طبقات من لحم بقري طازج مع بصل، جبنة تشيدر سايحة، وصوصنا الكلاسيك…" at bounding box center [673, 214] width 322 height 32
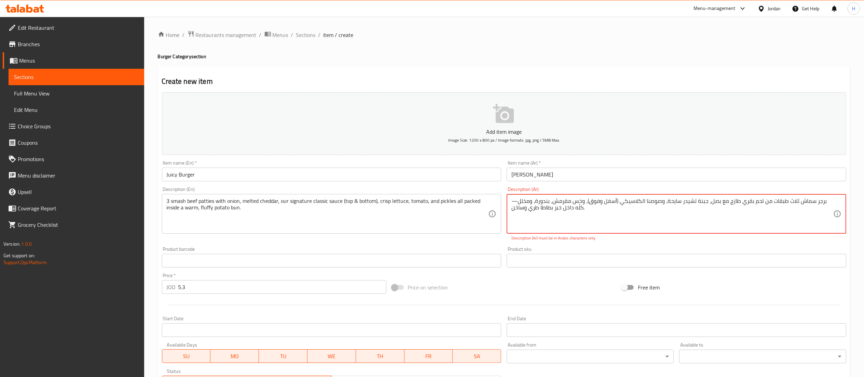
click at [522, 201] on textarea "برجر سماش ثلاث طبقات من لحم بقري طازج مع بصل، جبنة تشيدر سايحة، وصوصنا الكلاسيك…" at bounding box center [673, 214] width 322 height 32
click at [523, 201] on textarea "برجر سماش ثلاث طبقات من لحم بقري طازج مع بصل، جبنة تشيدر سايحة، وصوصنا الكلاسيك…" at bounding box center [673, 214] width 322 height 32
drag, startPoint x: 526, startPoint y: 204, endPoint x: 522, endPoint y: 206, distance: 4.6
click at [522, 206] on textarea "برجر سماش ثلاث طبقات من لحم بقري طازج مع بصل، جبنة تشيدر سايحة، وصوصنا الكلاسيك…" at bounding box center [673, 214] width 322 height 32
click at [523, 202] on textarea "برجر سماش ثلاث طبقات من لحم بقري طازج مع بصل، جبنة تشيدر سايحة، وصوصنا الكلاسيك…" at bounding box center [673, 214] width 322 height 32
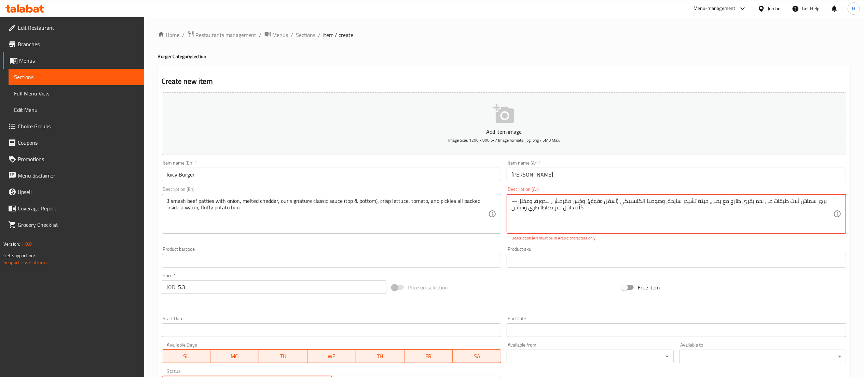
click at [524, 201] on textarea "برجر سماش ثلاث طبقات من لحم بقري طازج مع بصل، جبنة تشيدر سايحة، وصوصنا الكلاسيك…" at bounding box center [673, 214] width 322 height 32
type textarea "برجر سماش ثلاث طبقات من لحم بقري طازج مع بصل، جبنة تشيدر سايحة، وصوصنا الكلاسيك…"
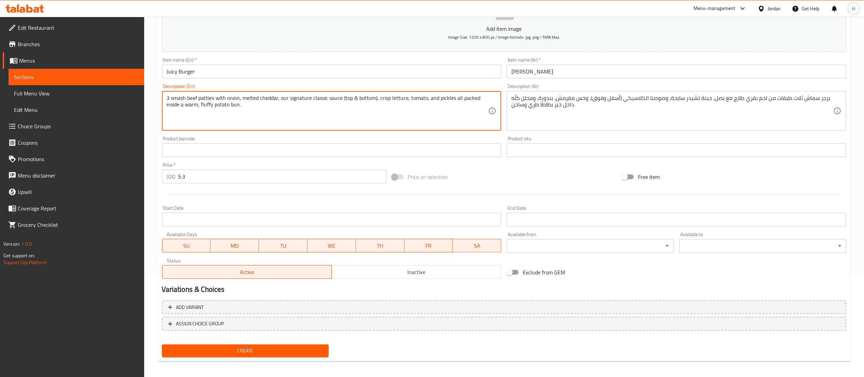
scroll to position [106, 0]
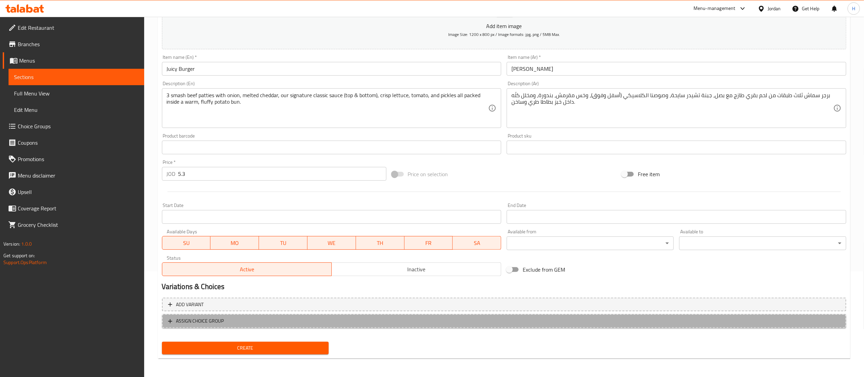
click at [237, 321] on span "ASSIGN CHOICE GROUP" at bounding box center [504, 321] width 672 height 9
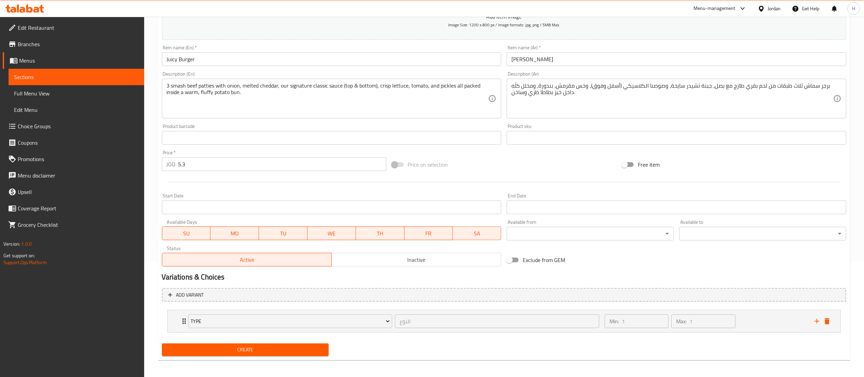
scroll to position [118, 0]
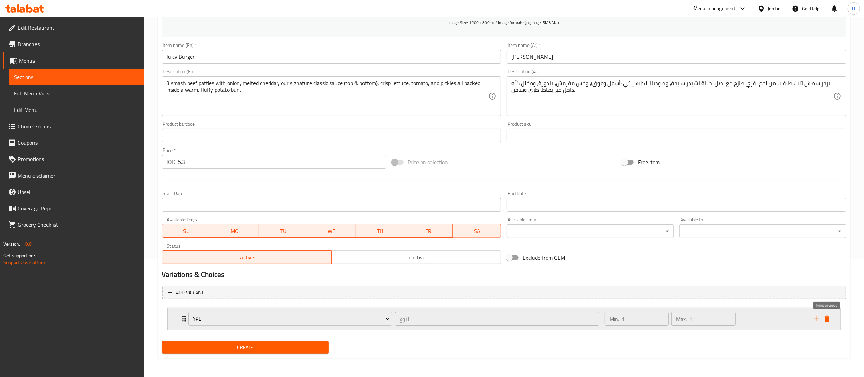
click at [826, 317] on icon "delete" at bounding box center [827, 318] width 5 height 6
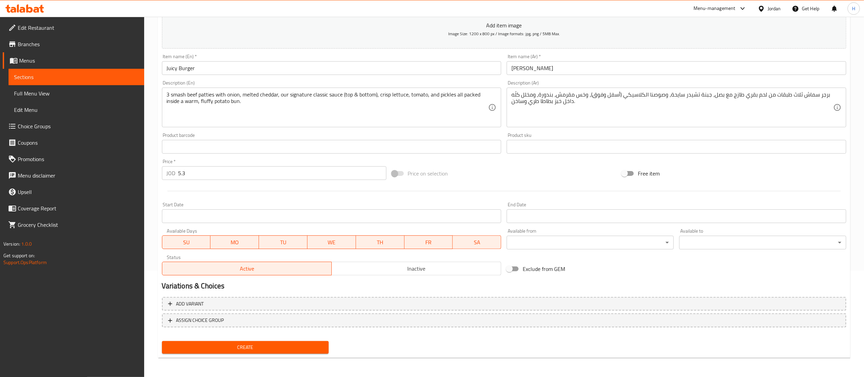
scroll to position [106, 0]
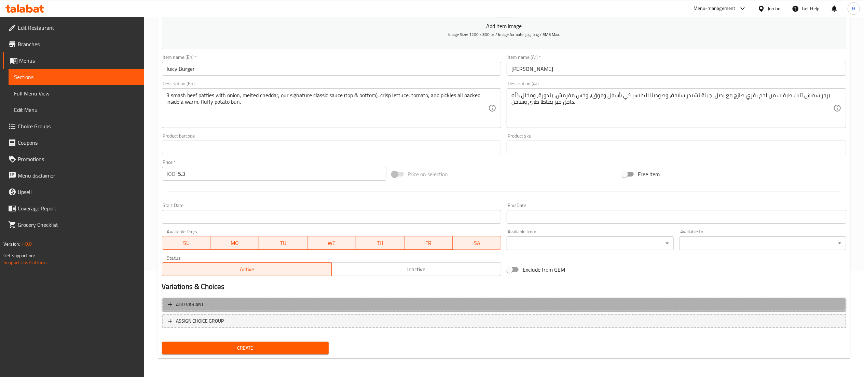
click at [669, 303] on span "Add variant" at bounding box center [504, 304] width 672 height 9
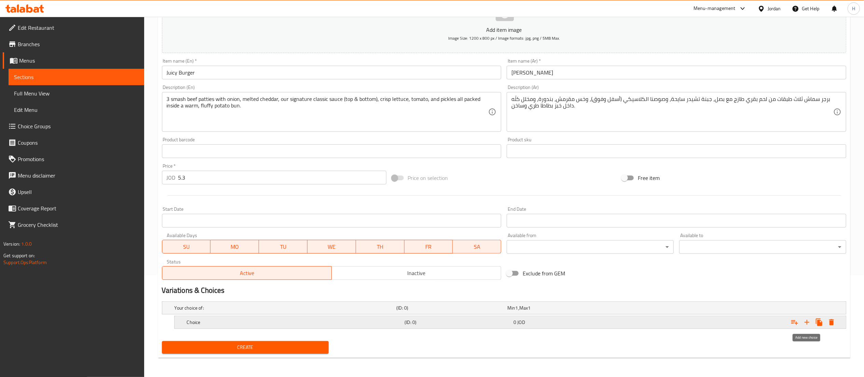
click at [806, 320] on icon "Expand" at bounding box center [807, 322] width 8 height 8
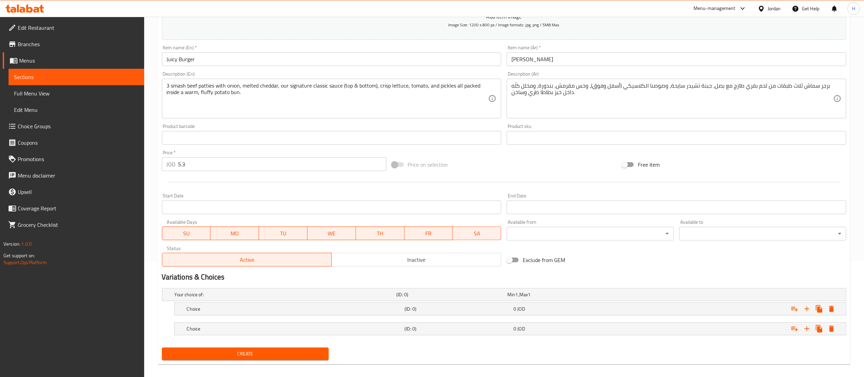
scroll to position [122, 0]
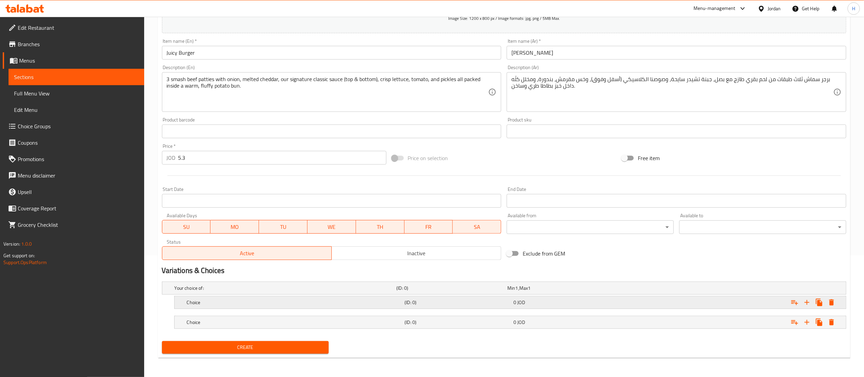
click at [201, 302] on h5 "Choice" at bounding box center [294, 302] width 215 height 7
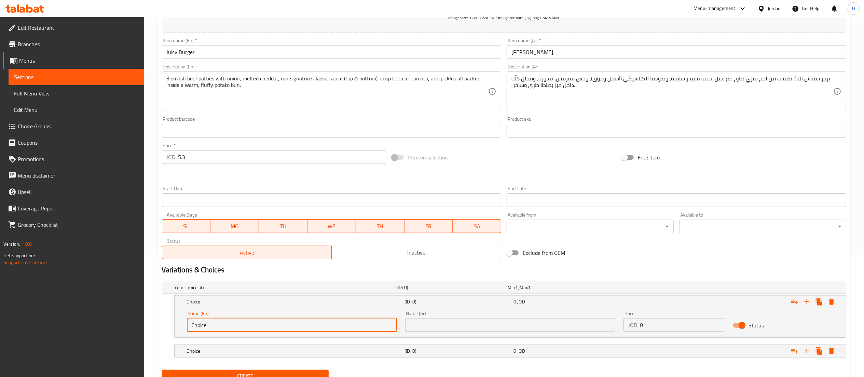
drag, startPoint x: 324, startPoint y: 327, endPoint x: 121, endPoint y: 309, distance: 204.6
click at [121, 309] on div "Edit Restaurant Branches Menus Sections Full Menu View Edit Menu Choice Groups …" at bounding box center [432, 149] width 864 height 511
type input "Sandwich"
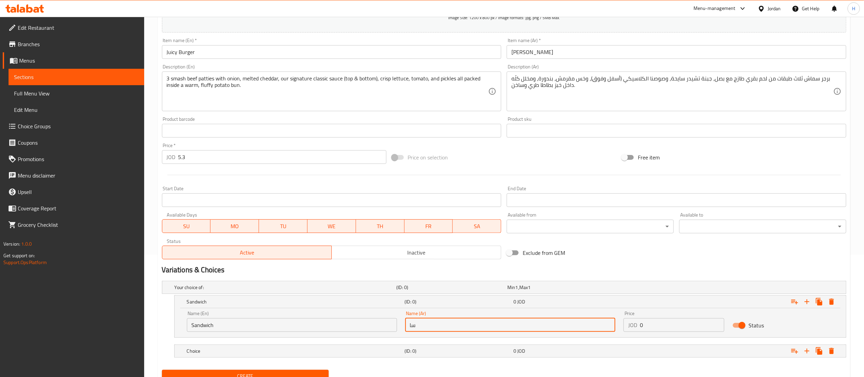
type input "ساندويش"
click at [684, 291] on div "Your choice of: (ID: 0) Min 1 , Max 1" at bounding box center [506, 287] width 666 height 15
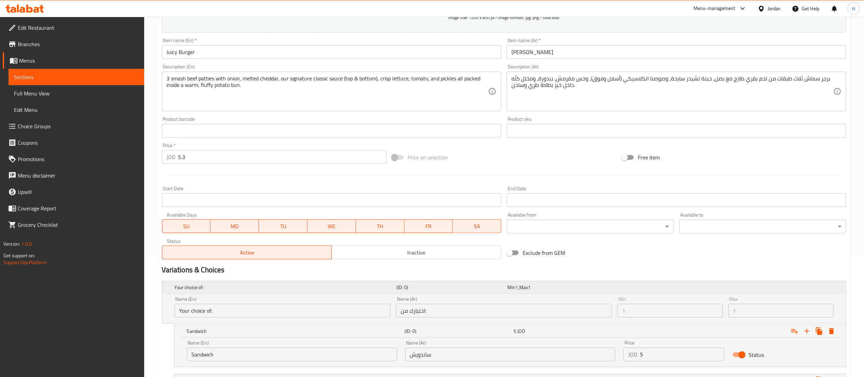
click at [652, 282] on div "Your choice of: (ID: 0) Min 1 , Max 1" at bounding box center [506, 287] width 666 height 15
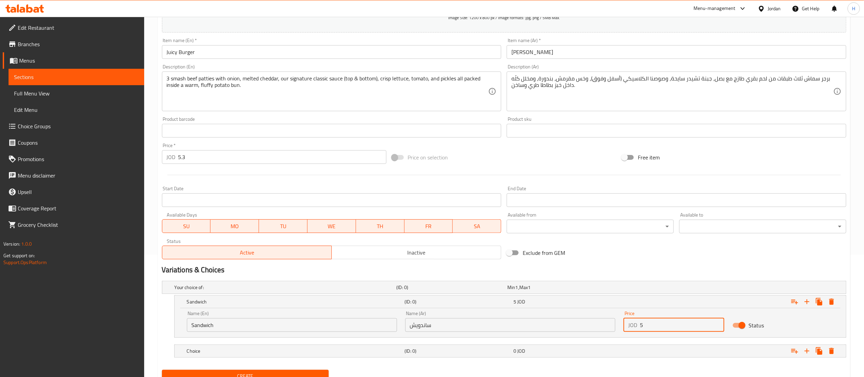
click at [656, 321] on input "5" at bounding box center [682, 325] width 85 height 14
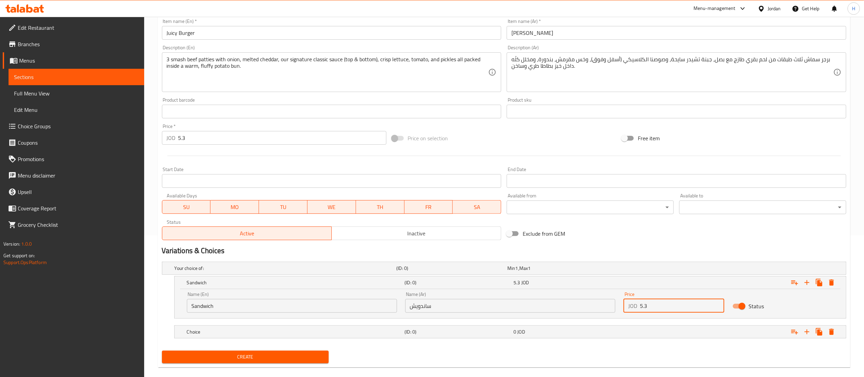
scroll to position [152, 0]
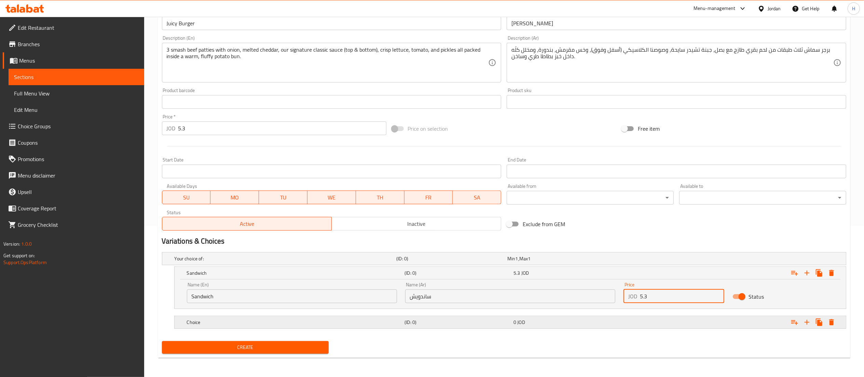
type input "5.3"
click at [445, 321] on h5 "(ID: 0)" at bounding box center [458, 322] width 106 height 7
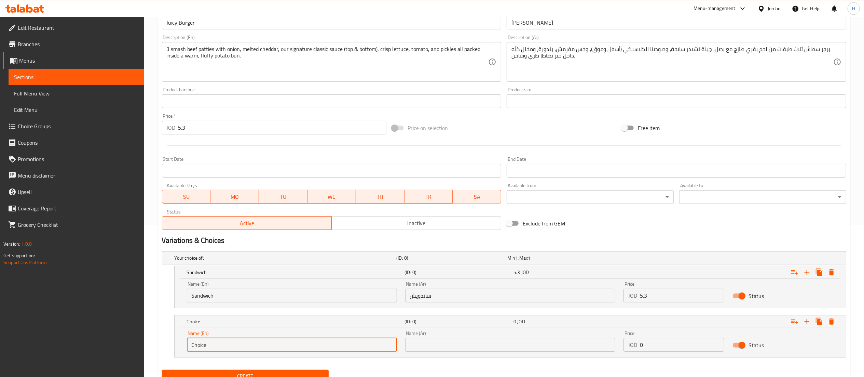
drag, startPoint x: 200, startPoint y: 346, endPoint x: 138, endPoint y: 344, distance: 61.2
click at [141, 346] on div "Edit Restaurant Branches Menus Sections Full Menu View Edit Menu Choice Groups …" at bounding box center [432, 135] width 864 height 540
type input "Meal"
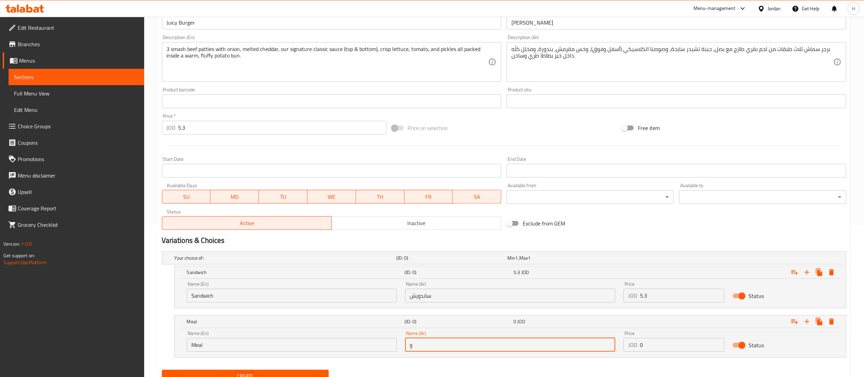
type input "وجبة"
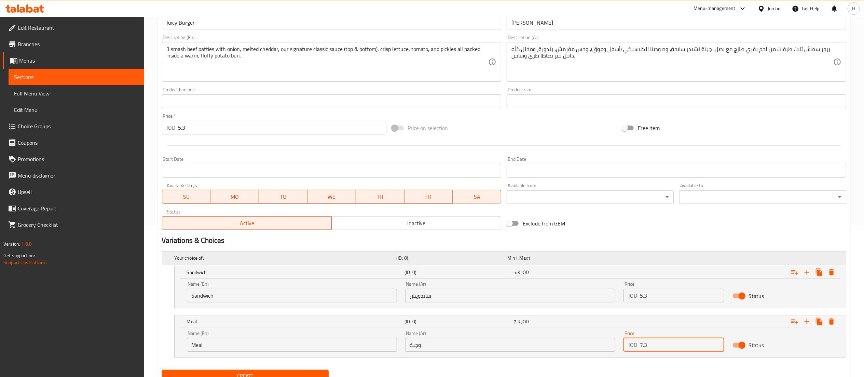
type input "7.3"
drag, startPoint x: 729, startPoint y: 260, endPoint x: 736, endPoint y: 228, distance: 33.1
click at [736, 228] on div "Add item image Image Size: 1200 x 800 px / Image formats: jpg, png / 5MB Max. I…" at bounding box center [504, 161] width 690 height 447
click at [736, 228] on div "Add item image Image Size: 1200 x 800 px / Image formats: jpg, png / 5MB Max. I…" at bounding box center [504, 85] width 690 height 295
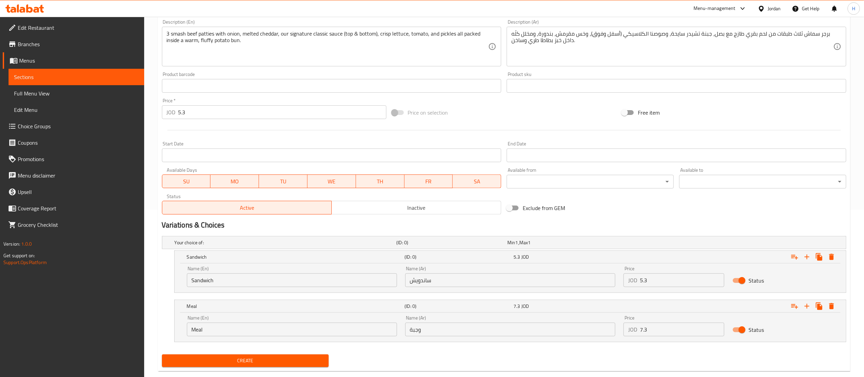
scroll to position [181, 0]
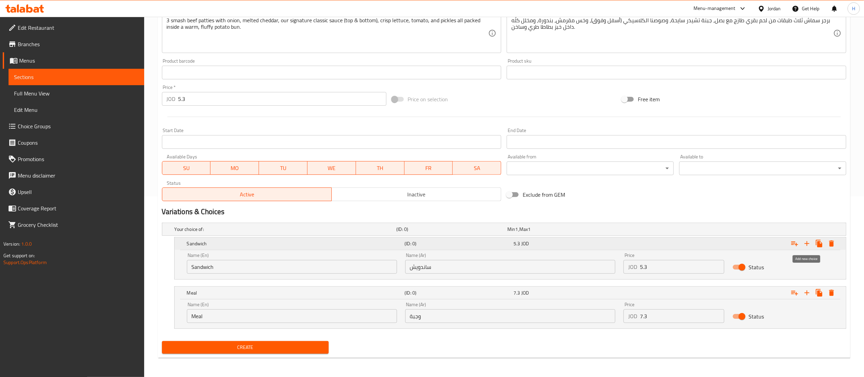
click at [810, 241] on icon "Expand" at bounding box center [807, 243] width 8 height 8
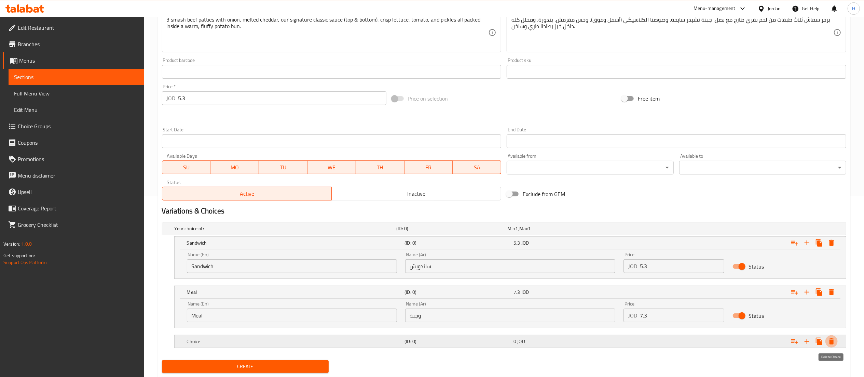
click at [832, 343] on icon "Expand" at bounding box center [832, 341] width 5 height 6
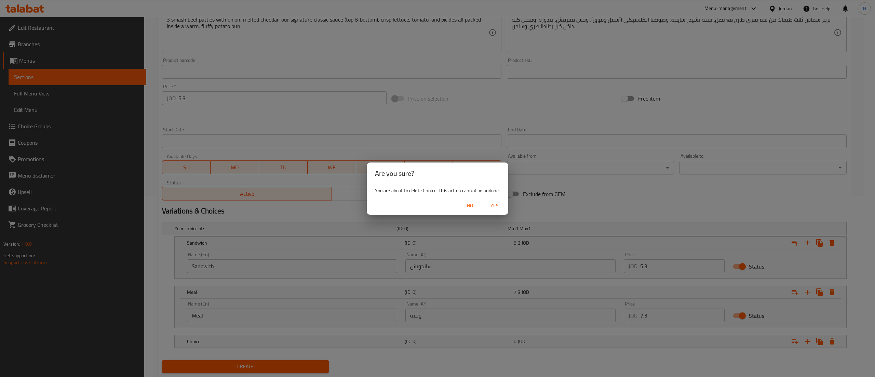
click at [497, 209] on span "Yes" at bounding box center [494, 205] width 16 height 9
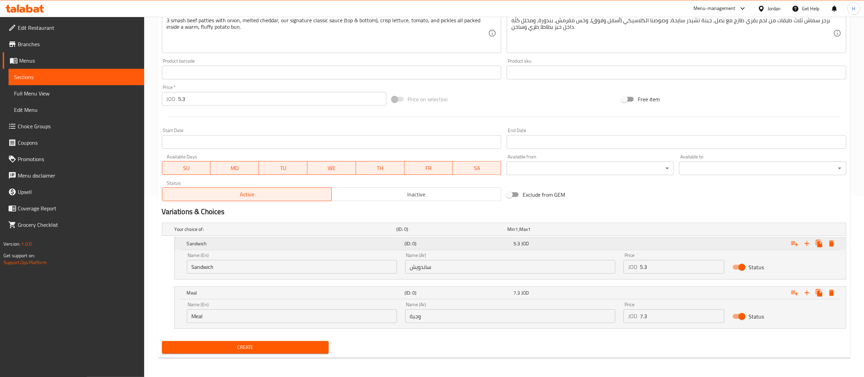
click at [795, 247] on icon "Expand" at bounding box center [795, 243] width 8 height 8
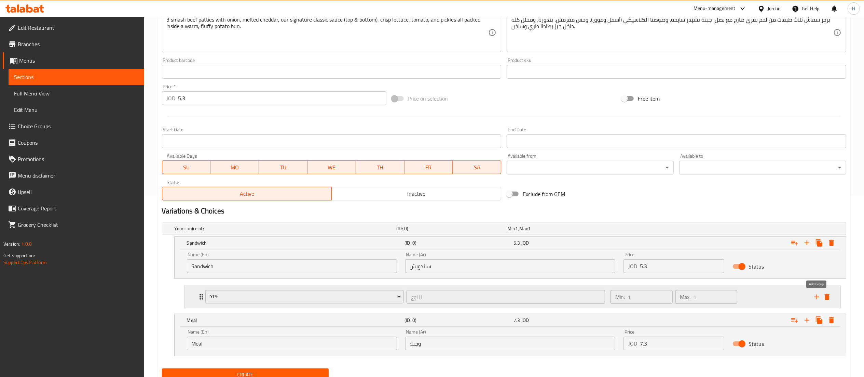
click at [816, 298] on icon "add" at bounding box center [817, 297] width 8 height 8
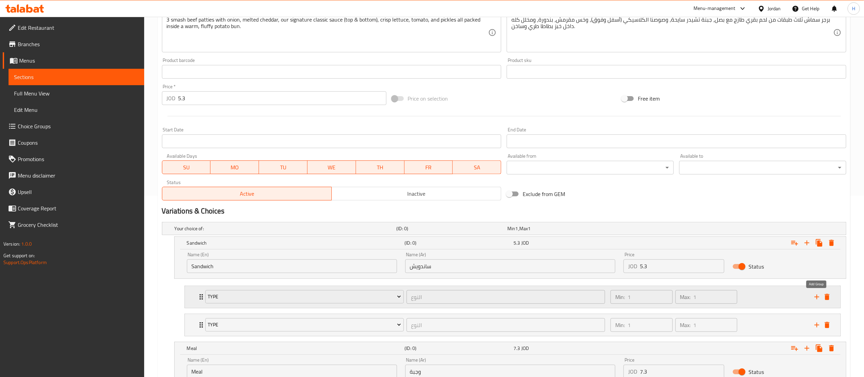
click at [816, 299] on icon "add" at bounding box center [817, 297] width 8 height 8
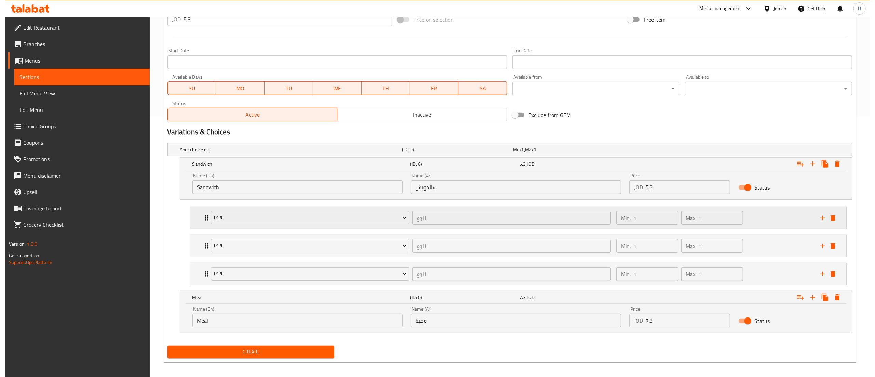
scroll to position [267, 0]
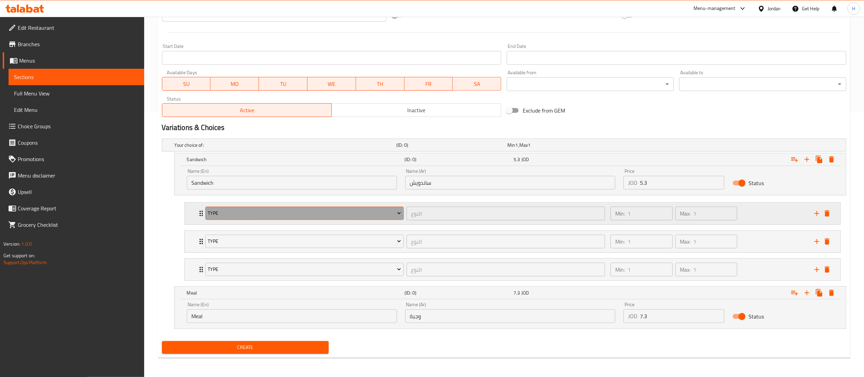
click at [248, 213] on span "Type" at bounding box center [304, 213] width 193 height 9
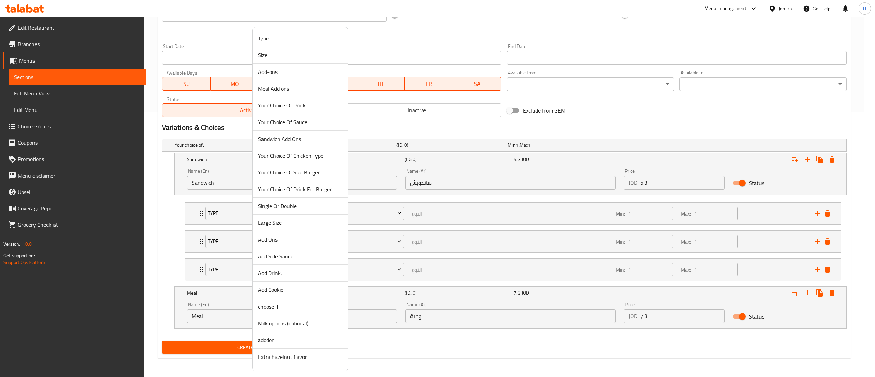
click at [277, 57] on span "Size" at bounding box center [300, 55] width 84 height 8
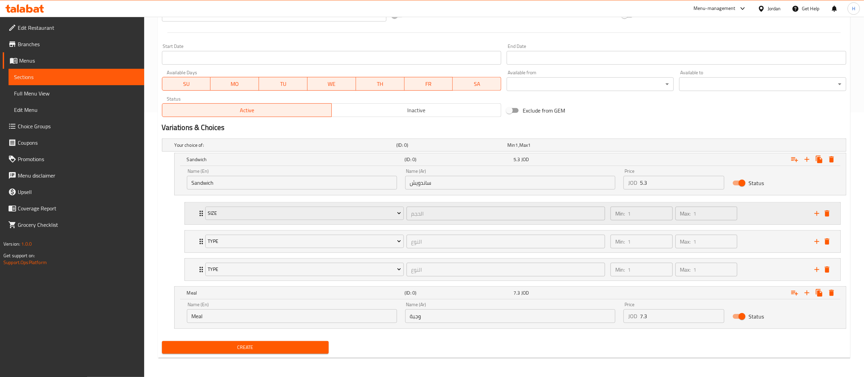
click at [757, 212] on div "Min: 1 ​ Max: 1 ​" at bounding box center [709, 213] width 204 height 22
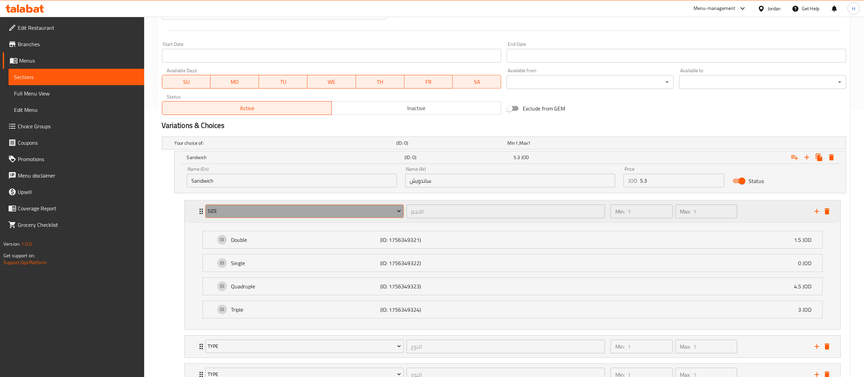
click at [293, 209] on span "Size" at bounding box center [304, 211] width 193 height 9
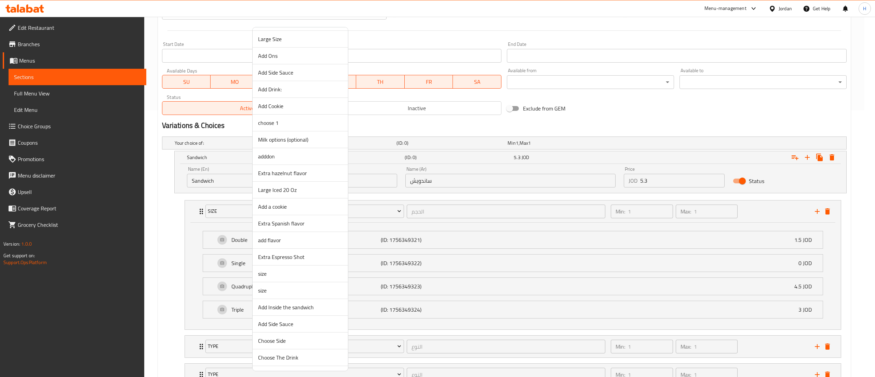
scroll to position [205, 0]
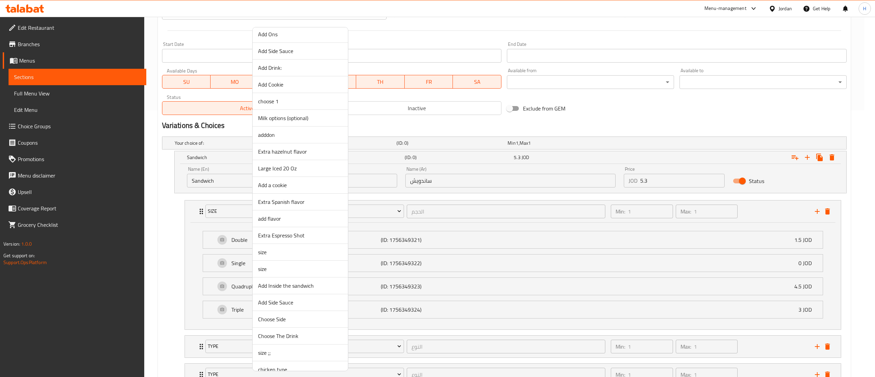
click at [281, 256] on span "size" at bounding box center [300, 252] width 84 height 8
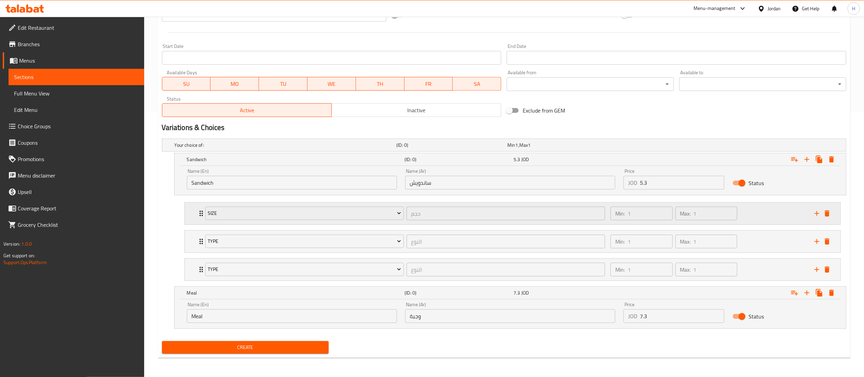
click at [772, 210] on div "Min: 1 ​ Max: 1 ​" at bounding box center [709, 213] width 204 height 22
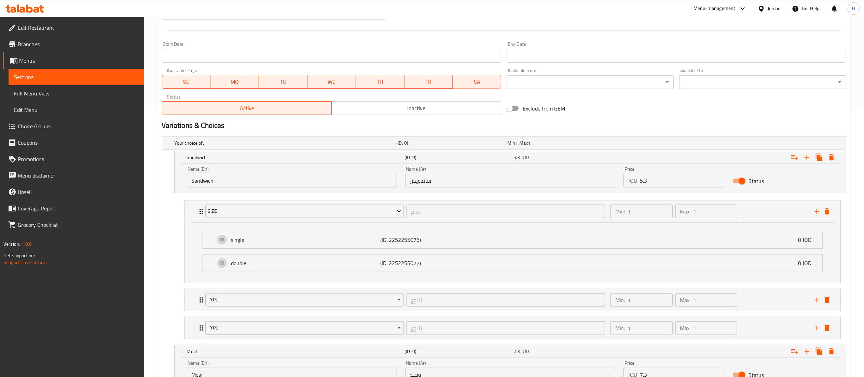
click at [266, 224] on div "single (ID: 2252255076) 0 JOD Name (En) single Name (En) Name (Ar) سنجل Name (A…" at bounding box center [513, 253] width 656 height 60
click at [264, 215] on span "size" at bounding box center [304, 211] width 193 height 9
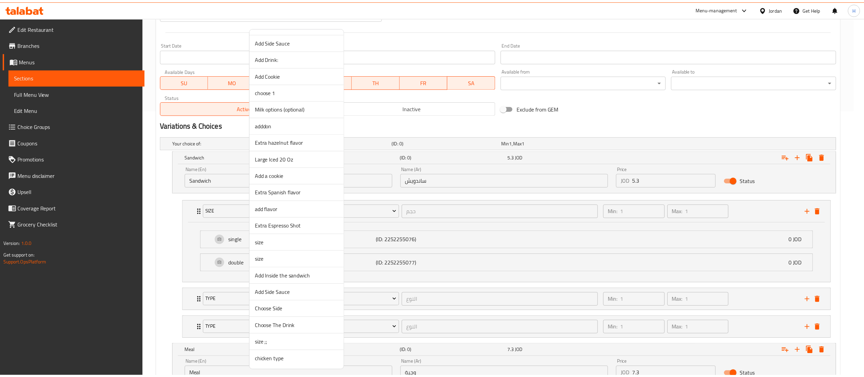
scroll to position [218, 0]
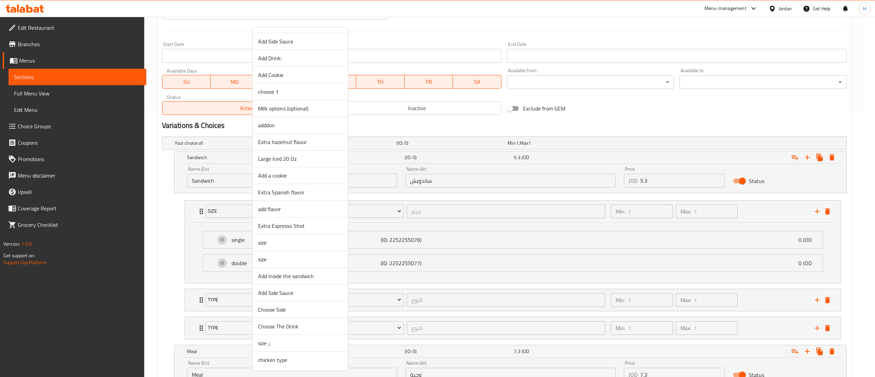
click at [277, 258] on span "size" at bounding box center [300, 259] width 84 height 8
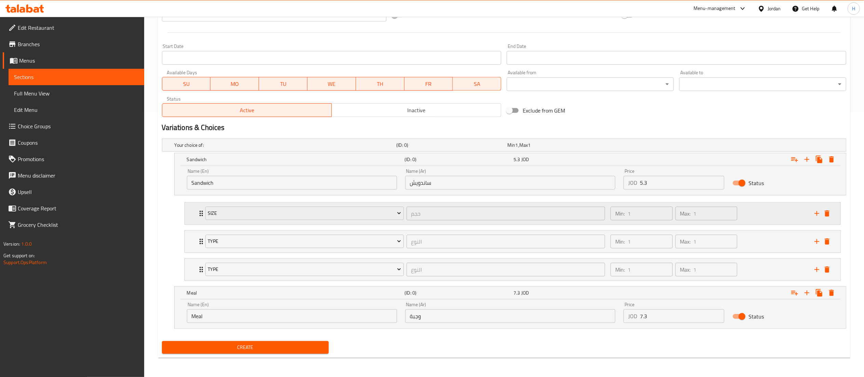
click at [779, 214] on div "Min: 1 ​ Max: 1 ​" at bounding box center [709, 213] width 204 height 22
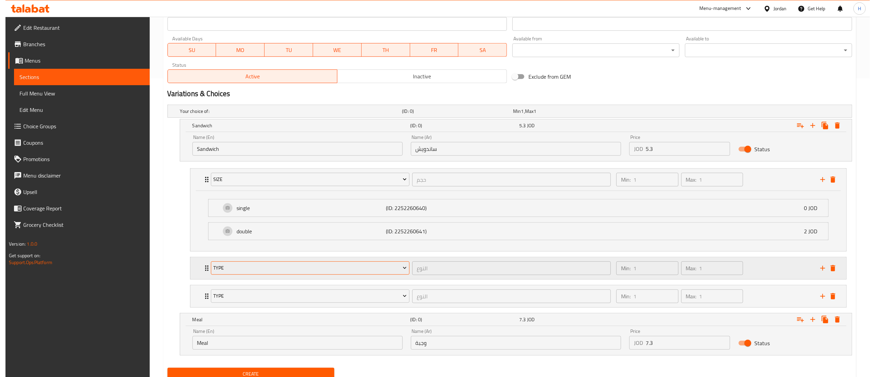
scroll to position [327, 0]
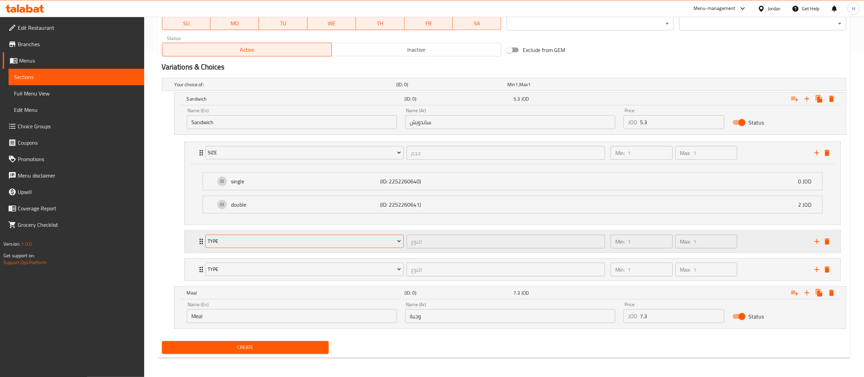
click at [268, 238] on span "Type" at bounding box center [304, 241] width 193 height 9
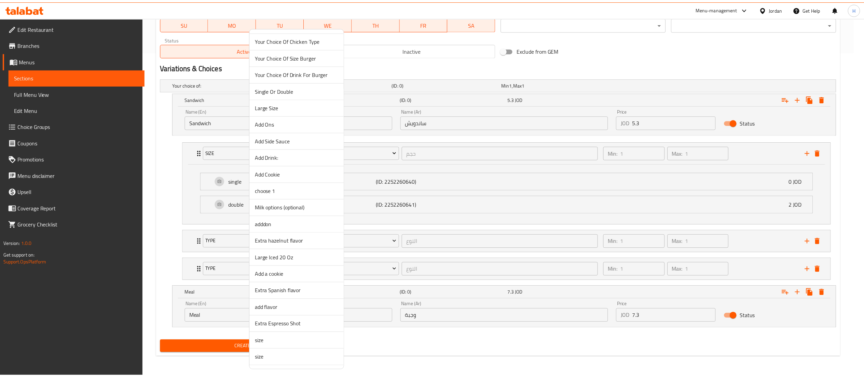
scroll to position [218, 0]
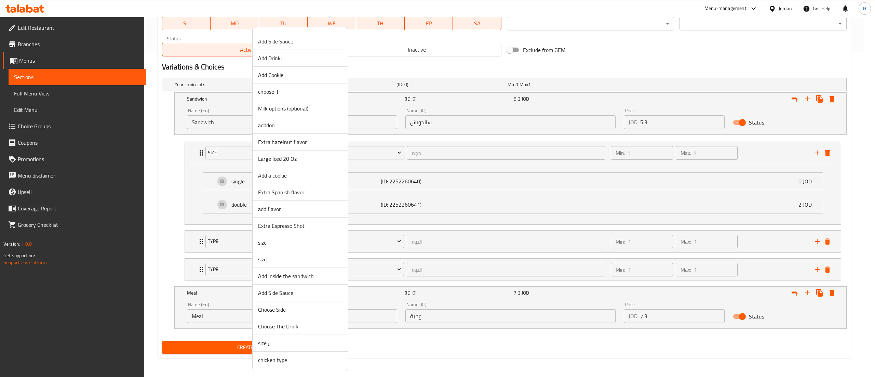
click at [287, 275] on span "Add Inside the sandwich" at bounding box center [300, 276] width 84 height 8
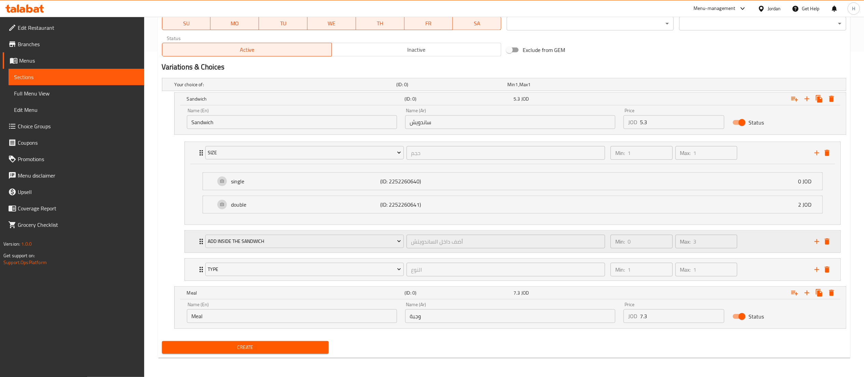
click at [768, 238] on div "Min: 0 ​ Max: 3 ​" at bounding box center [709, 241] width 204 height 22
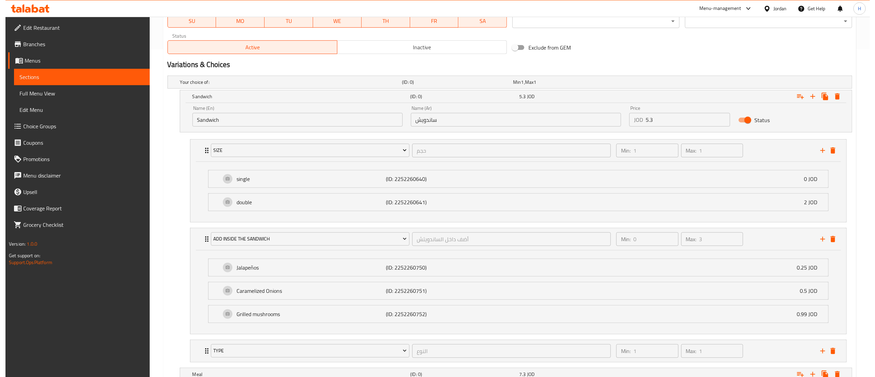
scroll to position [412, 0]
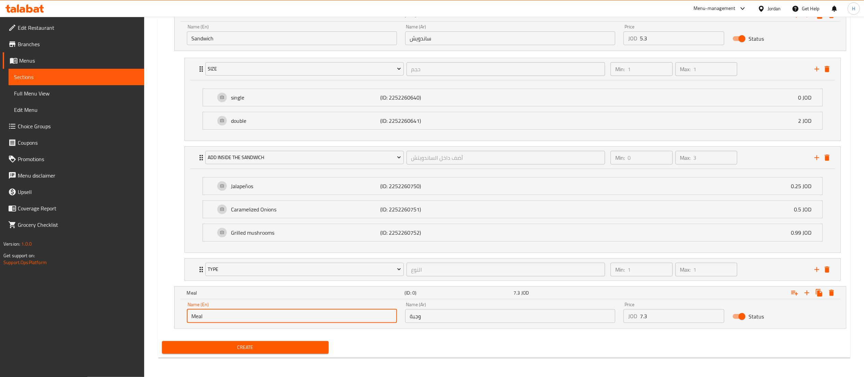
click at [291, 312] on input "Meal" at bounding box center [292, 316] width 210 height 14
click at [289, 269] on span "Type" at bounding box center [304, 269] width 193 height 9
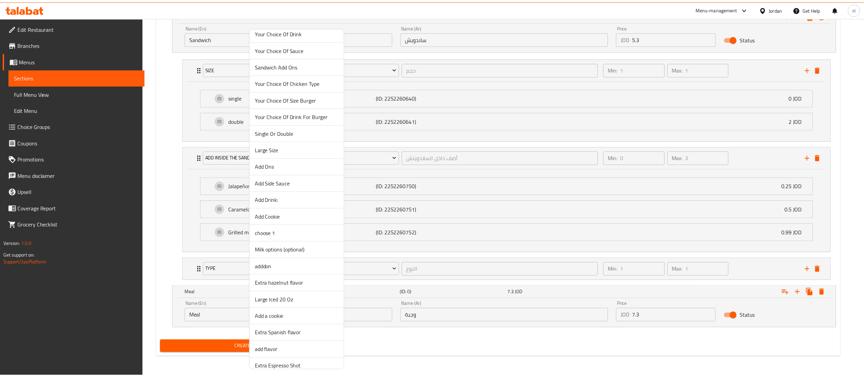
scroll to position [68, 0]
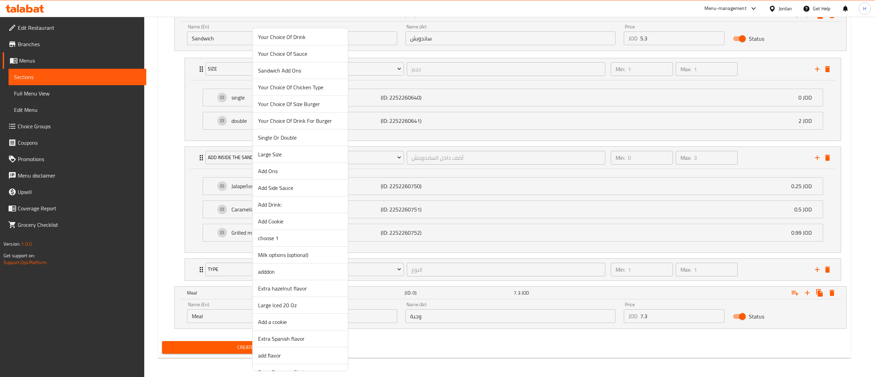
click at [289, 51] on span "Your Choice Of Sauce" at bounding box center [300, 54] width 84 height 8
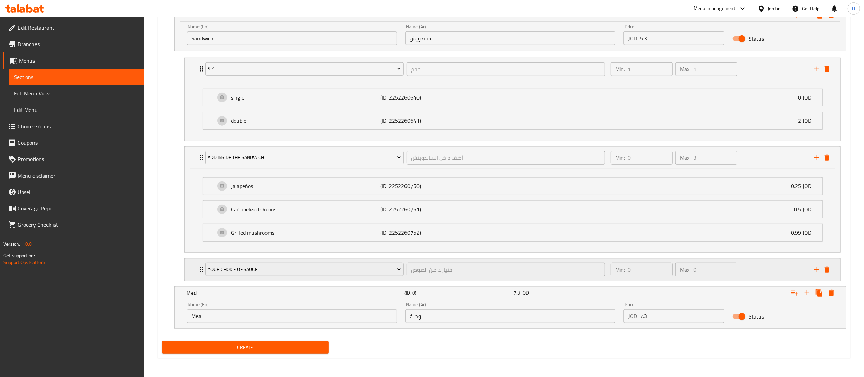
click at [748, 267] on div "Min: 0 ​ Max: 0 ​" at bounding box center [709, 269] width 204 height 22
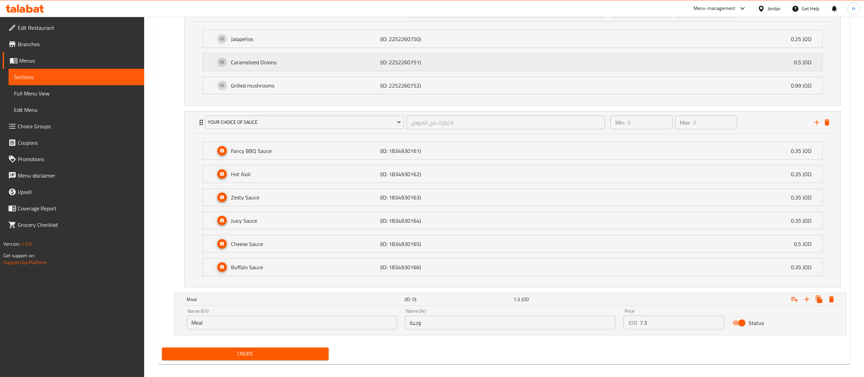
scroll to position [567, 0]
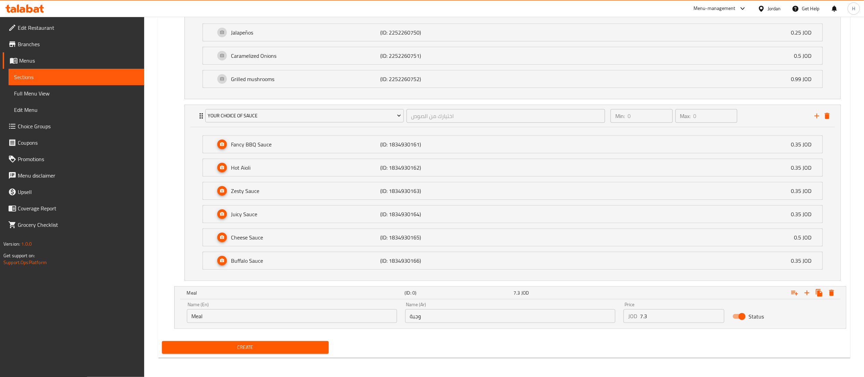
click at [807, 339] on div "Create" at bounding box center [504, 347] width 690 height 18
click at [798, 291] on icon "Expand" at bounding box center [795, 292] width 8 height 8
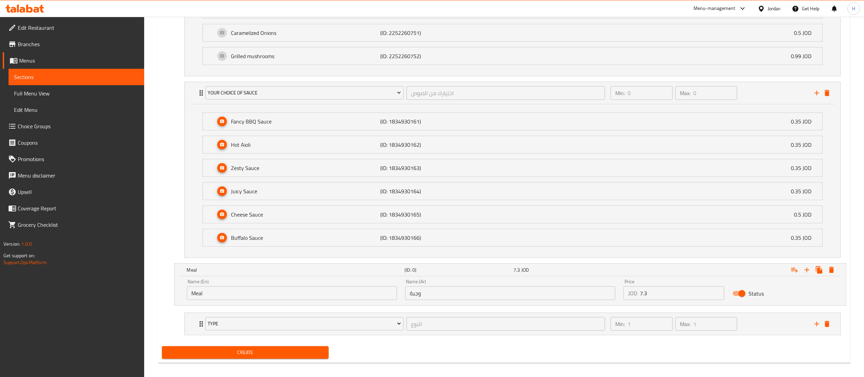
scroll to position [595, 0]
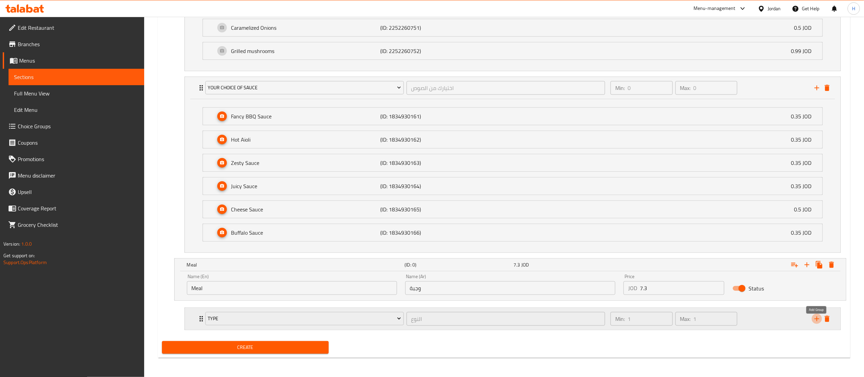
click at [817, 317] on icon "add" at bounding box center [817, 318] width 8 height 8
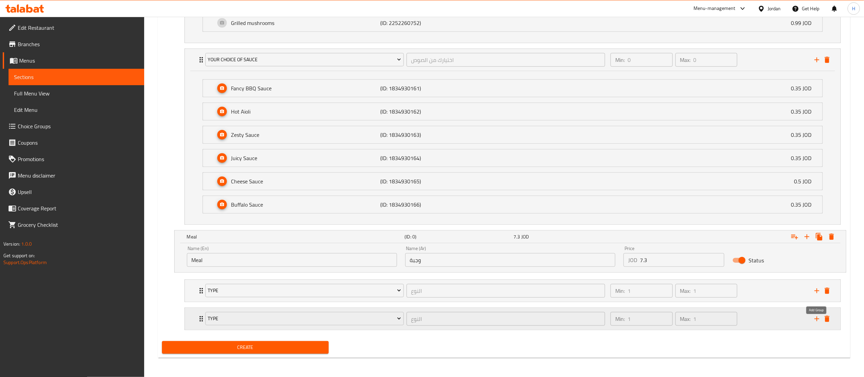
click at [817, 320] on icon "add" at bounding box center [817, 318] width 8 height 8
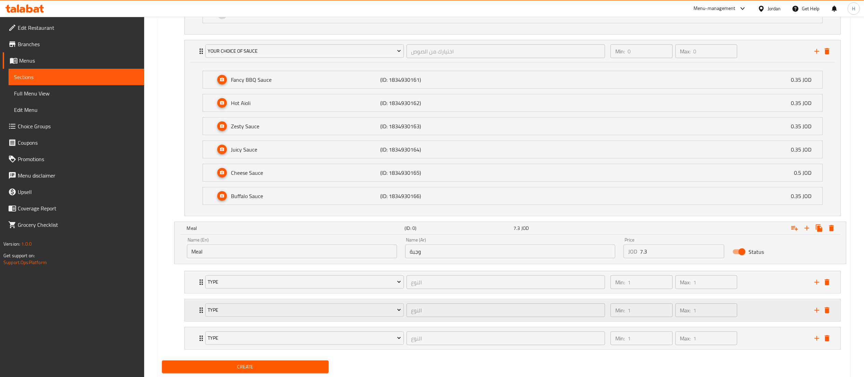
scroll to position [652, 0]
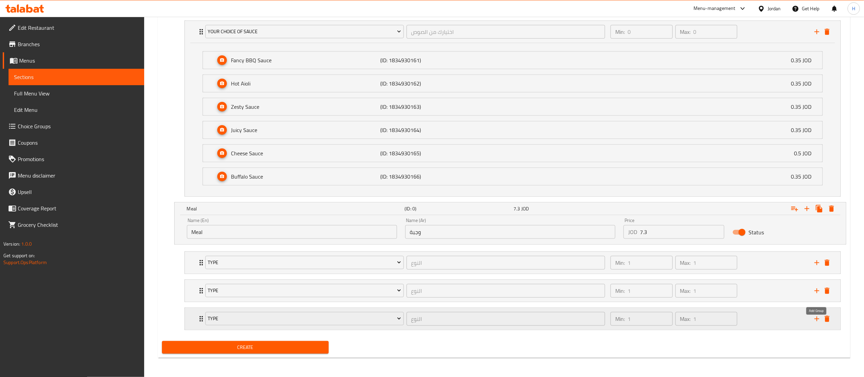
click at [819, 317] on icon "add" at bounding box center [817, 318] width 8 height 8
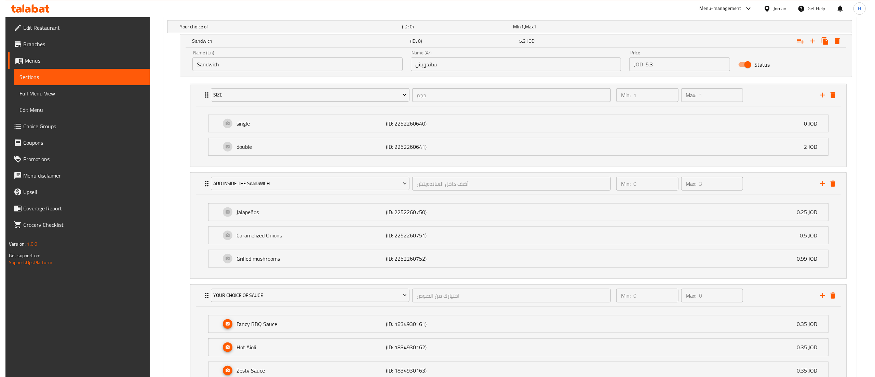
scroll to position [584, 0]
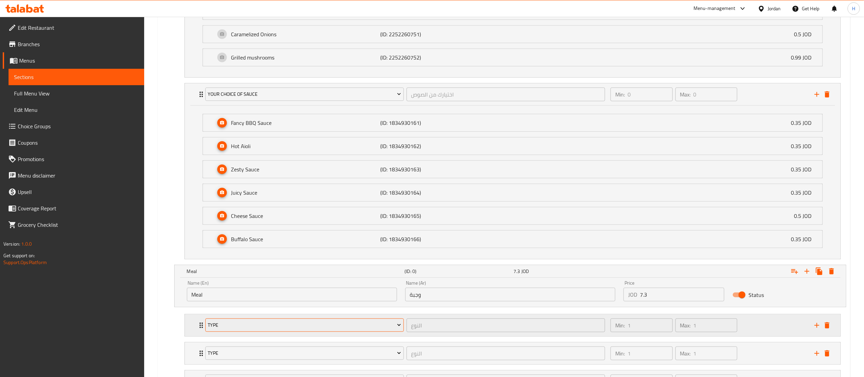
click at [252, 329] on span "Type" at bounding box center [304, 325] width 193 height 9
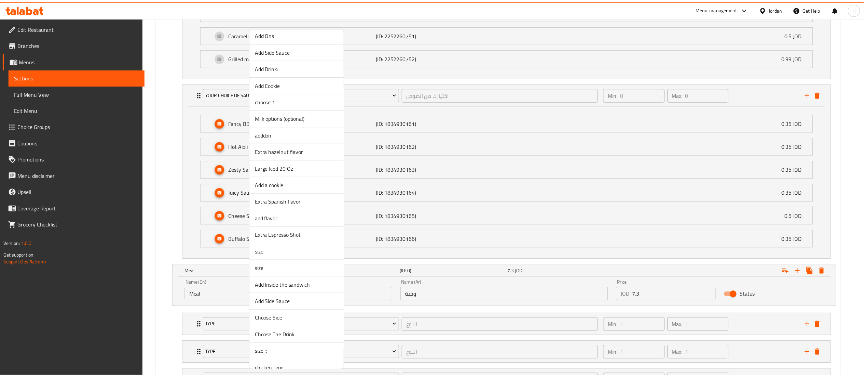
scroll to position [218, 0]
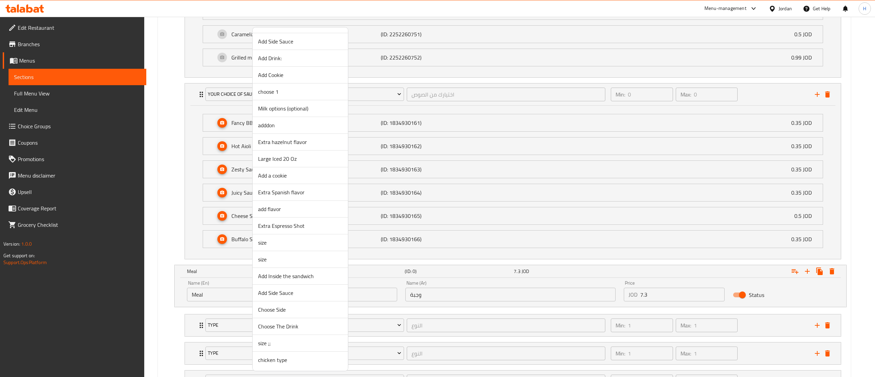
click at [277, 259] on span "size" at bounding box center [300, 259] width 84 height 8
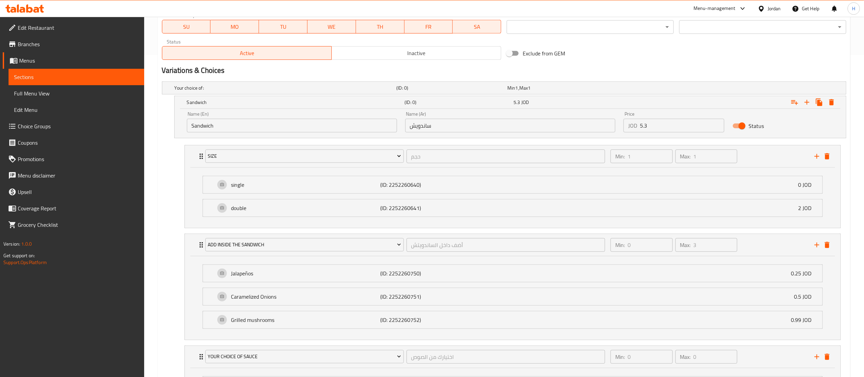
scroll to position [310, 0]
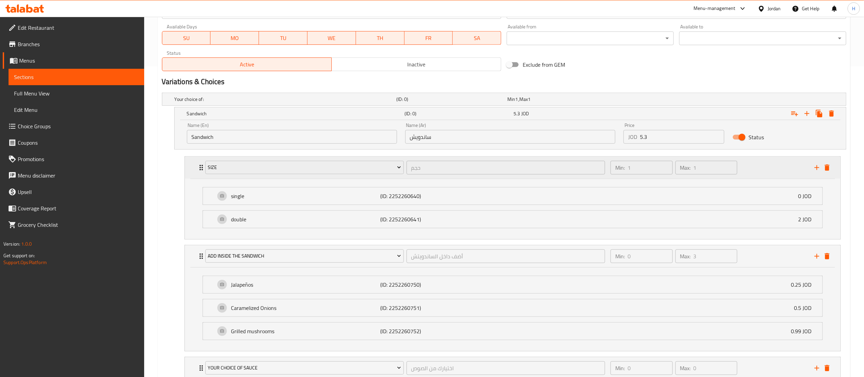
click at [191, 166] on div "size حجم ​ Min: 1 ​ Max: 1 ​" at bounding box center [513, 168] width 656 height 22
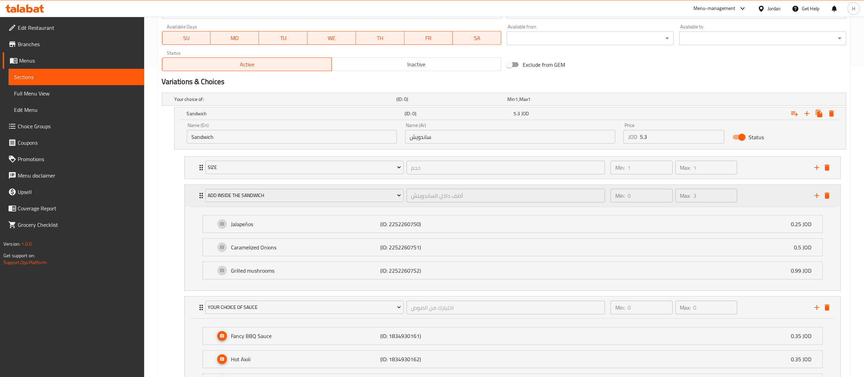
click at [189, 191] on div "Add Inside the sandwich أضف داخل الساندويتش ​ Min: 0 ​ Max: 3 ​" at bounding box center [513, 196] width 656 height 22
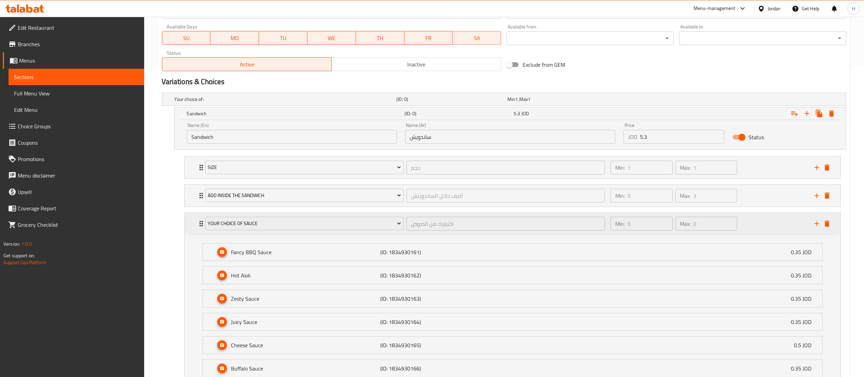
click at [190, 225] on div "Your Choice Of Sauce اختيارك من الصوص ​ Min: 0 ​ Max: 0 ​" at bounding box center [513, 224] width 656 height 22
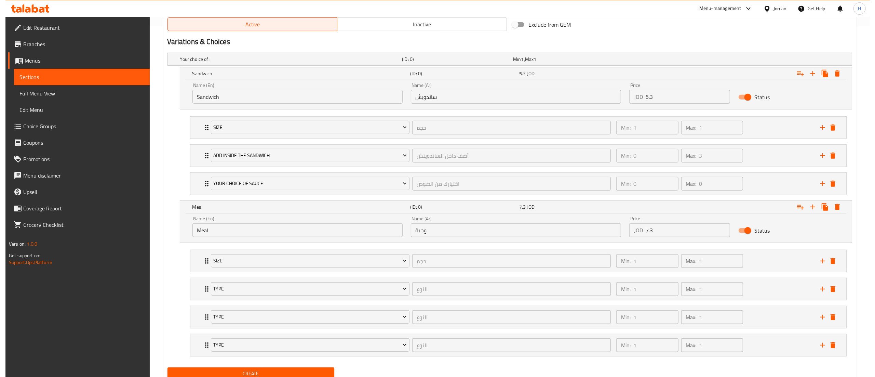
scroll to position [380, 0]
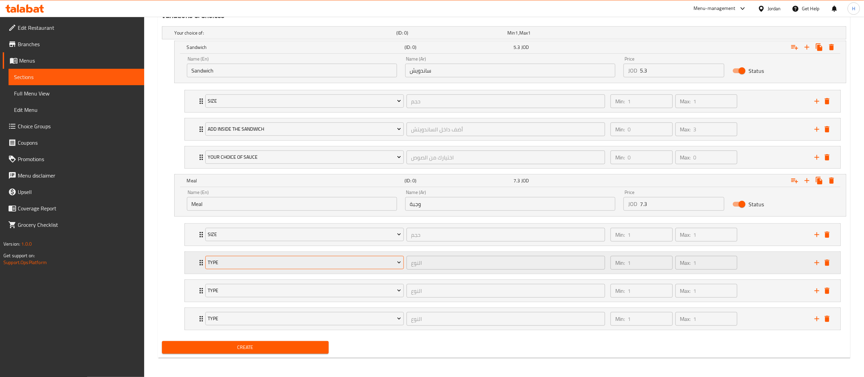
click at [237, 258] on span "Type" at bounding box center [304, 262] width 193 height 9
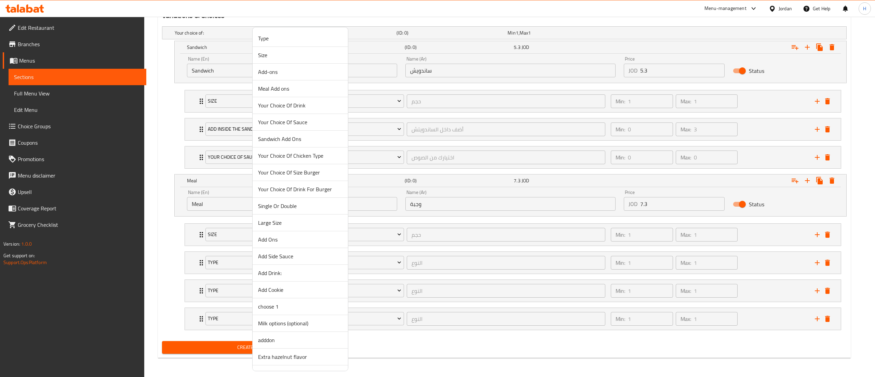
click at [470, 352] on div at bounding box center [437, 188] width 875 height 377
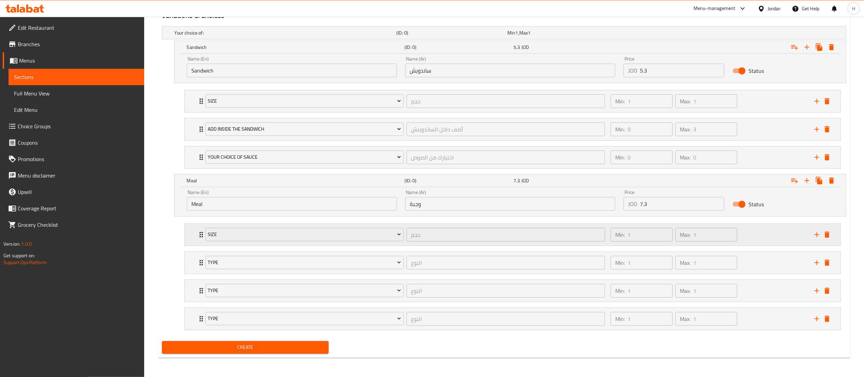
click at [743, 230] on div "Min: 1 ​ Max: 1 ​" at bounding box center [709, 235] width 204 height 22
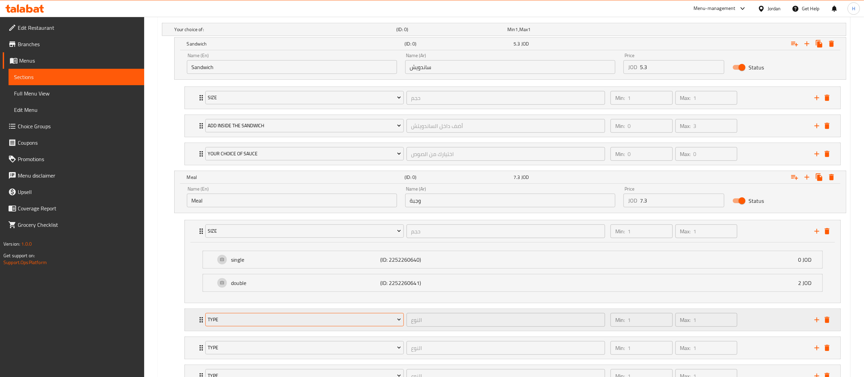
click at [282, 326] on button "Type" at bounding box center [304, 320] width 199 height 14
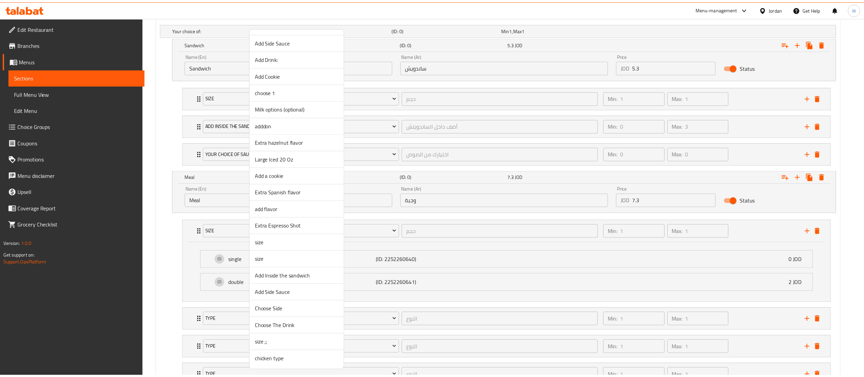
scroll to position [218, 0]
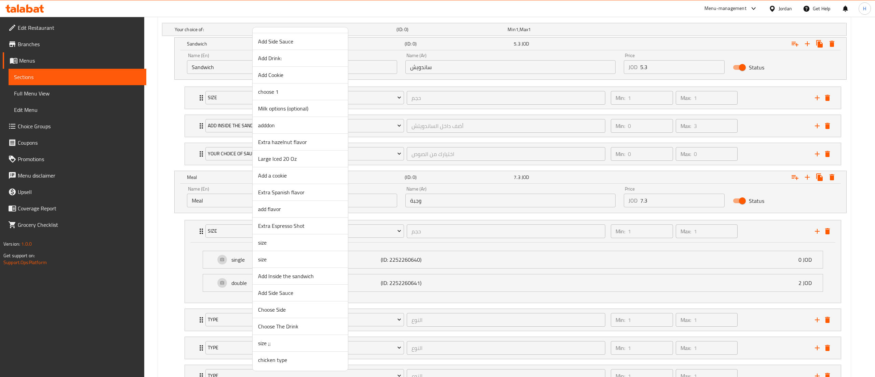
click at [281, 276] on span "Add Inside the sandwich" at bounding box center [300, 276] width 84 height 8
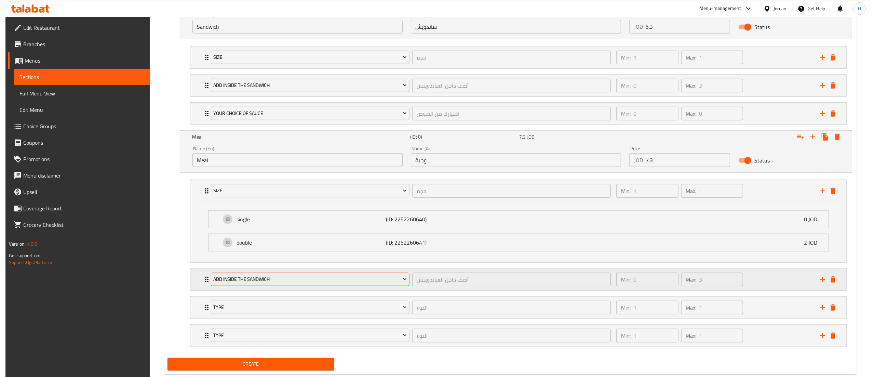
scroll to position [441, 0]
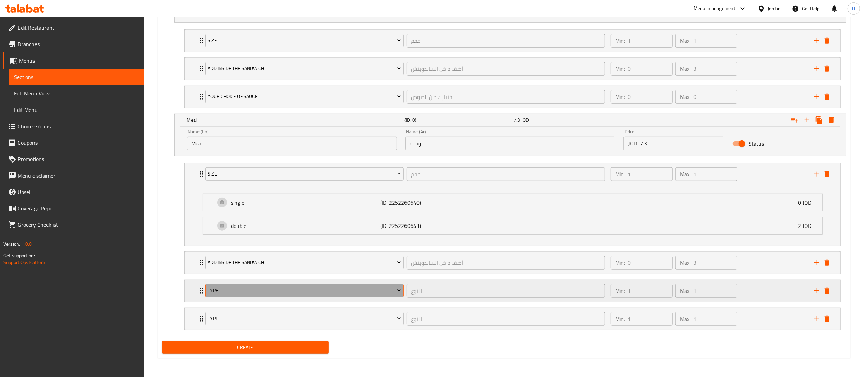
click at [274, 291] on span "Type" at bounding box center [304, 290] width 193 height 9
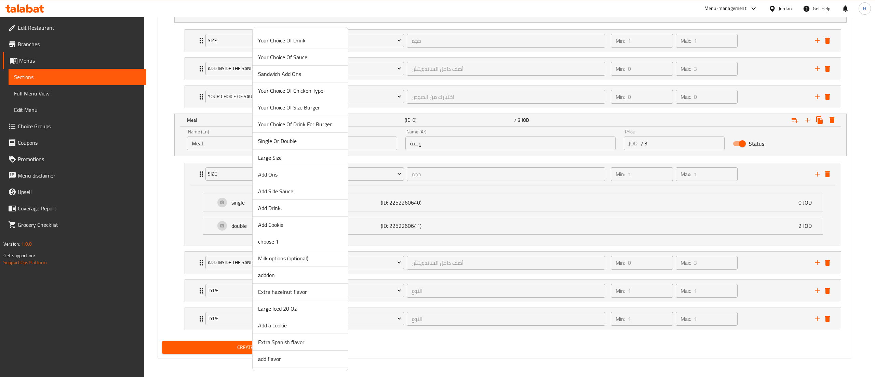
scroll to position [218, 0]
click at [284, 308] on span "Choose Side" at bounding box center [300, 309] width 84 height 8
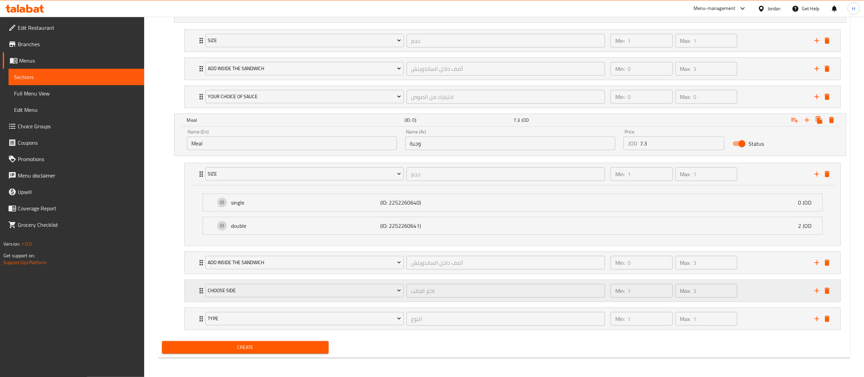
click at [760, 288] on div "Min: 1 ​ Max: 3 ​" at bounding box center [709, 291] width 204 height 22
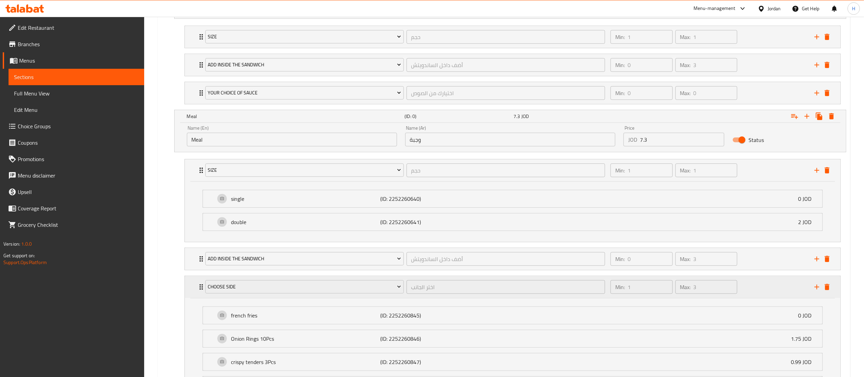
click at [760, 288] on div "Min: 1 ​ Max: 3 ​" at bounding box center [709, 287] width 204 height 22
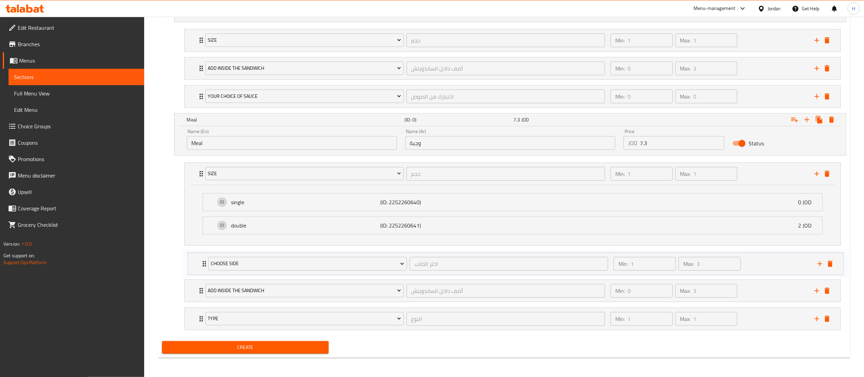
drag, startPoint x: 193, startPoint y: 290, endPoint x: 197, endPoint y: 261, distance: 29.0
click at [197, 261] on div "size حجم ​ Min: 1 ​ Max: 1 ​ single (ID: 2252260640) 0 JOD Name (En) single Nam…" at bounding box center [513, 246] width 668 height 173
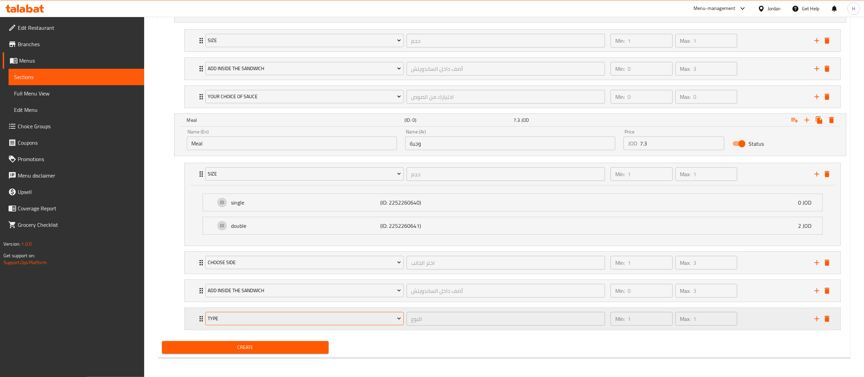
click at [292, 319] on span "Type" at bounding box center [304, 318] width 193 height 9
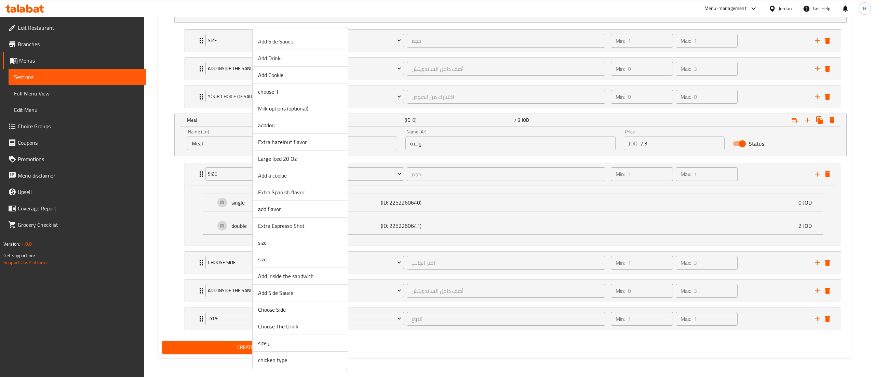
click at [291, 326] on span "Choose The Drink" at bounding box center [300, 326] width 84 height 8
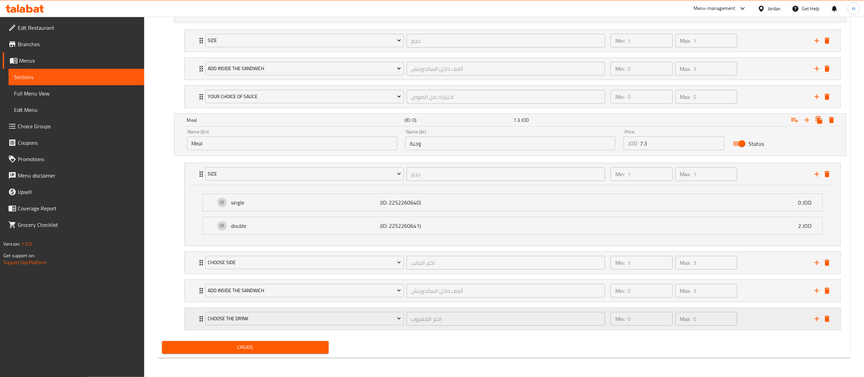
click at [762, 320] on div "Min: 0 ​ Max: 0 ​" at bounding box center [709, 319] width 204 height 22
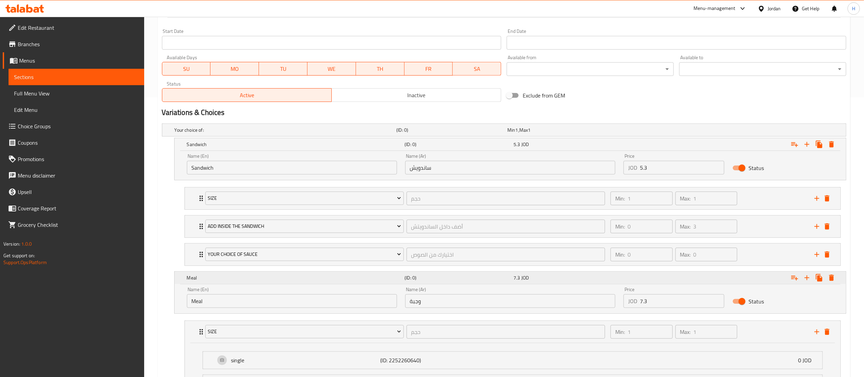
scroll to position [166, 0]
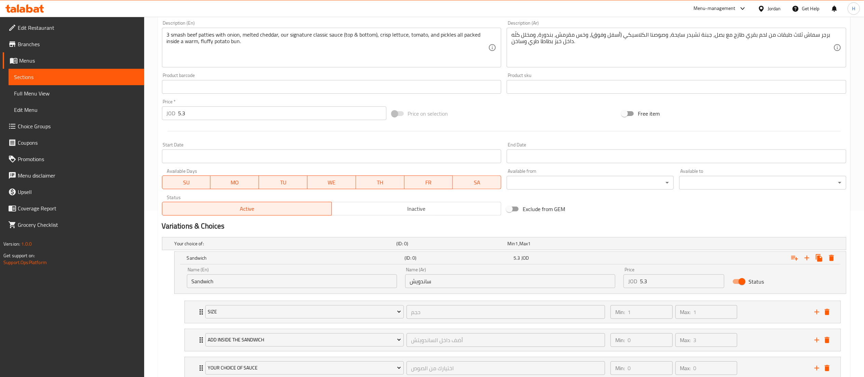
click at [395, 215] on button "Inactive" at bounding box center [417, 209] width 170 height 14
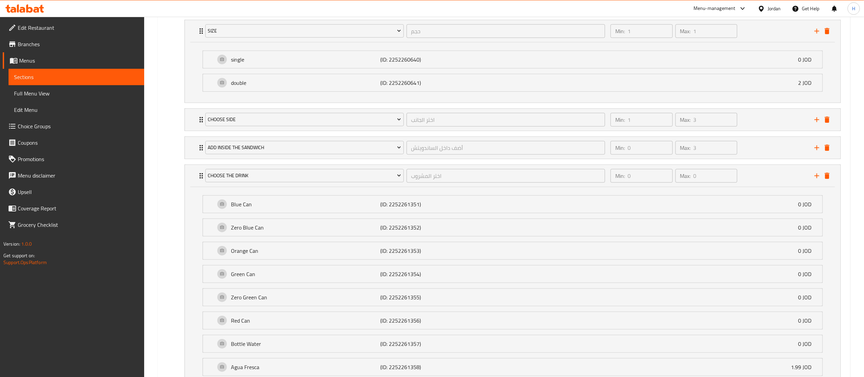
scroll to position [713, 0]
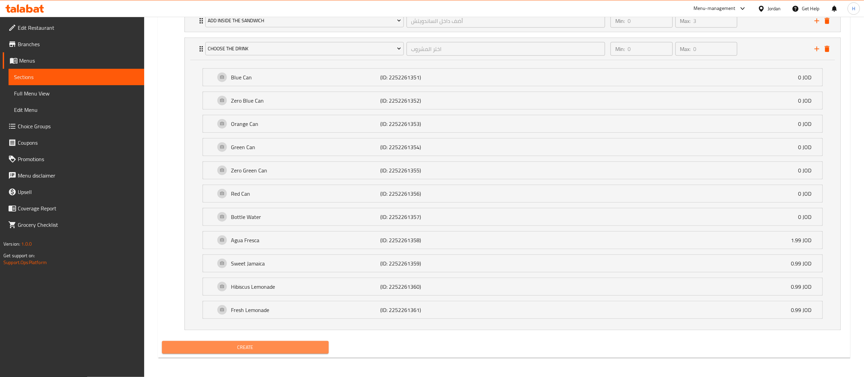
click at [226, 349] on span "Create" at bounding box center [245, 347] width 156 height 9
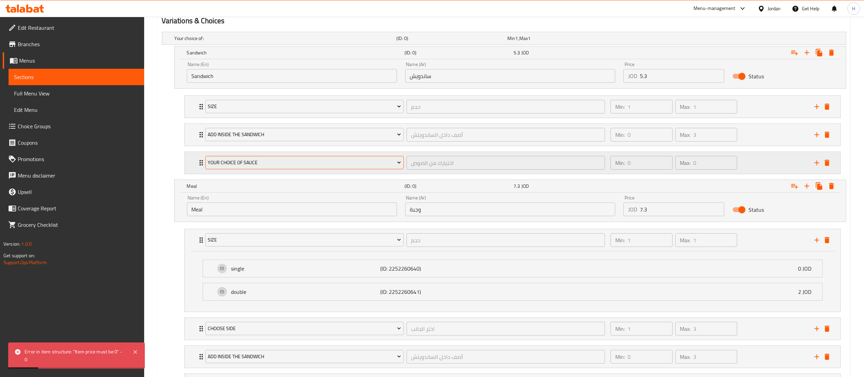
scroll to position [234, 0]
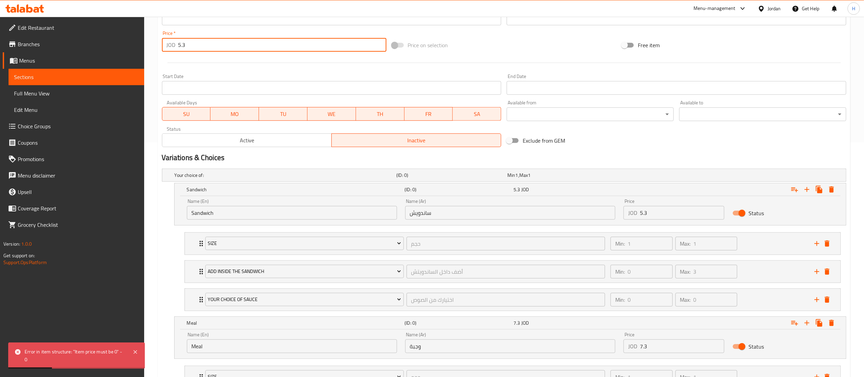
drag, startPoint x: 187, startPoint y: 46, endPoint x: 136, endPoint y: 49, distance: 51.7
click at [139, 48] on div "Edit Restaurant Branches Menus Sections Full Menu View Edit Menu Choice Groups …" at bounding box center [432, 315] width 864 height 1067
type input "0"
click at [152, 223] on div "Home / Restaurants management / Menus / Sections / item / create Burger Categor…" at bounding box center [504, 315] width 720 height 1067
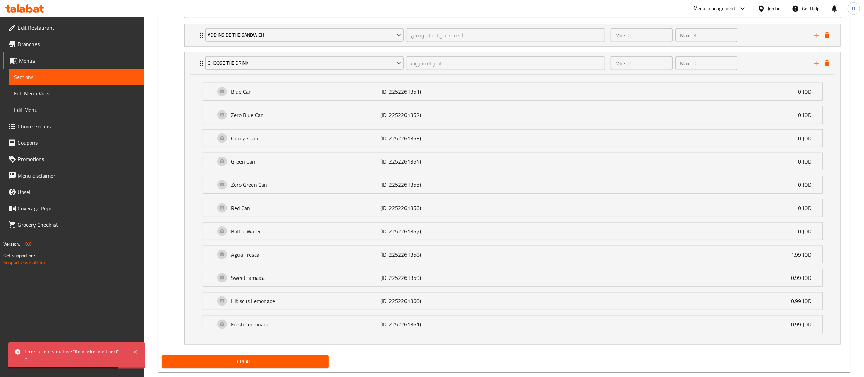
scroll to position [713, 0]
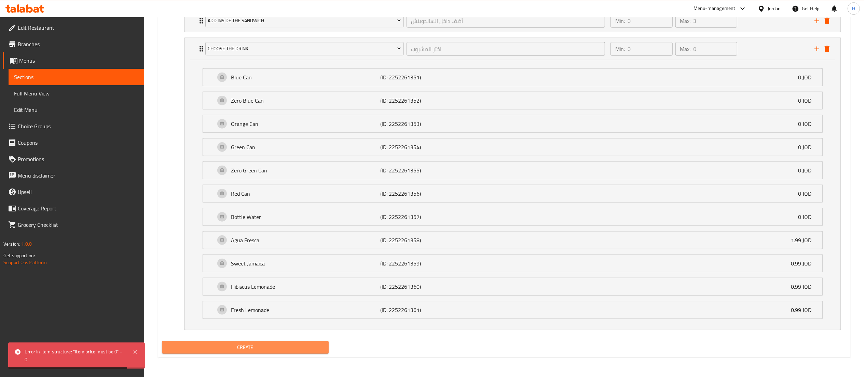
click at [225, 351] on span "Create" at bounding box center [245, 347] width 156 height 9
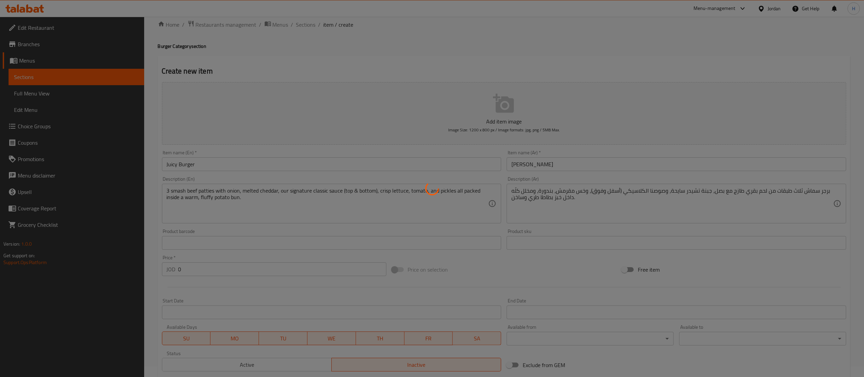
scroll to position [0, 0]
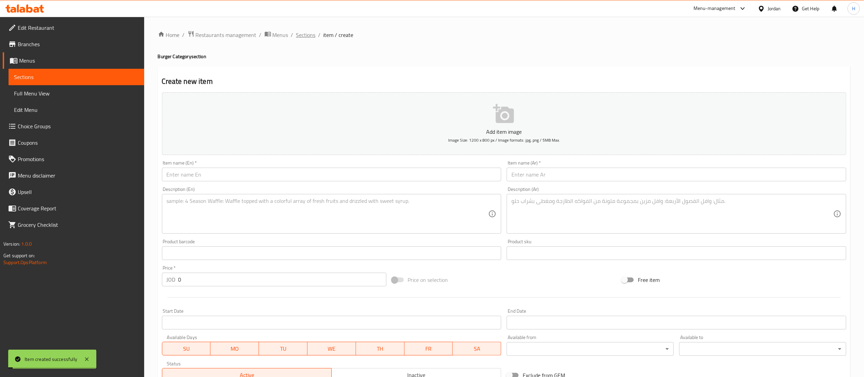
click at [301, 36] on span "Sections" at bounding box center [305, 35] width 19 height 8
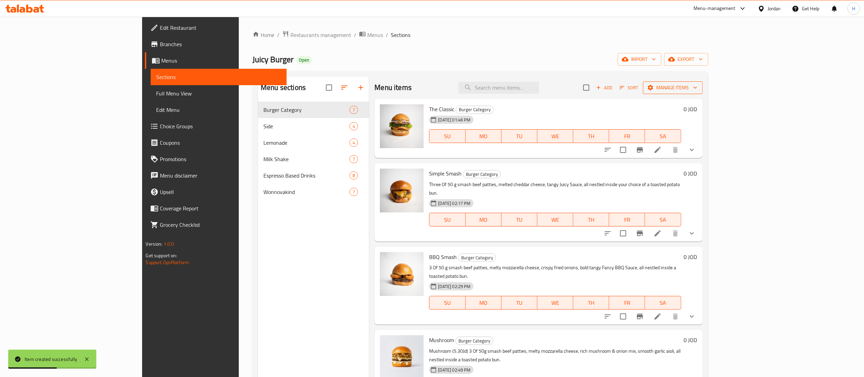
click at [698, 84] on span "Manage items" at bounding box center [673, 87] width 49 height 9
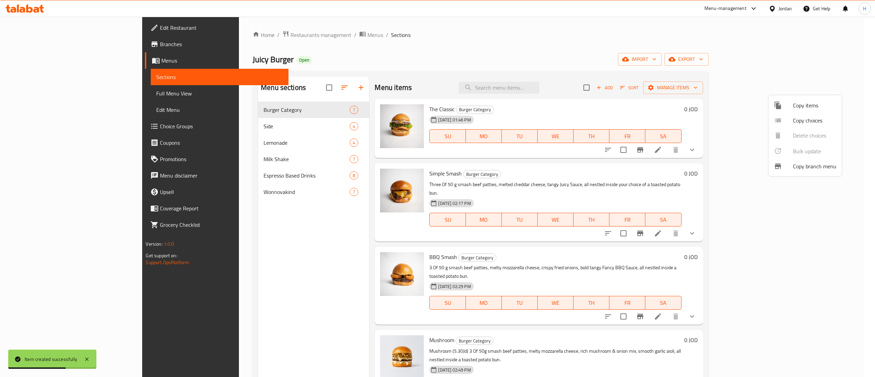
click at [805, 109] on span "Copy items" at bounding box center [814, 105] width 43 height 8
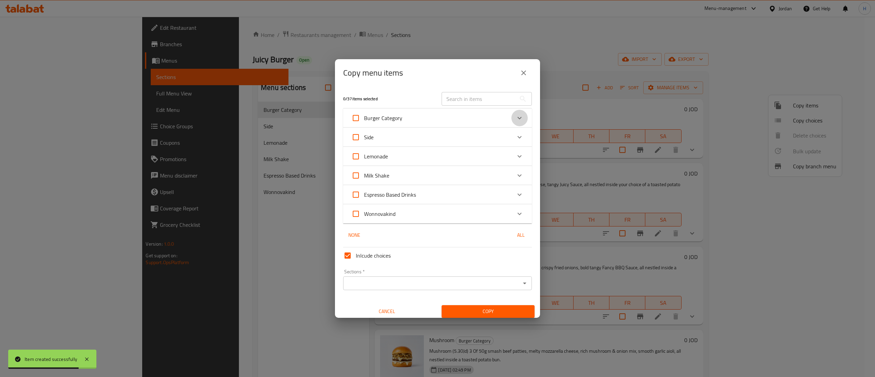
click at [514, 116] on div "Expand" at bounding box center [519, 118] width 16 height 16
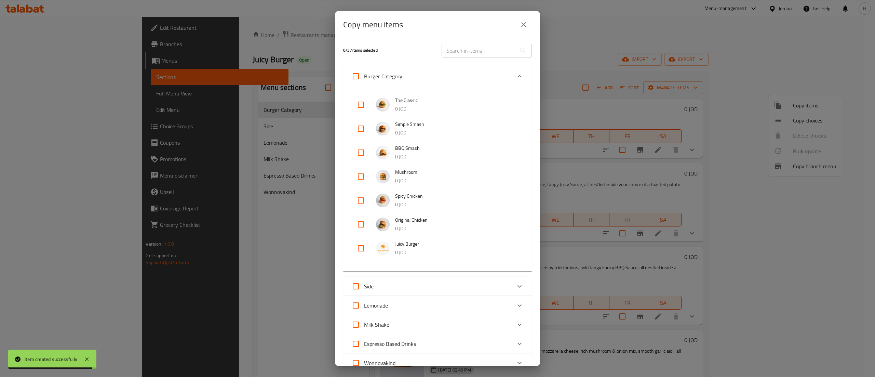
click at [360, 254] on input "checkbox" at bounding box center [361, 248] width 16 height 16
checkbox input "true"
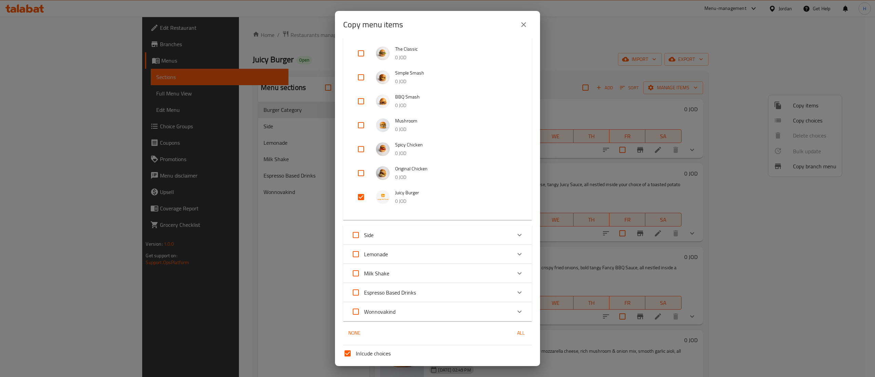
scroll to position [105, 0]
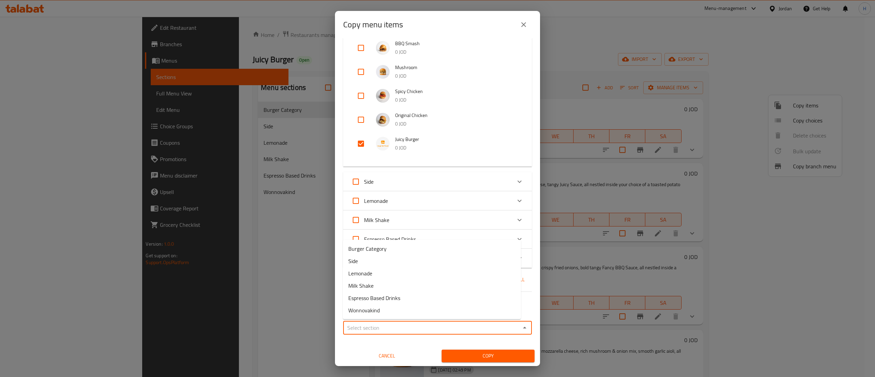
click at [408, 326] on input "Sections   *" at bounding box center [431, 328] width 173 height 10
click at [369, 246] on span "Burger Category" at bounding box center [367, 248] width 38 height 8
type input "Burger Category"
click at [469, 352] on span "Copy" at bounding box center [488, 355] width 82 height 9
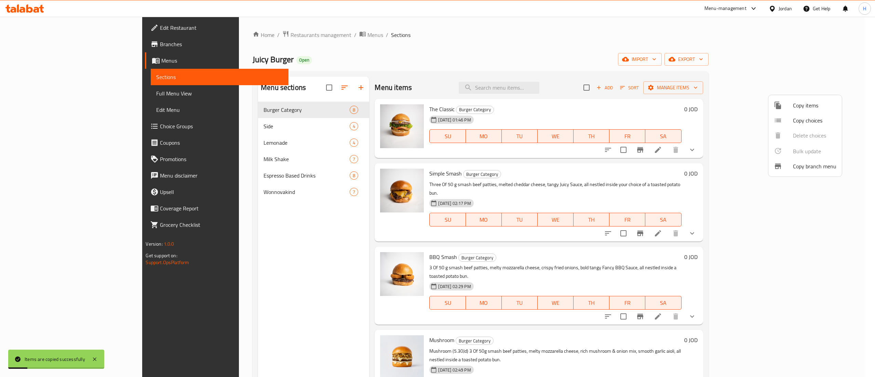
click at [804, 109] on span "Copy items" at bounding box center [814, 105] width 43 height 8
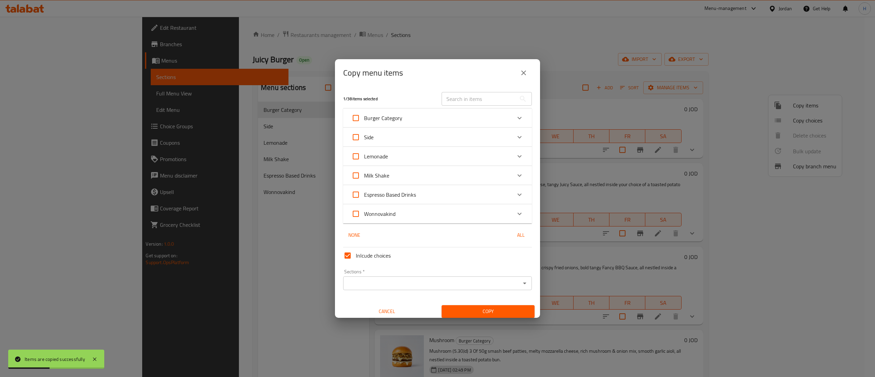
click at [421, 112] on div "Burger Category" at bounding box center [431, 118] width 160 height 16
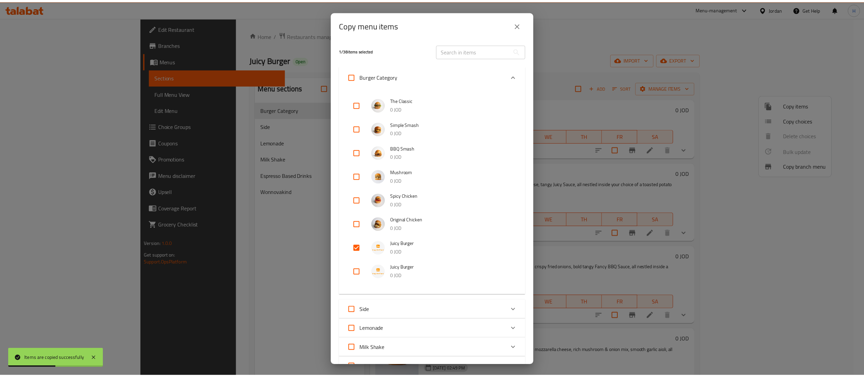
scroll to position [129, 0]
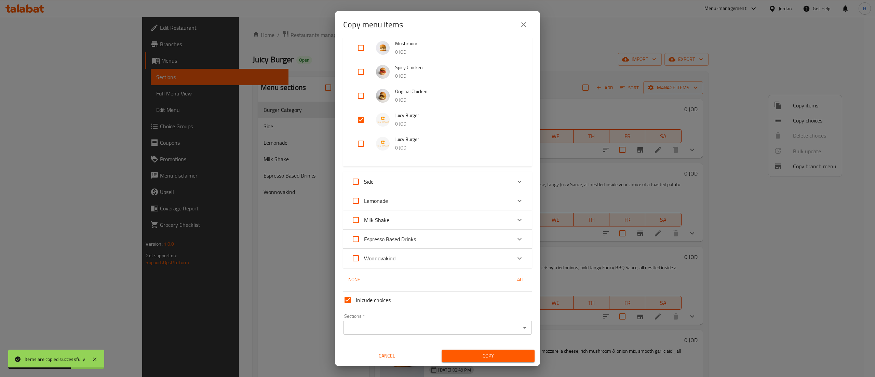
click at [393, 332] on input "Sections   *" at bounding box center [431, 328] width 173 height 10
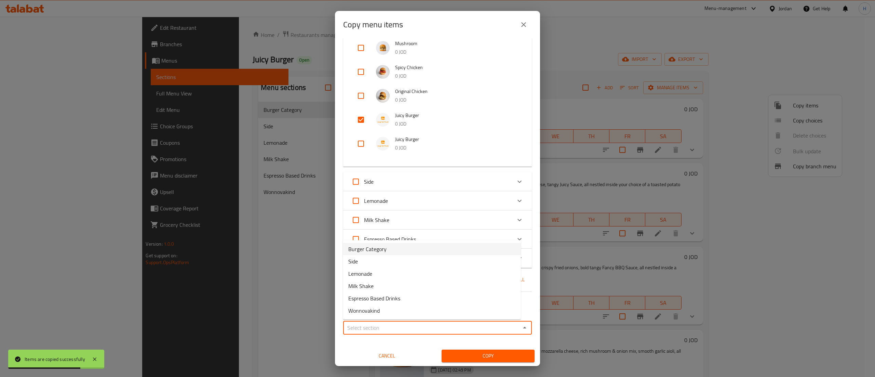
click at [383, 250] on span "Burger Category" at bounding box center [367, 249] width 38 height 8
type input "Burger Category"
click at [476, 358] on span "Copy" at bounding box center [488, 355] width 82 height 9
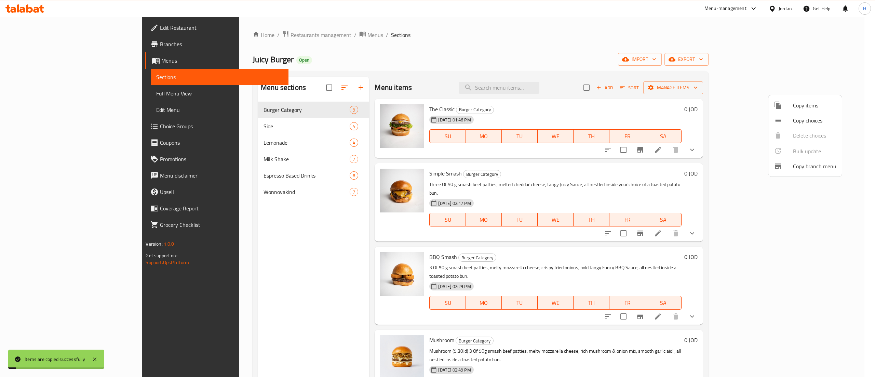
click at [249, 291] on div at bounding box center [437, 188] width 875 height 377
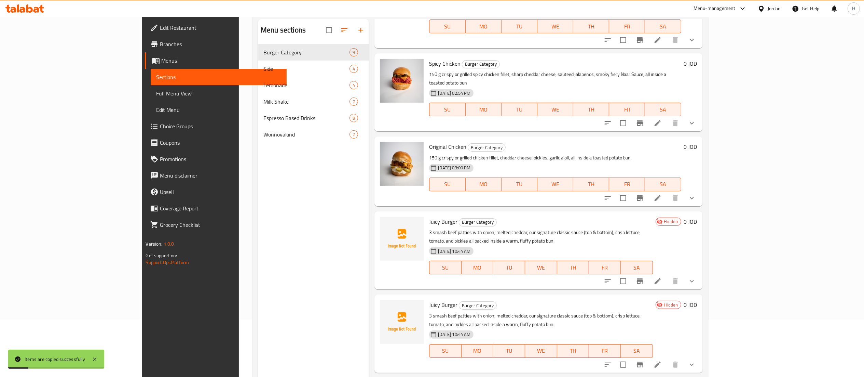
scroll to position [96, 0]
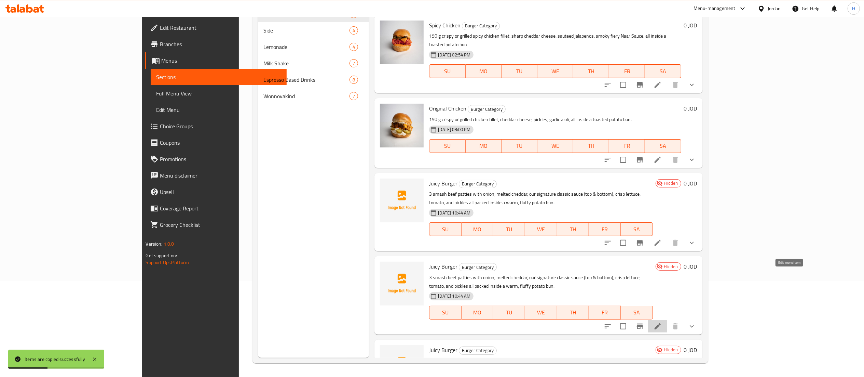
click at [662, 322] on icon at bounding box center [658, 326] width 8 height 8
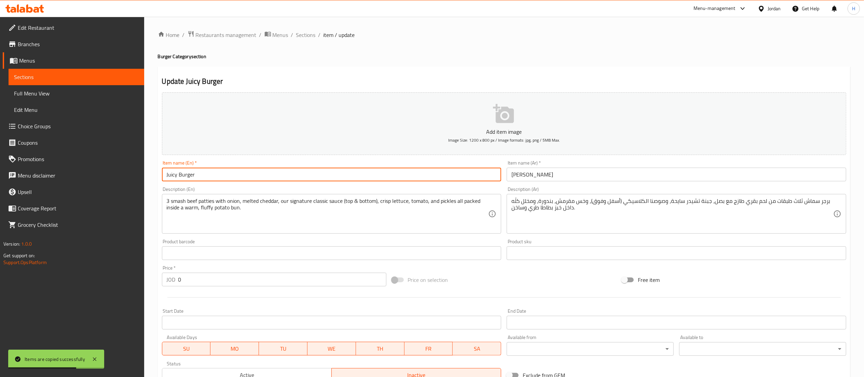
drag, startPoint x: 263, startPoint y: 173, endPoint x: 66, endPoint y: 176, distance: 196.6
click at [66, 176] on div "Edit Restaurant Branches Menus Sections Full Menu View Edit Menu Choice Groups …" at bounding box center [432, 356] width 864 height 678
type input "Charcoal Burger"
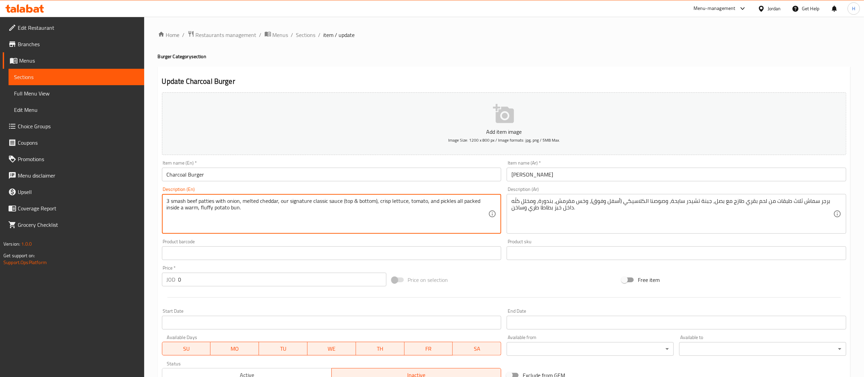
click at [218, 204] on textarea "3 smash beef patties with onion, melted cheddar, our signature classic sauce (t…" at bounding box center [328, 214] width 322 height 32
paste textarea "Charcoal-grilled beef patty with a smoky flavor, topped with pickles, onion, to…"
type textarea "Charcoal-grilled beef patty with a smoky flavor, topped with pickles, onion, to…"
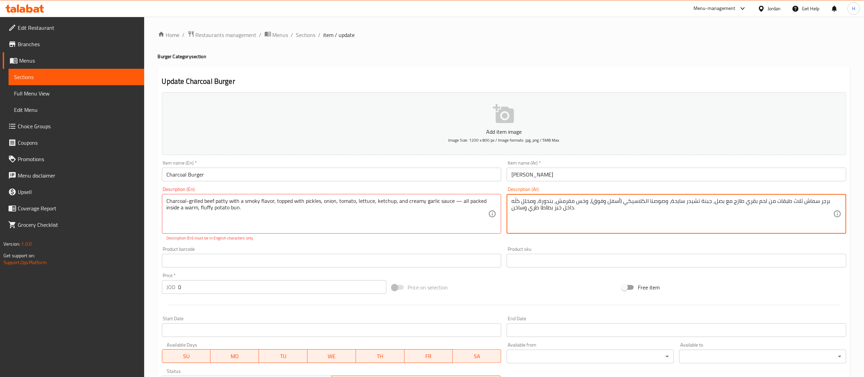
click at [628, 201] on textarea "برجر سماش ثلاث طبقات من لحم بقري طازج مع بصل، جبنة تشيدر سايحة، وصوصنا الكلاسيك…" at bounding box center [673, 214] width 322 height 32
paste textarea "لحم بقري مشوي على الفحم بنكهة مدخّنة، مع مخلل، بصل، بندورة، خس، كاتشب، وصوص الث…"
type textarea "برجر لحم بقري مشوي على الفحم بنكهة مدخّنة، مع مخلل، بصل، بندورة، خس، كاتشب، وصو…"
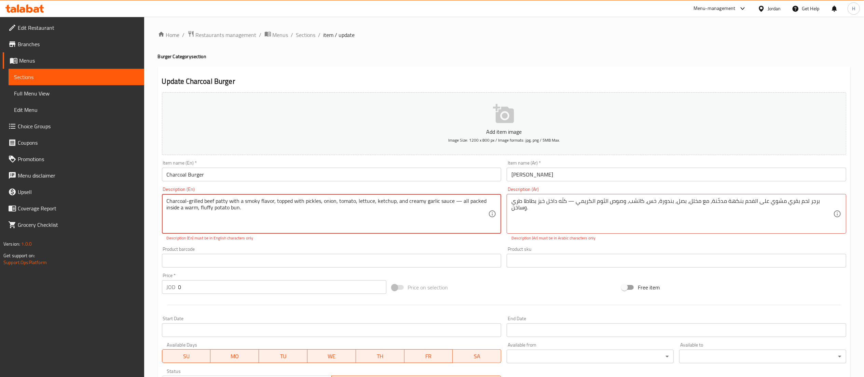
click at [458, 200] on textarea "Charcoal-grilled beef patty with a smoky flavor, topped with pickles, onion, to…" at bounding box center [328, 214] width 322 height 32
type textarea "Charcoal-grilled beef patty with a smoky flavor, topped with pickles, onion, to…"
drag, startPoint x: 590, startPoint y: 200, endPoint x: 585, endPoint y: 204, distance: 5.9
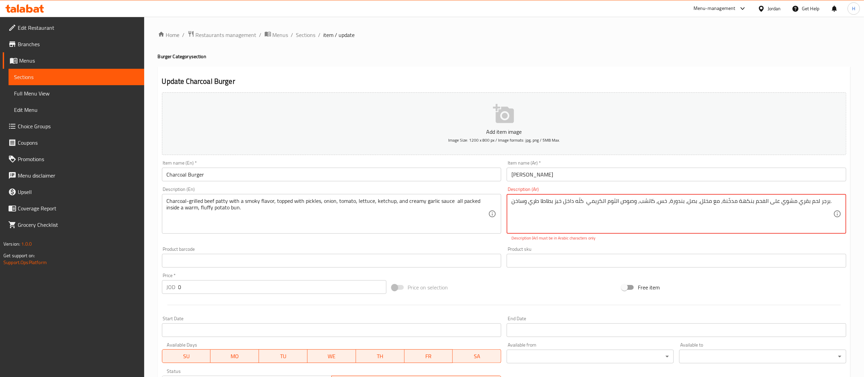
type textarea "برجر لحم بقري مشوي على الفحم بنكهة مدخّنة، مع مخلل، بصل، بندورة، خس، كاتشب، وصو…"
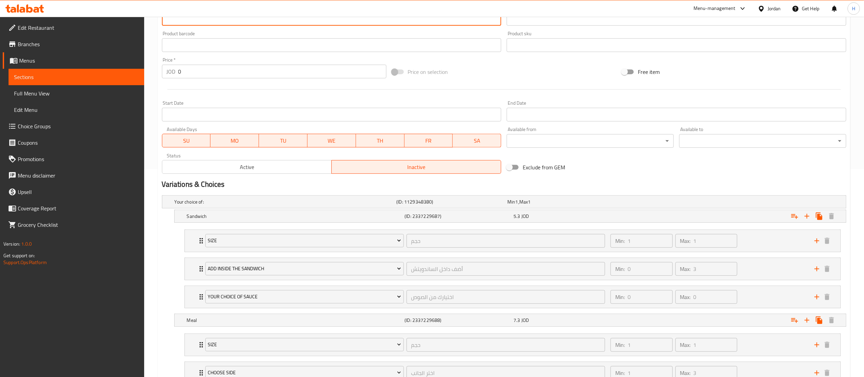
scroll to position [321, 0]
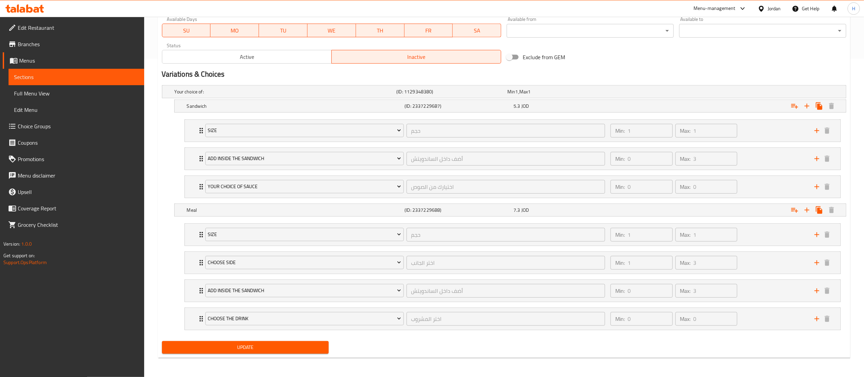
click at [408, 350] on div "Update" at bounding box center [504, 347] width 690 height 18
click at [818, 318] on icon "add" at bounding box center [817, 318] width 8 height 8
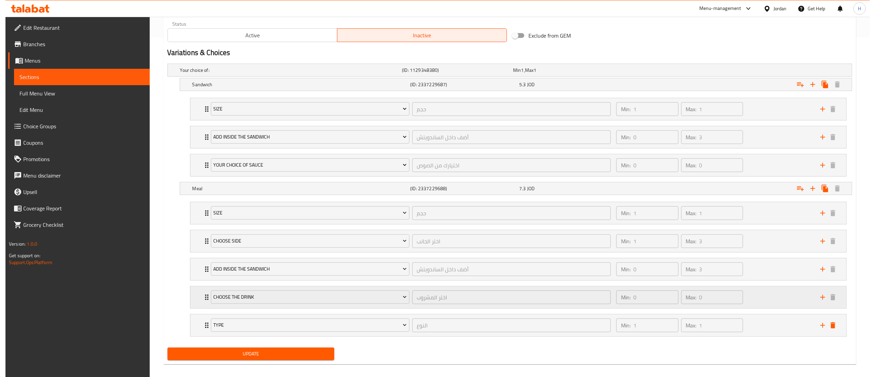
scroll to position [349, 0]
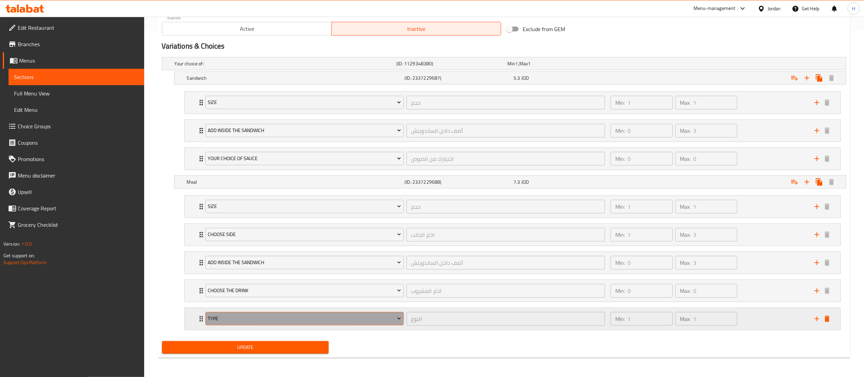
click at [269, 317] on span "Type" at bounding box center [304, 318] width 193 height 9
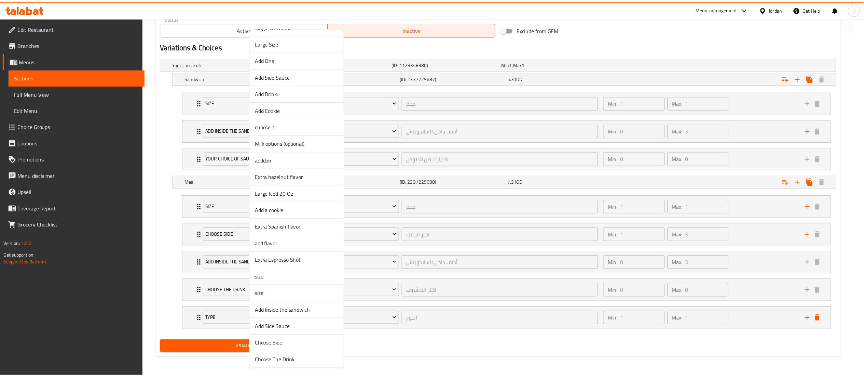
scroll to position [218, 0]
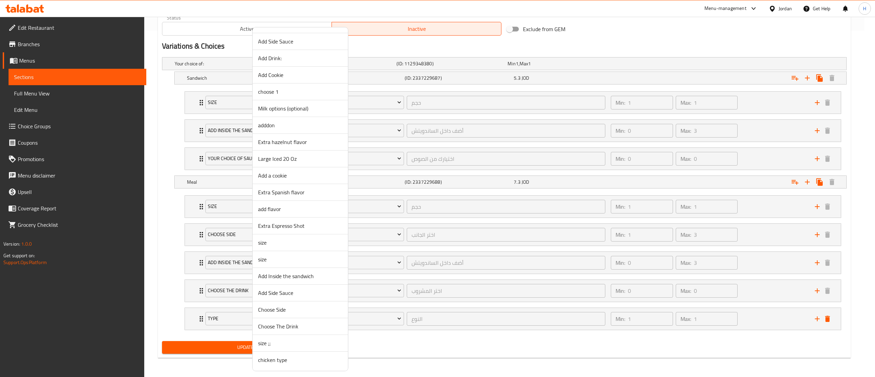
click at [285, 295] on span "Add Side Sauce" at bounding box center [300, 292] width 84 height 8
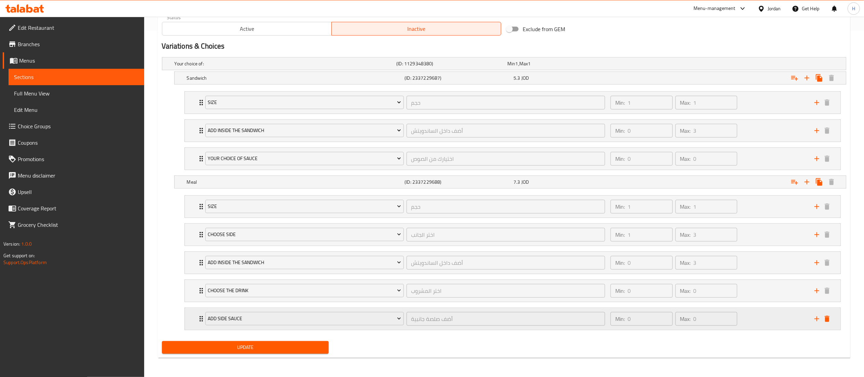
click at [760, 317] on div "Min: 0 ​ Max: 0 ​" at bounding box center [709, 319] width 204 height 22
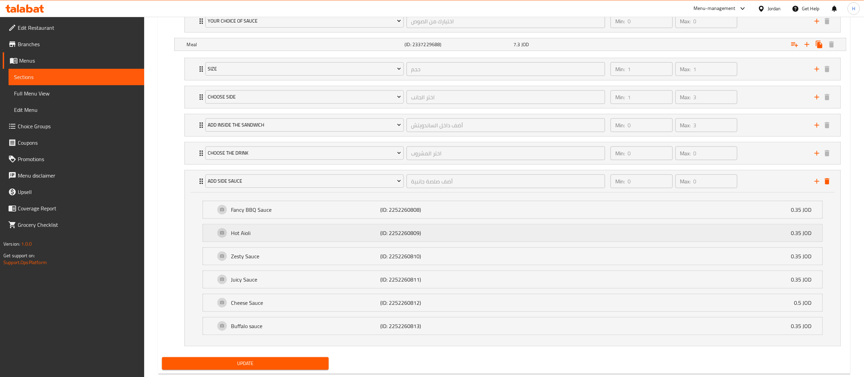
scroll to position [505, 0]
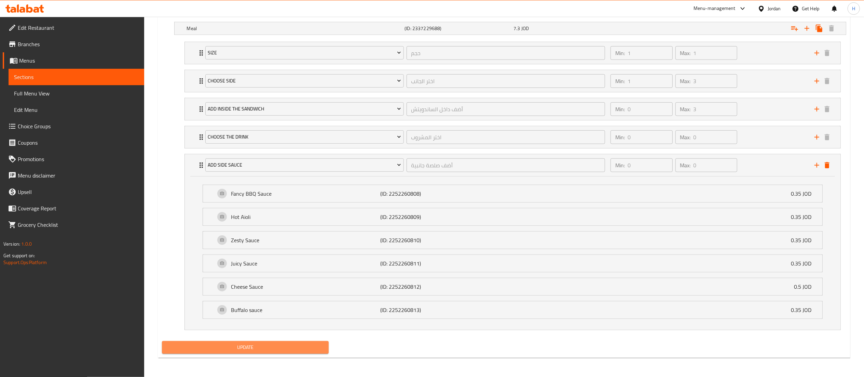
click at [298, 347] on span "Update" at bounding box center [245, 347] width 156 height 9
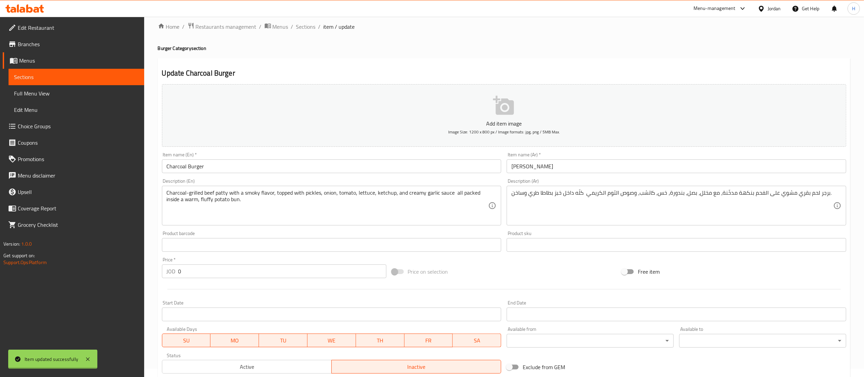
scroll to position [0, 0]
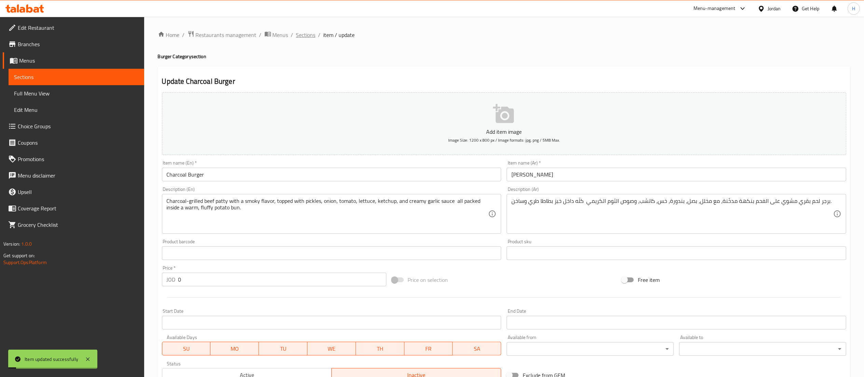
click at [304, 36] on span "Sections" at bounding box center [305, 35] width 19 height 8
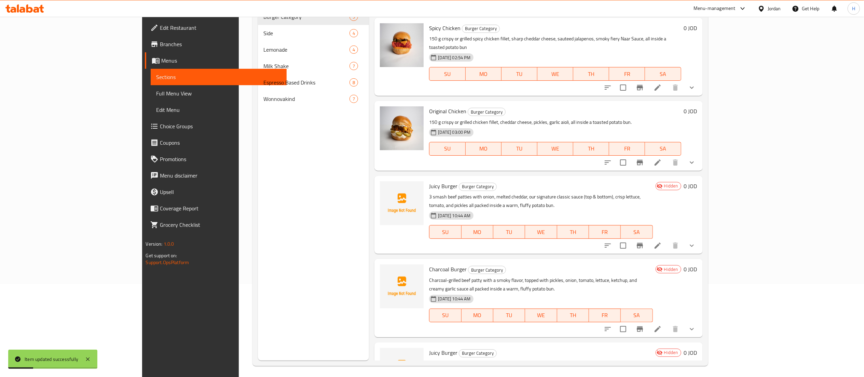
scroll to position [96, 0]
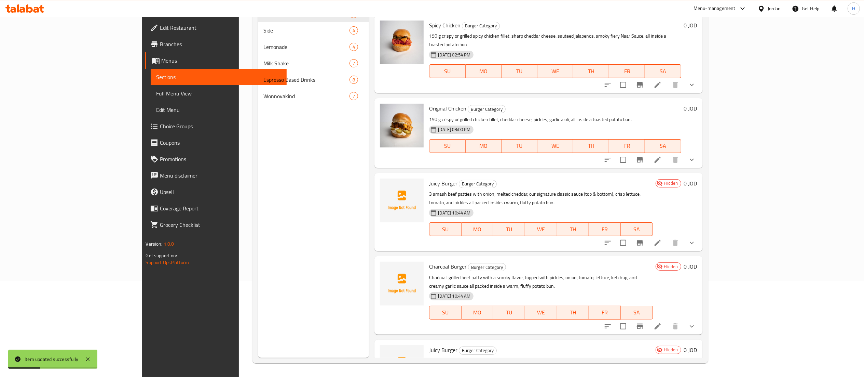
click at [662, 239] on icon at bounding box center [658, 243] width 8 height 8
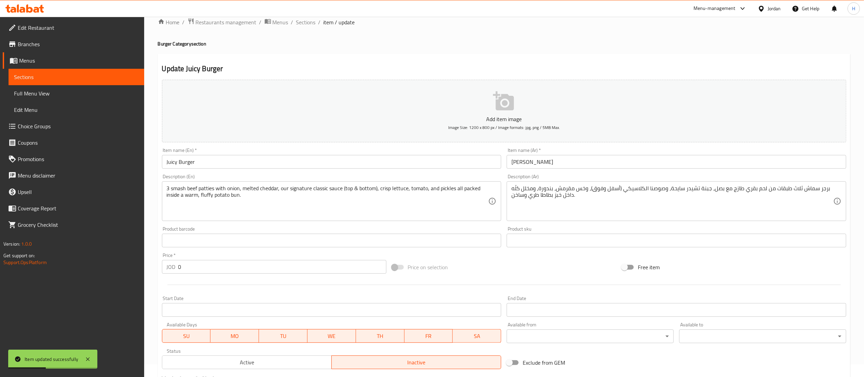
scroll to position [321, 0]
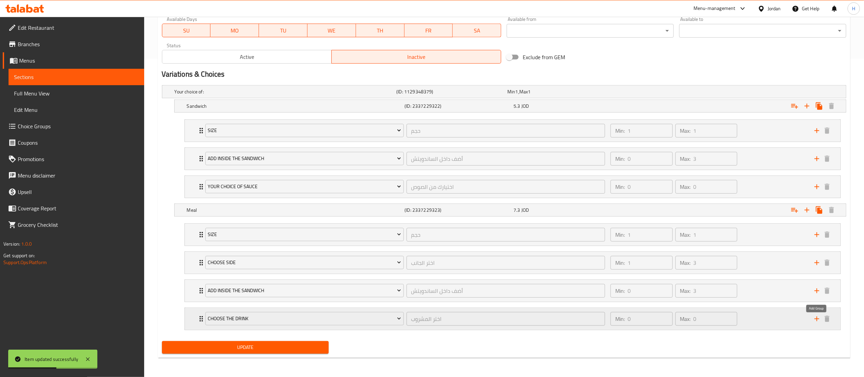
click at [818, 320] on icon "add" at bounding box center [817, 318] width 8 height 8
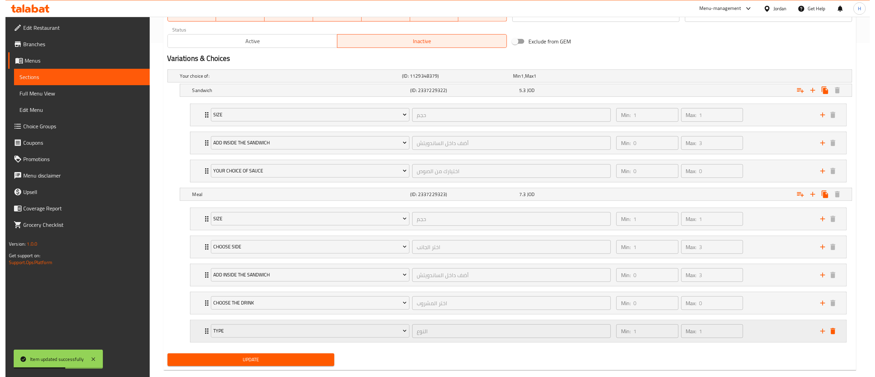
scroll to position [349, 0]
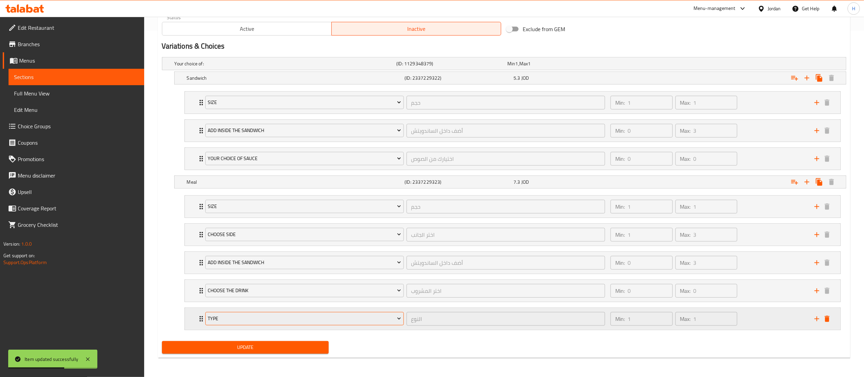
click at [220, 319] on span "Type" at bounding box center [304, 318] width 193 height 9
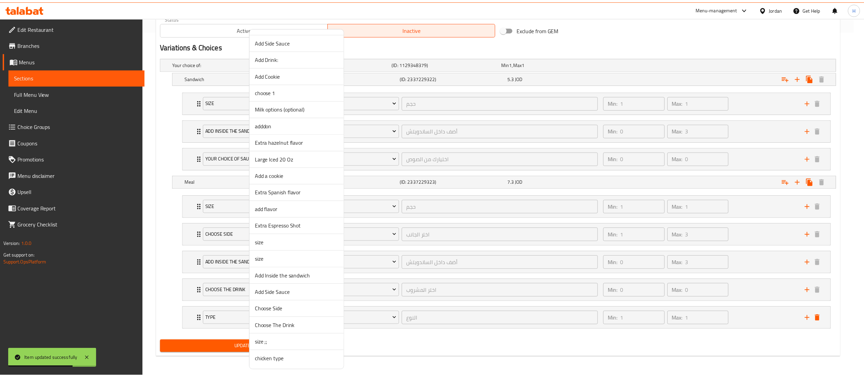
scroll to position [218, 0]
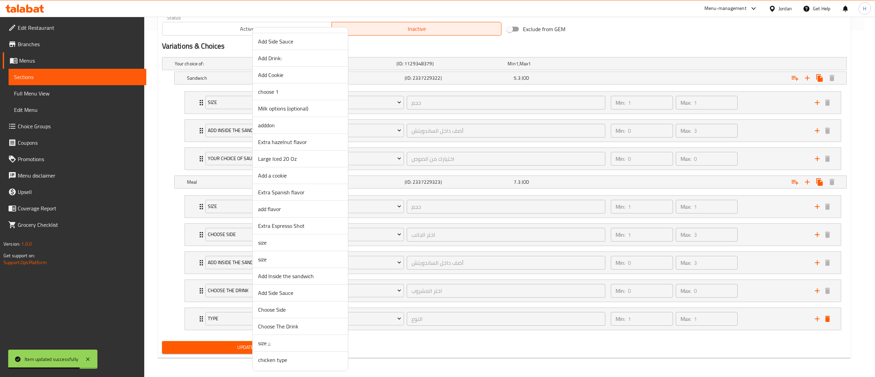
click at [279, 291] on span "Add Side Sauce" at bounding box center [300, 292] width 84 height 8
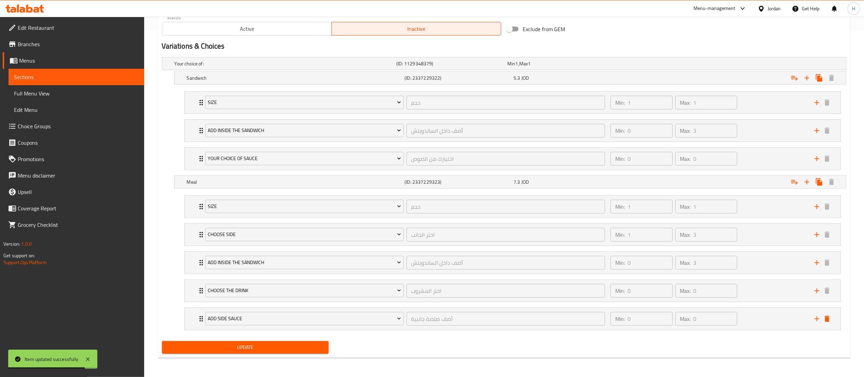
click at [233, 344] on span "Update" at bounding box center [245, 347] width 156 height 9
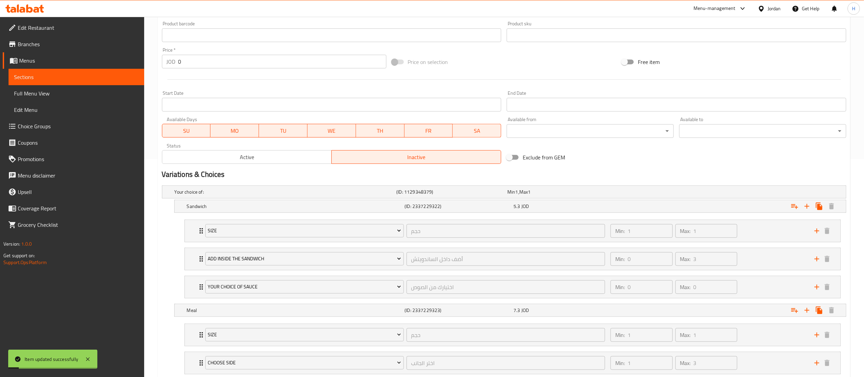
scroll to position [0, 0]
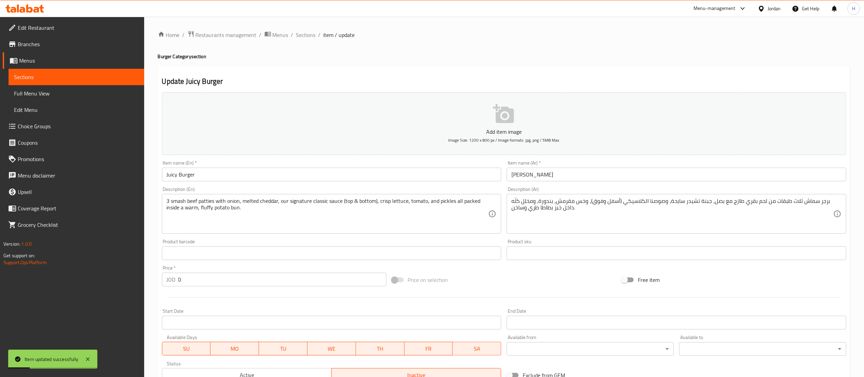
click at [306, 37] on span "Sections" at bounding box center [305, 35] width 19 height 8
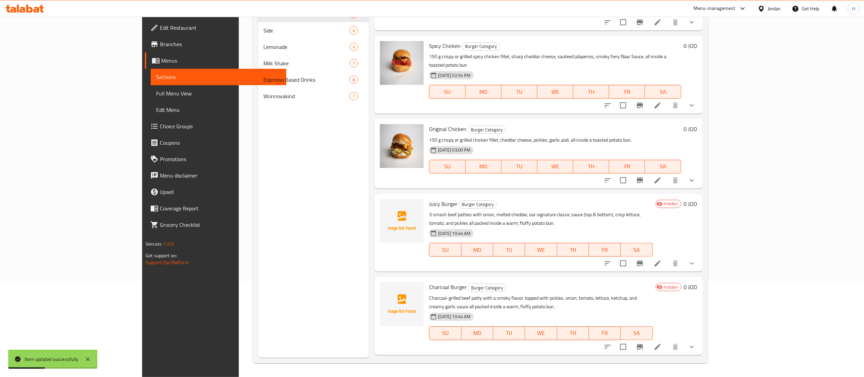
scroll to position [302, 0]
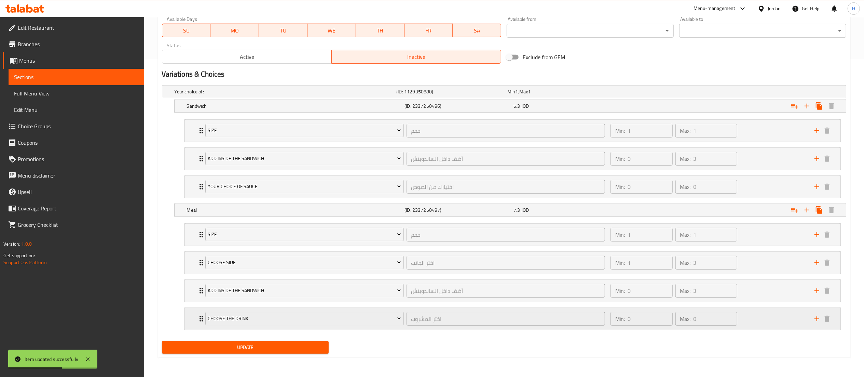
scroll to position [321, 0]
click at [817, 318] on icon "add" at bounding box center [817, 318] width 8 height 8
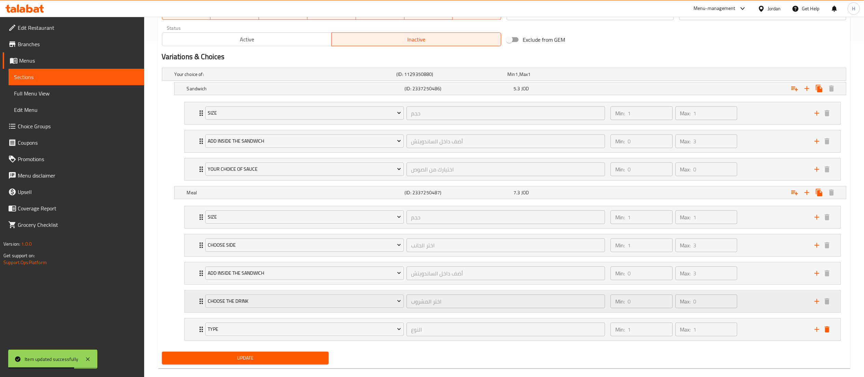
scroll to position [349, 0]
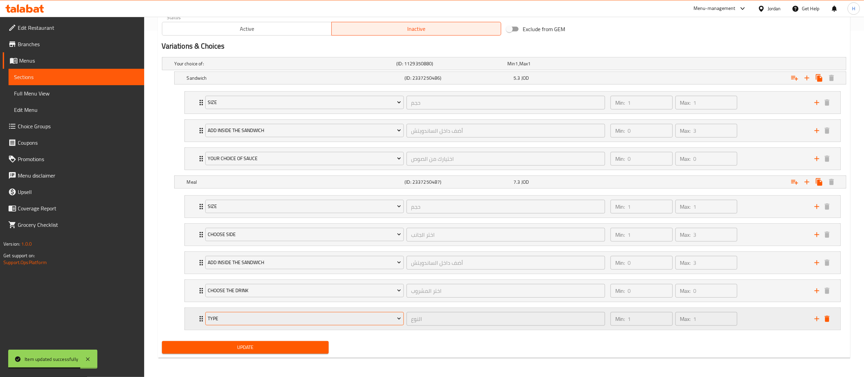
click at [295, 319] on span "Type" at bounding box center [304, 318] width 193 height 9
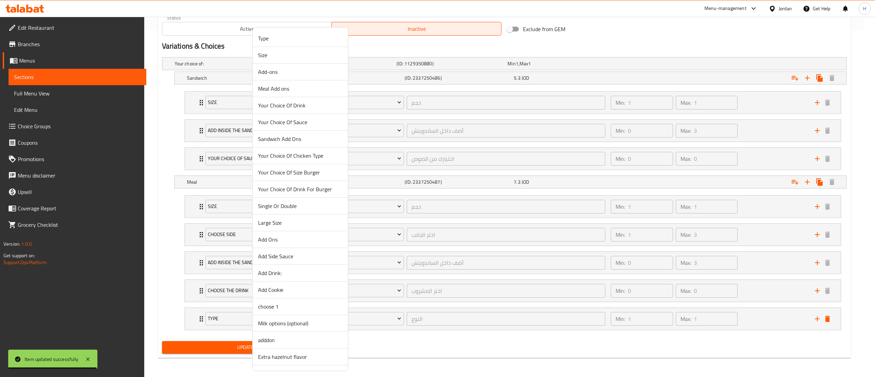
click at [280, 258] on span "Add Side Sauce" at bounding box center [300, 256] width 84 height 8
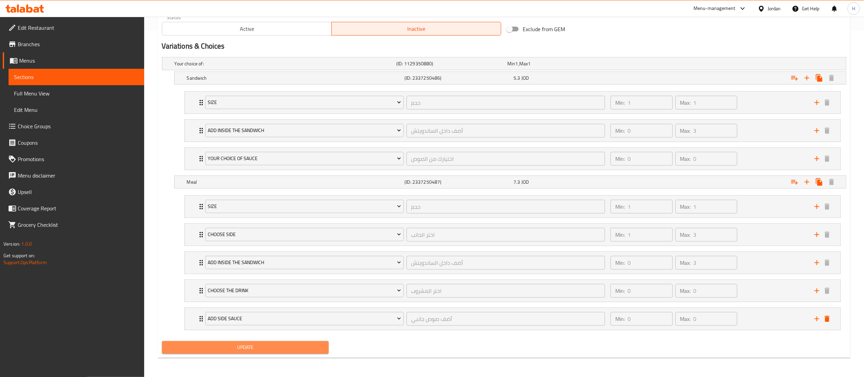
click at [265, 347] on span "Update" at bounding box center [245, 347] width 156 height 9
click at [252, 347] on span "Update" at bounding box center [245, 347] width 156 height 9
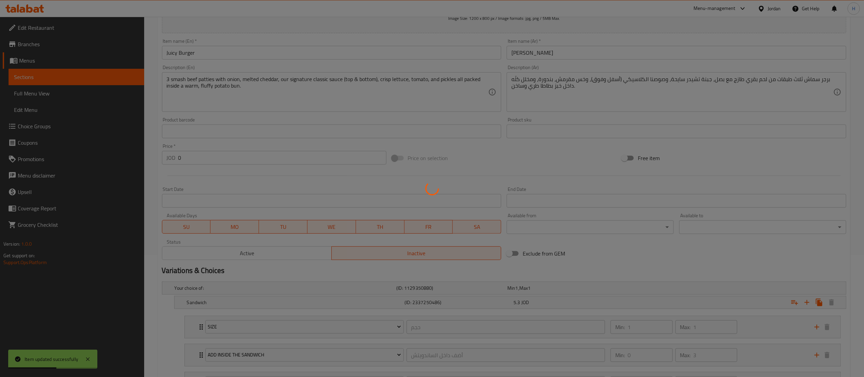
scroll to position [0, 0]
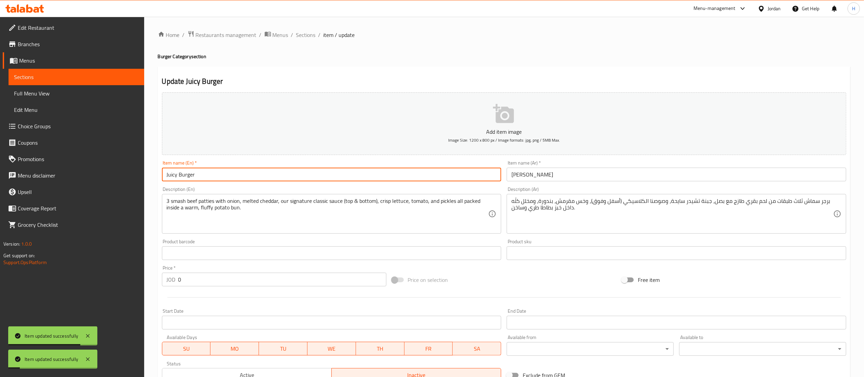
drag, startPoint x: 244, startPoint y: 175, endPoint x: 37, endPoint y: 175, distance: 206.8
click at [37, 175] on div "Edit Restaurant Branches Menus Sections Full Menu View Edit Menu Choice Groups …" at bounding box center [432, 370] width 864 height 706
paste input "mushroom Philly (8.00Jd)"
type input "mushroom Philly"
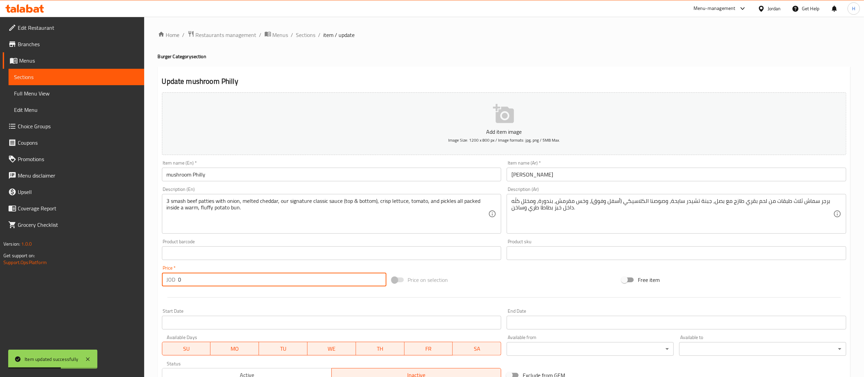
drag, startPoint x: 189, startPoint y: 284, endPoint x: 134, endPoint y: 280, distance: 55.5
click at [134, 280] on div "Edit Restaurant Branches Menus Sections Full Menu View Edit Menu Choice Groups …" at bounding box center [432, 370] width 864 height 706
type input "8"
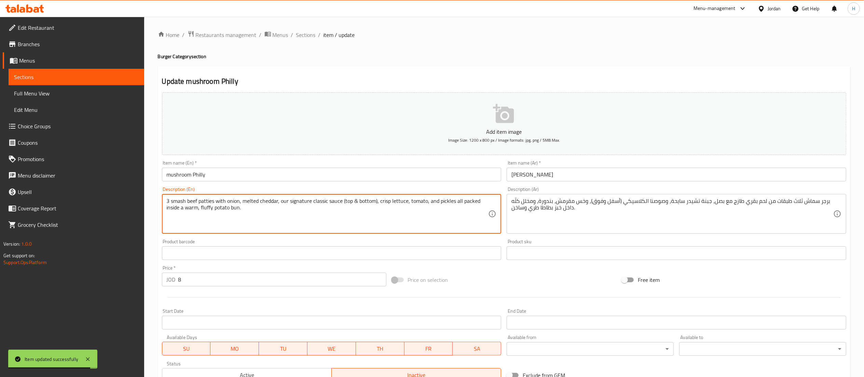
click at [219, 203] on textarea "3 smash beef patties with onion, melted cheddar, our signature classic sauce (t…" at bounding box center [328, 214] width 322 height 32
paste textarea "Seasoned steak slices with fresh mushrooms, melted mozzarella, and grilled onio…"
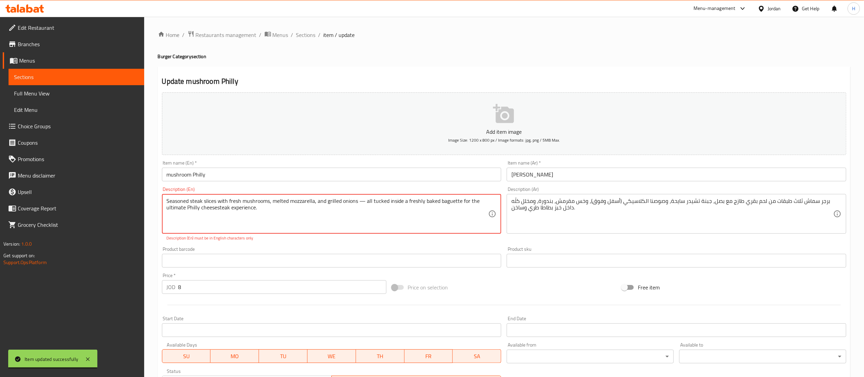
type textarea "Seasoned steak slices with fresh mushrooms, melted mozzarella, and grilled onio…"
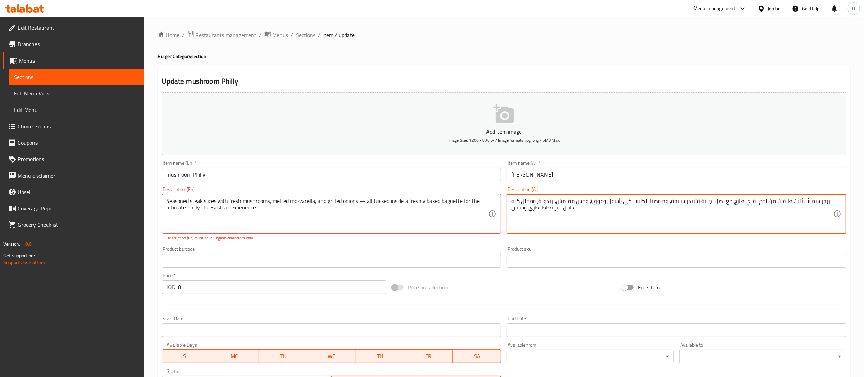
click at [617, 199] on textarea "برجر سماش ثلاث طبقات من لحم بقري طازج مع بصل، جبنة تشيدر سايحة، وصوصنا الكلاسيك…" at bounding box center [673, 214] width 322 height 32
paste textarea "اندويش فيلي تشيز ستيك بالفطر — شرائح ستيك متبّلة، مع مشروم طازج، جبنة موتزاريلا…"
click at [747, 199] on textarea "ساندويش فيلي تشيز ستيك بالفطر — شرائح ستيك متبّلة، مع مشروم طازج، جبنة موتزاريل…" at bounding box center [673, 214] width 322 height 32
type textarea "ساندويش فيلي تشيز ستيك بالفطر شرائح ستيك متبّلة، مع مشروم طازج، جبنة موتزاريلا …"
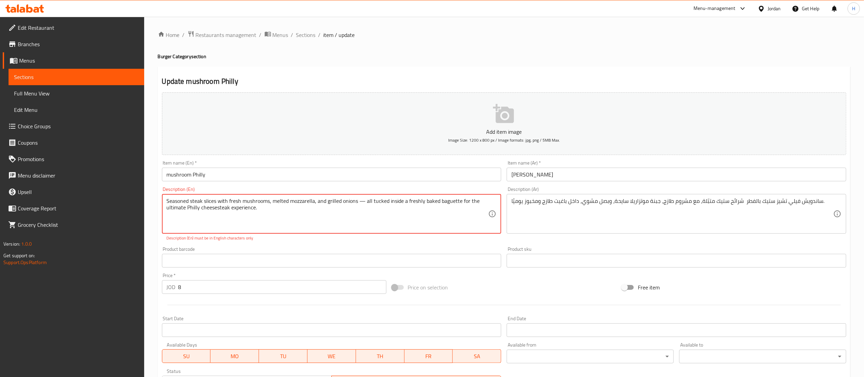
drag, startPoint x: 364, startPoint y: 203, endPoint x: 360, endPoint y: 205, distance: 4.3
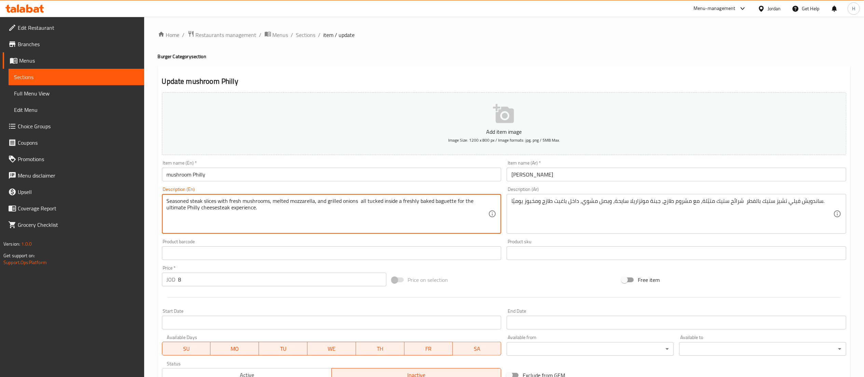
scroll to position [349, 0]
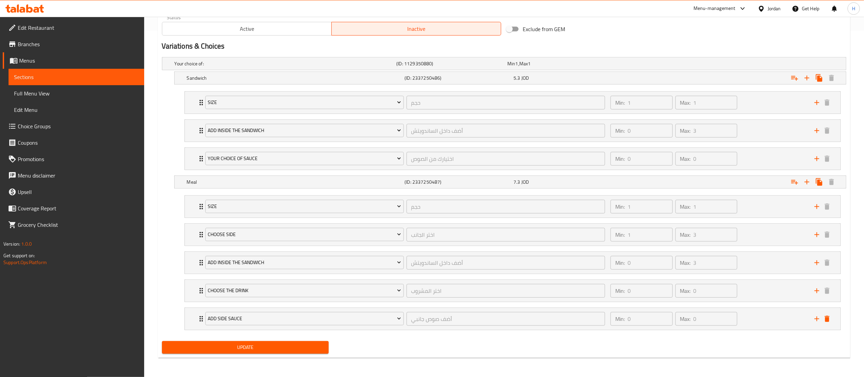
type textarea "Seasoned steak slices with fresh mushrooms, melted mozzarella, and grilled onio…"
click at [214, 344] on span "Update" at bounding box center [245, 347] width 156 height 9
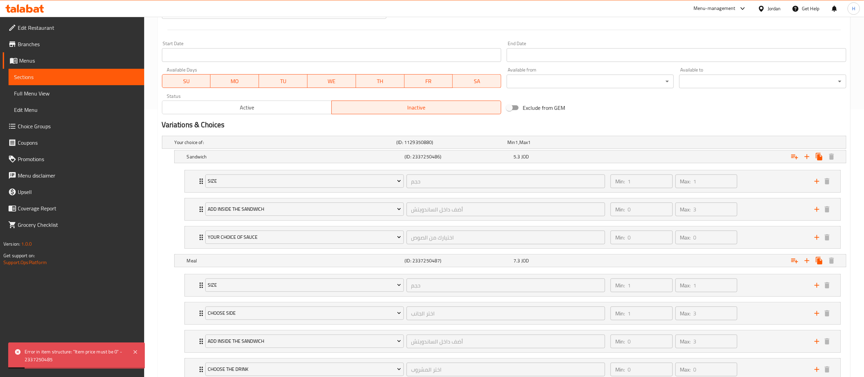
scroll to position [144, 0]
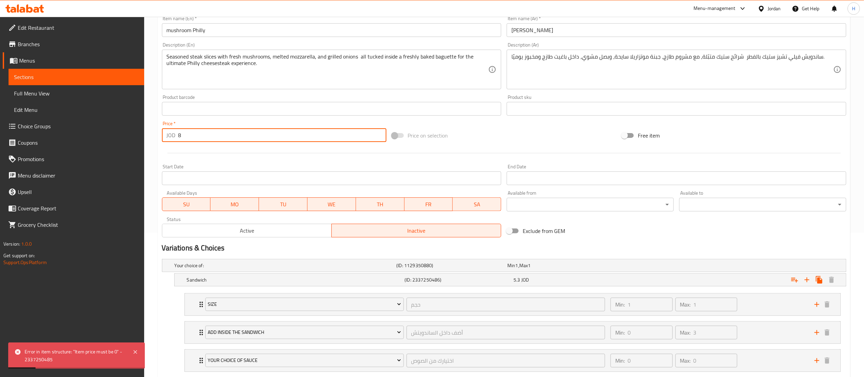
drag, startPoint x: 188, startPoint y: 133, endPoint x: 164, endPoint y: 135, distance: 24.0
click at [164, 135] on div "JOD 8 Price *" at bounding box center [274, 135] width 225 height 14
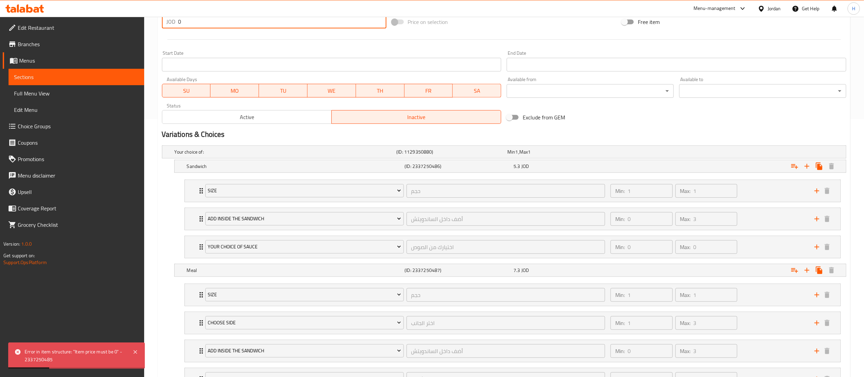
scroll to position [349, 0]
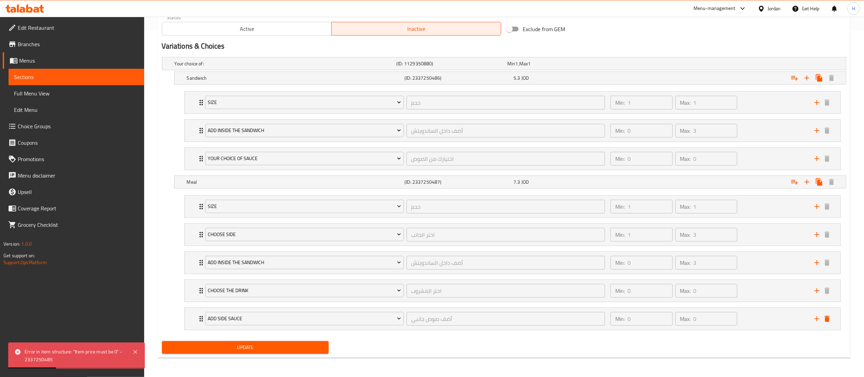
type input "0"
click at [245, 343] on span "Update" at bounding box center [245, 347] width 156 height 9
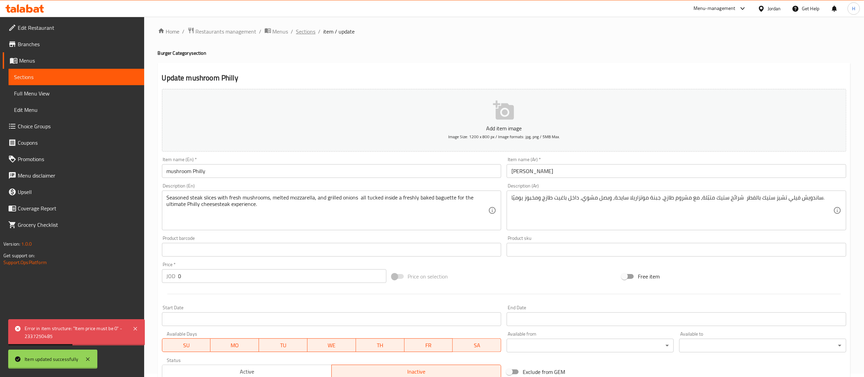
scroll to position [0, 0]
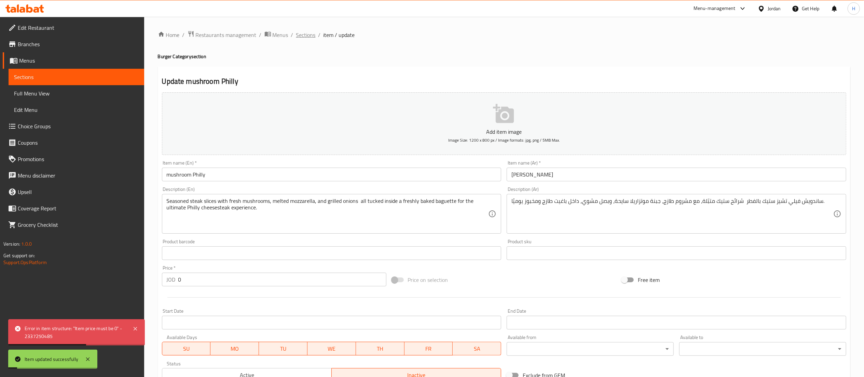
click at [306, 36] on span "Sections" at bounding box center [305, 35] width 19 height 8
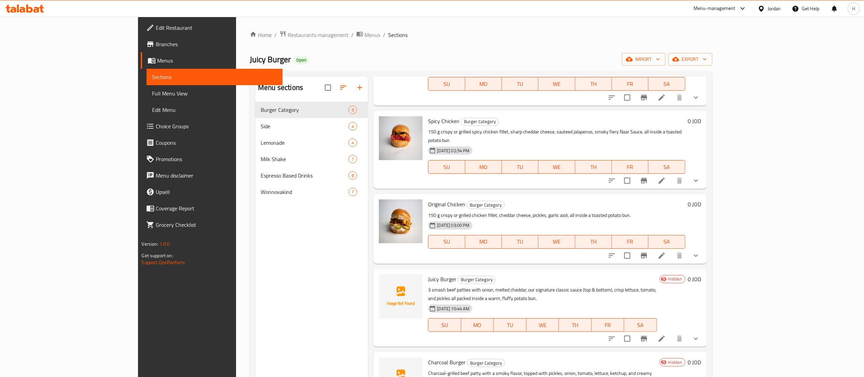
click at [31, 11] on icon at bounding box center [29, 8] width 6 height 8
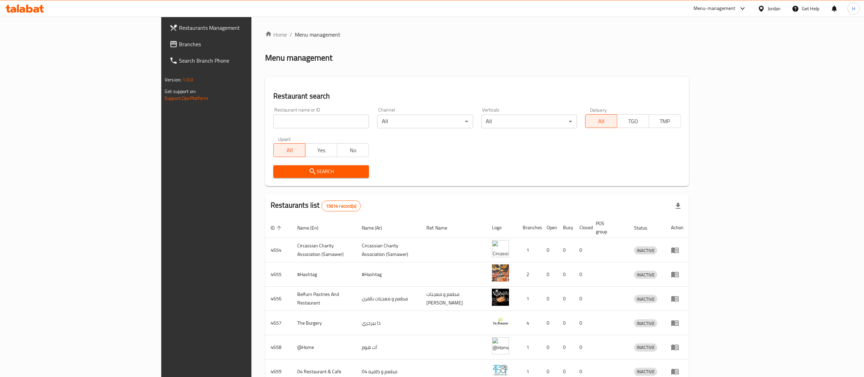
click at [179, 43] on span "Branches" at bounding box center [239, 44] width 121 height 8
click at [173, 40] on span "Branches" at bounding box center [236, 44] width 127 height 8
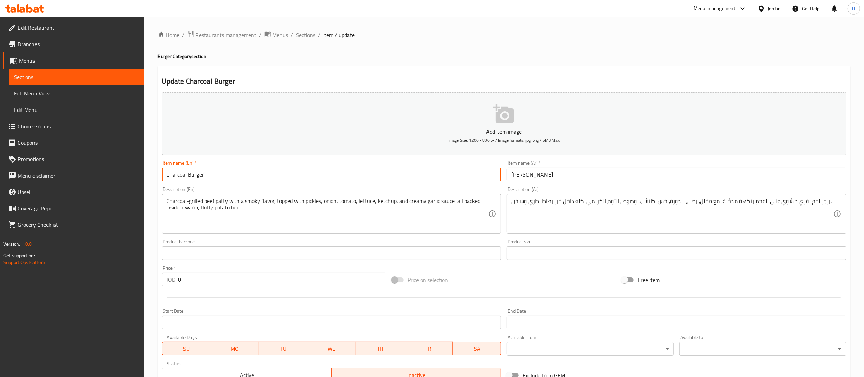
drag, startPoint x: 207, startPoint y: 172, endPoint x: 73, endPoint y: 161, distance: 134.8
click at [73, 161] on div "Edit Restaurant Branches Menus Sections Full Menu View Edit Menu Choice Groups …" at bounding box center [432, 370] width 864 height 706
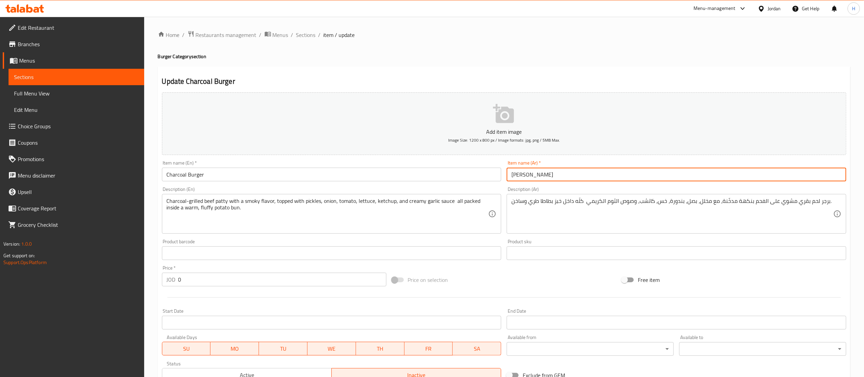
drag, startPoint x: 553, startPoint y: 174, endPoint x: 390, endPoint y: 182, distance: 163.6
click at [390, 182] on div "Add item image Image Size: 1200 x 800 px / Image formats: jpg, png / 5MB Max. I…" at bounding box center [504, 237] width 690 height 295
paste input "رجر على الفحم"
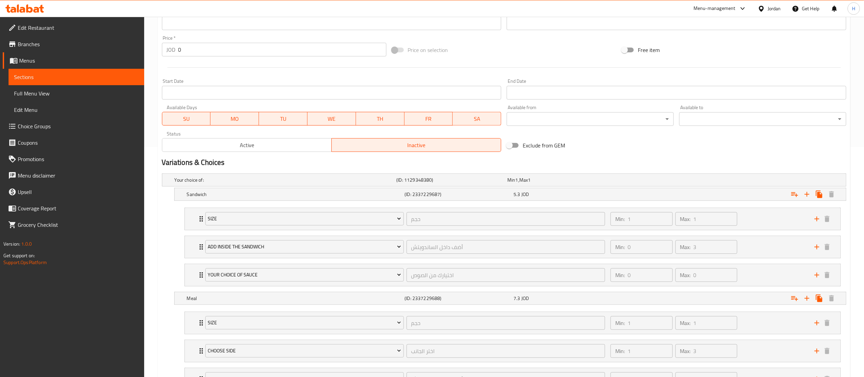
scroll to position [349, 0]
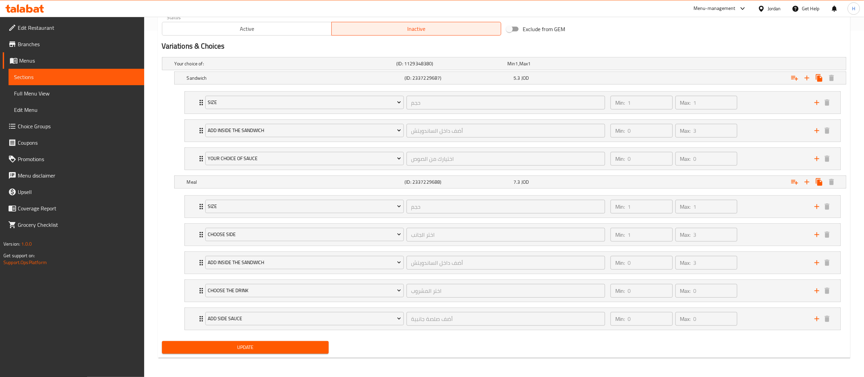
type input "برجر على الفحم"
click at [256, 345] on span "Update" at bounding box center [245, 347] width 156 height 9
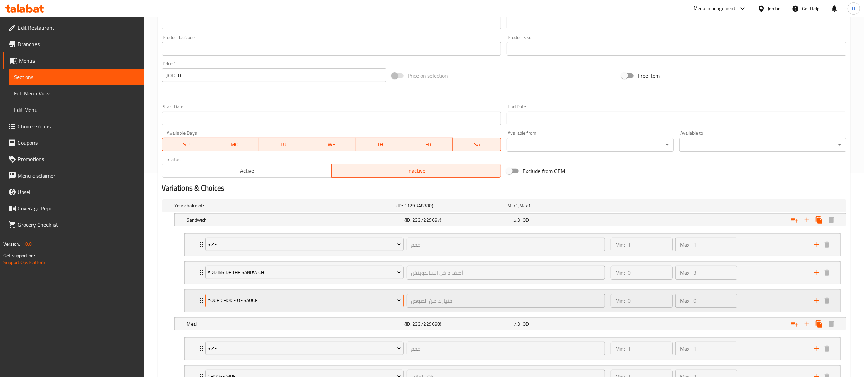
scroll to position [205, 0]
click at [209, 176] on button "Active" at bounding box center [247, 170] width 170 height 14
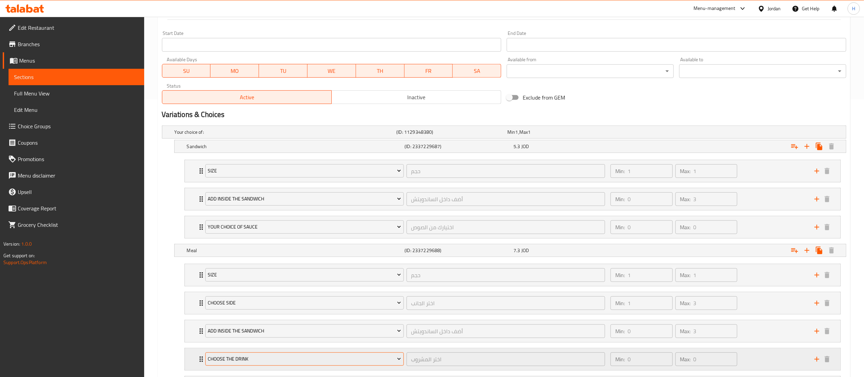
scroll to position [349, 0]
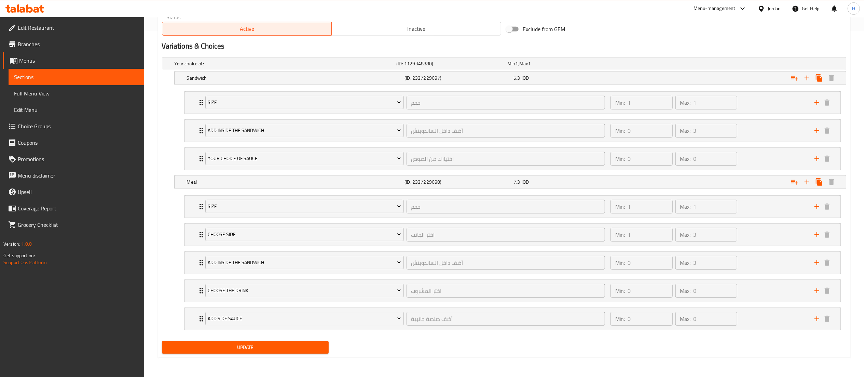
click at [228, 347] on span "Update" at bounding box center [245, 347] width 156 height 9
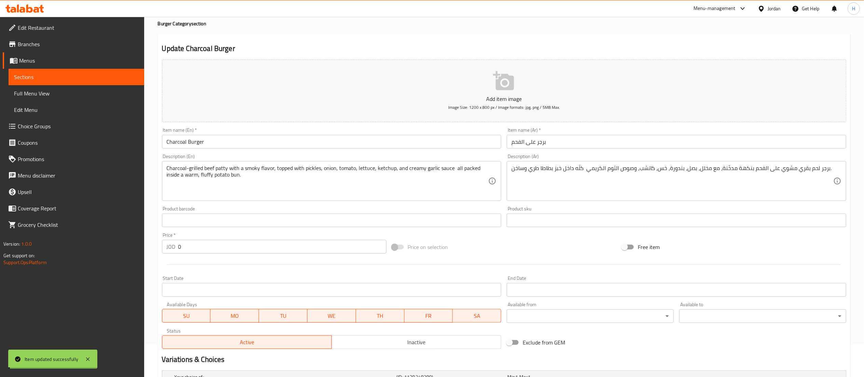
scroll to position [0, 0]
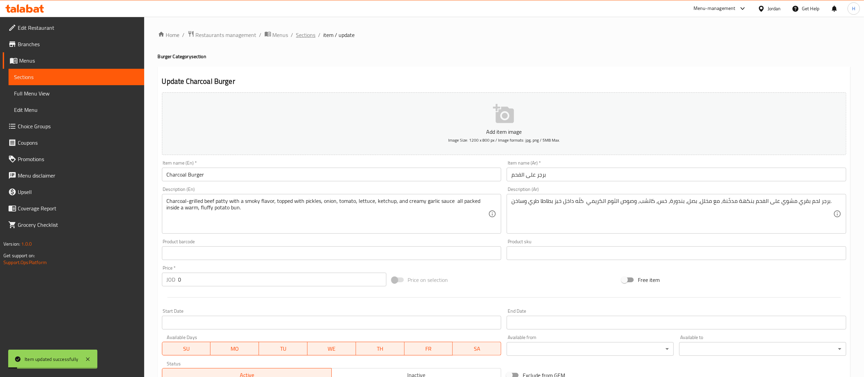
click at [306, 35] on span "Sections" at bounding box center [305, 35] width 19 height 8
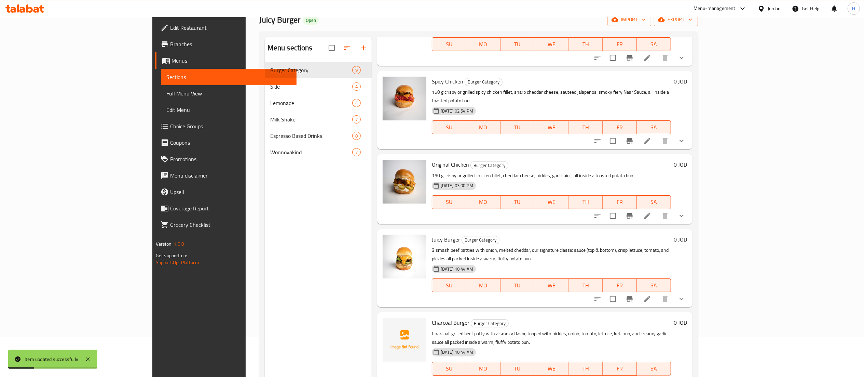
scroll to position [96, 0]
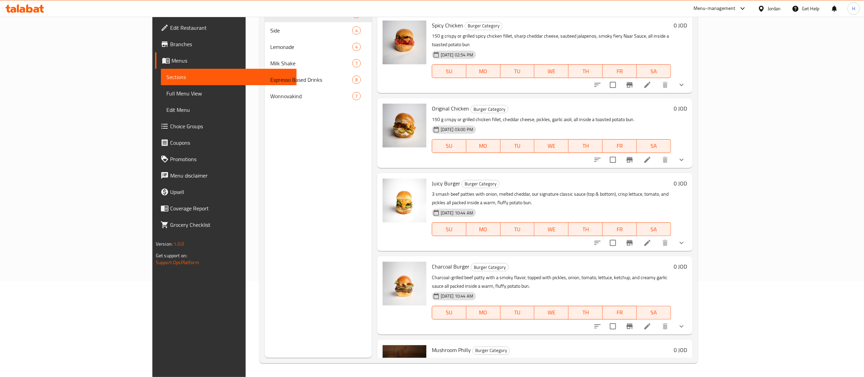
click at [18, 10] on icon at bounding box center [18, 8] width 2 height 8
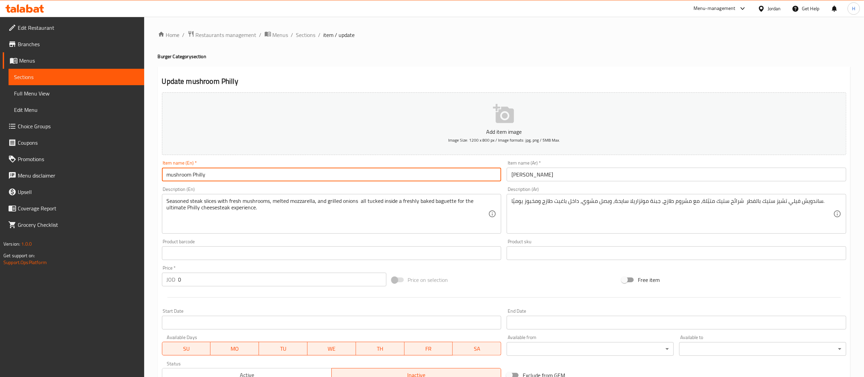
drag, startPoint x: 230, startPoint y: 177, endPoint x: 135, endPoint y: 175, distance: 94.4
click at [135, 175] on div "Edit Restaurant Branches Menus Sections Full Menu View Edit Menu Choice Groups …" at bounding box center [432, 370] width 864 height 706
click at [178, 171] on input "Mushroom Philly" at bounding box center [332, 174] width 340 height 14
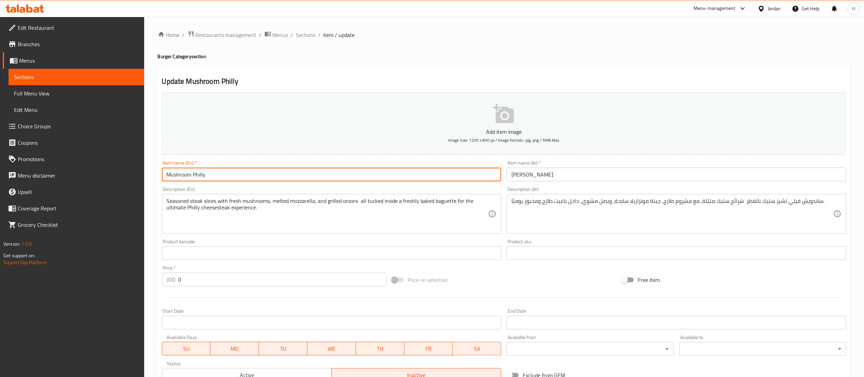
type input "Mushroom Philly"
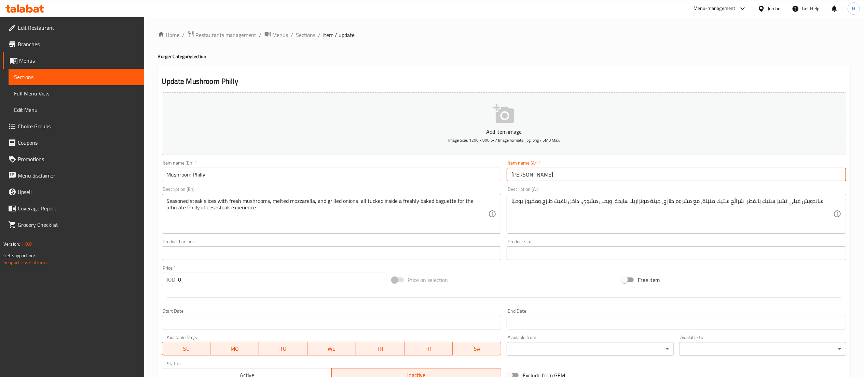
drag, startPoint x: 556, startPoint y: 174, endPoint x: 345, endPoint y: 166, distance: 212.0
click at [345, 166] on div "Add item image Image Size: 1200 x 800 px / Image formats: jpg, png / 5MB Max. I…" at bounding box center [504, 237] width 690 height 295
paste input "فطر فيلي"
click at [531, 172] on input "مشروم فطر فيلي" at bounding box center [677, 174] width 340 height 14
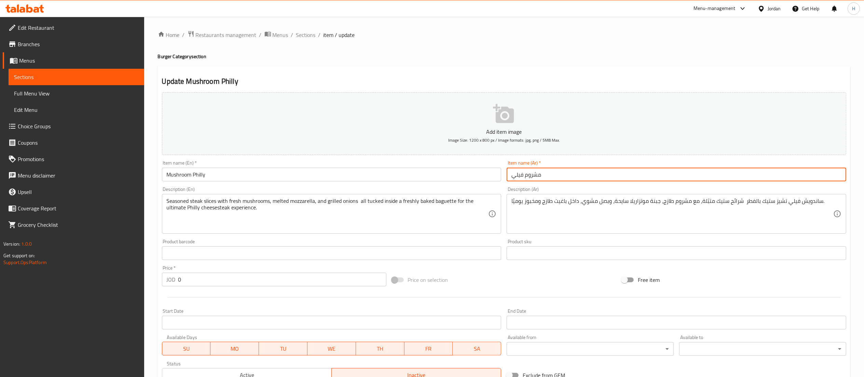
type input "مشروم فيلي"
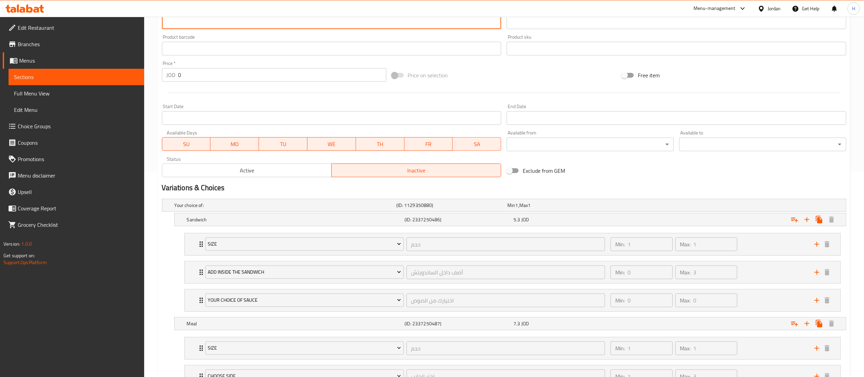
scroll to position [349, 0]
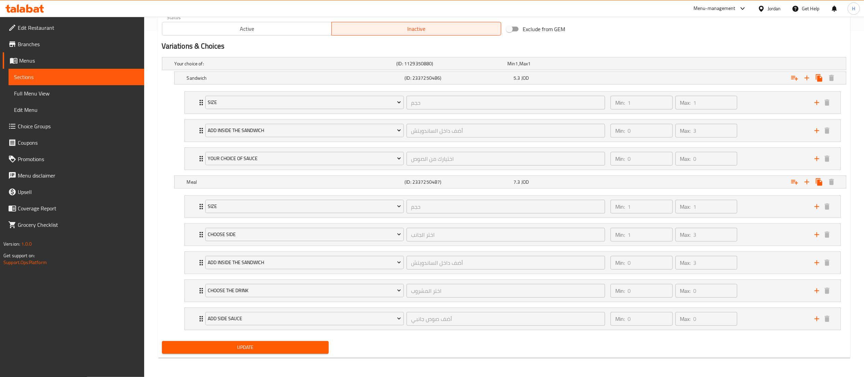
click at [256, 348] on span "Update" at bounding box center [245, 347] width 156 height 9
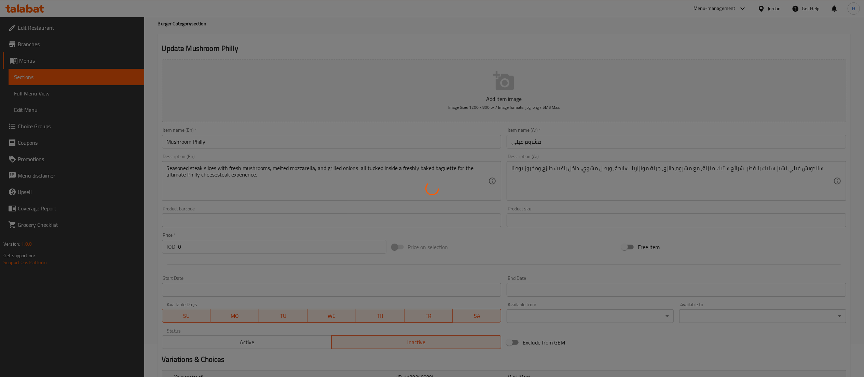
scroll to position [0, 0]
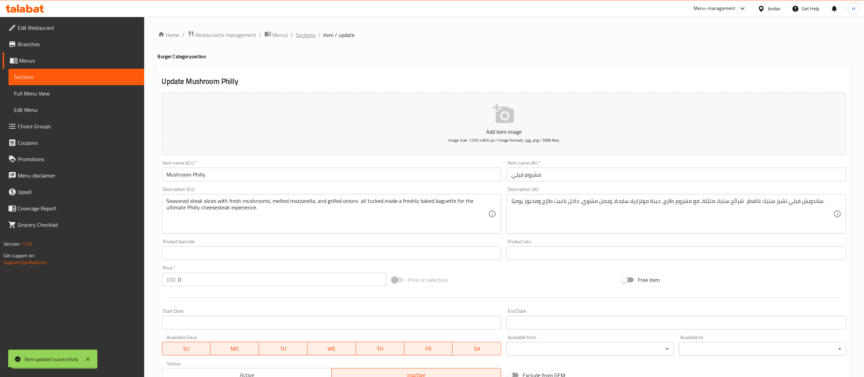
click at [309, 36] on span "Sections" at bounding box center [305, 35] width 19 height 8
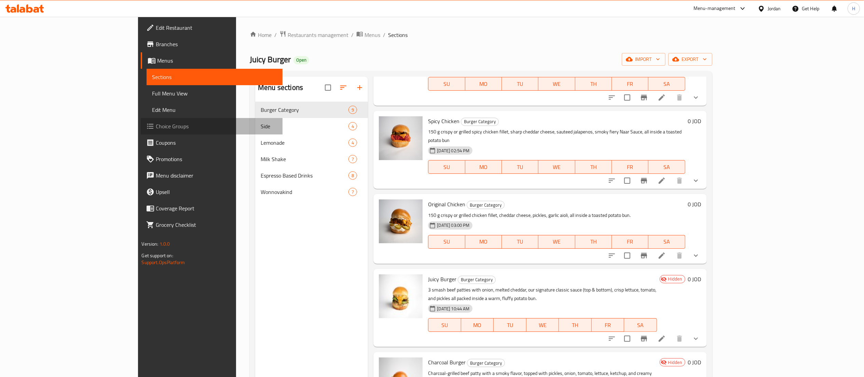
click at [156, 127] on span "Choice Groups" at bounding box center [216, 126] width 121 height 8
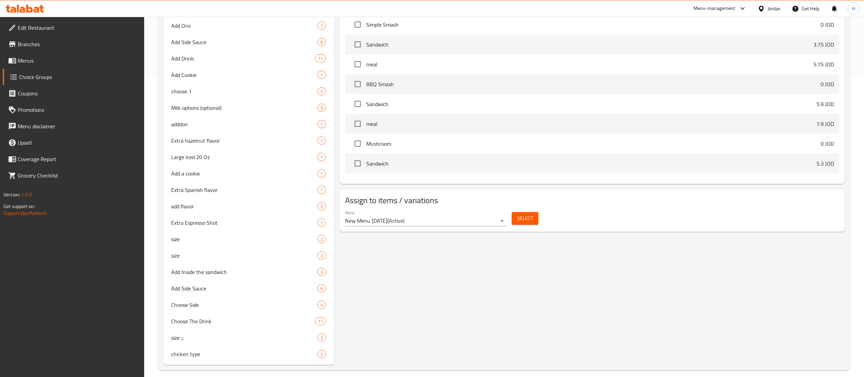
scroll to position [307, 0]
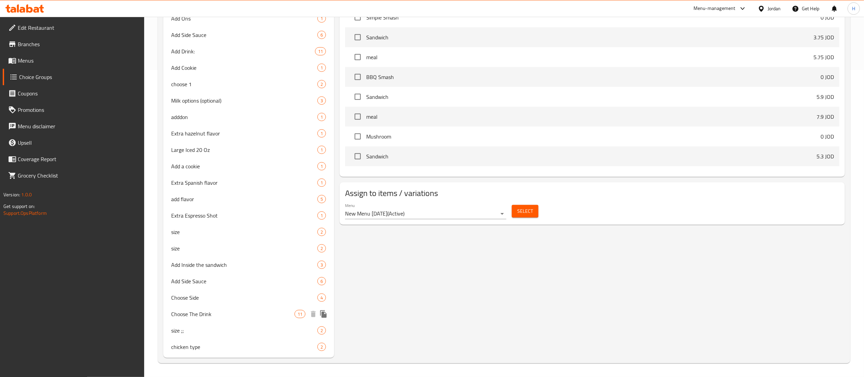
click at [220, 311] on span "Choose The Drink" at bounding box center [233, 314] width 123 height 8
type input "Choose The Drink"
type input "اختر المشروب"
type input "0"
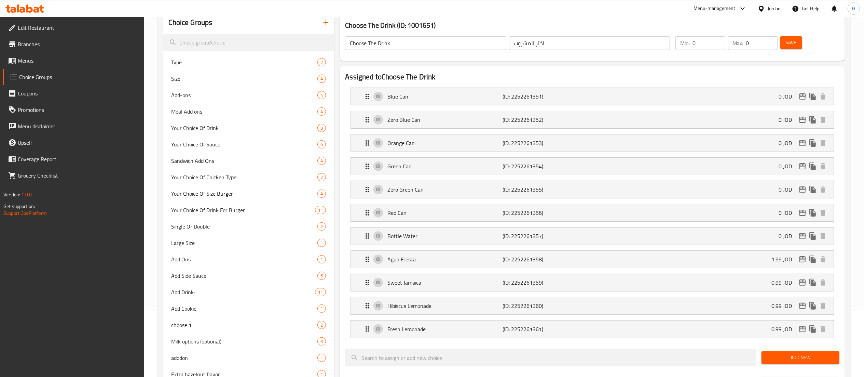
scroll to position [68, 0]
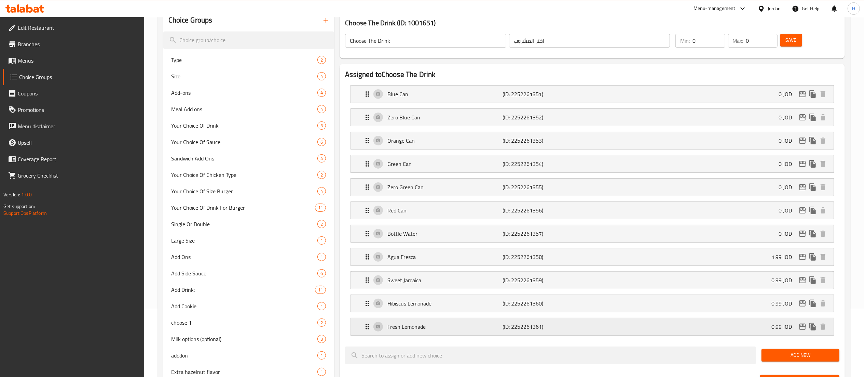
click at [646, 325] on div "Fresh Lemonade (ID: 2252261361) 0.99 JOD" at bounding box center [594, 326] width 462 height 17
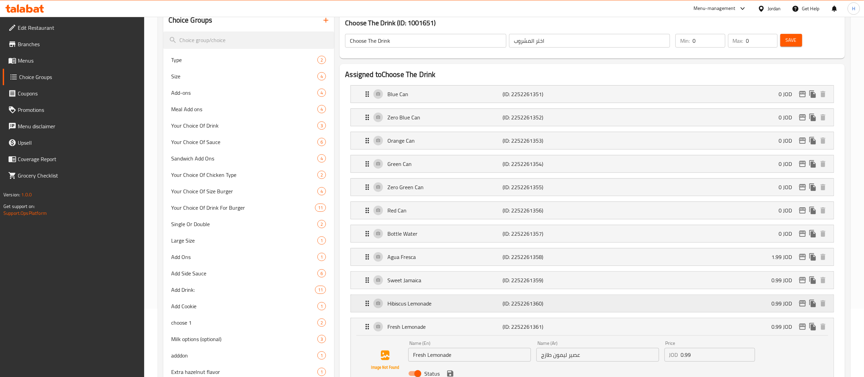
click at [647, 308] on div "Hibiscus Lemonade (ID: 2252261360) 0.99 JOD" at bounding box center [594, 303] width 462 height 17
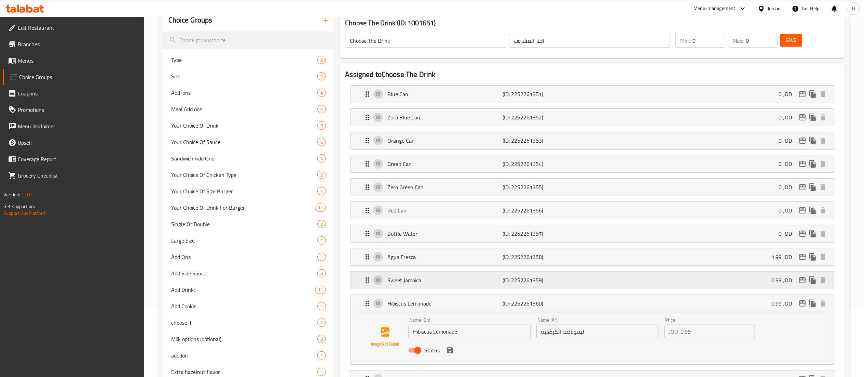
click at [643, 286] on div "Sweet Jamaica (ID: 2252261359) 0.99 JOD" at bounding box center [594, 279] width 462 height 17
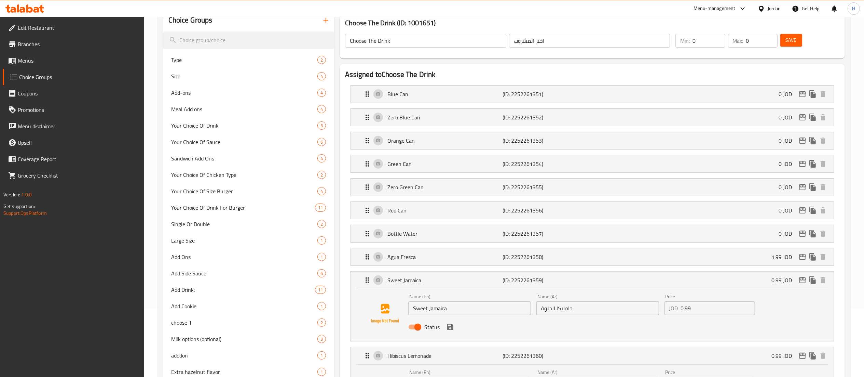
click at [640, 266] on div "Agua Fresca (ID: 2252261358) 1.99 JOD Name (En) Agua Fresca Name (En) Name (Ar)…" at bounding box center [593, 257] width 484 height 18
click at [640, 263] on div "Agua Fresca (ID: 2252261358) 1.99 JOD" at bounding box center [594, 256] width 462 height 17
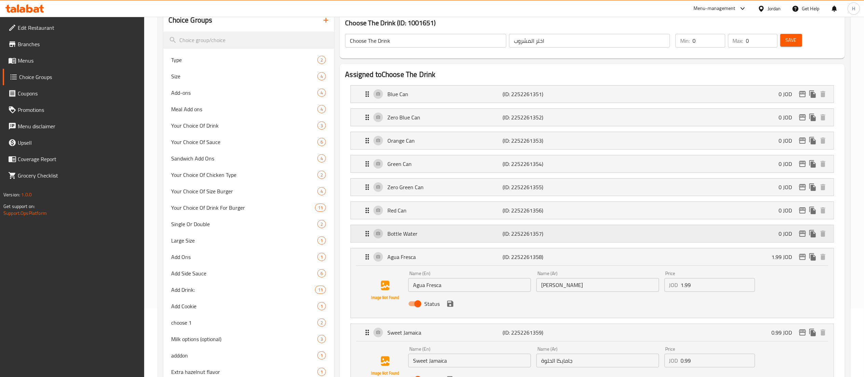
click at [636, 232] on div "Bottle Water (ID: 2252261357) 0 JOD" at bounding box center [594, 233] width 462 height 17
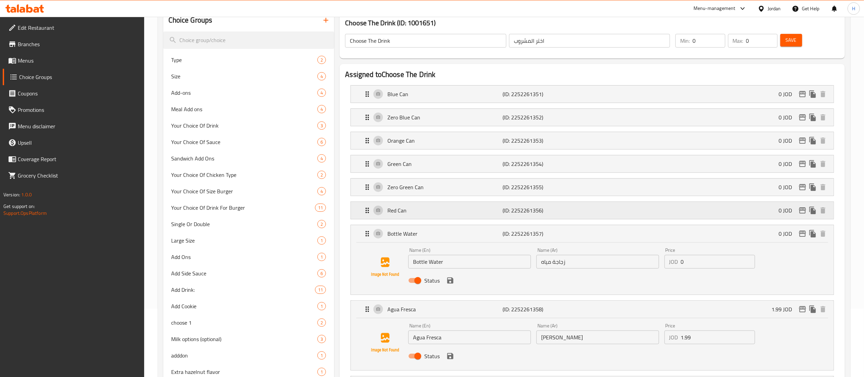
click at [620, 210] on div "Red Can (ID: 2252261356) 0 JOD" at bounding box center [594, 210] width 462 height 17
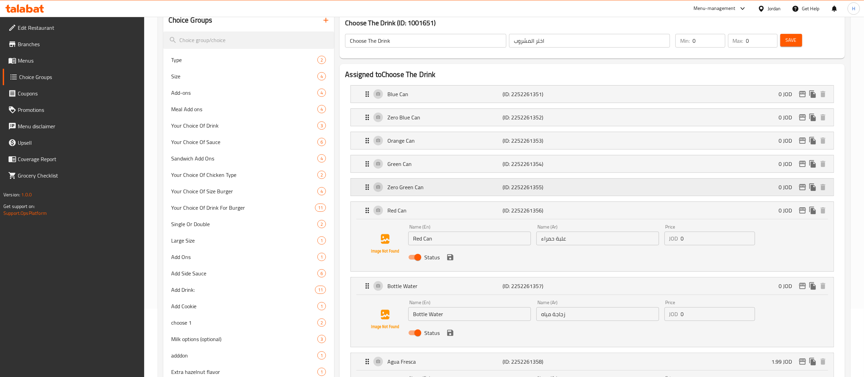
click at [621, 180] on div "Zero Green Can (ID: 2252261355) 0 JOD" at bounding box center [594, 186] width 462 height 17
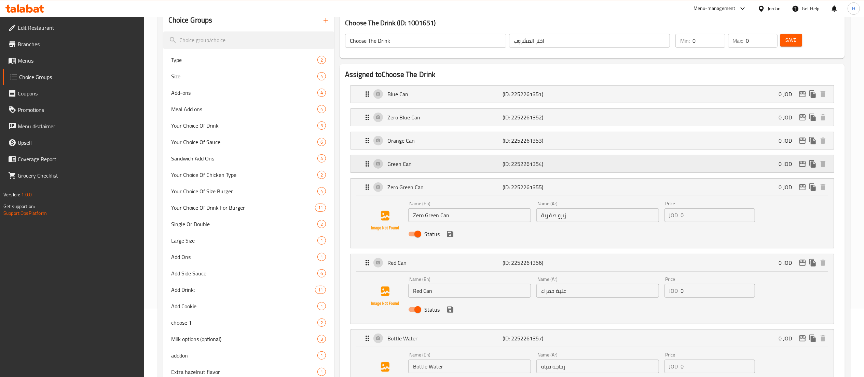
click at [617, 161] on div "Green Can (ID: 2252261354) 0 JOD" at bounding box center [594, 163] width 462 height 17
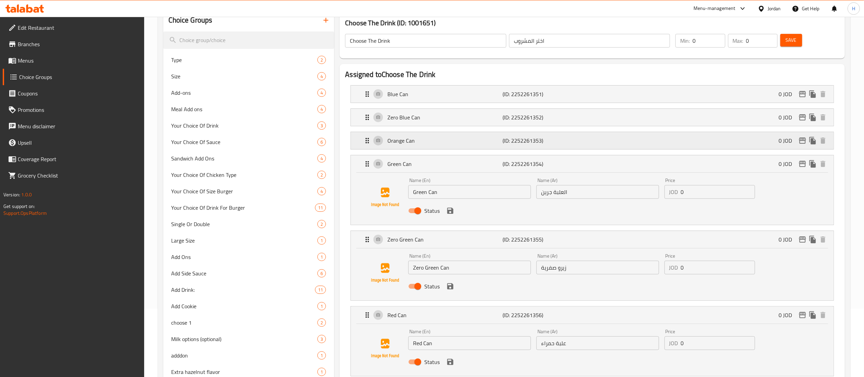
click at [616, 136] on div "Orange Can (ID: 2252261353) 0 JOD" at bounding box center [594, 140] width 462 height 17
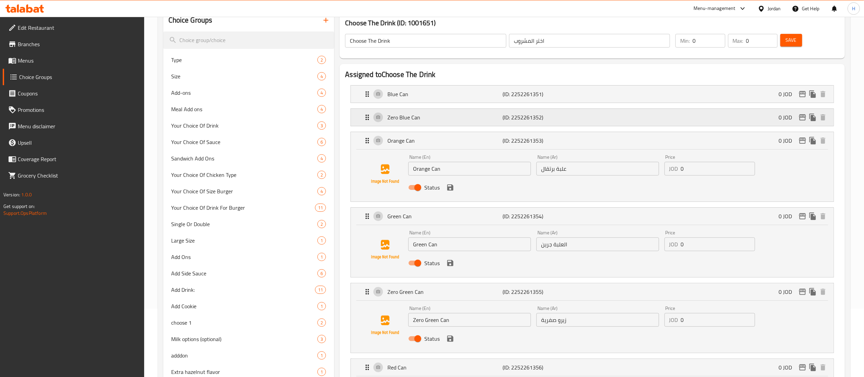
click at [615, 113] on div "Zero Blue Can (ID: 2252261352) 0 JOD" at bounding box center [594, 117] width 462 height 17
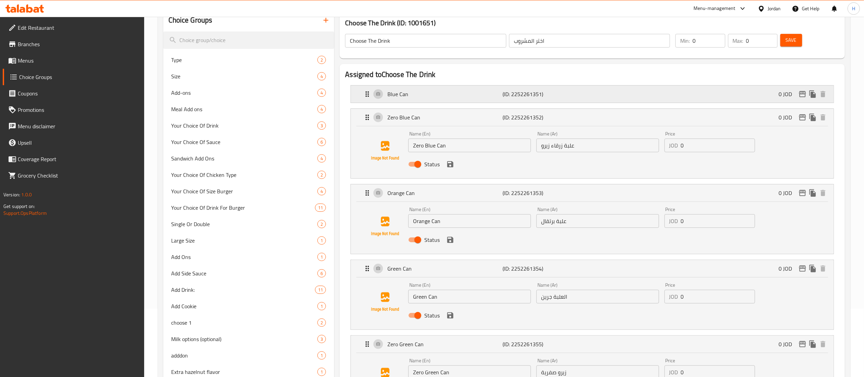
click at [611, 87] on div "Blue Can (ID: 2252261351) 0 JOD" at bounding box center [594, 93] width 462 height 17
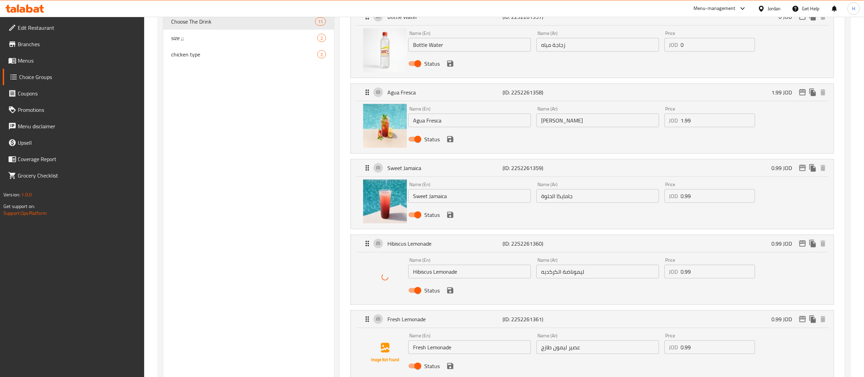
scroll to position [684, 0]
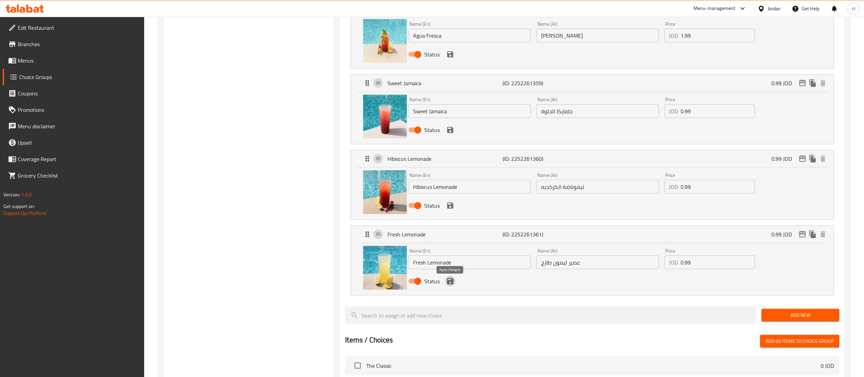
click at [450, 282] on icon "save" at bounding box center [450, 281] width 8 height 8
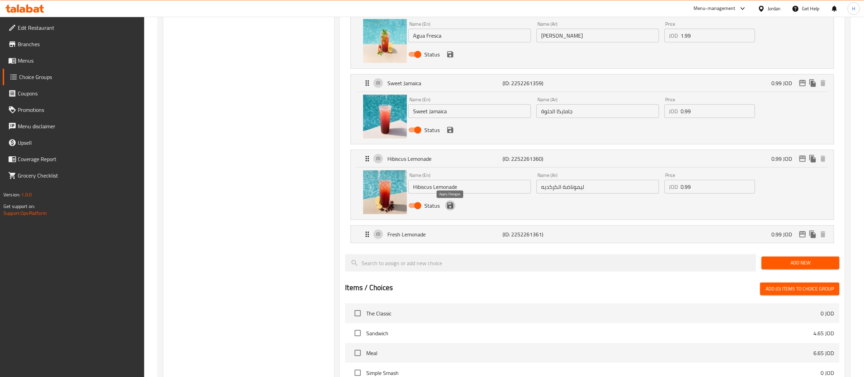
click at [450, 206] on icon "save" at bounding box center [450, 205] width 8 height 8
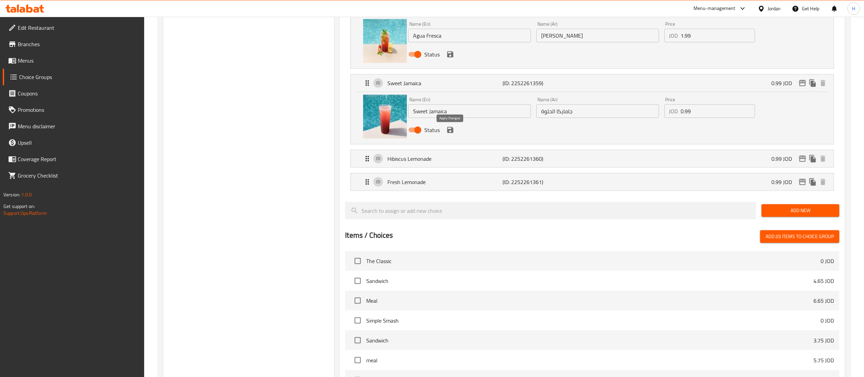
click at [451, 132] on icon "save" at bounding box center [450, 130] width 6 height 6
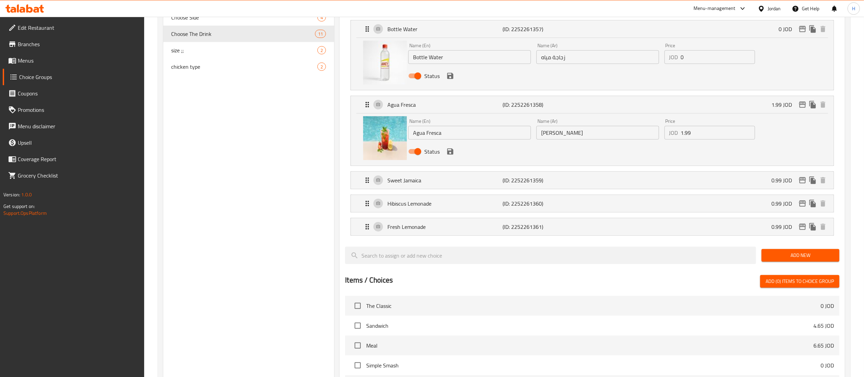
scroll to position [547, 0]
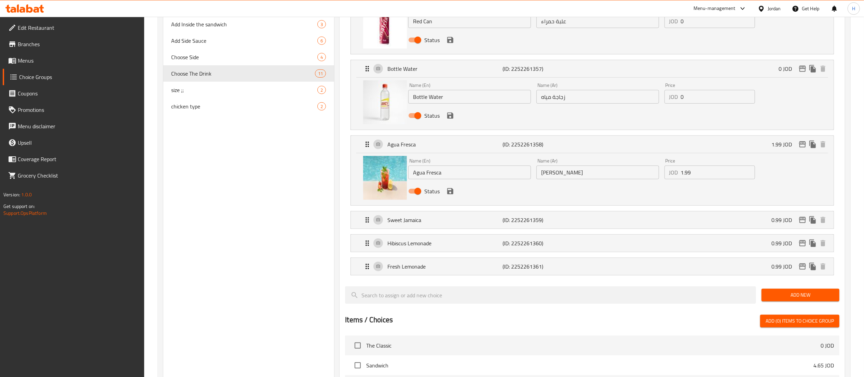
click at [452, 192] on icon "save" at bounding box center [450, 191] width 6 height 6
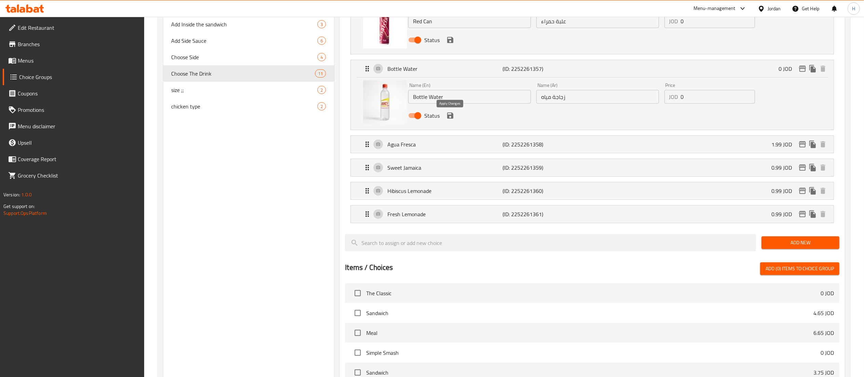
click at [452, 119] on icon "save" at bounding box center [450, 115] width 6 height 6
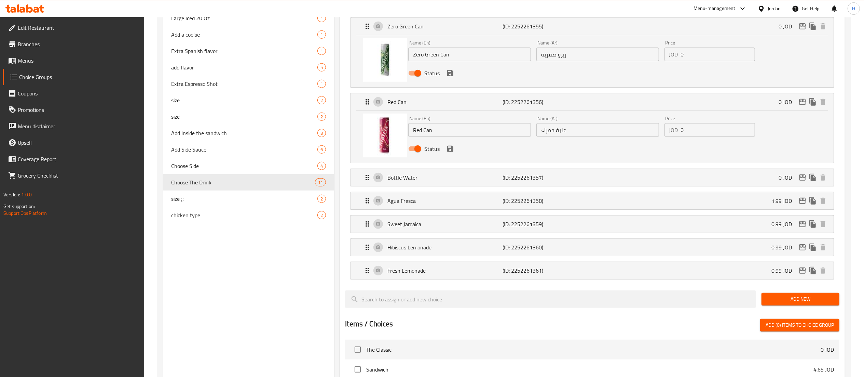
scroll to position [410, 0]
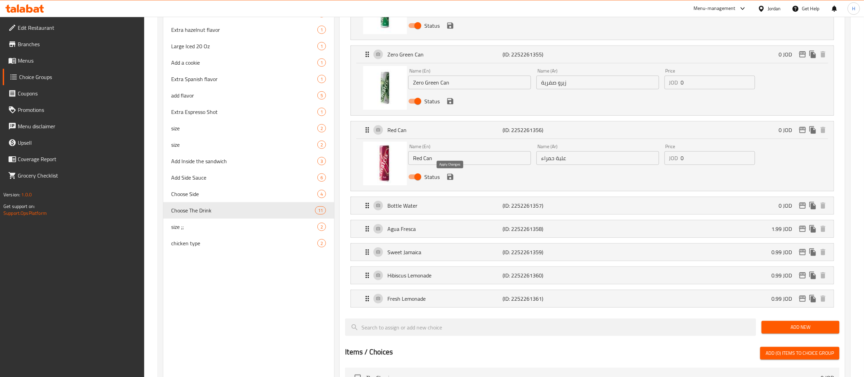
click at [450, 179] on icon "save" at bounding box center [450, 177] width 8 height 8
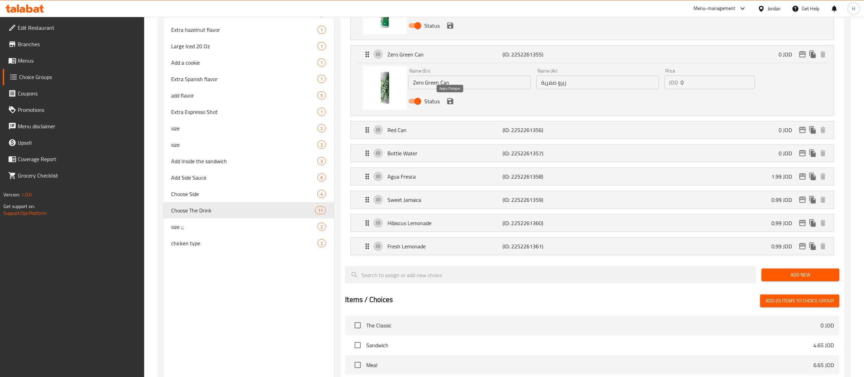
click at [451, 103] on icon "save" at bounding box center [450, 101] width 8 height 8
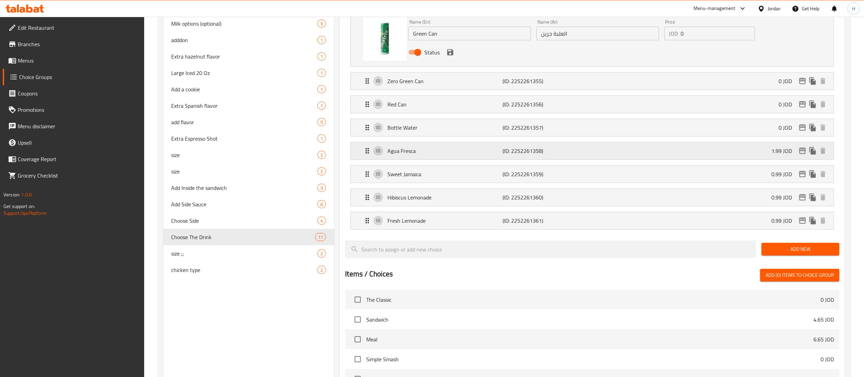
scroll to position [342, 0]
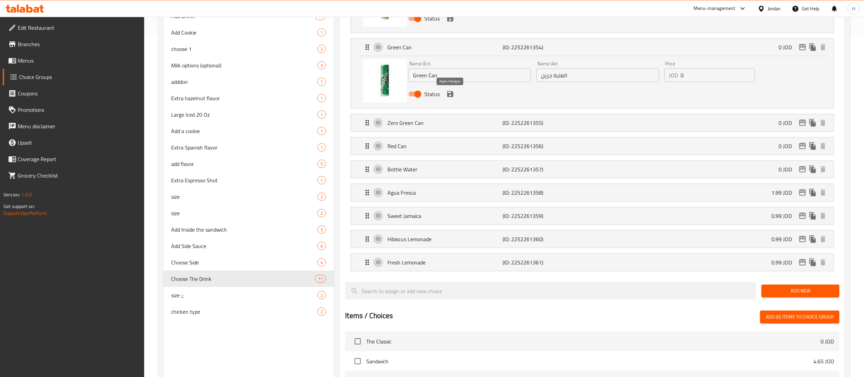
click at [451, 96] on icon "save" at bounding box center [450, 94] width 8 height 8
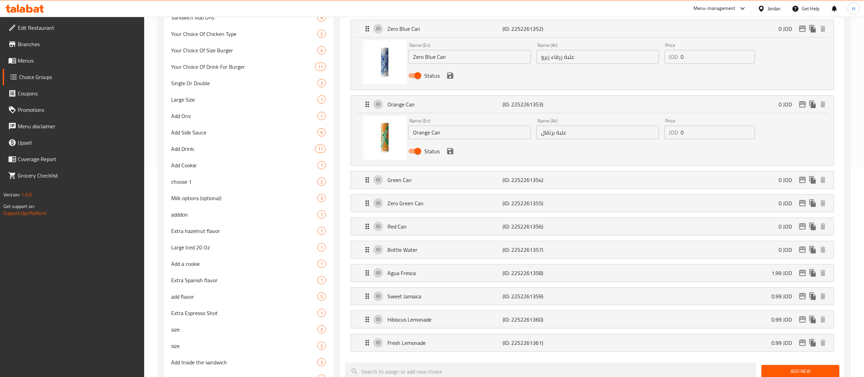
scroll to position [205, 0]
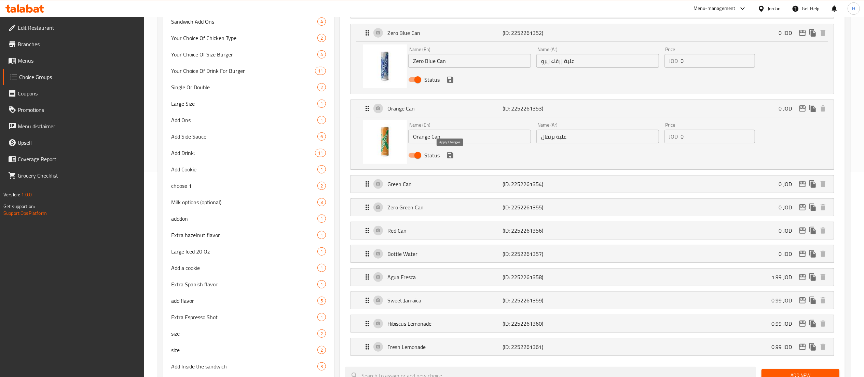
click at [449, 156] on icon "save" at bounding box center [450, 155] width 6 height 6
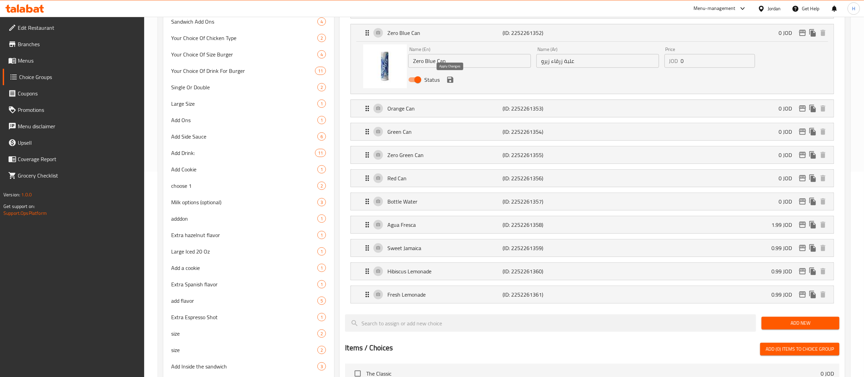
click at [450, 83] on icon "save" at bounding box center [450, 80] width 6 height 6
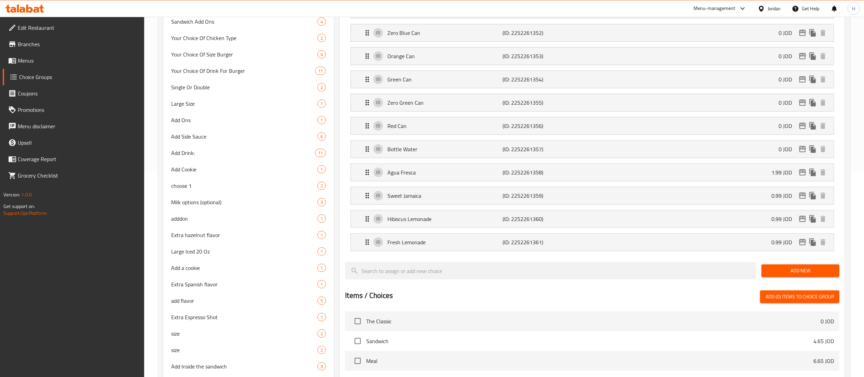
scroll to position [137, 0]
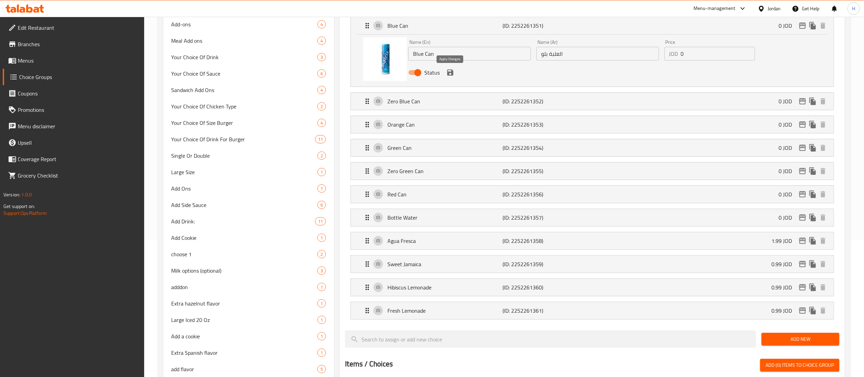
click at [452, 73] on icon "save" at bounding box center [450, 72] width 6 height 6
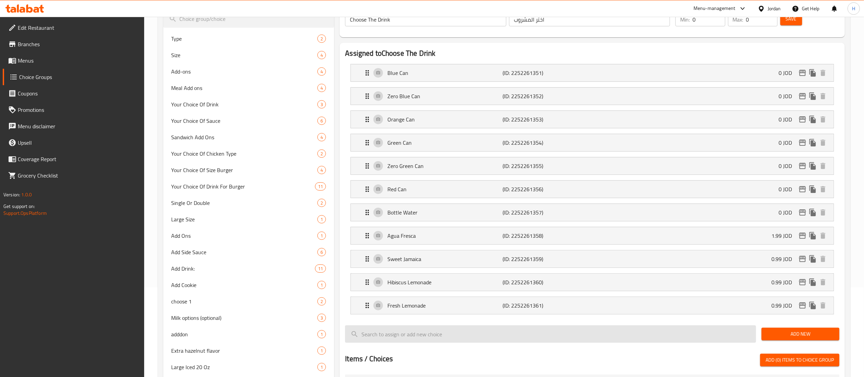
scroll to position [68, 0]
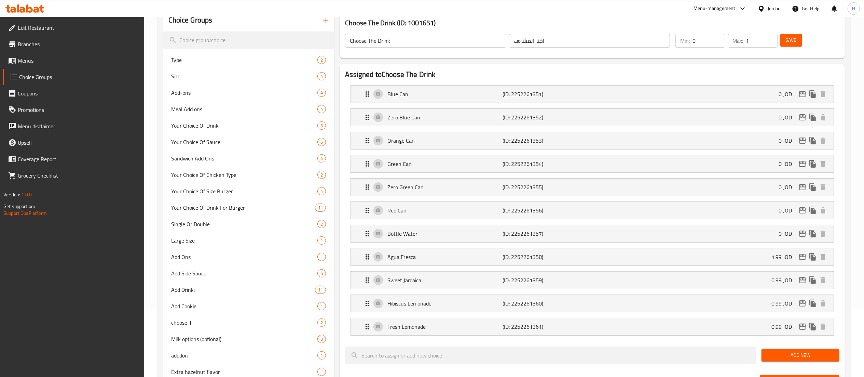
type input "1"
click at [771, 39] on input "1" at bounding box center [762, 41] width 31 height 14
click at [793, 42] on span "Save" at bounding box center [791, 40] width 11 height 9
click at [458, 92] on p "Blue Can" at bounding box center [445, 94] width 115 height 8
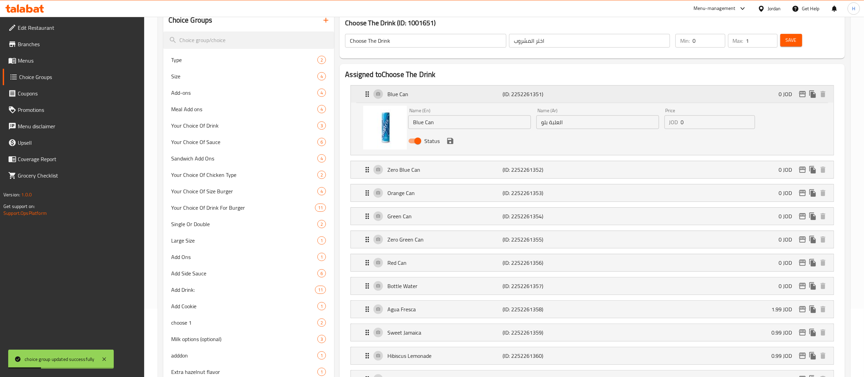
click at [628, 90] on div "Blue Can (ID: 2252261351) 0 JOD" at bounding box center [594, 93] width 462 height 17
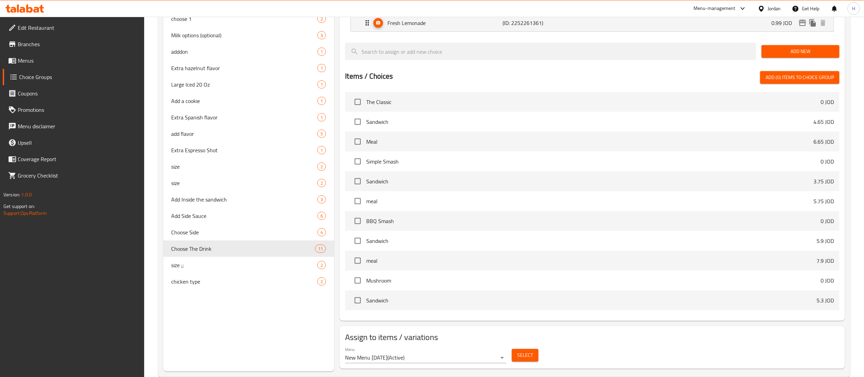
scroll to position [388, 0]
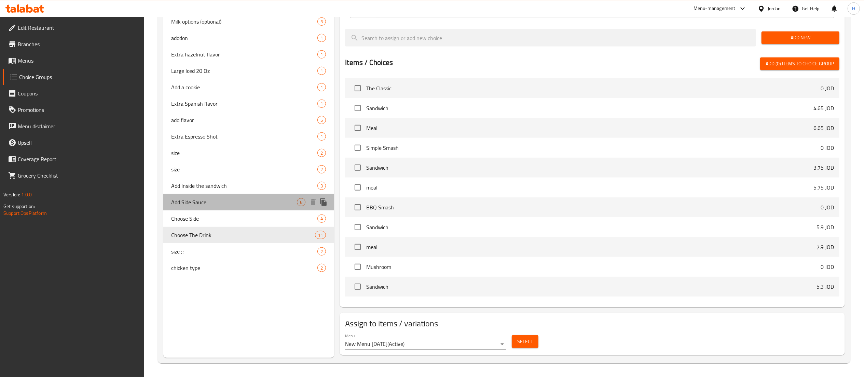
click at [202, 199] on span "Add Side Sauce" at bounding box center [235, 202] width 126 height 8
type input "Add Side Sauce"
type input "أضف صلصة جانبية"
type input "0"
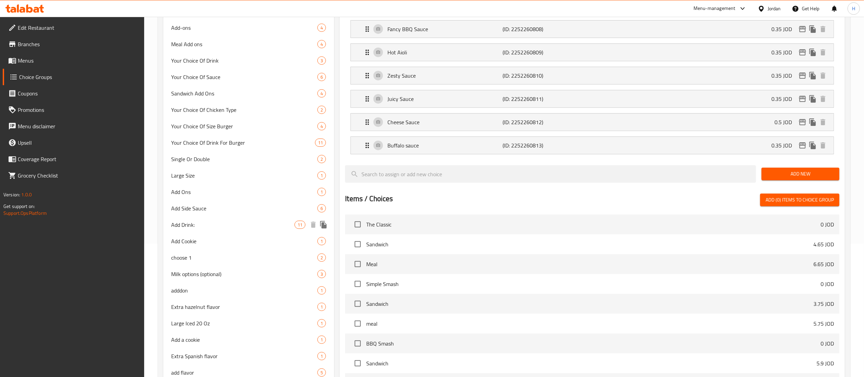
scroll to position [33, 0]
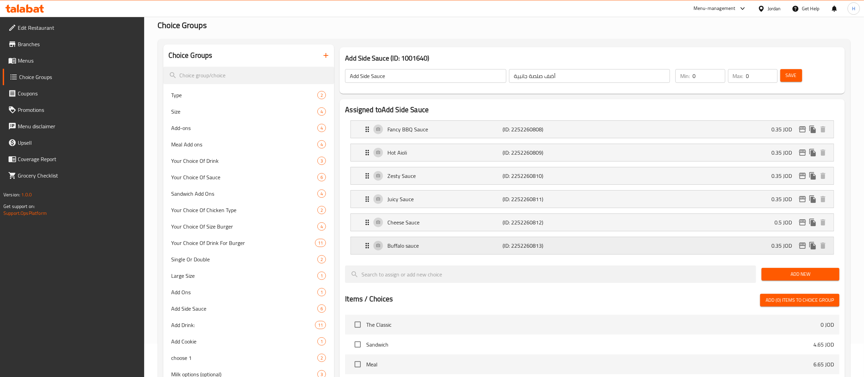
drag, startPoint x: 420, startPoint y: 245, endPoint x: 422, endPoint y: 239, distance: 6.7
click at [420, 245] on p "Buffalo sauce" at bounding box center [445, 245] width 115 height 8
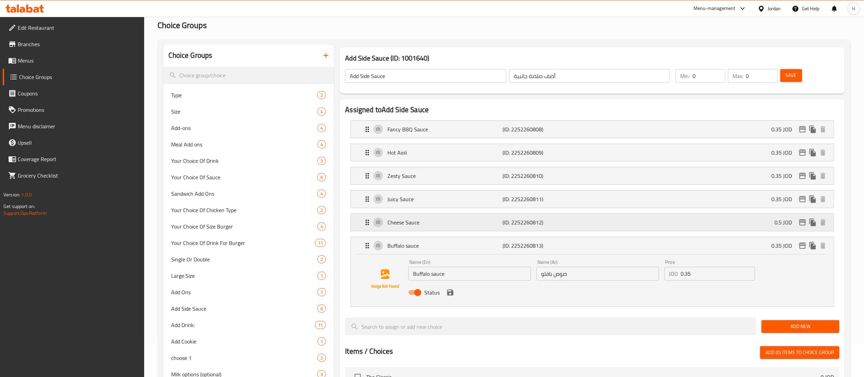
click at [428, 225] on p "Cheese Sauce" at bounding box center [445, 222] width 115 height 8
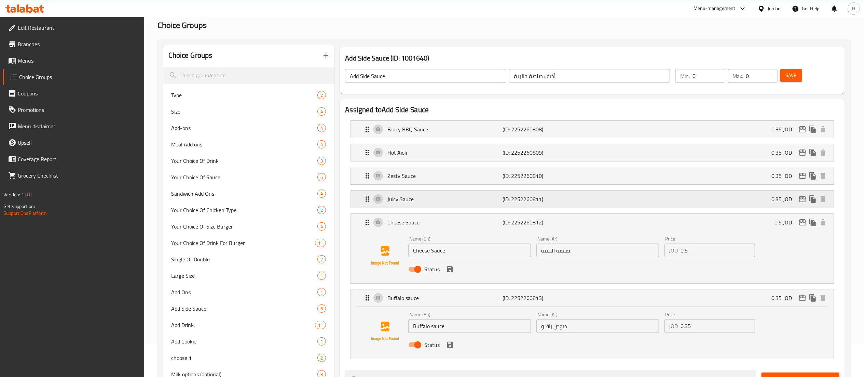
click at [420, 192] on div "Juicy Sauce (ID: 2252260811) 0.35 JOD" at bounding box center [594, 198] width 462 height 17
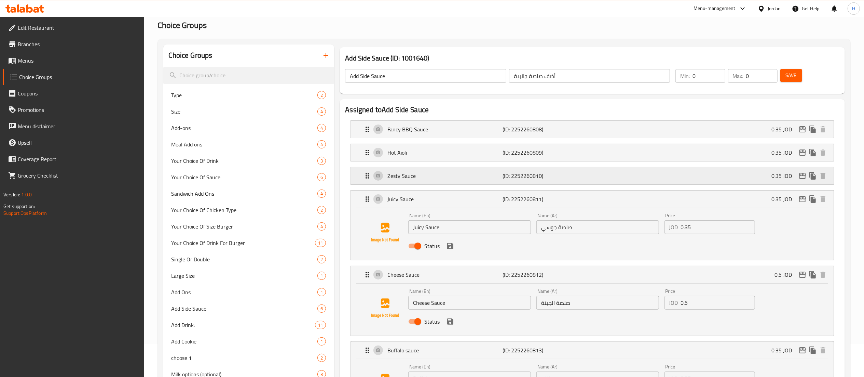
click at [416, 172] on div "Zesty Sauce (ID: 2252260810) 0.35 JOD" at bounding box center [594, 175] width 462 height 17
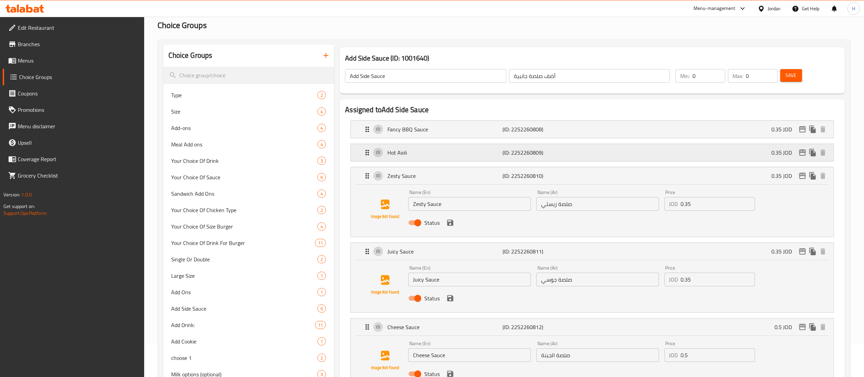
click at [418, 148] on div "Hot Aioli (ID: 2252260809) 0.35 JOD" at bounding box center [594, 152] width 462 height 17
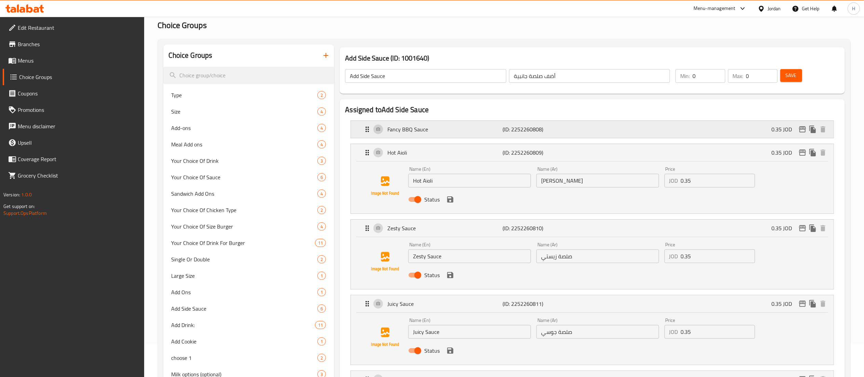
click at [438, 121] on div "Fancy BBQ Sauce (ID: 2252260808) 0.35 JOD" at bounding box center [594, 129] width 462 height 17
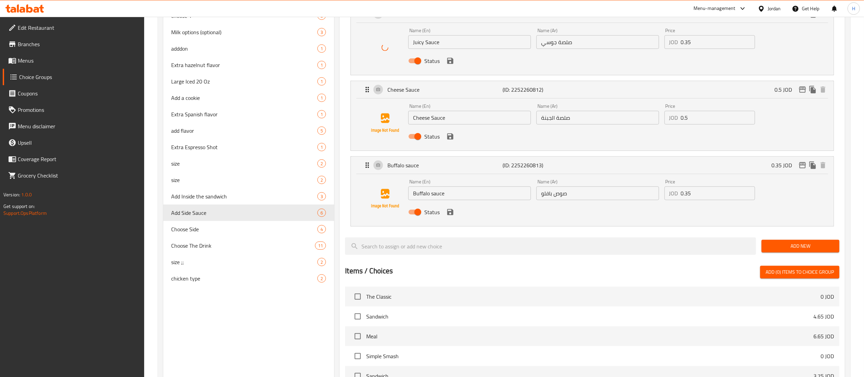
scroll to position [307, 0]
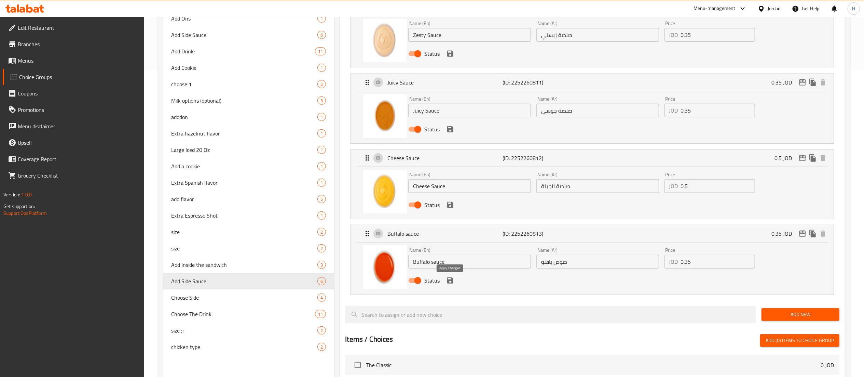
click at [449, 282] on icon "save" at bounding box center [450, 280] width 6 height 6
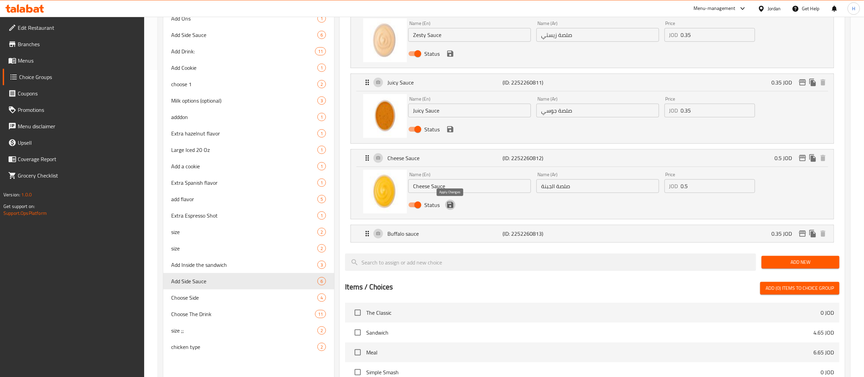
click at [450, 209] on icon "save" at bounding box center [450, 205] width 8 height 8
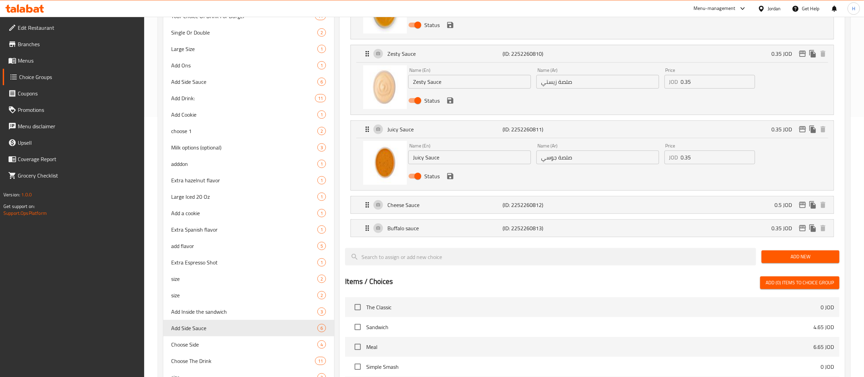
scroll to position [238, 0]
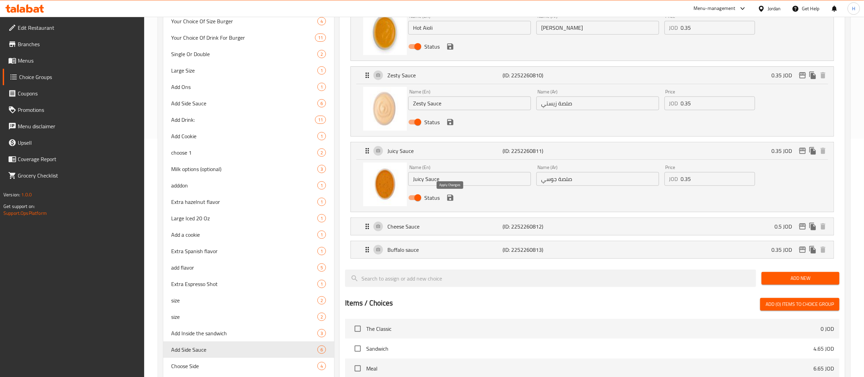
click at [449, 200] on icon "save" at bounding box center [450, 197] width 6 height 6
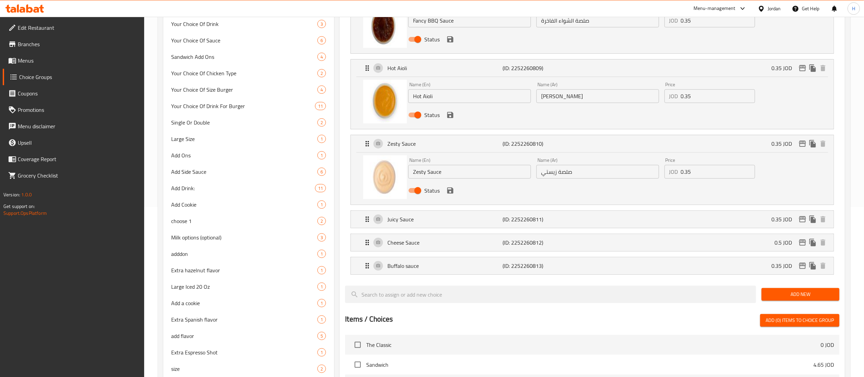
scroll to position [102, 0]
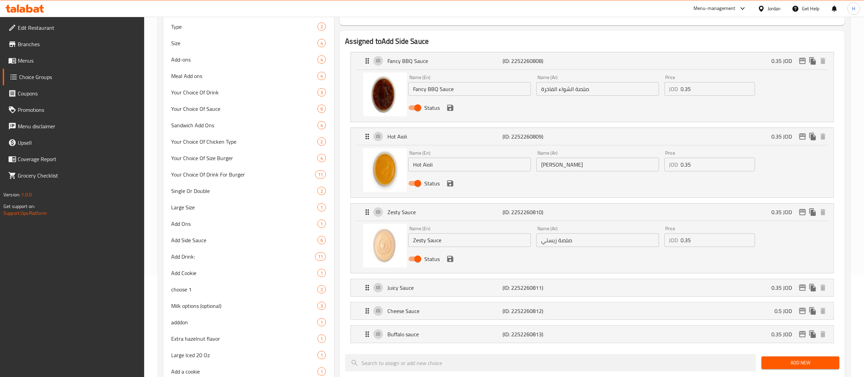
click at [448, 259] on icon "save" at bounding box center [450, 259] width 6 height 6
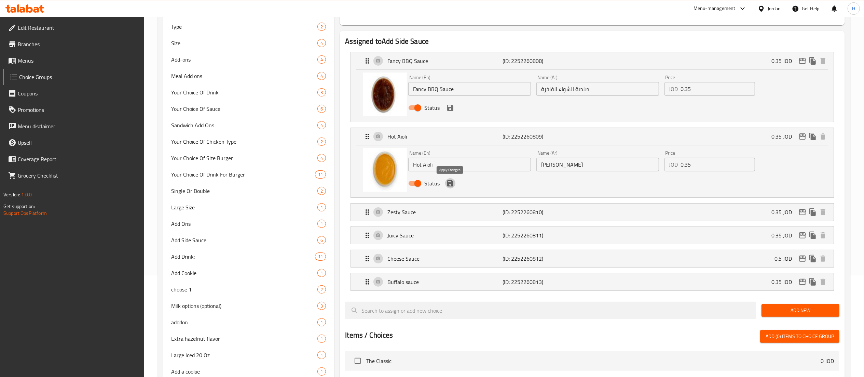
click at [448, 185] on icon "save" at bounding box center [450, 183] width 6 height 6
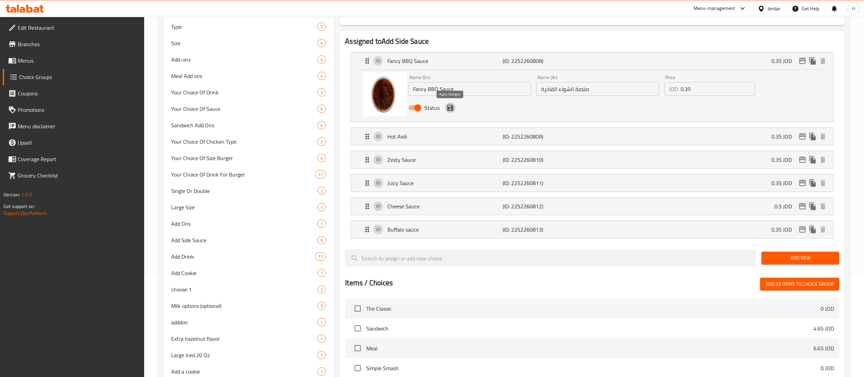
click at [450, 109] on icon "save" at bounding box center [450, 108] width 8 height 8
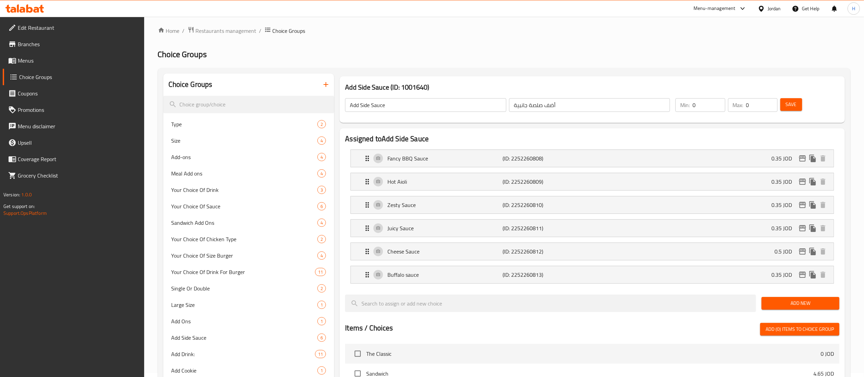
scroll to position [0, 0]
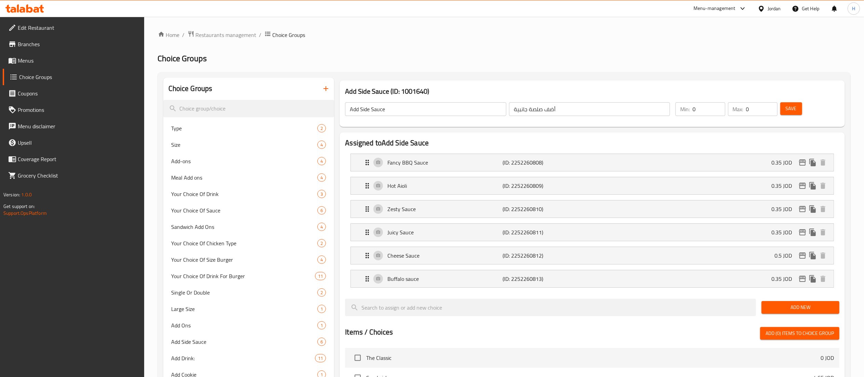
click at [794, 109] on span "Save" at bounding box center [791, 108] width 11 height 9
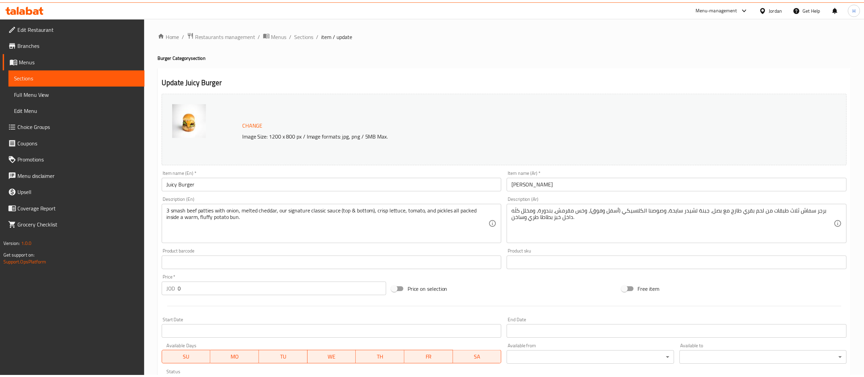
scroll to position [360, 0]
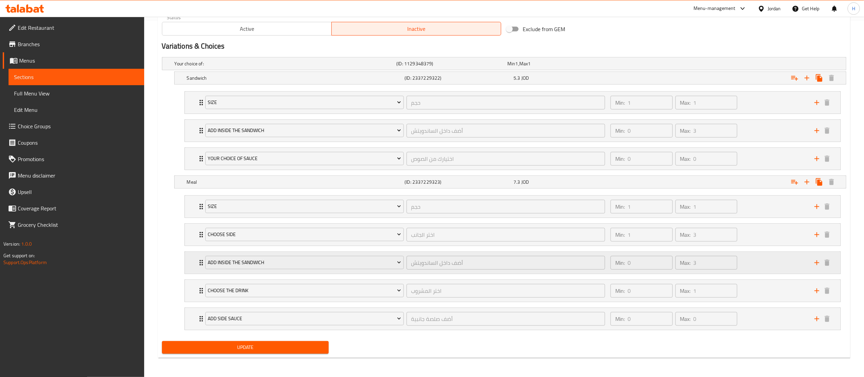
click at [766, 263] on div "Min: 0 ​ Max: 3 ​" at bounding box center [709, 263] width 204 height 22
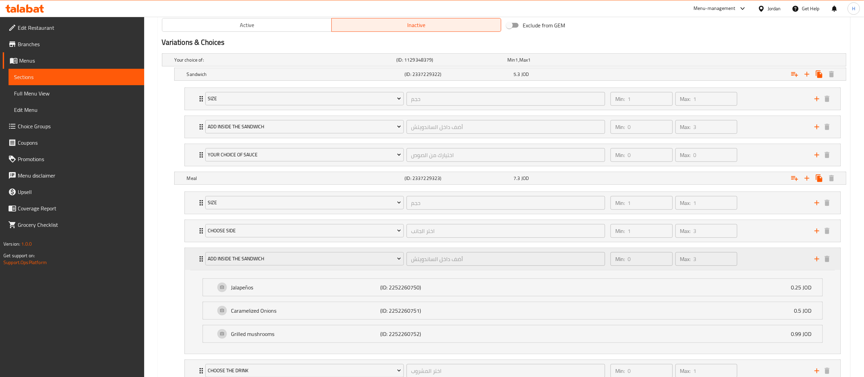
click at [766, 262] on div "Min: 0 ​ Max: 3 ​" at bounding box center [709, 259] width 204 height 22
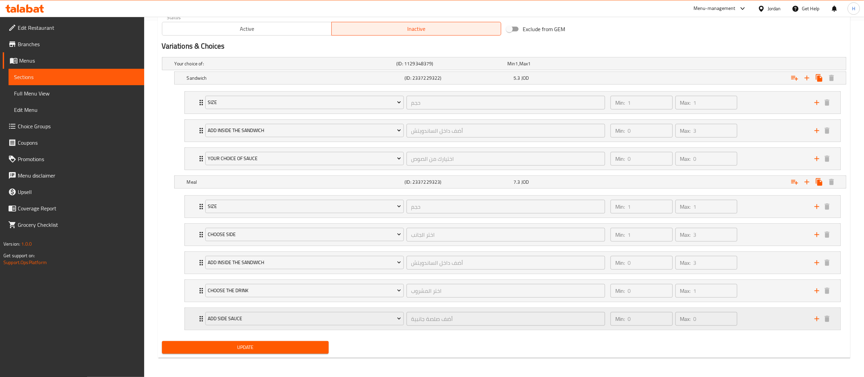
click at [750, 319] on div "Min: 0 ​ Max: 0 ​" at bounding box center [709, 319] width 204 height 22
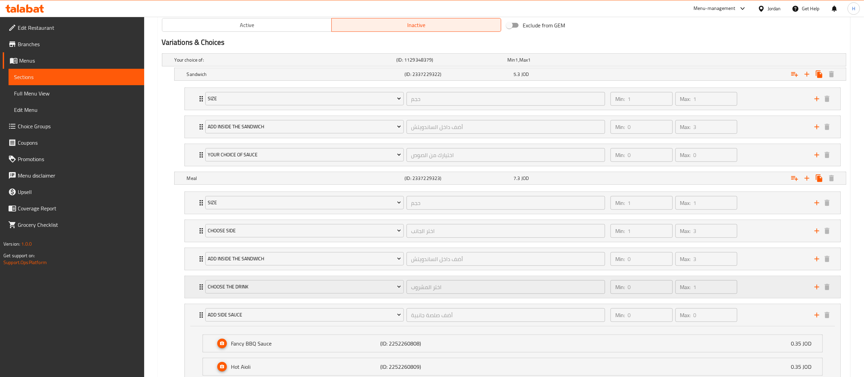
click at [752, 284] on div "Min: 0 ​ Max: 1 ​" at bounding box center [709, 287] width 204 height 22
click at [750, 255] on div "Min: 0 ​ Max: 3 ​" at bounding box center [709, 259] width 204 height 22
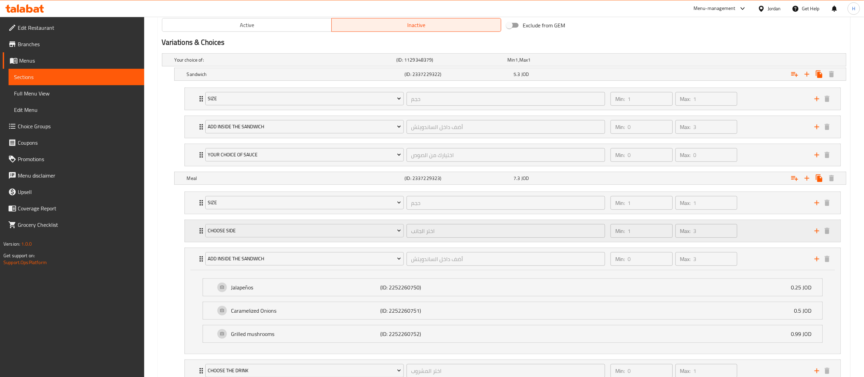
click at [756, 231] on div "Min: 1 ​ Max: 3 ​" at bounding box center [709, 231] width 204 height 22
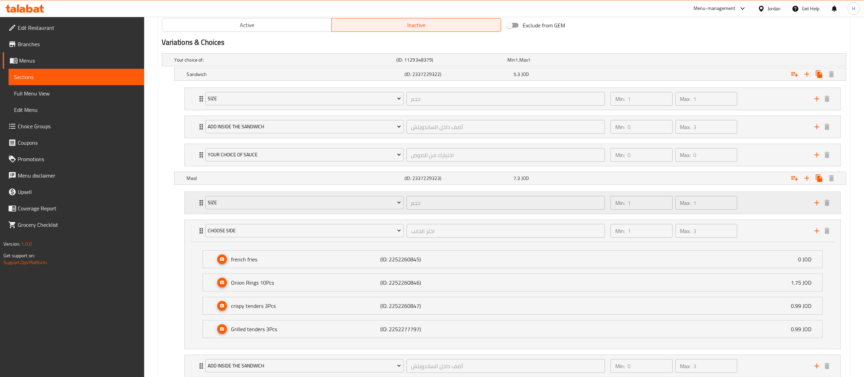
click at [759, 209] on div "Min: 1 ​ Max: 1 ​" at bounding box center [709, 203] width 204 height 22
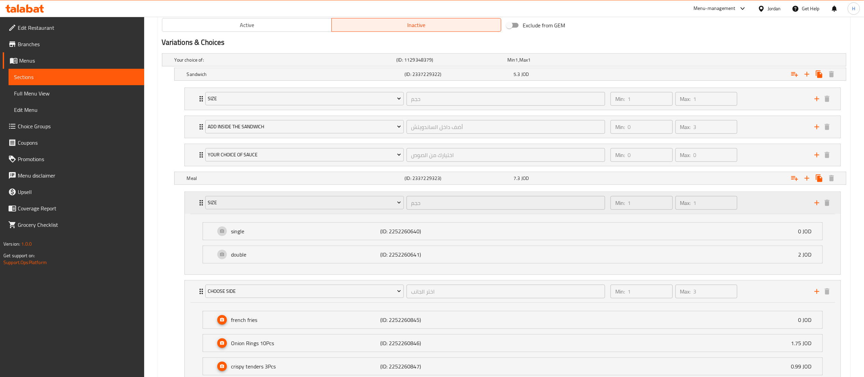
click at [759, 209] on div "Min: 1 ​ Max: 1 ​" at bounding box center [709, 203] width 204 height 22
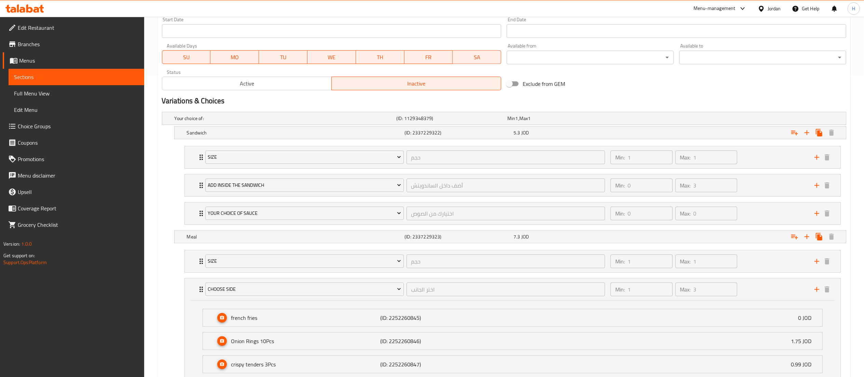
scroll to position [223, 0]
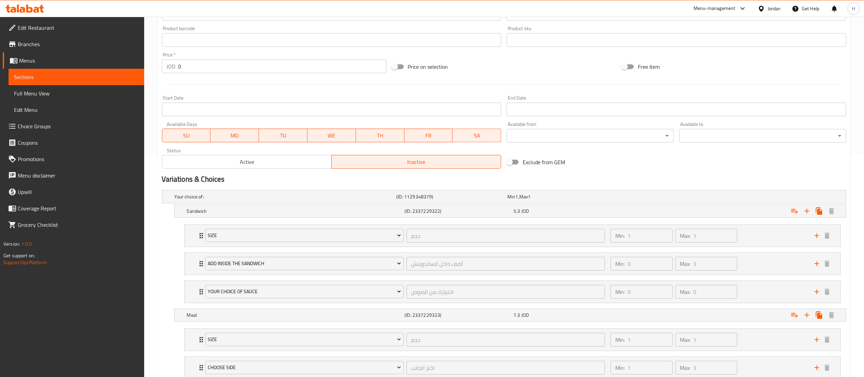
click at [273, 160] on span "Active" at bounding box center [247, 162] width 164 height 10
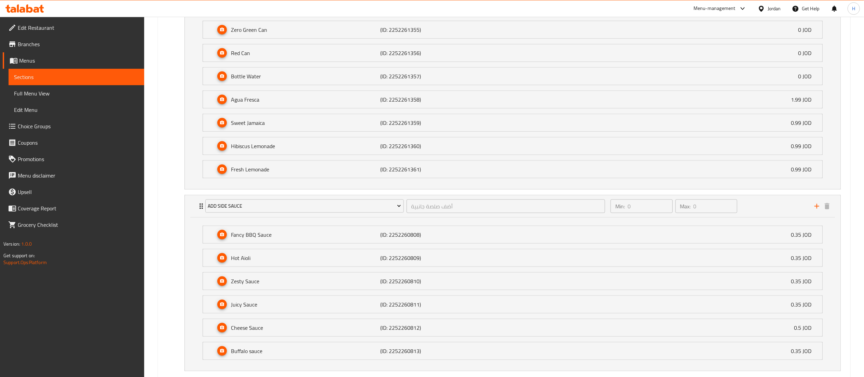
scroll to position [979, 0]
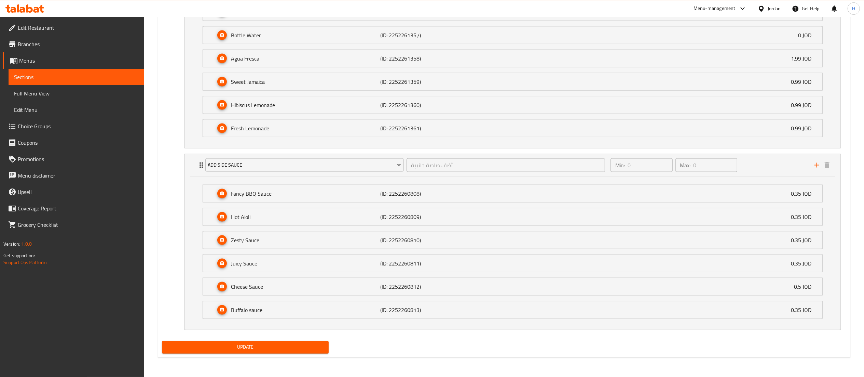
click at [228, 343] on button "Update" at bounding box center [245, 347] width 167 height 13
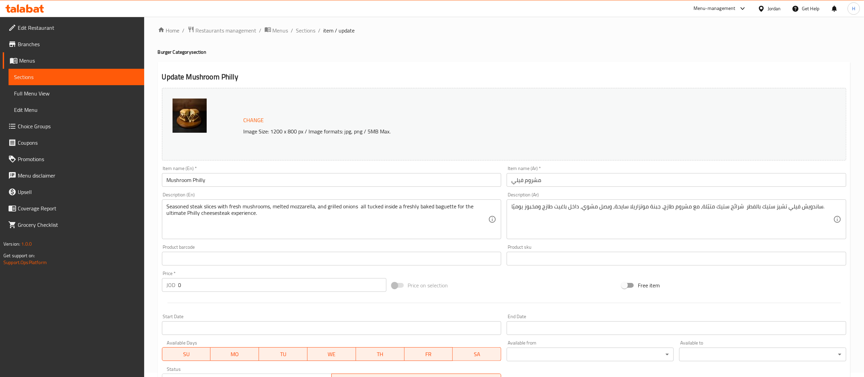
scroll to position [342, 0]
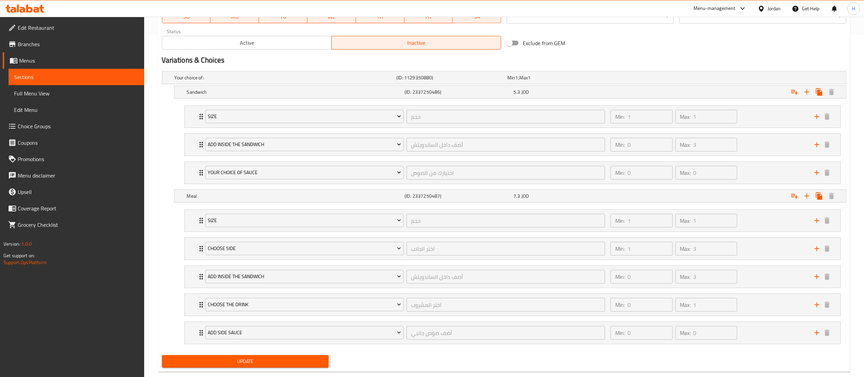
click at [222, 45] on span "Active" at bounding box center [247, 43] width 164 height 10
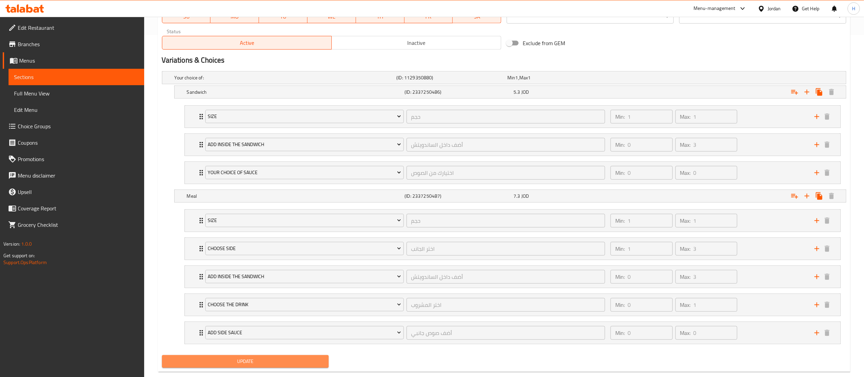
click at [239, 365] on span "Update" at bounding box center [245, 361] width 156 height 9
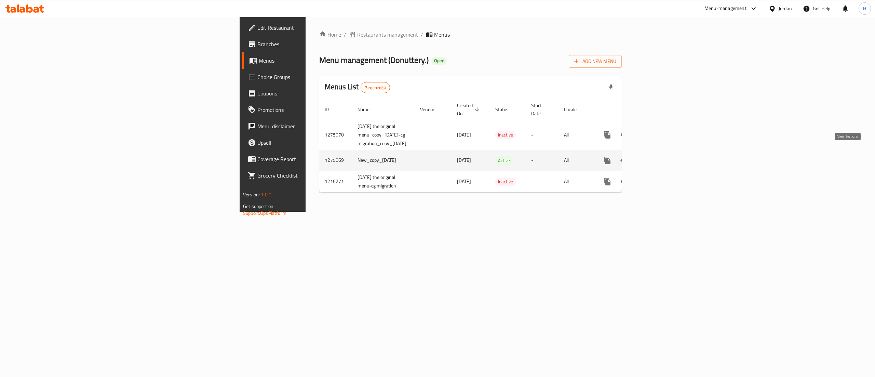
click at [665, 152] on link "enhanced table" at bounding box center [656, 160] width 16 height 16
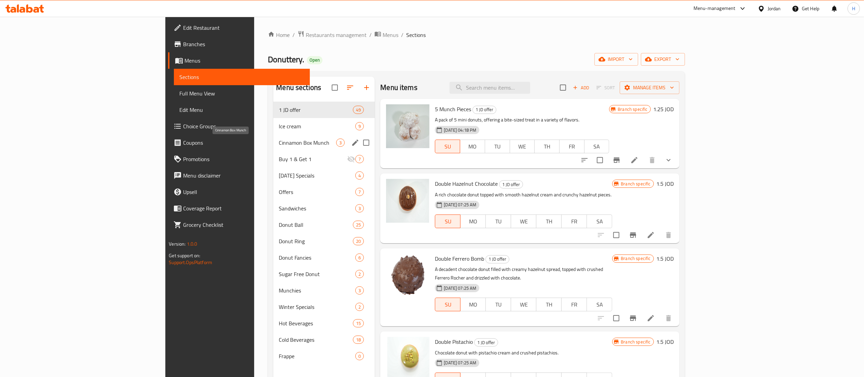
click at [279, 142] on span "Cinnamon Box Munch" at bounding box center [307, 142] width 57 height 8
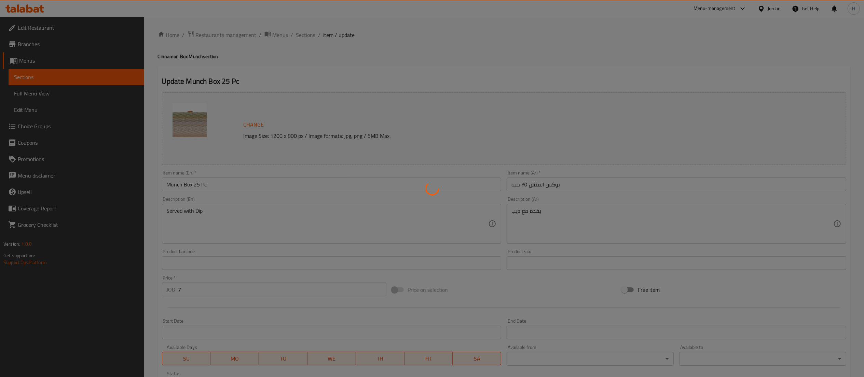
click at [165, 185] on div at bounding box center [432, 188] width 864 height 377
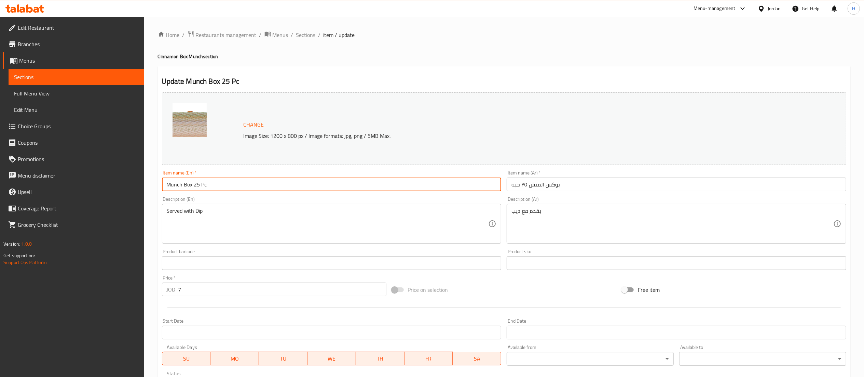
click at [167, 187] on input "Munch Box 25 Pc" at bounding box center [332, 184] width 340 height 14
type input "Cinnamon Munch Box 25 Pc"
click at [591, 187] on input "بوكس المنش ٢٥ حبه" at bounding box center [677, 184] width 340 height 14
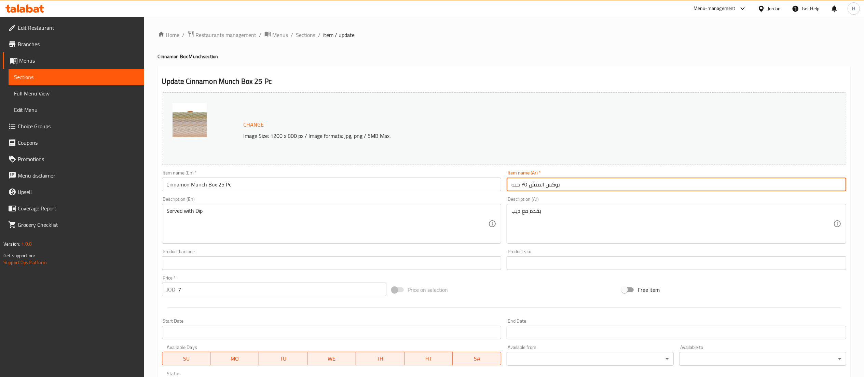
click at [509, 187] on input "بوكس المنش ٢٥ حبه" at bounding box center [677, 184] width 340 height 14
paste input "السنمن"
drag, startPoint x: 586, startPoint y: 185, endPoint x: 579, endPoint y: 189, distance: 7.3
click at [579, 189] on input "السنمن بوكس المنش ٢٥ حبه" at bounding box center [677, 184] width 340 height 14
click at [574, 184] on input "السنمن بوكس المنش ٢٥ حبه" at bounding box center [677, 184] width 340 height 14
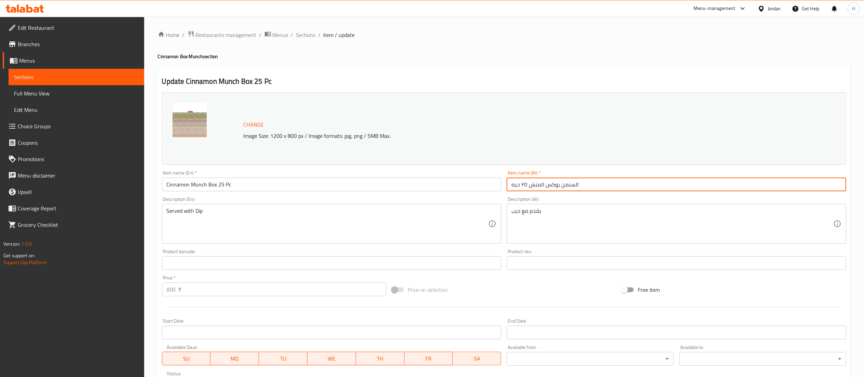
click at [577, 184] on input "السنمن بوكس المنش ٢٥ حبه" at bounding box center [677, 184] width 340 height 14
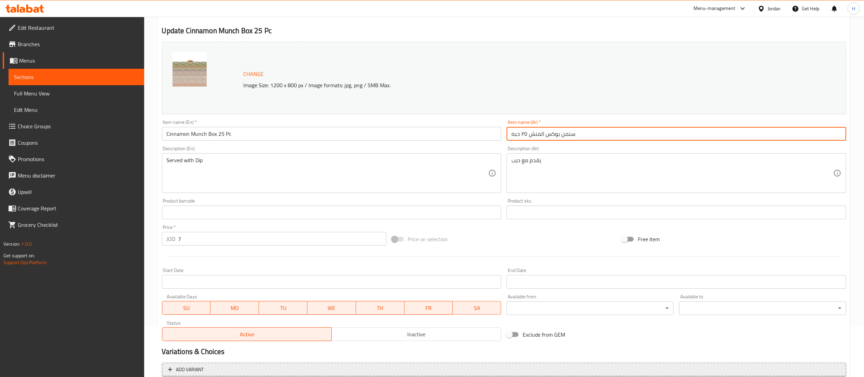
scroll to position [116, 0]
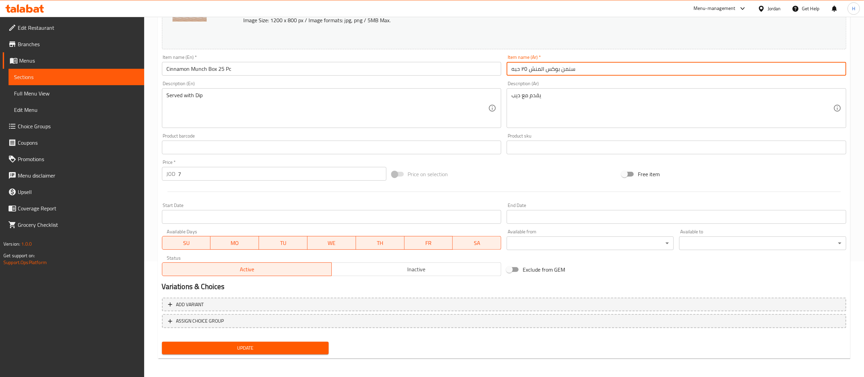
type input "سنمن بوكس المنش ٢٥ حبه"
click at [245, 344] on span "Update" at bounding box center [245, 348] width 156 height 9
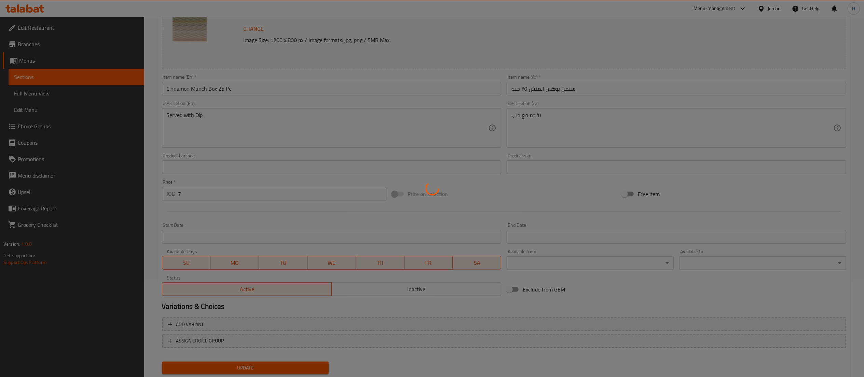
scroll to position [0, 0]
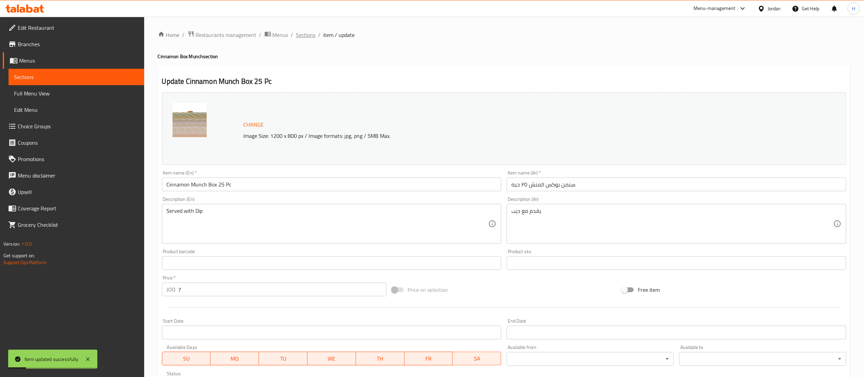
click at [308, 38] on span "Sections" at bounding box center [305, 35] width 19 height 8
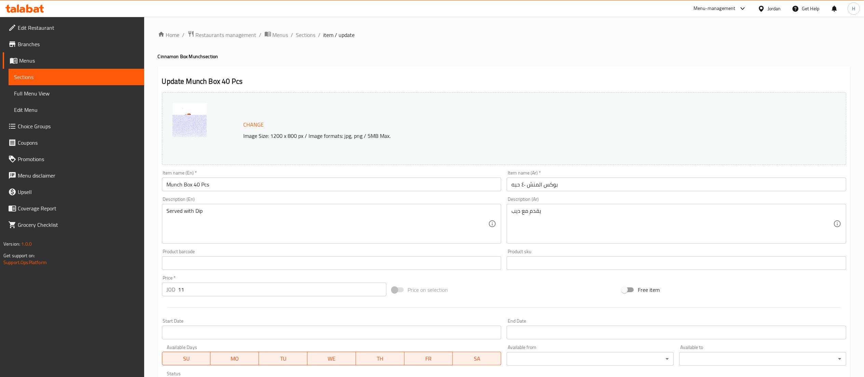
drag, startPoint x: 166, startPoint y: 186, endPoint x: 219, endPoint y: 184, distance: 53.4
click at [167, 186] on input "Munch Box 40 Pcs" at bounding box center [332, 184] width 340 height 14
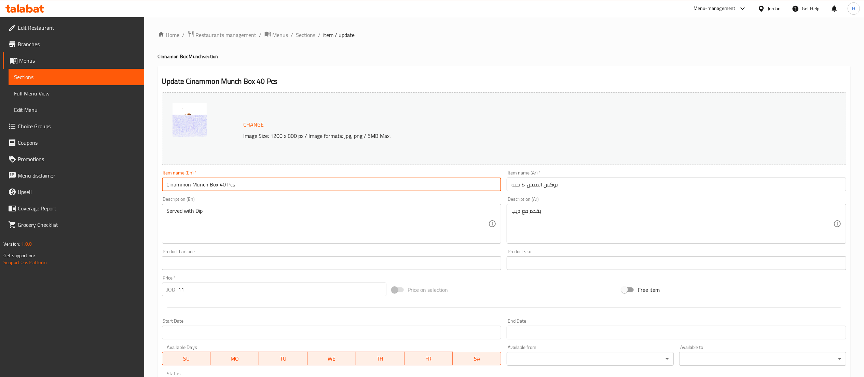
type input "Cinammon Munch Box 40 Pcs"
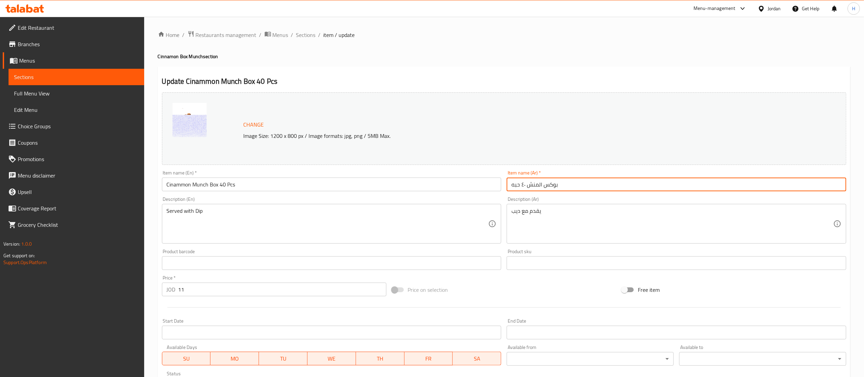
click at [566, 183] on input "بوكس المنش ٤٠ حبه" at bounding box center [677, 184] width 340 height 14
paste input "السنمن"
click at [512, 188] on input "بوكس المنش ٤٠ حبه" at bounding box center [677, 184] width 340 height 14
paste input "السنمن"
click at [574, 186] on input "السنمن بوكس المنش ٤٠ حبه" at bounding box center [677, 184] width 340 height 14
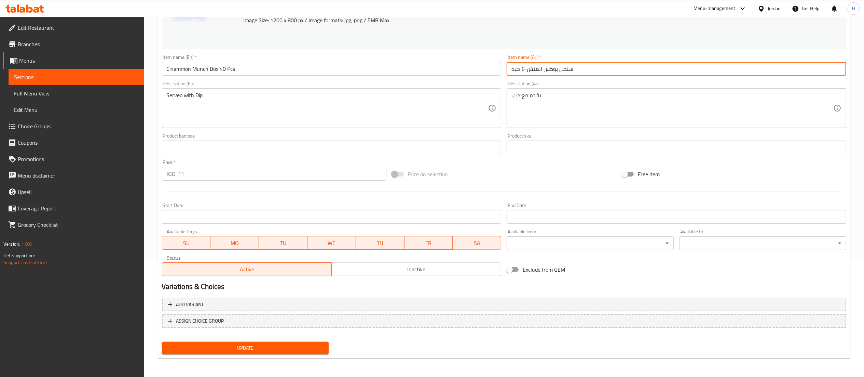
type input "سنمن بوكس المنش ٤٠ حبه"
click at [269, 351] on button "Update" at bounding box center [245, 347] width 167 height 13
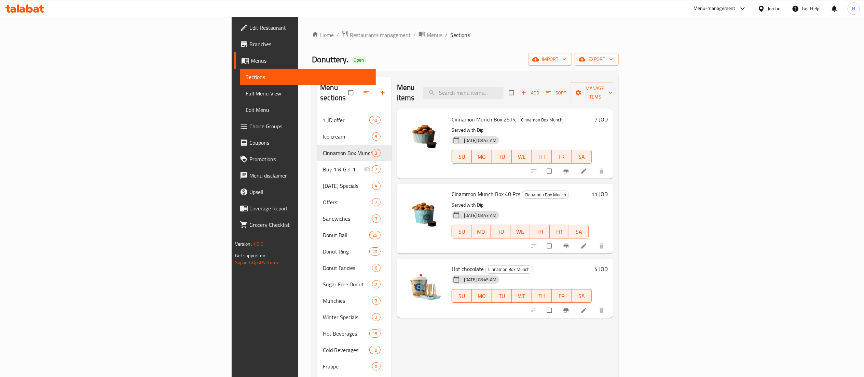
click at [30, 7] on icon at bounding box center [24, 8] width 39 height 8
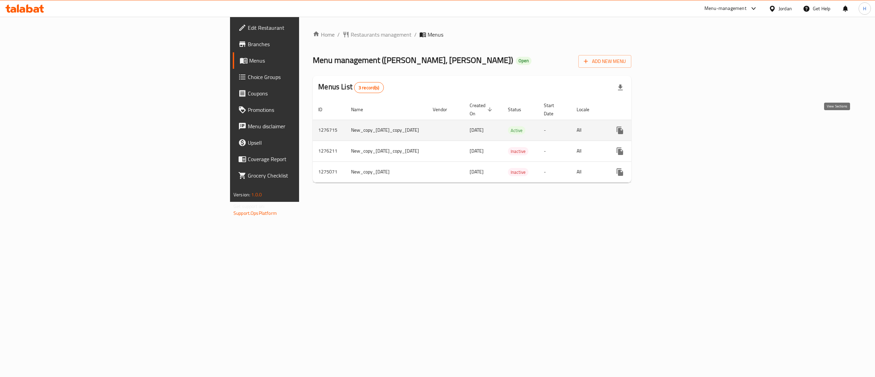
click at [673, 126] on icon "enhanced table" at bounding box center [669, 130] width 8 height 8
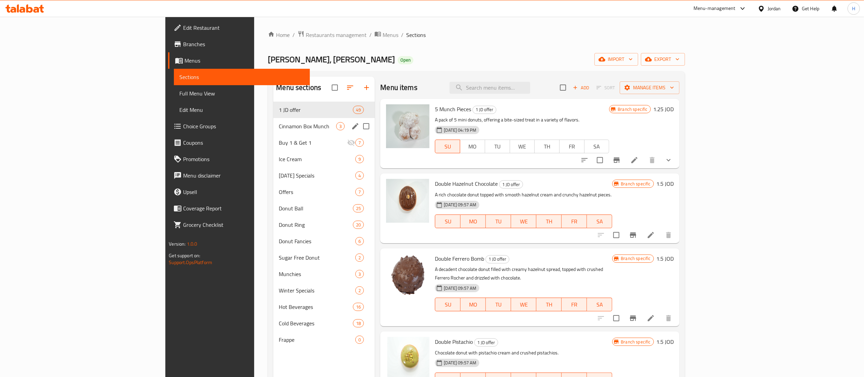
drag, startPoint x: 214, startPoint y: 133, endPoint x: 246, endPoint y: 135, distance: 32.2
click at [273, 133] on div "Cinnamon Box Munch 3" at bounding box center [324, 126] width 102 height 16
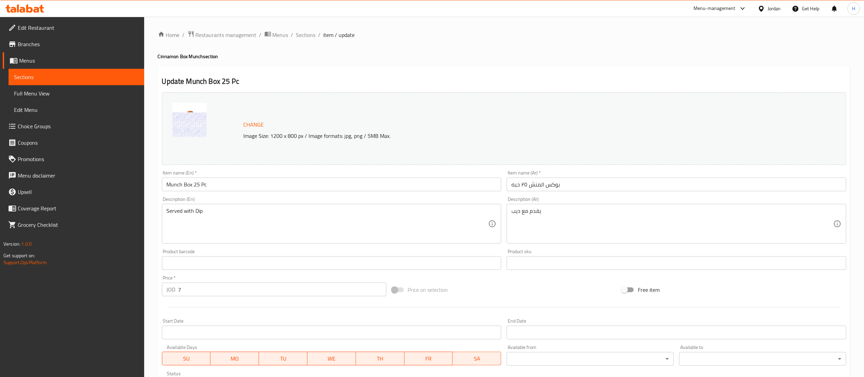
click at [167, 187] on input "Munch Box 25 Pc" at bounding box center [332, 184] width 340 height 14
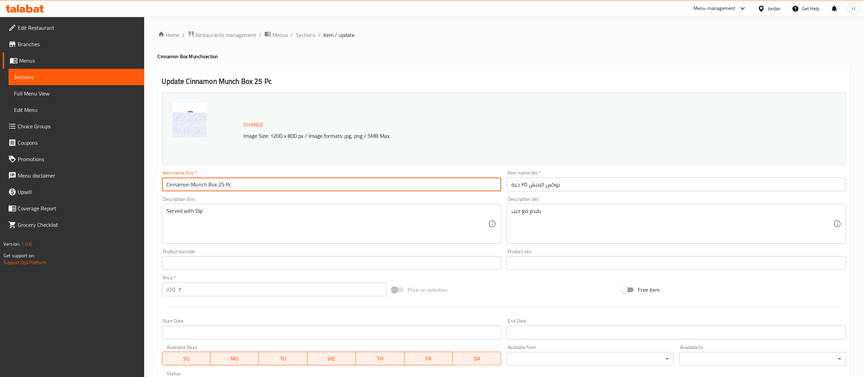
type input "Cinnamon Munch Box 25 Pc"
click at [509, 185] on input "بوكس المنش ٢٥ حبه" at bounding box center [677, 184] width 340 height 14
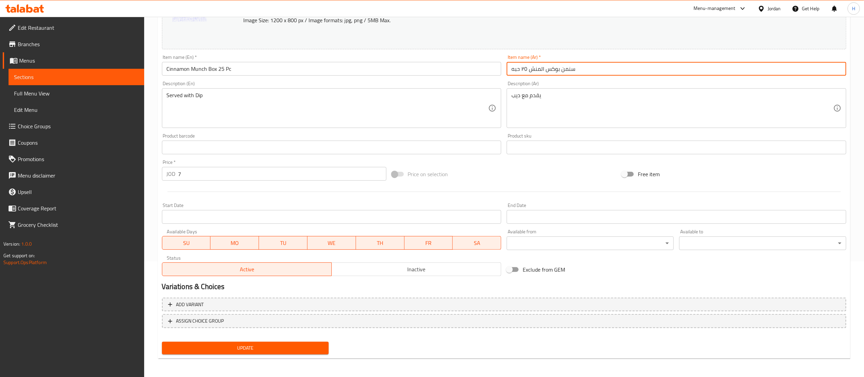
type input "سنمن بوكس المنش ٢٥ حبه"
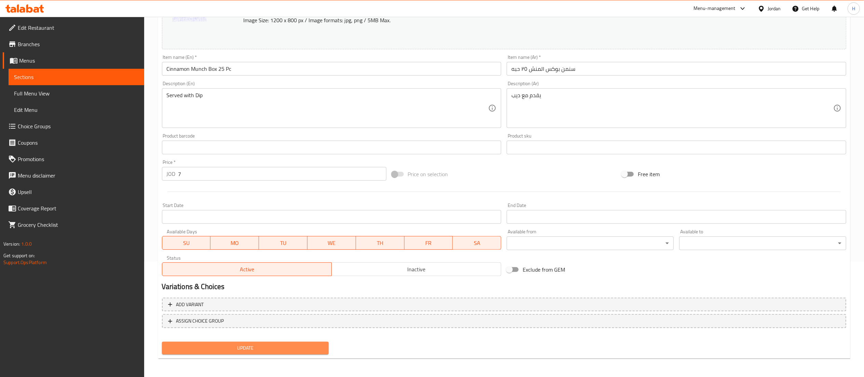
click at [210, 346] on span "Update" at bounding box center [245, 348] width 156 height 9
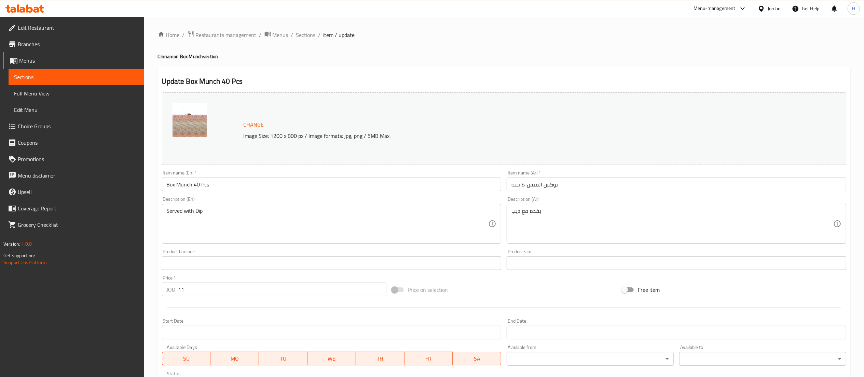
click at [165, 185] on input "Box Munch 40 Pcs" at bounding box center [332, 184] width 340 height 14
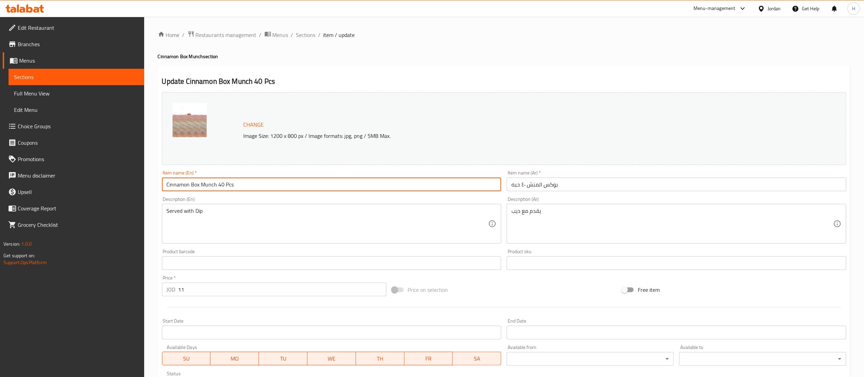
type input "Cinnamon Box Munch 40 Pcs"
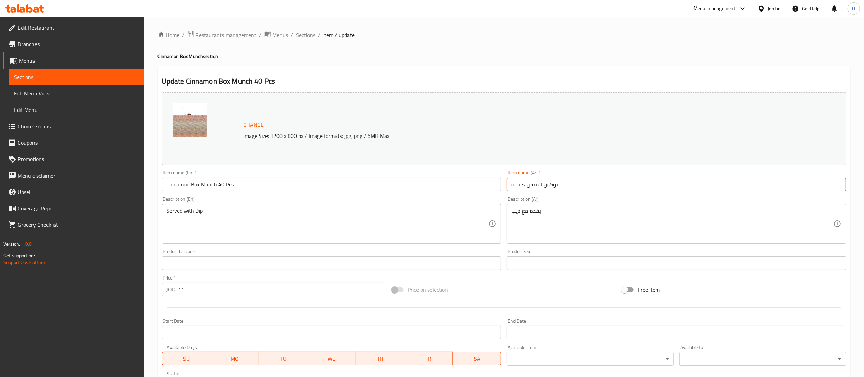
click at [512, 184] on input "بوكس المنش ٤٠ حبه" at bounding box center [677, 184] width 340 height 14
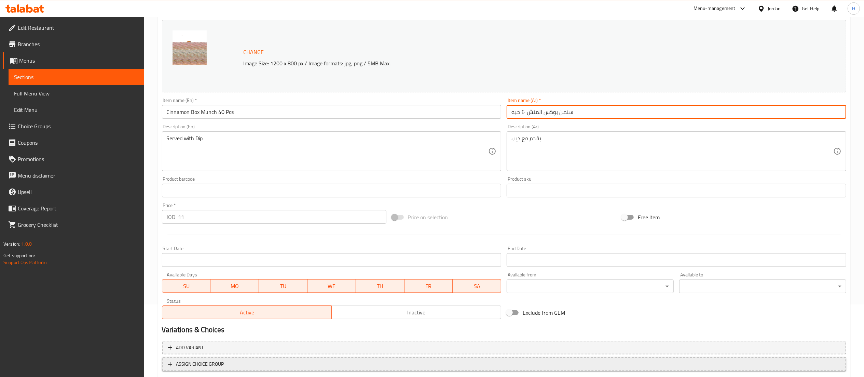
scroll to position [116, 0]
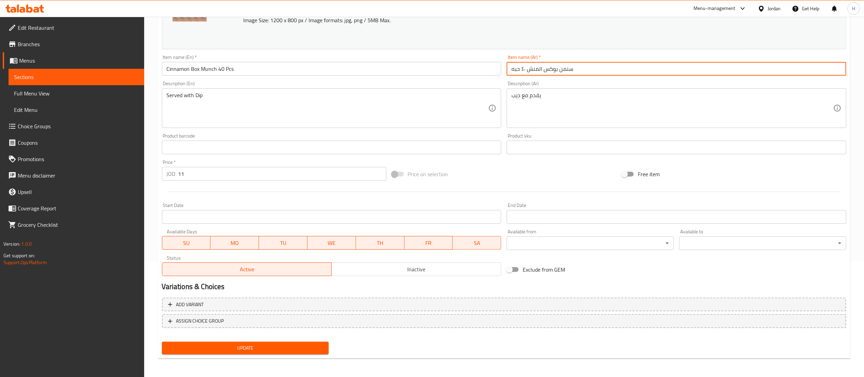
type input "سنمن بوكس المنش ٤٠ حبه"
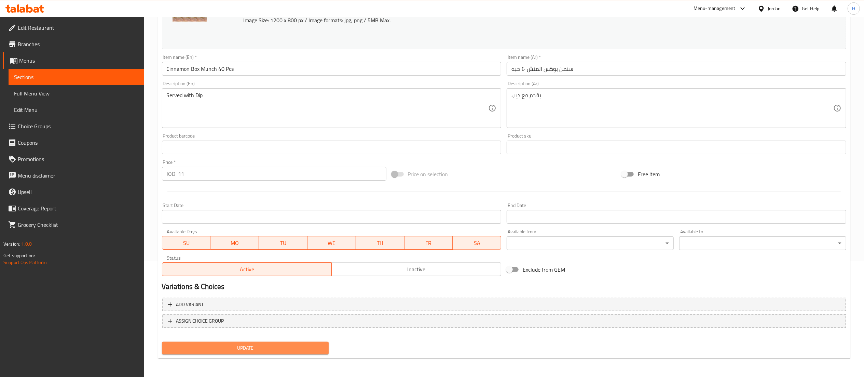
click at [239, 348] on span "Update" at bounding box center [245, 348] width 156 height 9
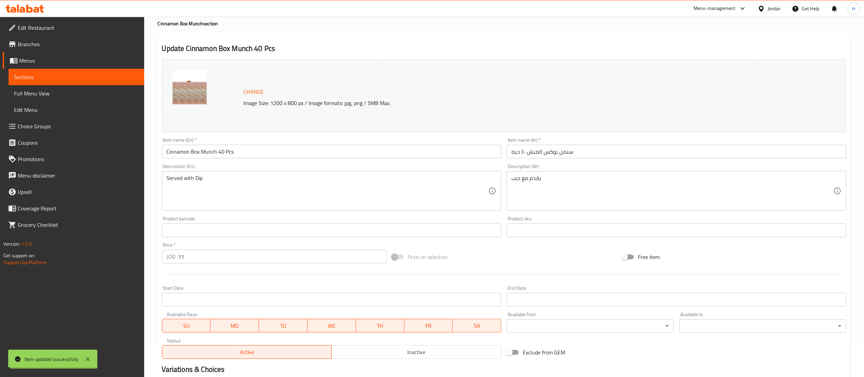
scroll to position [0, 0]
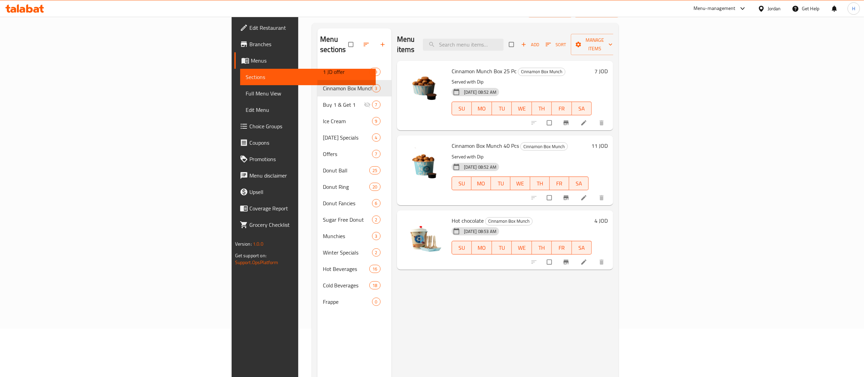
scroll to position [28, 0]
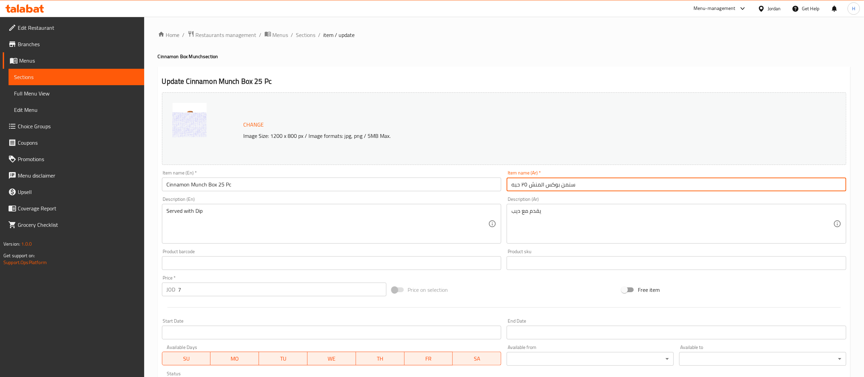
drag, startPoint x: 545, startPoint y: 186, endPoint x: 541, endPoint y: 186, distance: 3.8
click at [541, 186] on input "سنمن بوكس المنش ٢٥ حبه" at bounding box center [677, 184] width 340 height 14
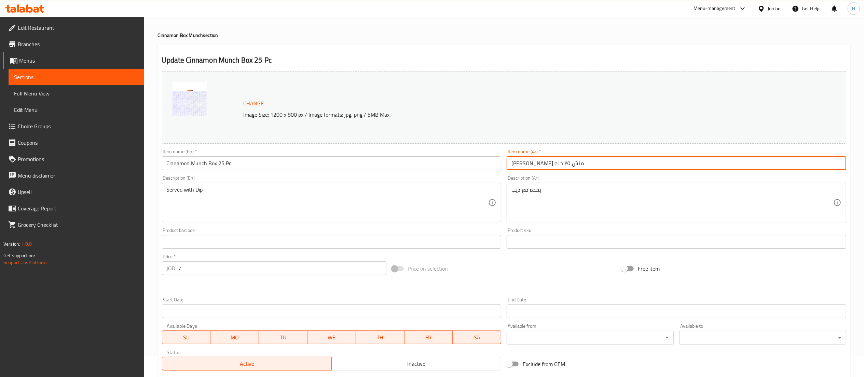
scroll to position [116, 0]
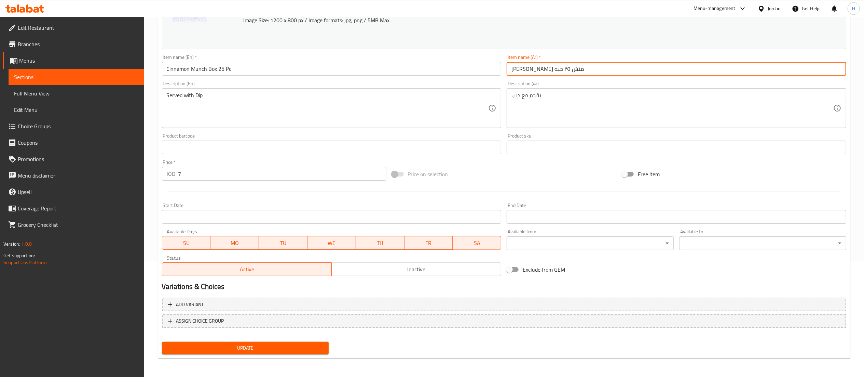
type input "سنمن بوكس منش ٢٥ حبه"
click at [241, 347] on span "Update" at bounding box center [245, 348] width 156 height 9
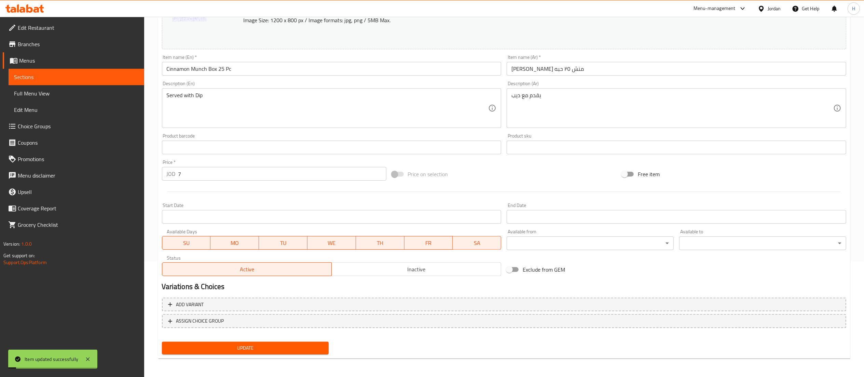
click at [256, 347] on span "Update" at bounding box center [245, 348] width 156 height 9
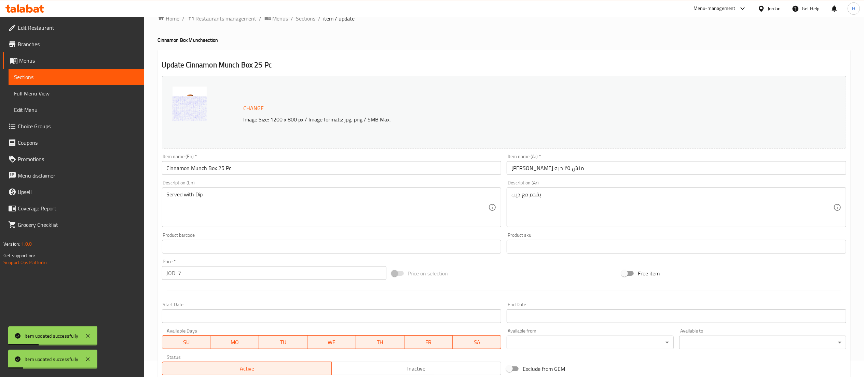
scroll to position [0, 0]
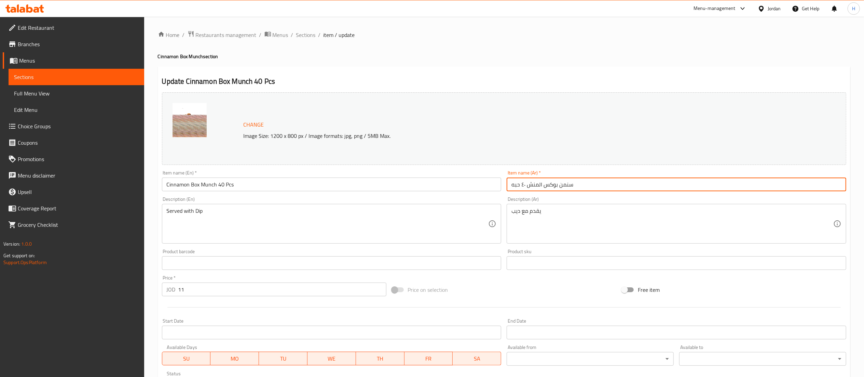
click at [542, 186] on input "سنمن بوكس المنش ٤٠ حبه" at bounding box center [677, 184] width 340 height 14
click at [542, 185] on input "سنمن بوكس المنش ٤٠ حبه" at bounding box center [677, 184] width 340 height 14
drag, startPoint x: 538, startPoint y: 185, endPoint x: 542, endPoint y: 185, distance: 4.1
click at [542, 185] on input "سنمن بوكس المنش ٤٠ حبه" at bounding box center [677, 184] width 340 height 14
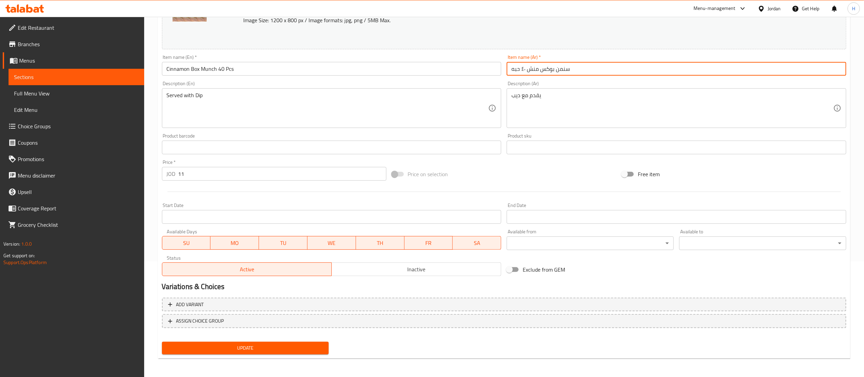
type input "سنمن بوكس منش ٤٠ حبه"
click at [263, 348] on span "Update" at bounding box center [245, 348] width 156 height 9
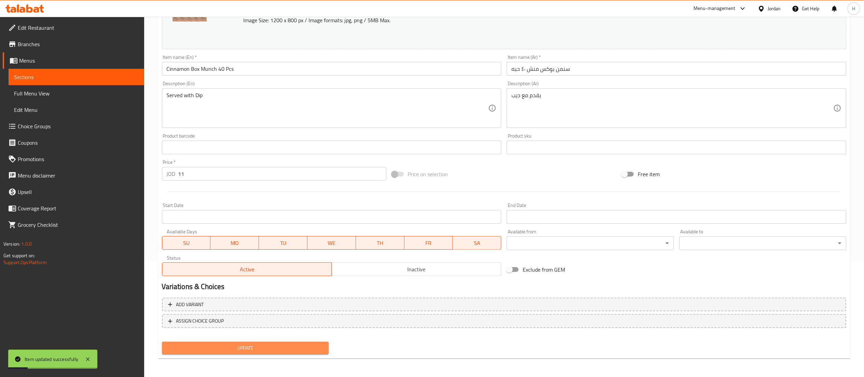
click at [282, 349] on span "Update" at bounding box center [245, 348] width 156 height 9
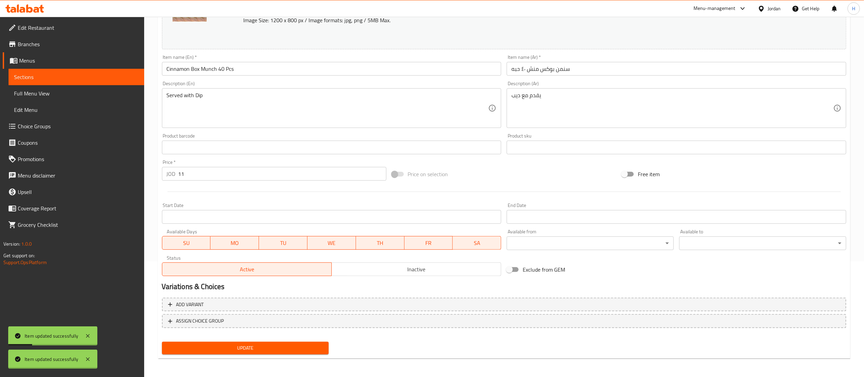
scroll to position [0, 0]
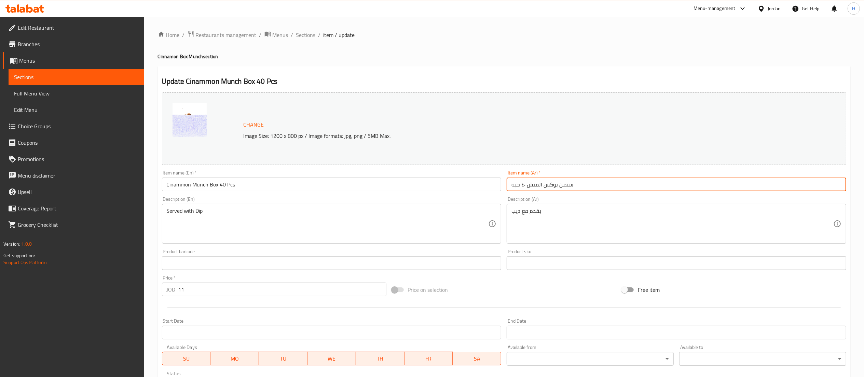
drag, startPoint x: 541, startPoint y: 183, endPoint x: 539, endPoint y: 186, distance: 3.6
click at [539, 186] on input "سنمن بوكس المنش ٤٠ حبه" at bounding box center [677, 184] width 340 height 14
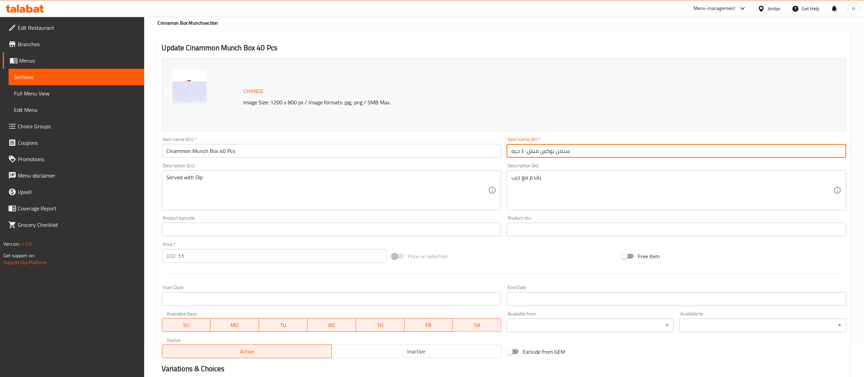
scroll to position [116, 0]
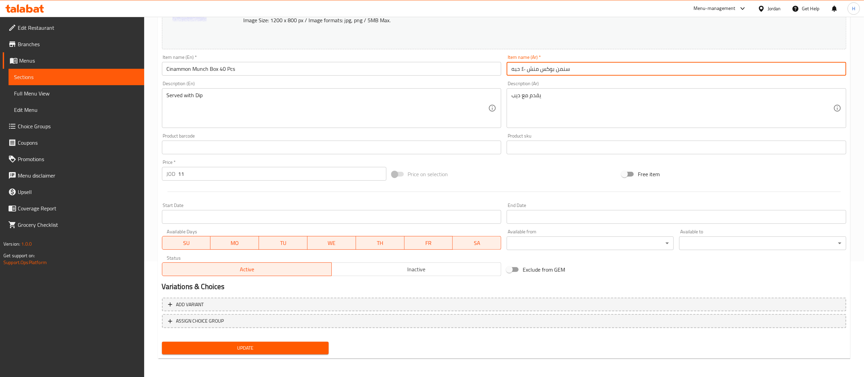
type input "سنمن بوكس منش ٤٠ حبه"
click at [230, 347] on span "Update" at bounding box center [245, 348] width 156 height 9
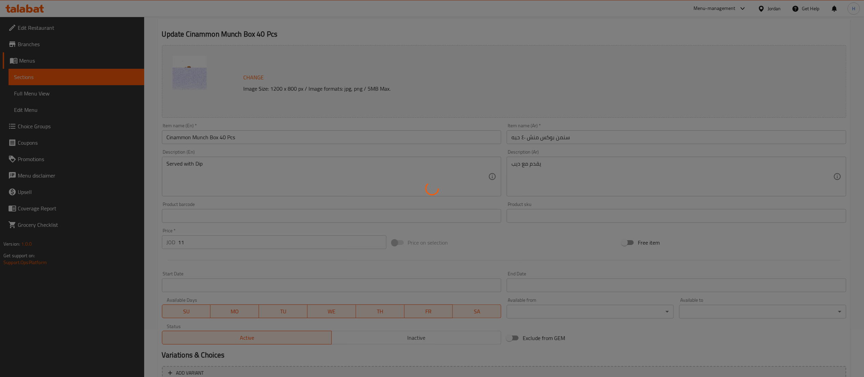
scroll to position [0, 0]
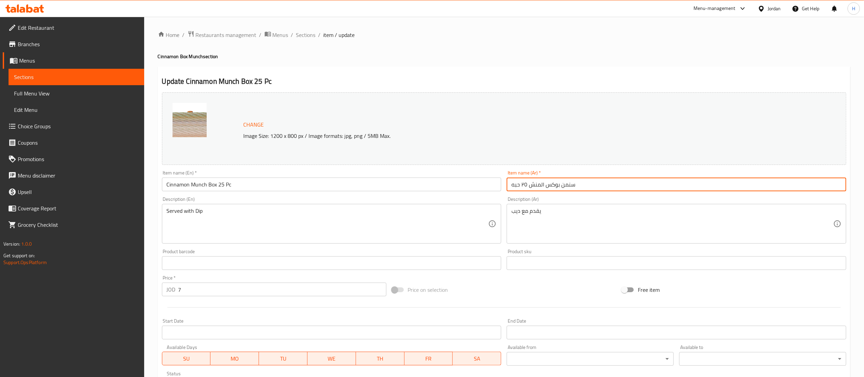
drag, startPoint x: 545, startPoint y: 187, endPoint x: 541, endPoint y: 190, distance: 4.2
click at [541, 190] on input "سنمن بوكس المنش ٢٥ حبه" at bounding box center [677, 184] width 340 height 14
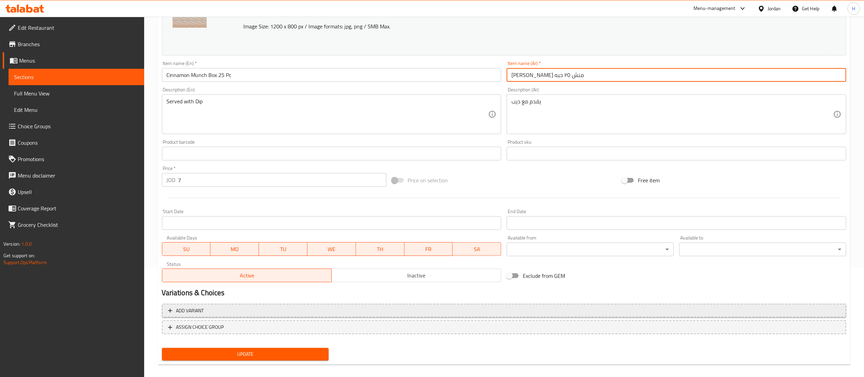
scroll to position [116, 0]
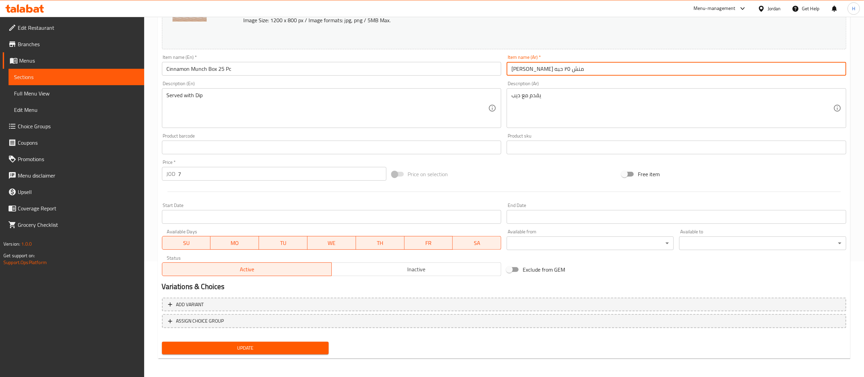
type input "سنمن بوكس منش ٢٥ حبه"
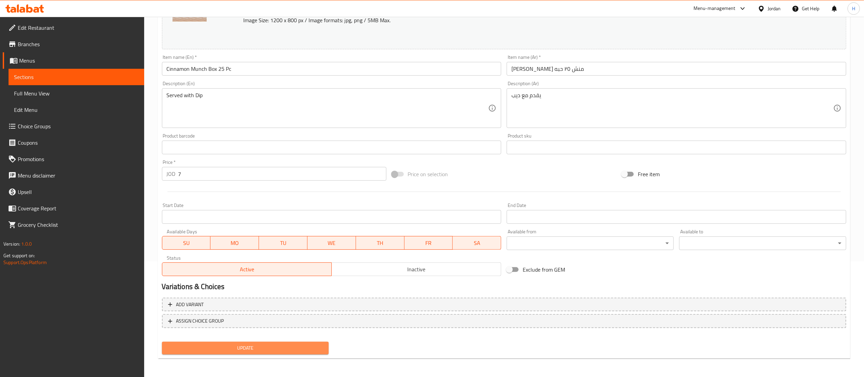
click at [263, 346] on span "Update" at bounding box center [245, 348] width 156 height 9
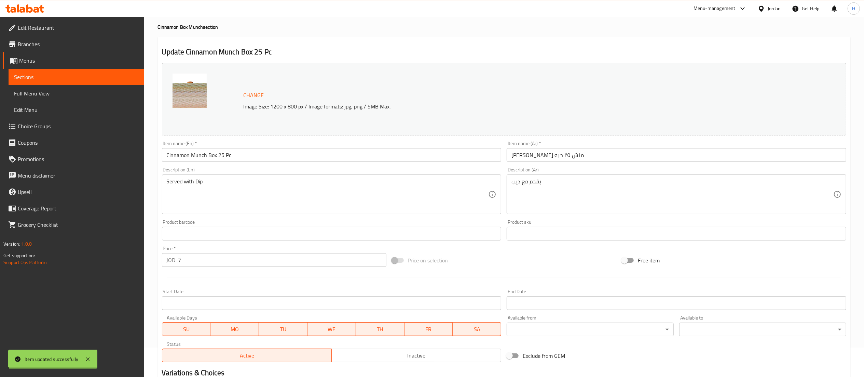
scroll to position [0, 0]
